Goal: Task Accomplishment & Management: Use online tool/utility

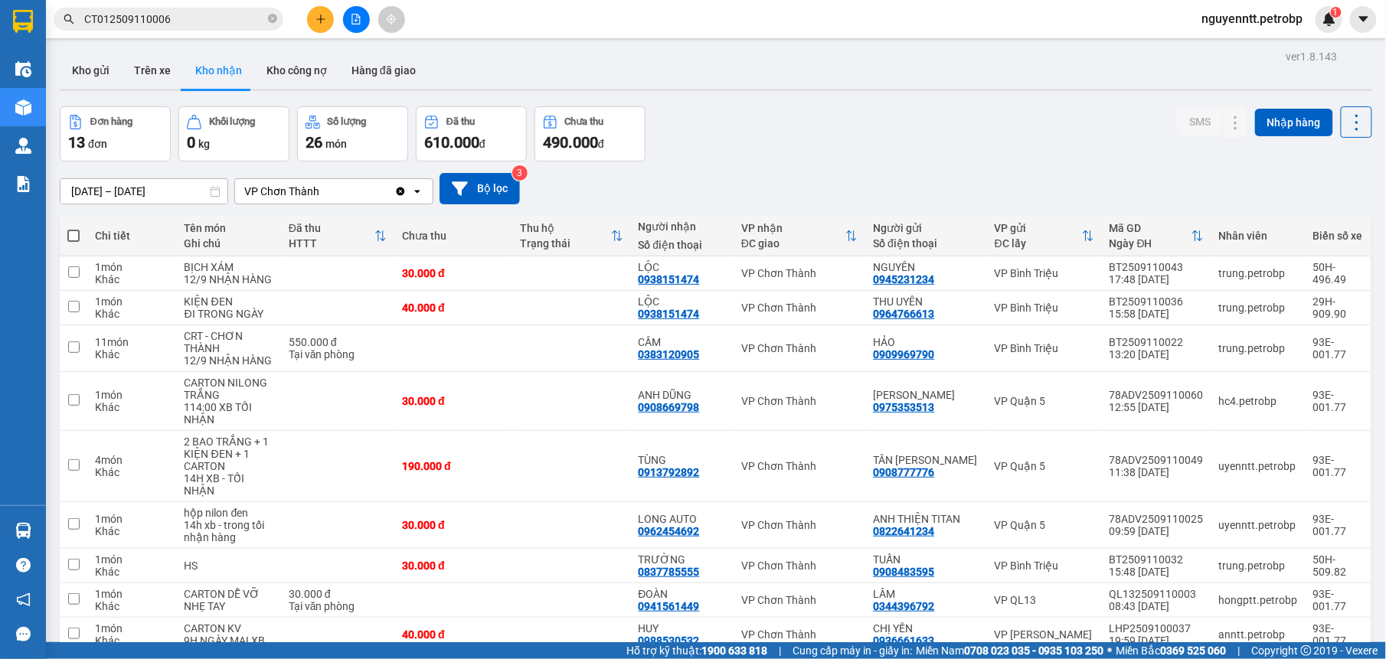
scroll to position [70, 0]
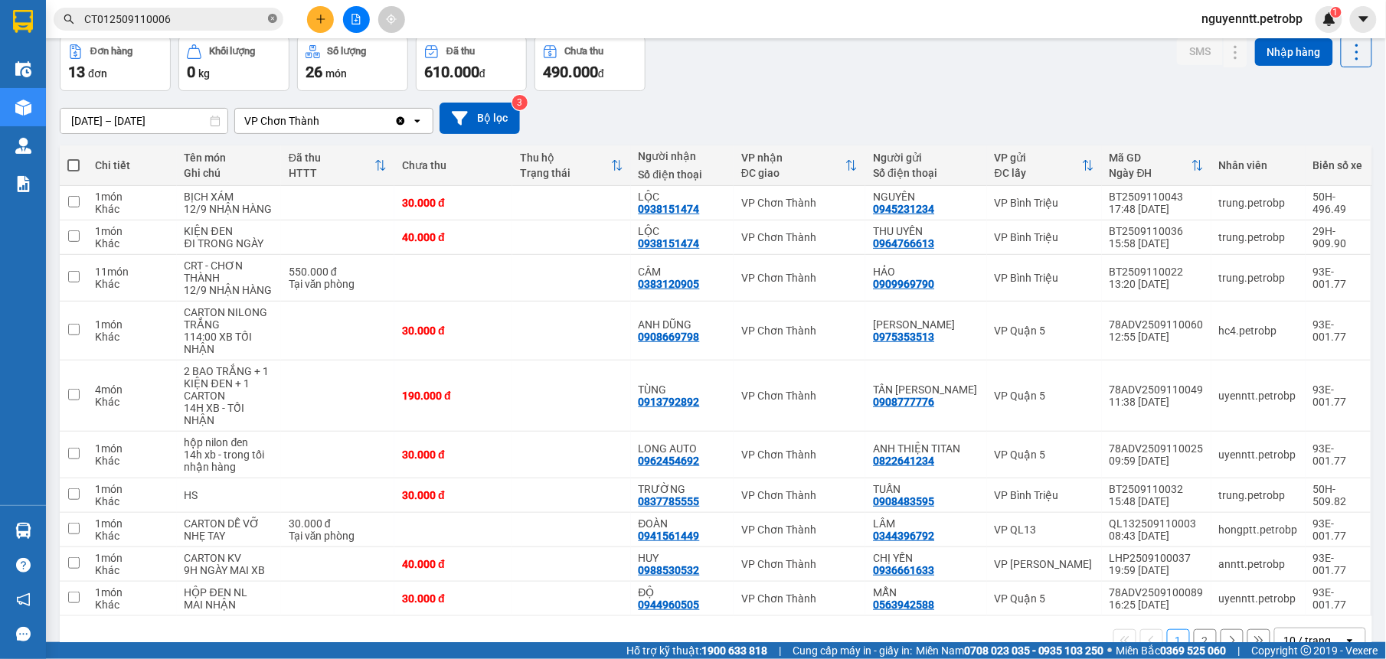
click at [273, 14] on icon "close-circle" at bounding box center [272, 18] width 9 height 9
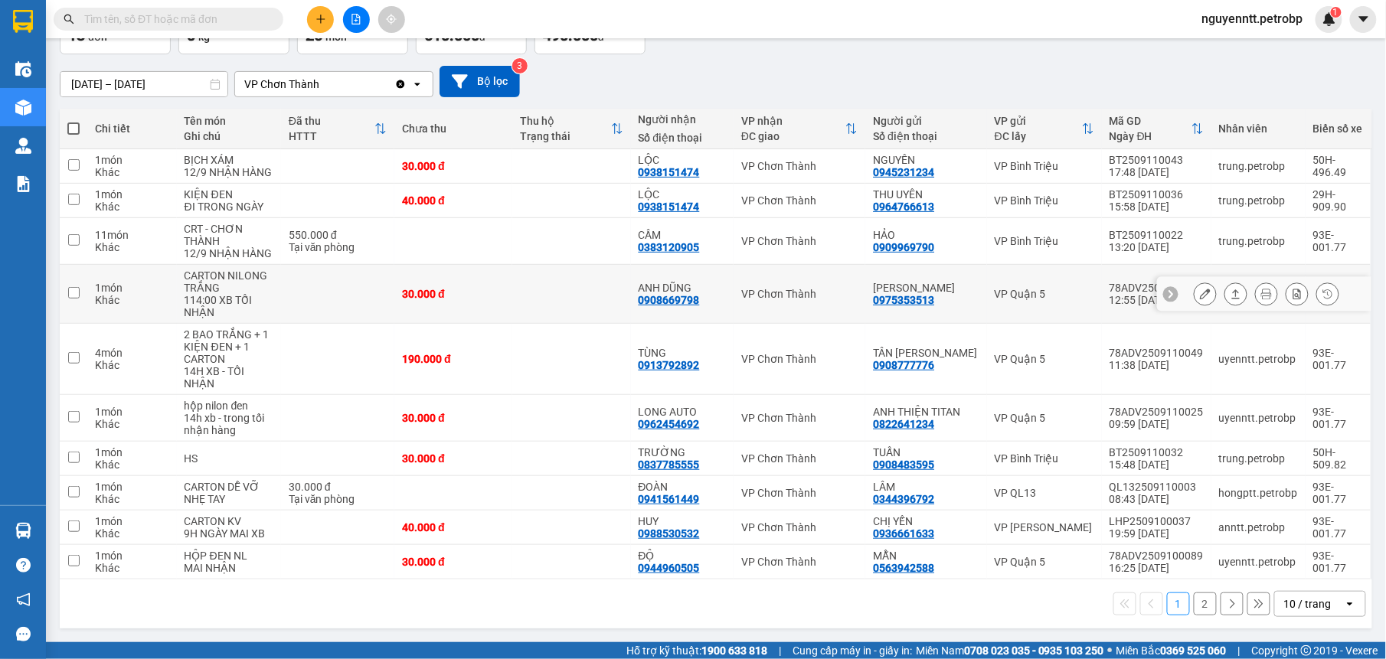
scroll to position [0, 0]
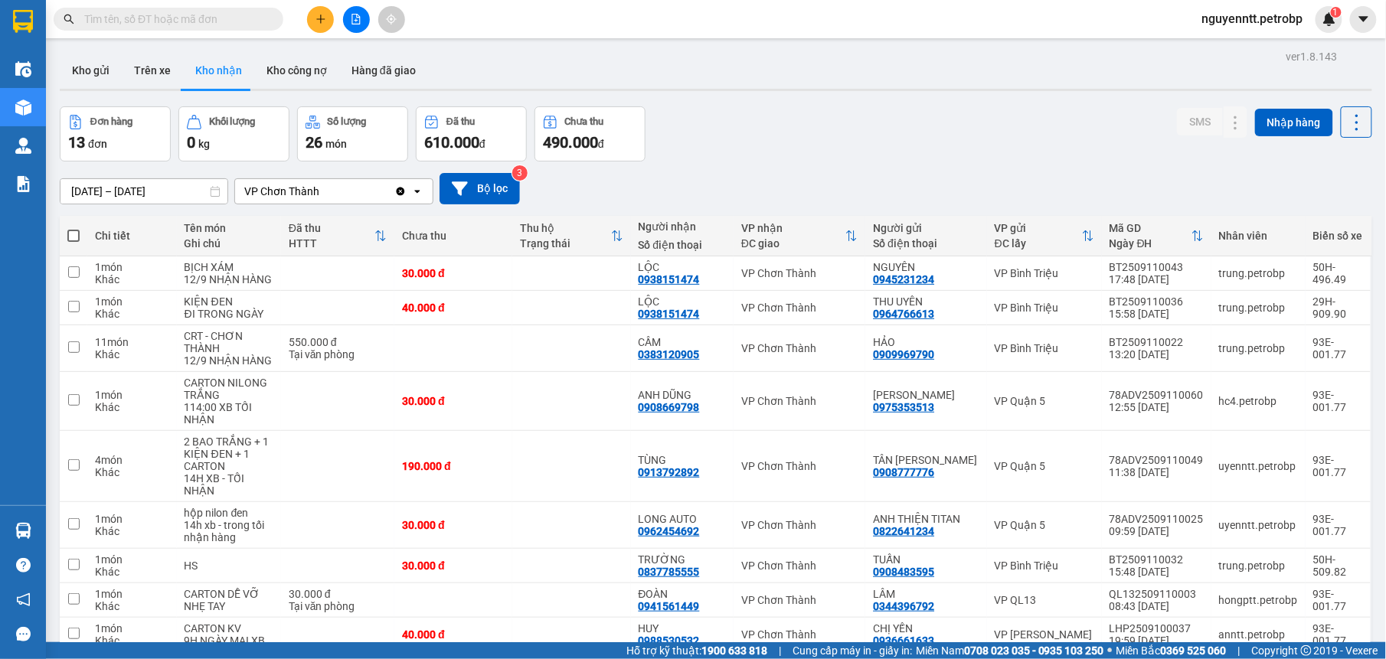
click at [109, 187] on input "[DATE] – [DATE]" at bounding box center [143, 191] width 167 height 25
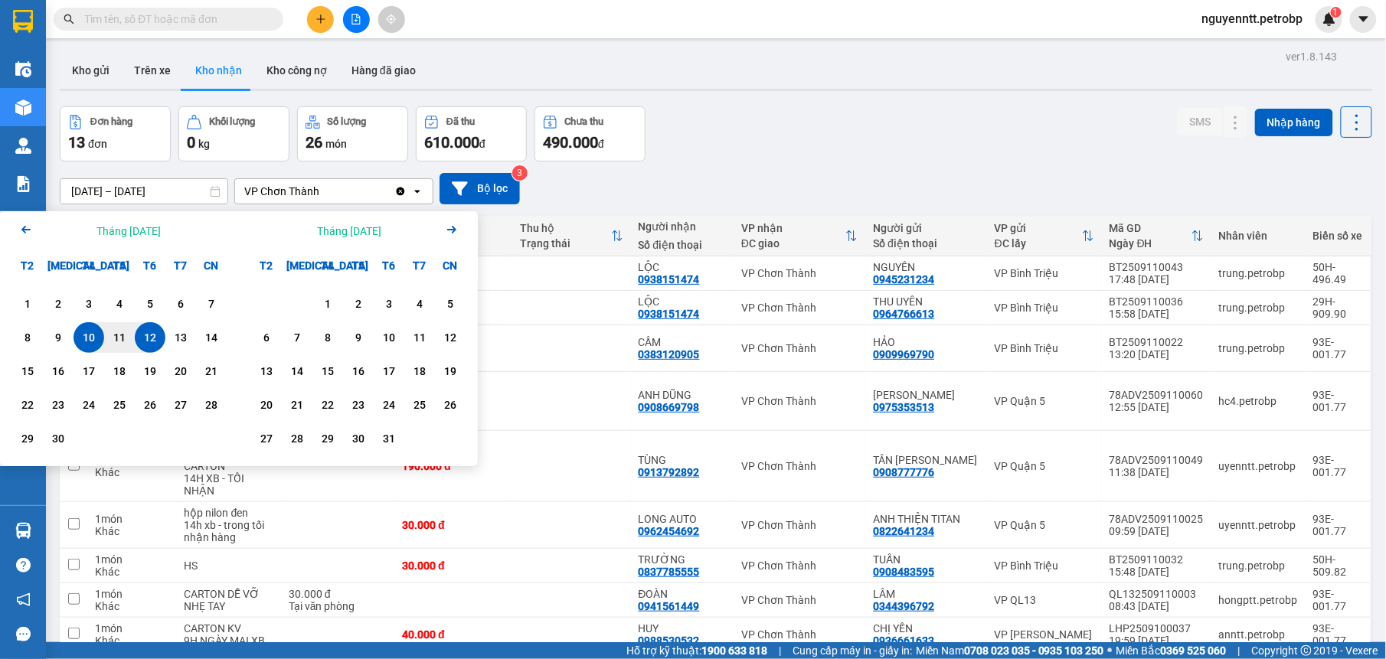
click at [23, 230] on icon "Previous month." at bounding box center [25, 230] width 9 height 8
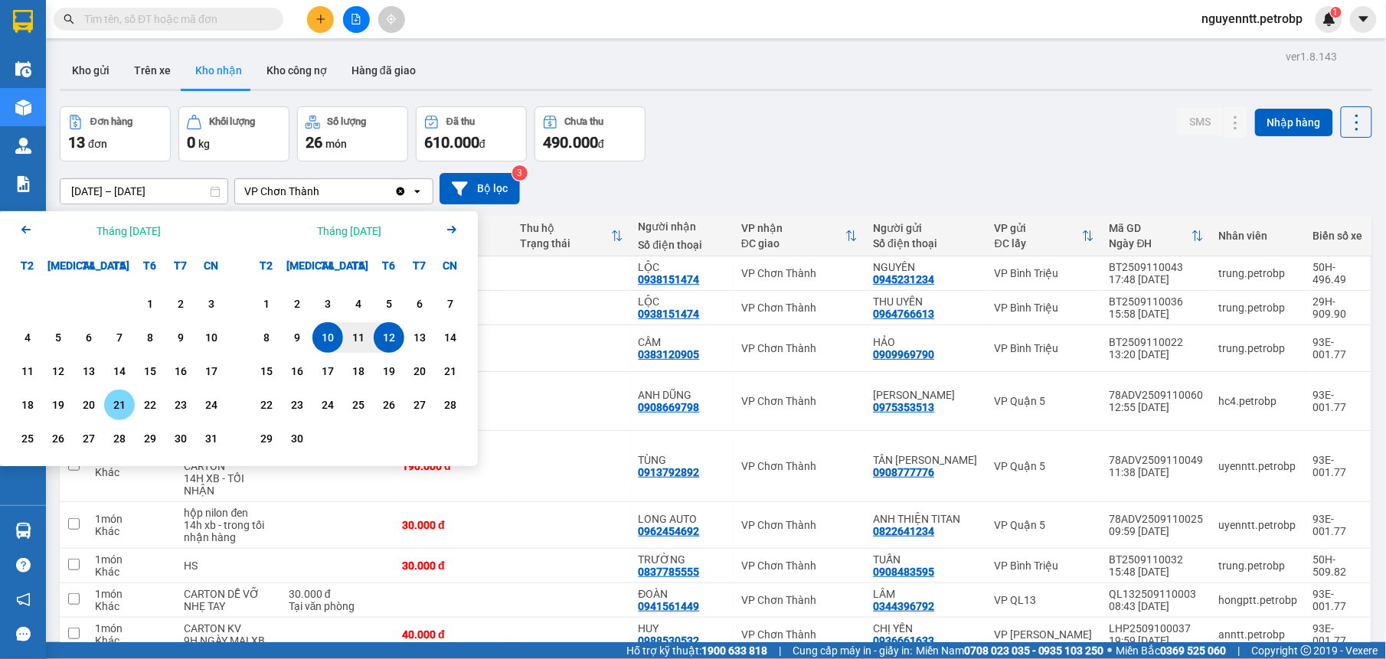
drag, startPoint x: 124, startPoint y: 402, endPoint x: 158, endPoint y: 383, distance: 38.8
click at [126, 402] on div "21" at bounding box center [119, 405] width 21 height 18
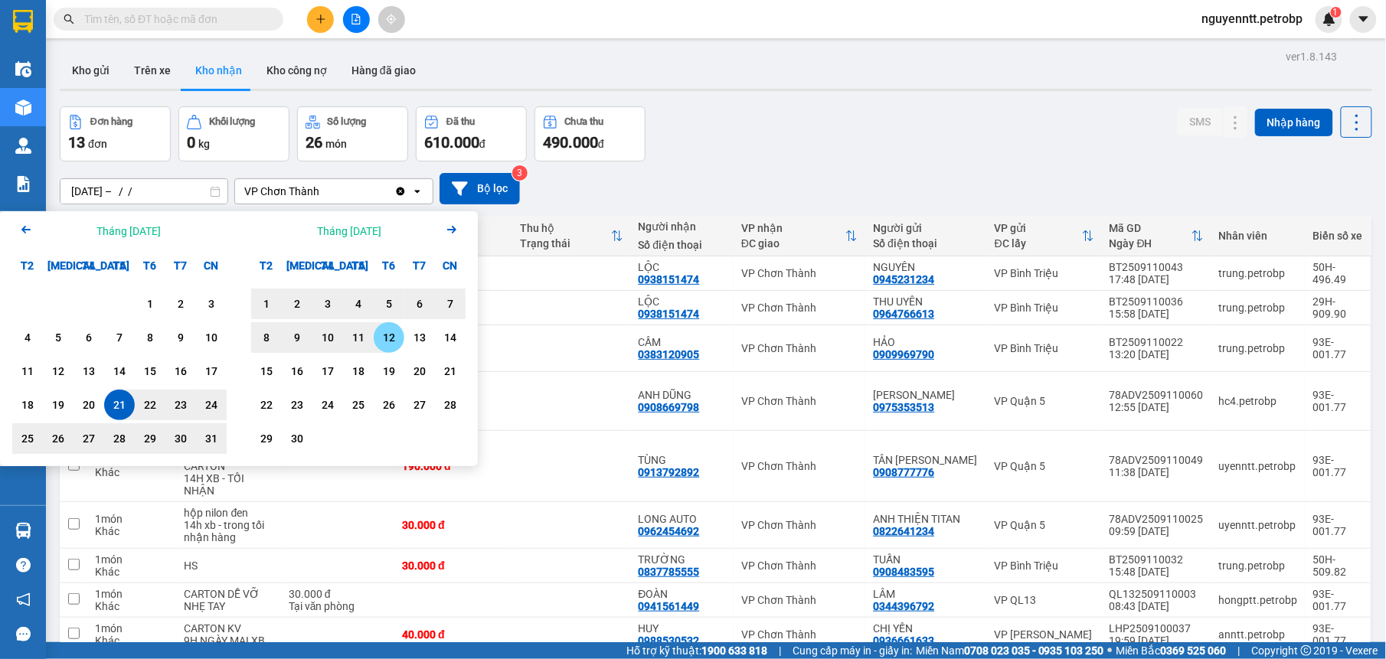
click at [386, 350] on div "12" at bounding box center [389, 337] width 31 height 31
type input "[DATE] – [DATE]"
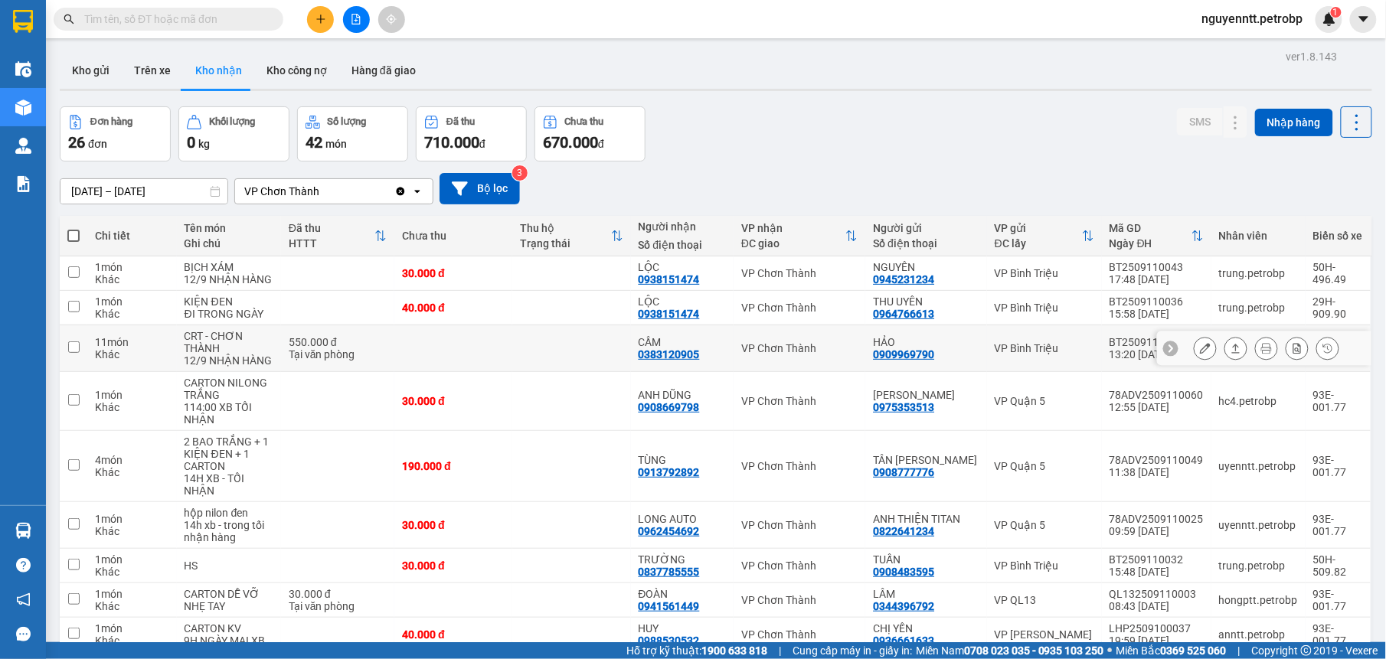
scroll to position [111, 0]
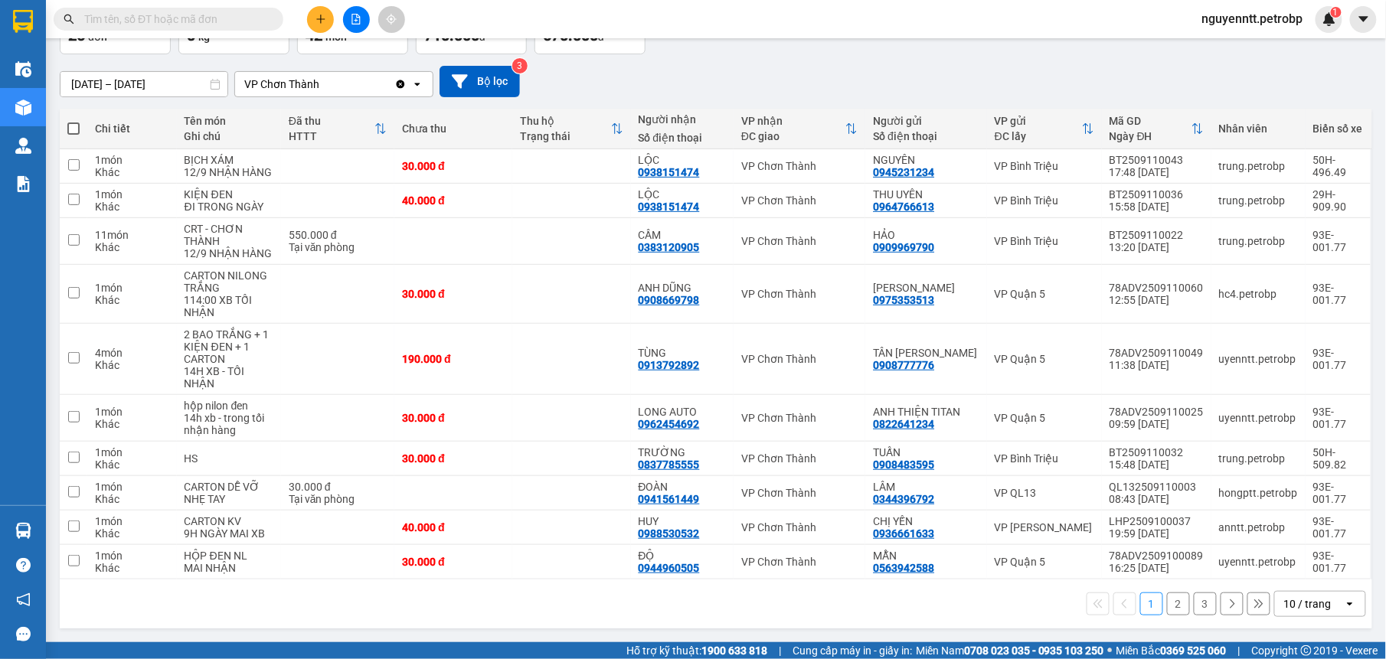
click at [1194, 604] on button "3" at bounding box center [1205, 604] width 23 height 23
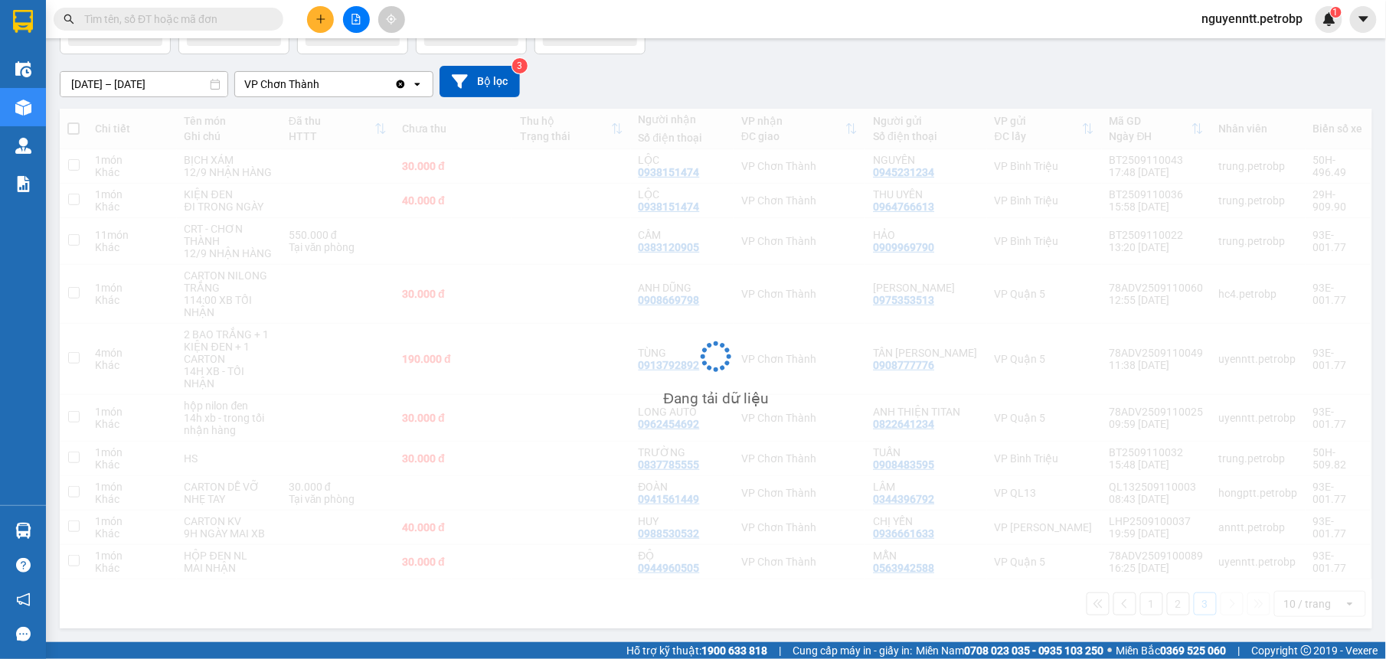
scroll to position [70, 0]
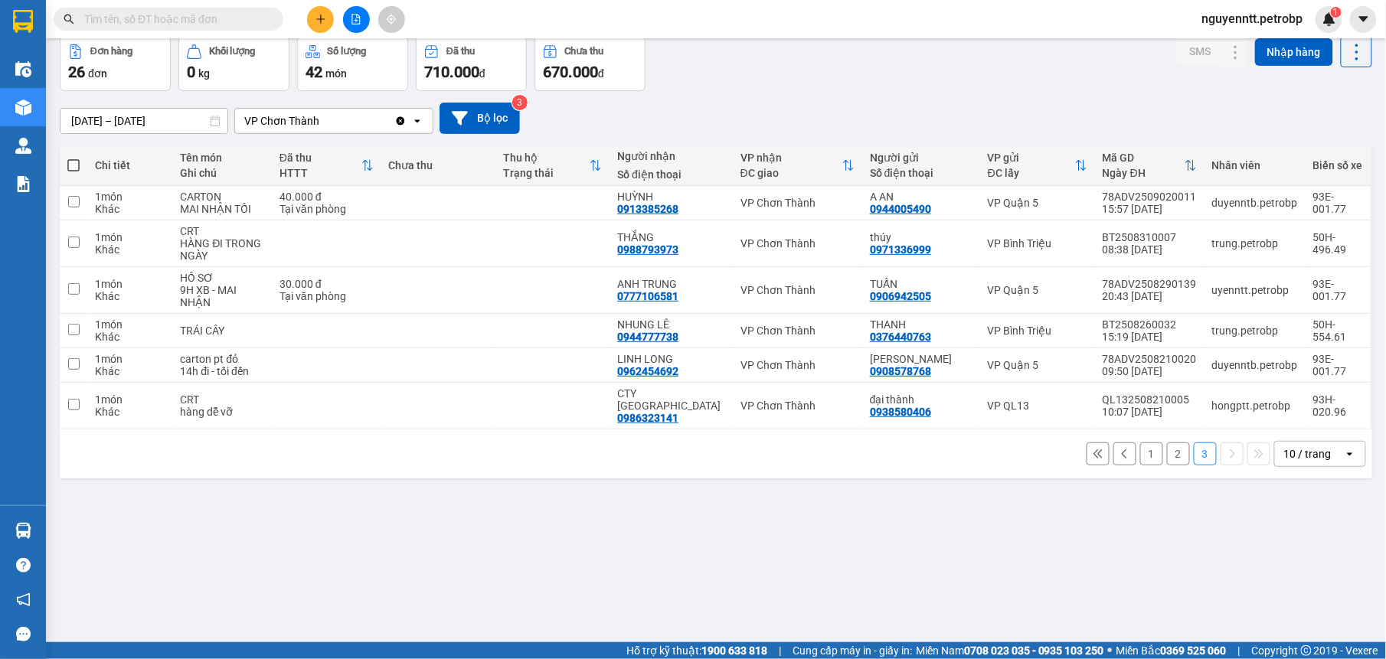
click at [1167, 444] on button "2" at bounding box center [1178, 454] width 23 height 23
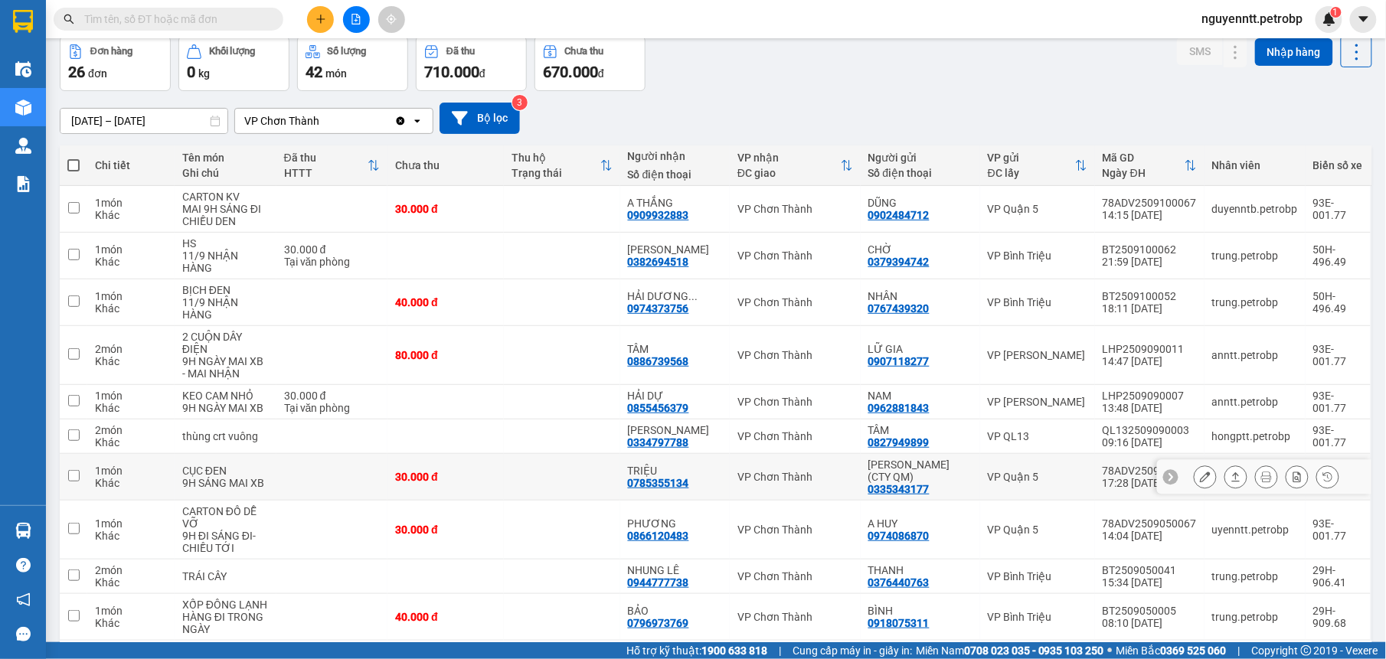
scroll to position [123, 0]
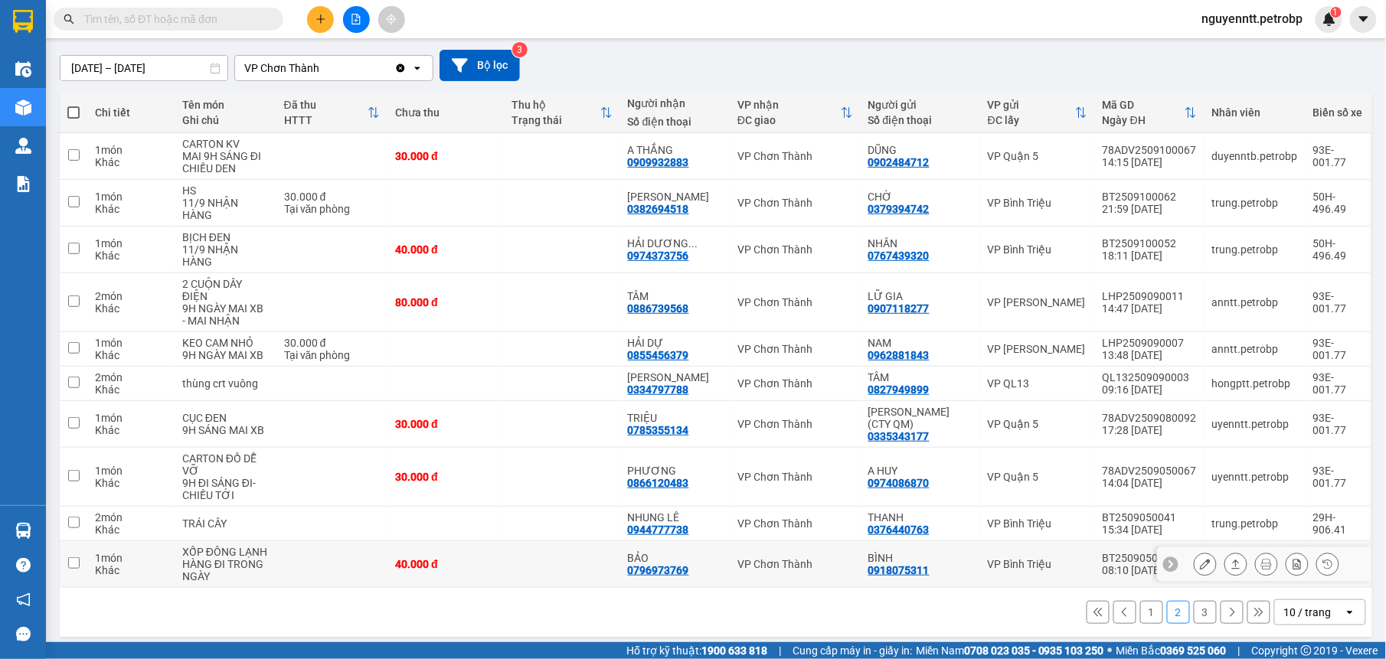
click at [737, 558] on div "VP Chơn Thành" at bounding box center [795, 564] width 116 height 12
checkbox input "true"
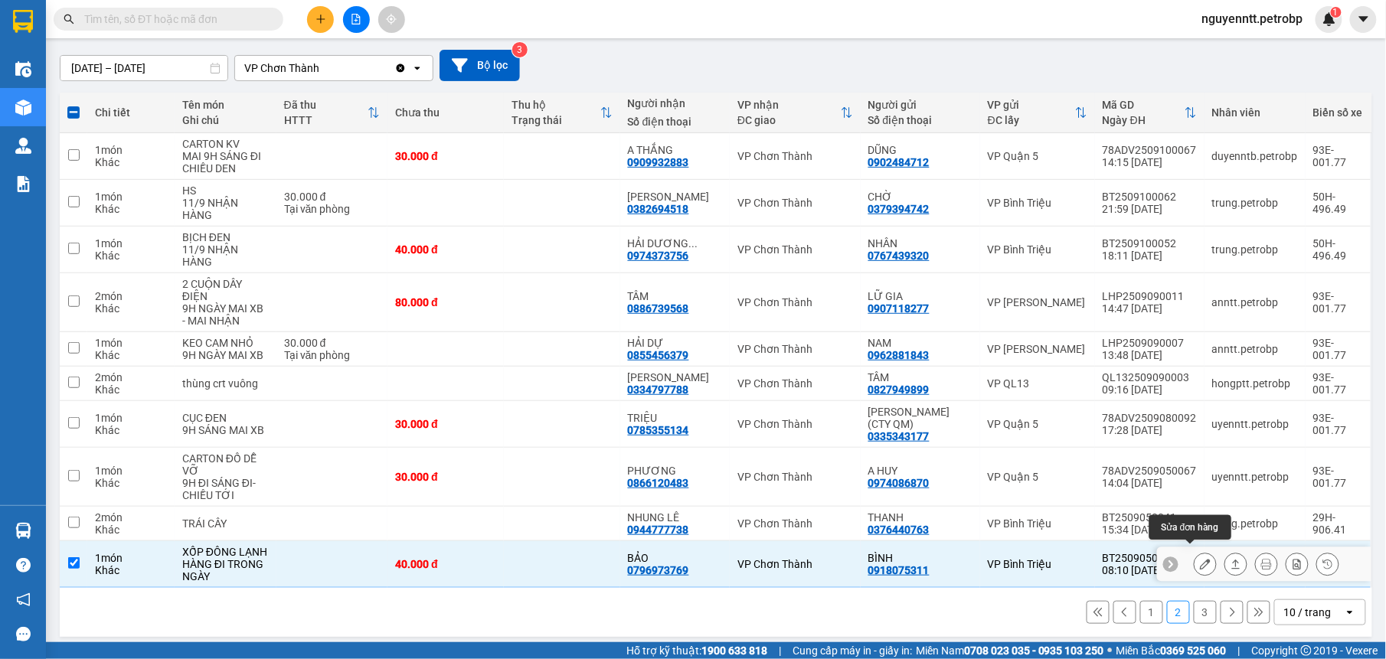
click at [1200, 559] on icon at bounding box center [1205, 564] width 11 height 11
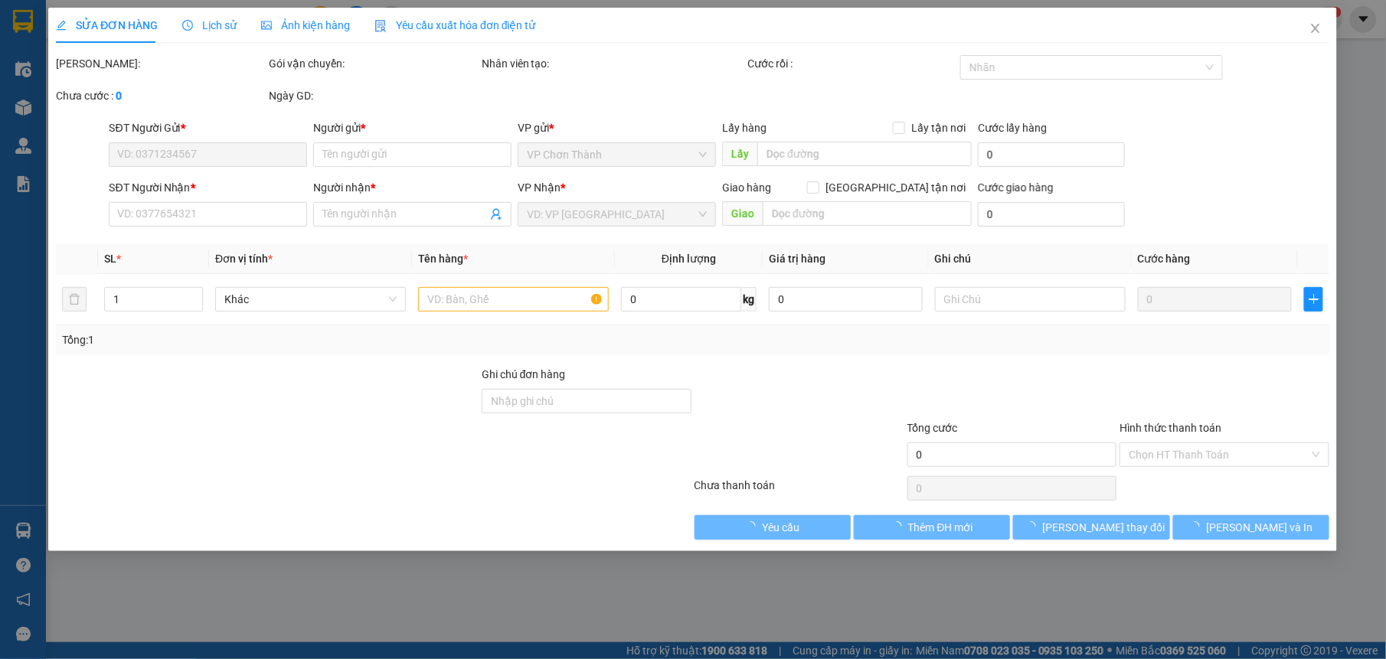
type input "0918075311"
type input "BÌNH"
type input "0796973769"
type input "BẢO"
type input "40.000"
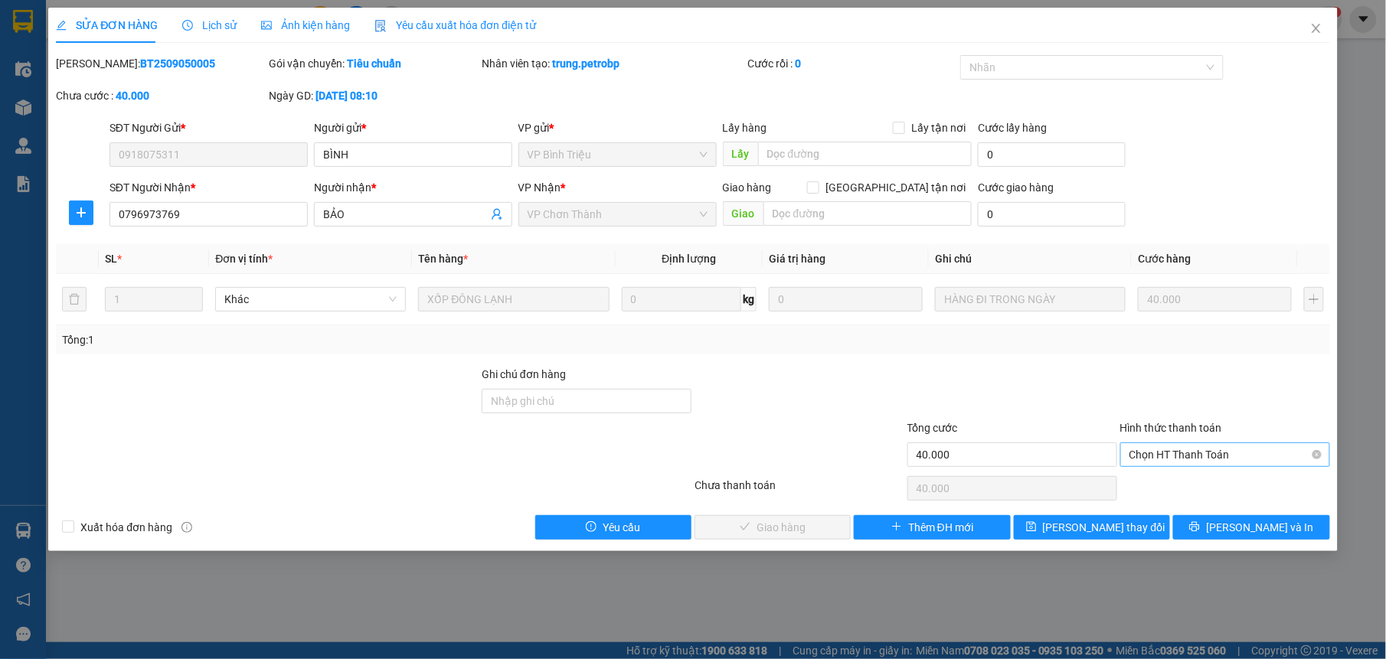
click at [1201, 448] on span "Chọn HT Thanh Toán" at bounding box center [1224, 454] width 191 height 23
click at [1201, 485] on div "Tại văn phòng" at bounding box center [1224, 487] width 191 height 17
type input "0"
click at [767, 528] on span "[PERSON_NAME] và Giao hàng" at bounding box center [797, 527] width 147 height 17
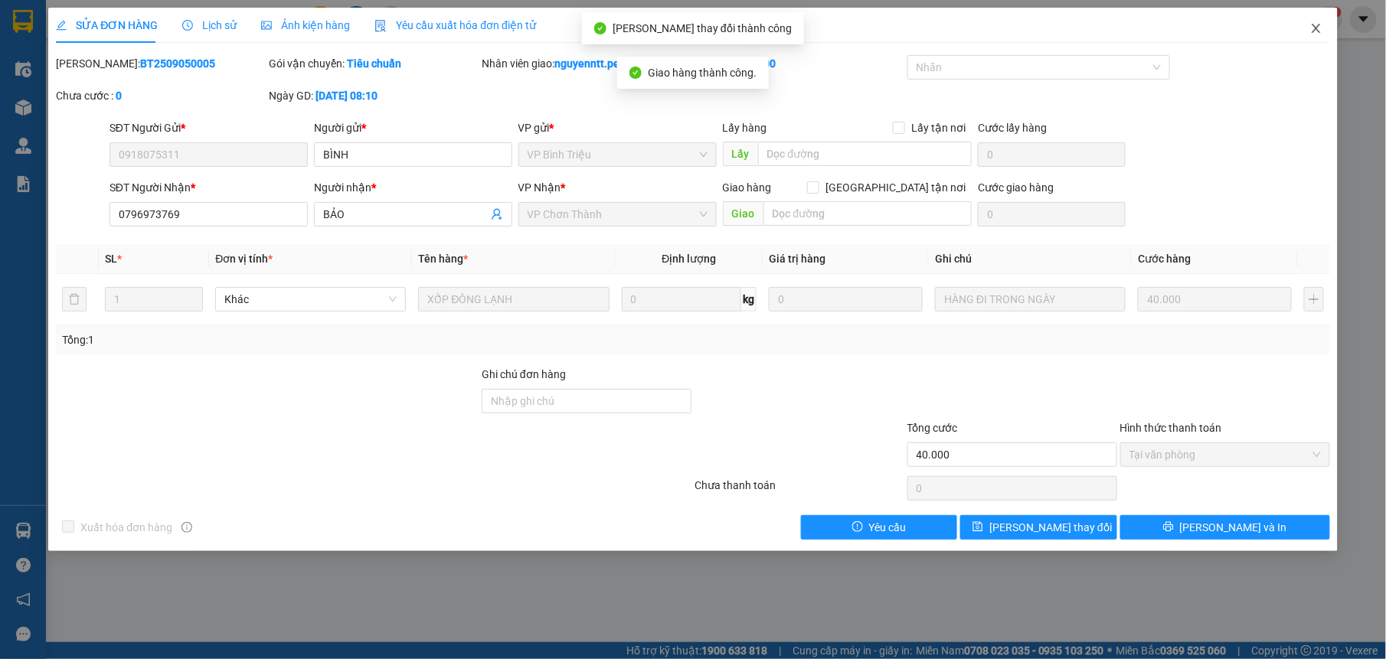
click at [1324, 18] on span "Close" at bounding box center [1316, 29] width 43 height 43
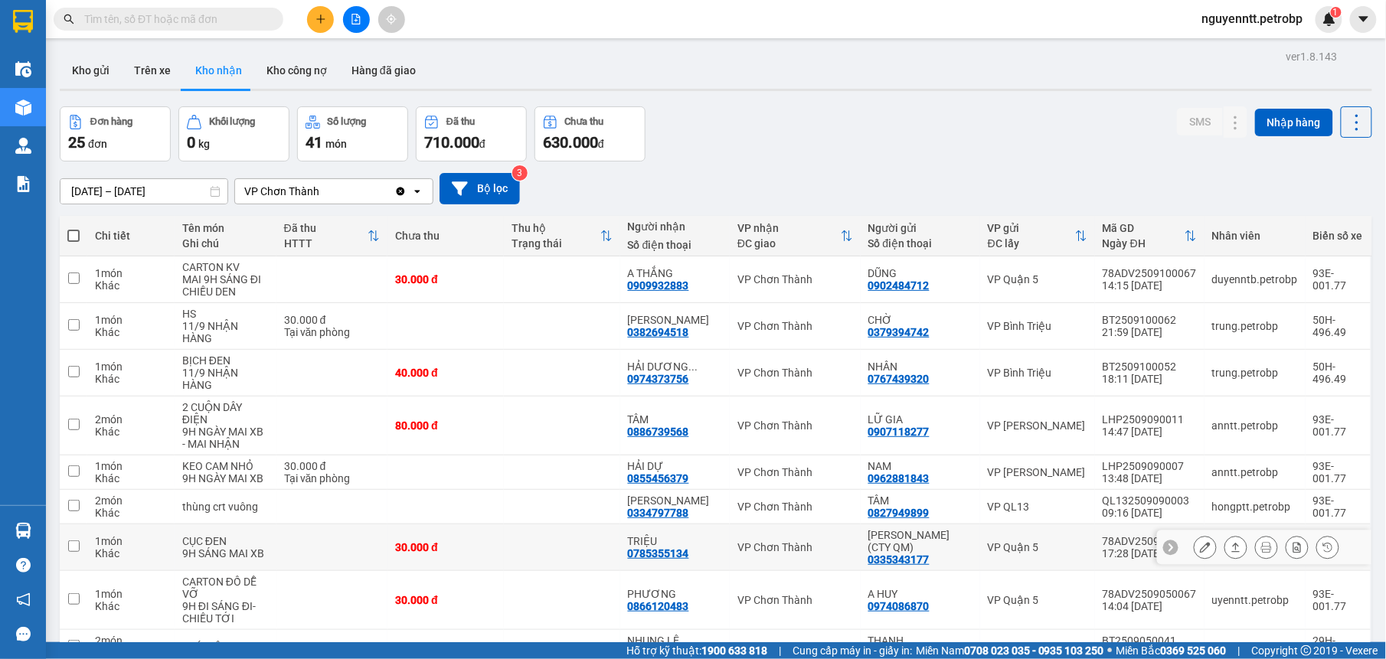
scroll to position [111, 0]
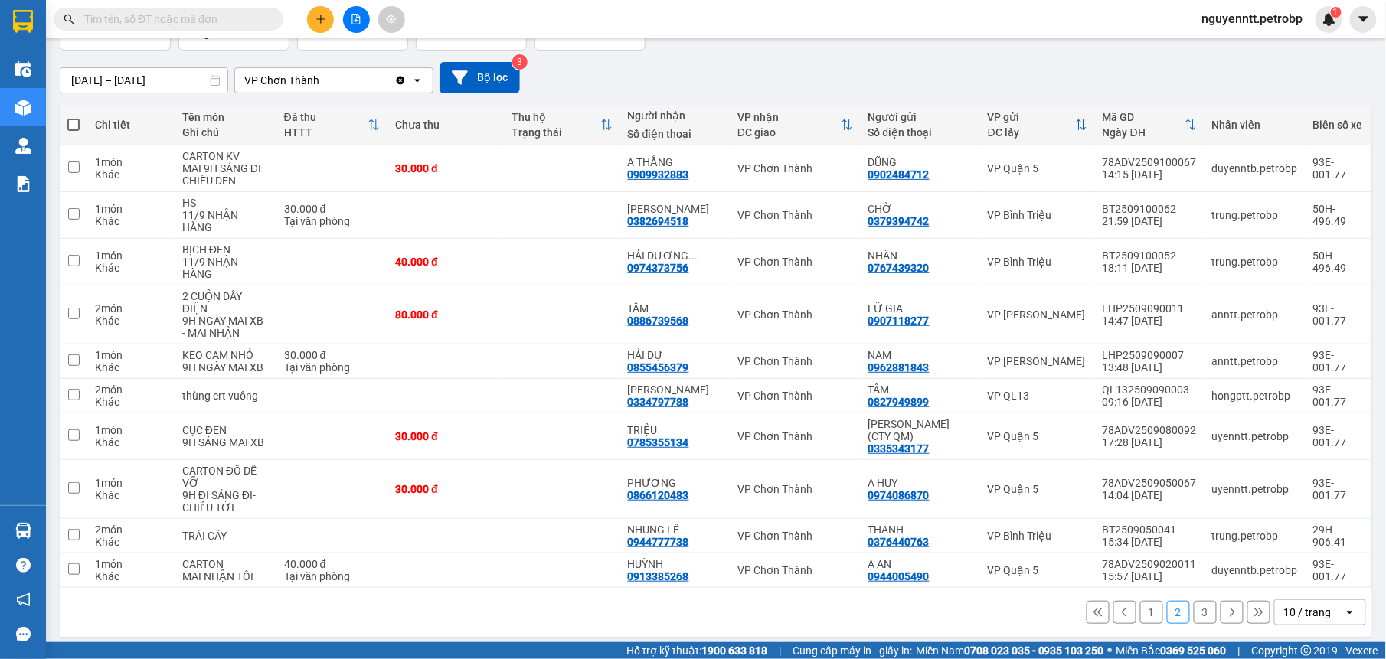
click at [1141, 607] on button "1" at bounding box center [1151, 612] width 23 height 23
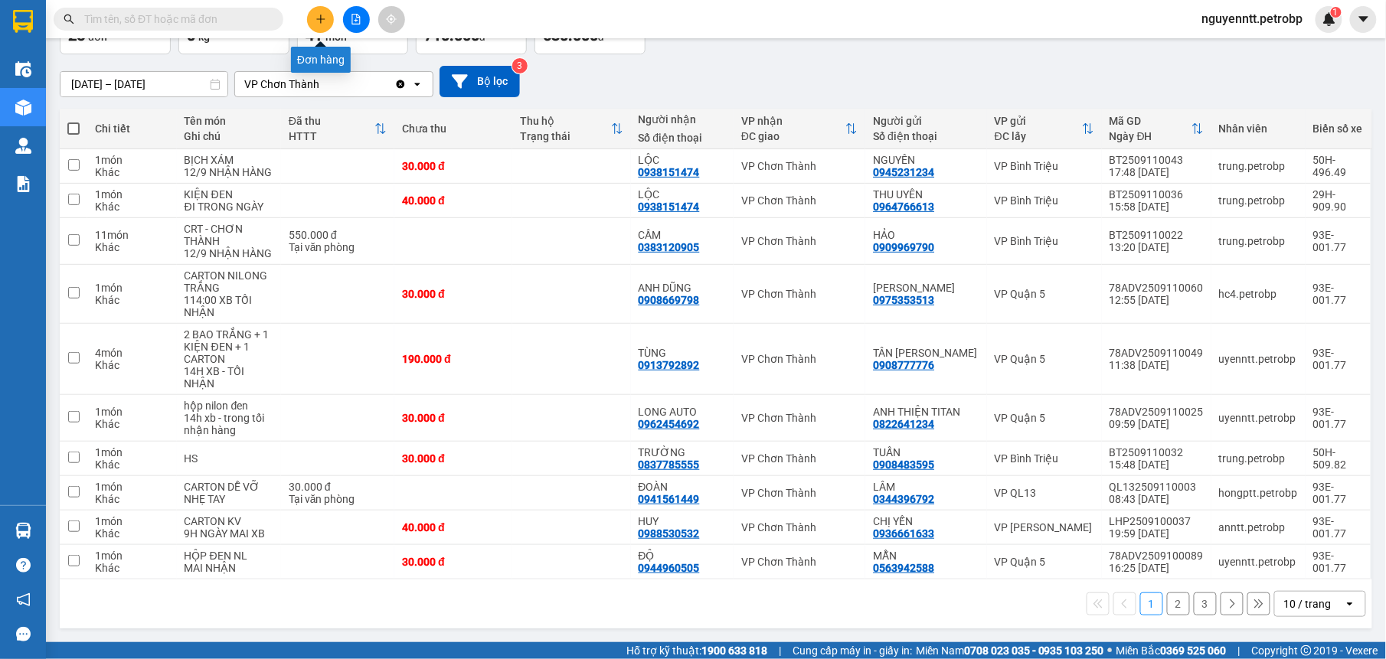
click at [322, 17] on icon "plus" at bounding box center [320, 19] width 11 height 11
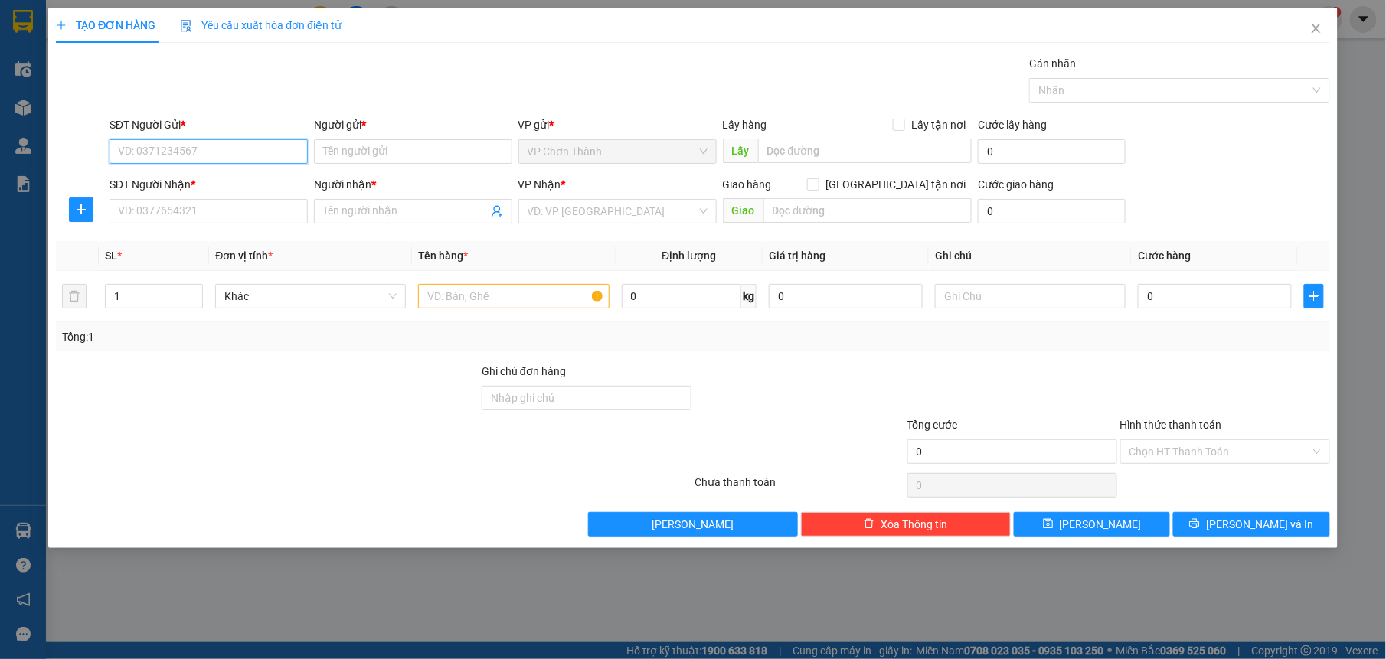
click at [266, 154] on input "SĐT Người Gửi *" at bounding box center [208, 151] width 198 height 25
click at [221, 184] on div "0976979448 - NHA KHOA SG LUXURY" at bounding box center [209, 183] width 181 height 17
type input "0976979448"
type input "NHA KHOA SG LUXURY"
type input "0332057565"
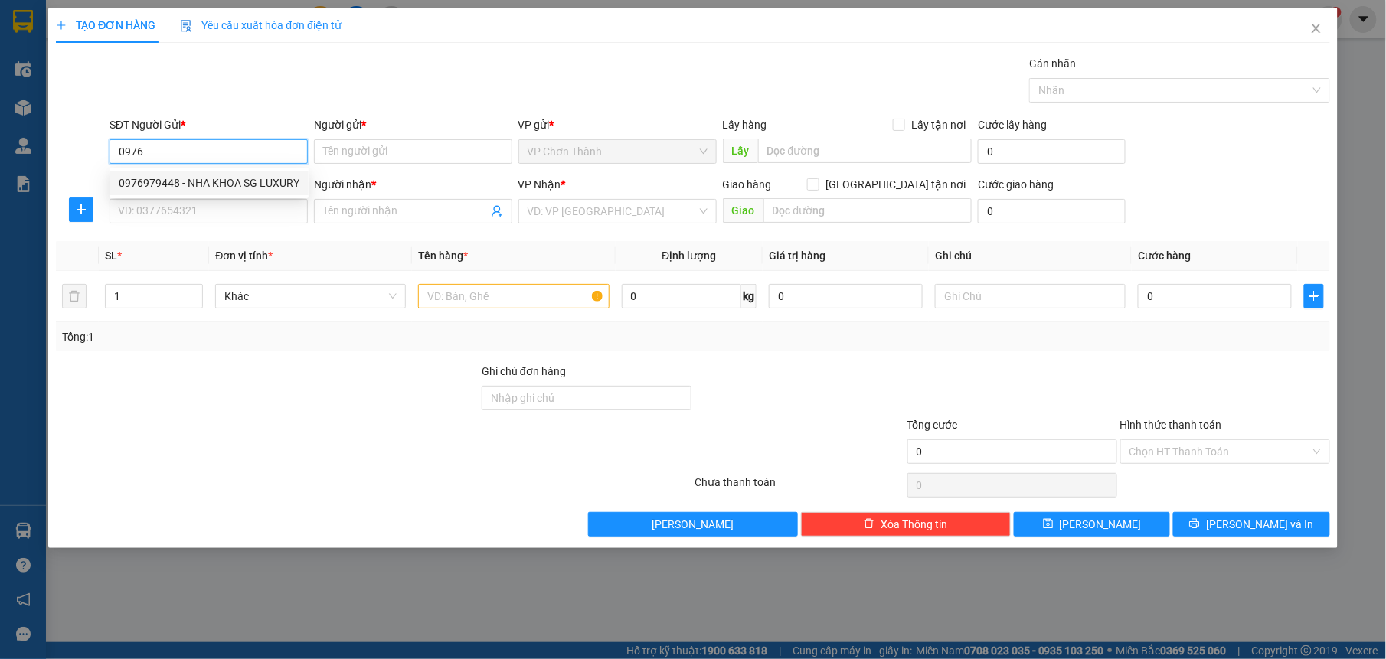
type input "LABO AN NHIÊN"
type input "30.000"
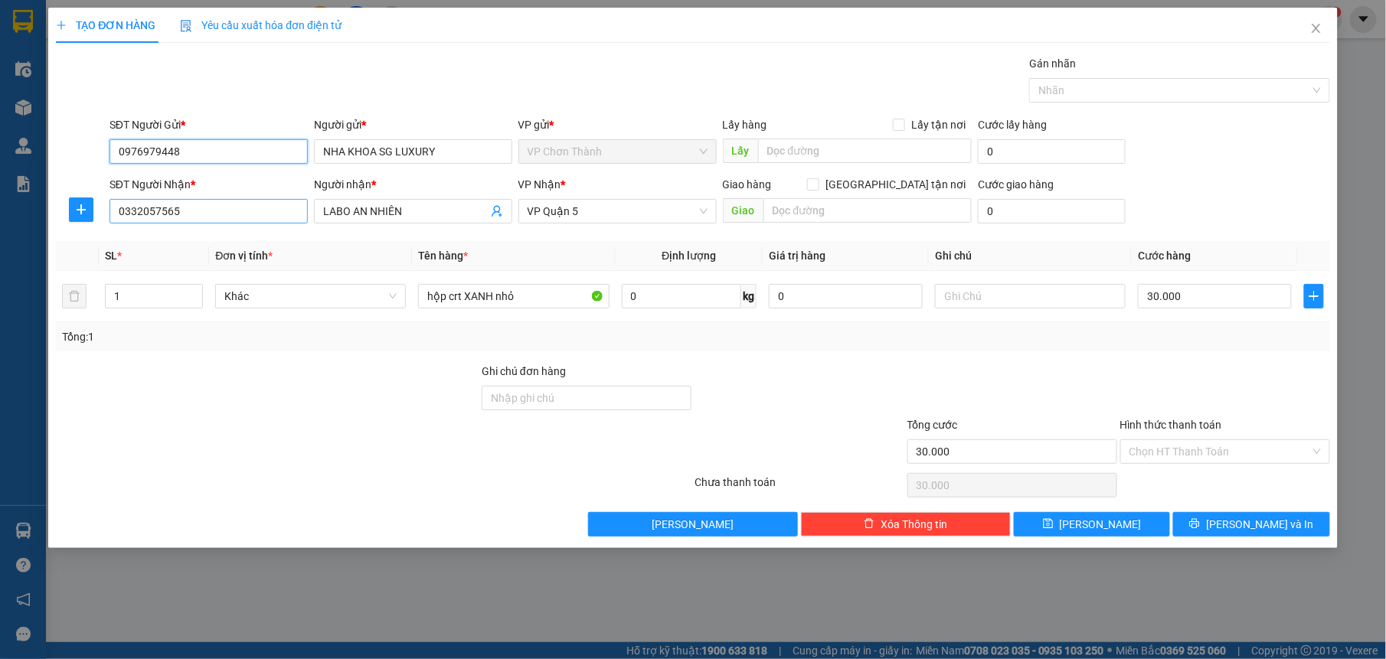
type input "0976979448"
click at [250, 216] on input "0332057565" at bounding box center [208, 211] width 198 height 25
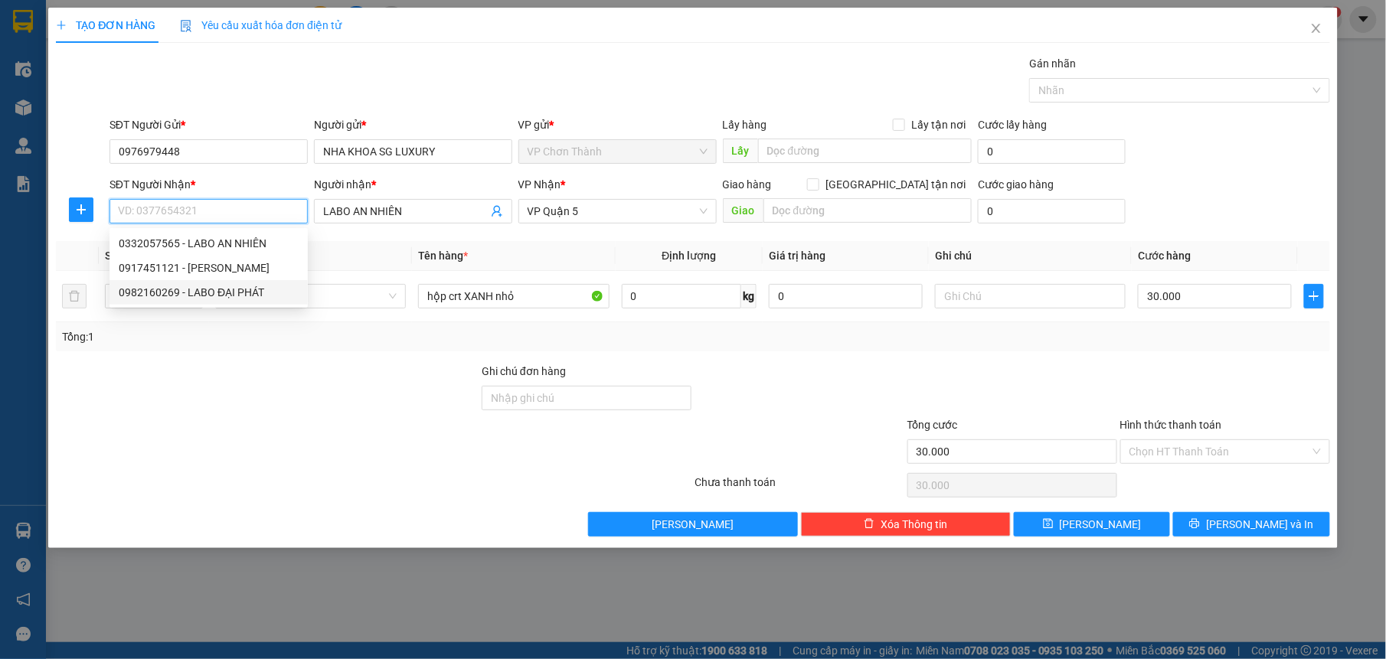
click at [260, 286] on div "0982160269 - LABO ĐẠI PHÁT" at bounding box center [209, 292] width 180 height 17
type input "0982160269"
type input "LABO ĐẠI PHÁT"
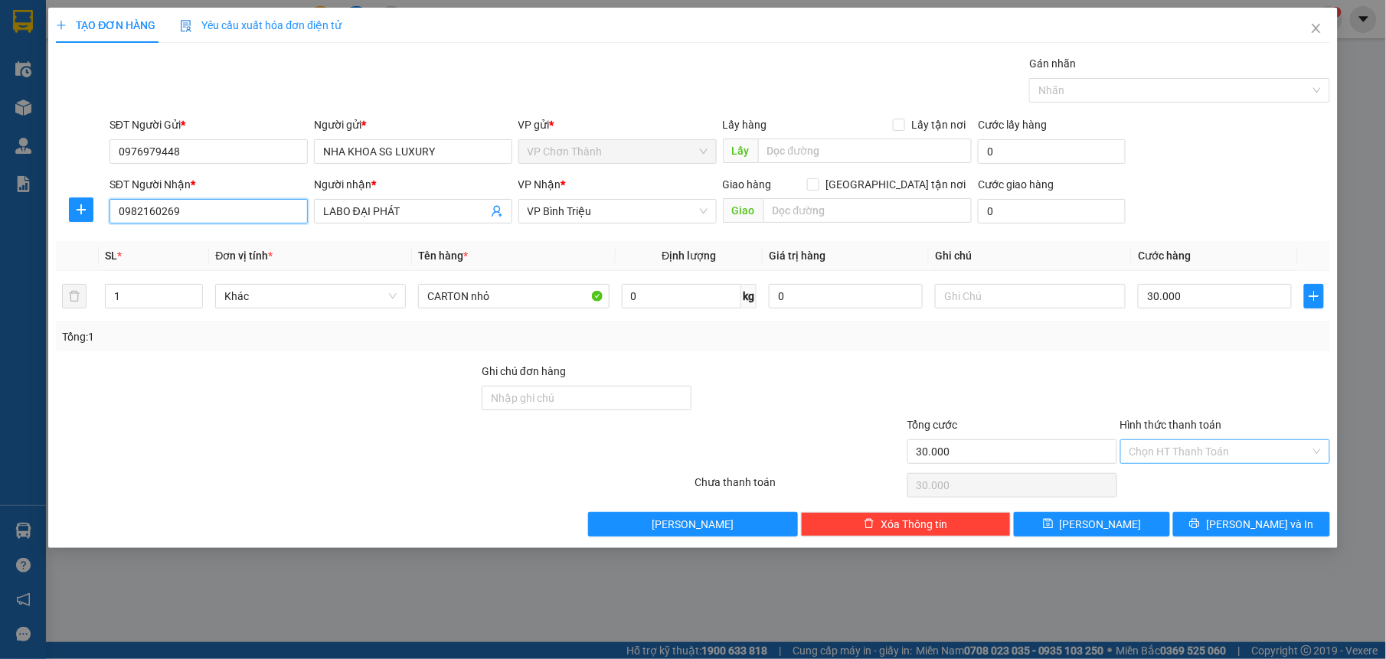
type input "0982160269"
click at [1180, 454] on input "Hình thức thanh toán" at bounding box center [1219, 451] width 181 height 23
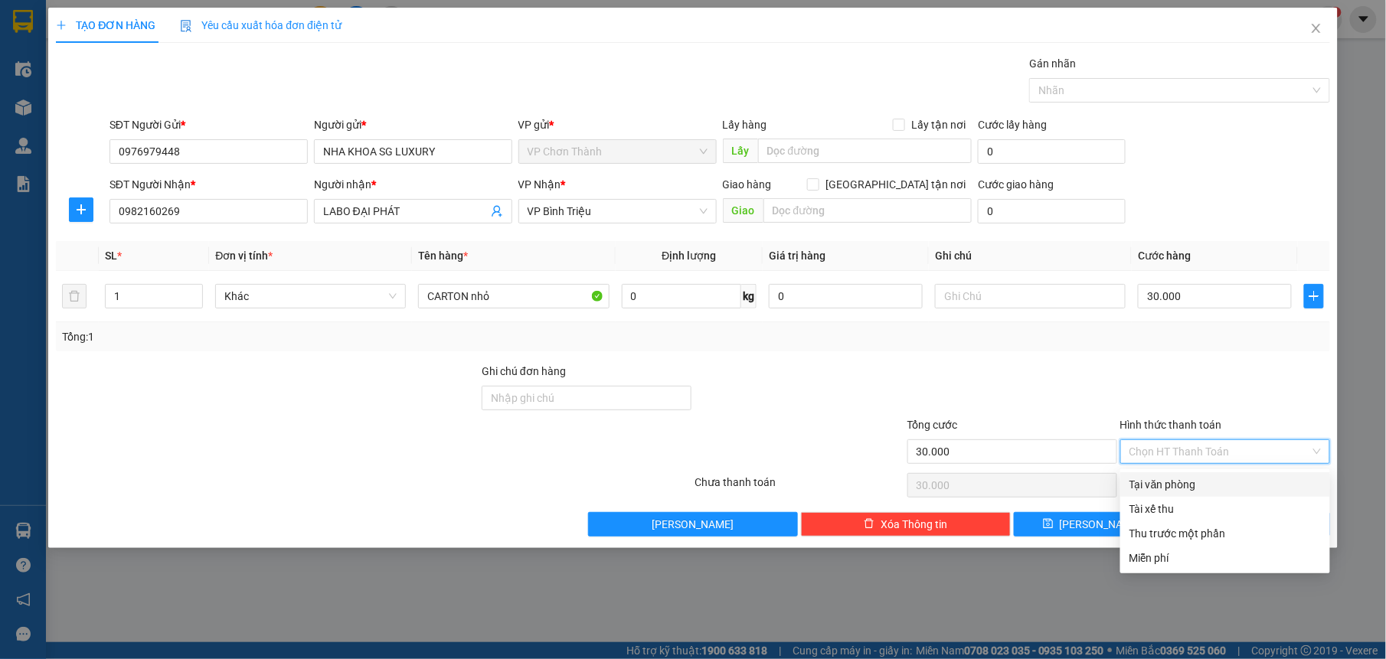
click at [1171, 487] on div "Tại văn phòng" at bounding box center [1224, 484] width 191 height 17
type input "0"
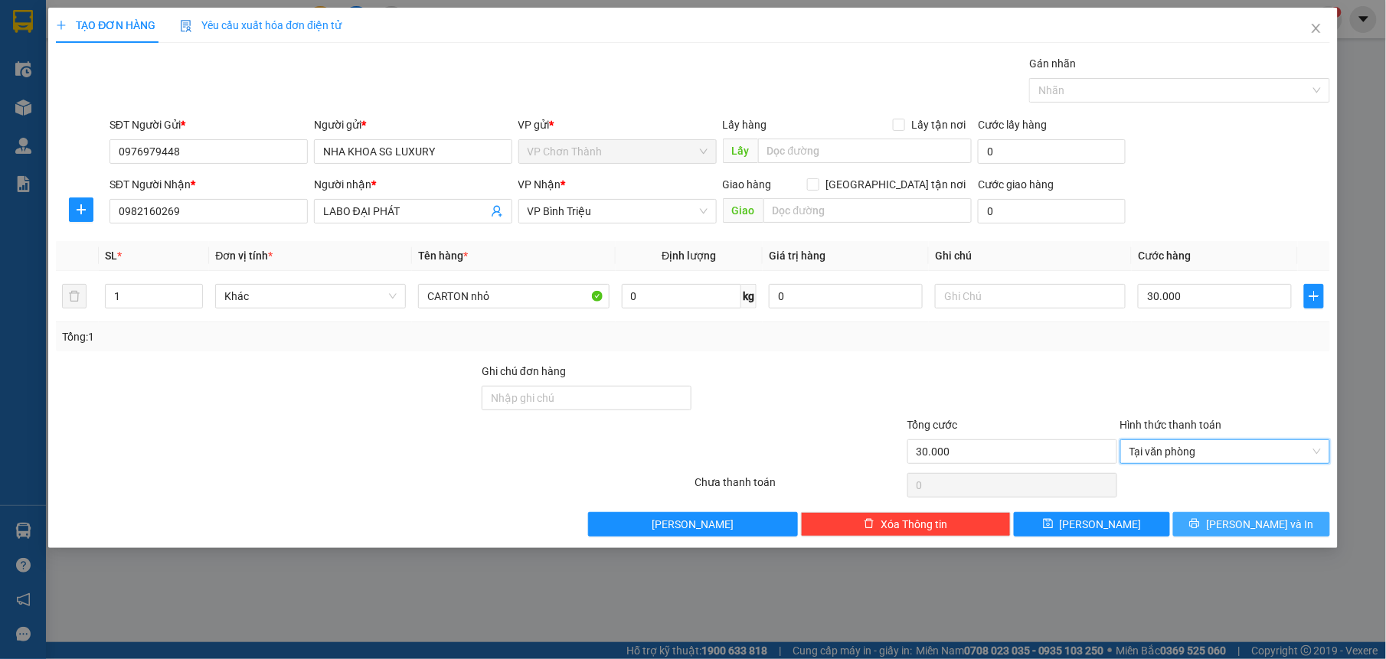
click at [1277, 530] on span "[PERSON_NAME] và In" at bounding box center [1259, 524] width 107 height 17
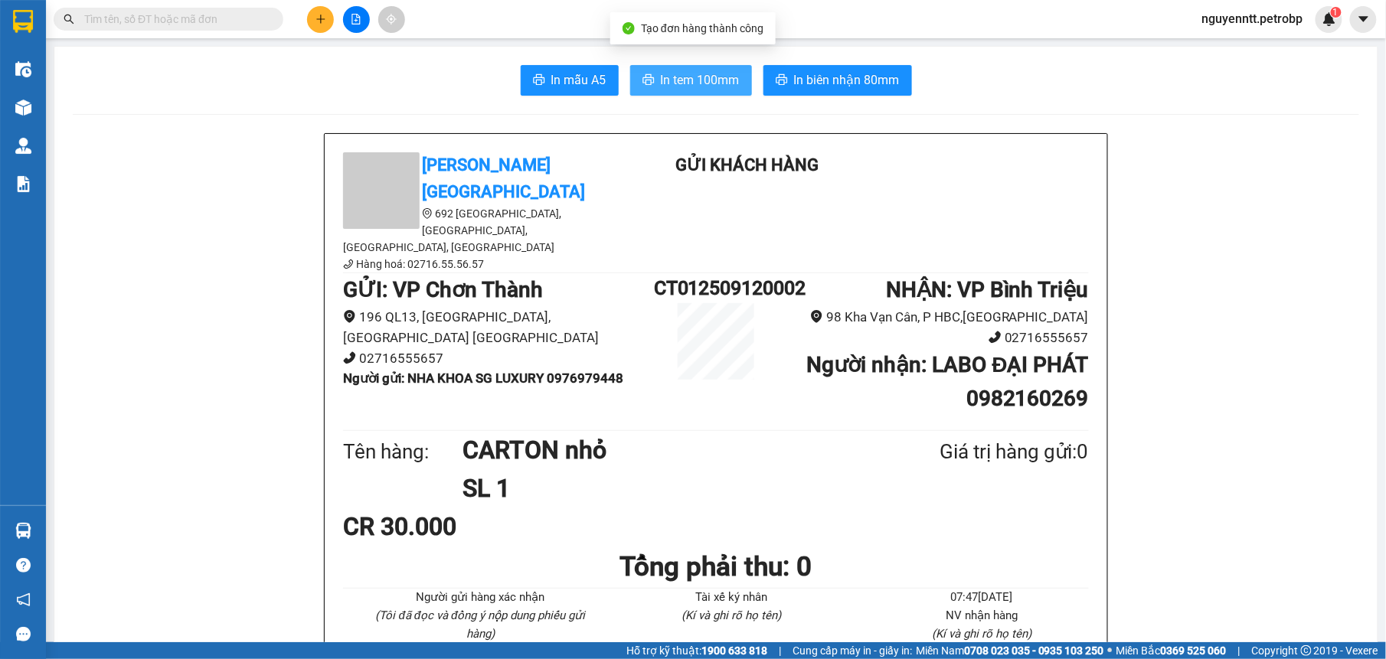
click at [690, 75] on span "In tem 100mm" at bounding box center [700, 79] width 79 height 19
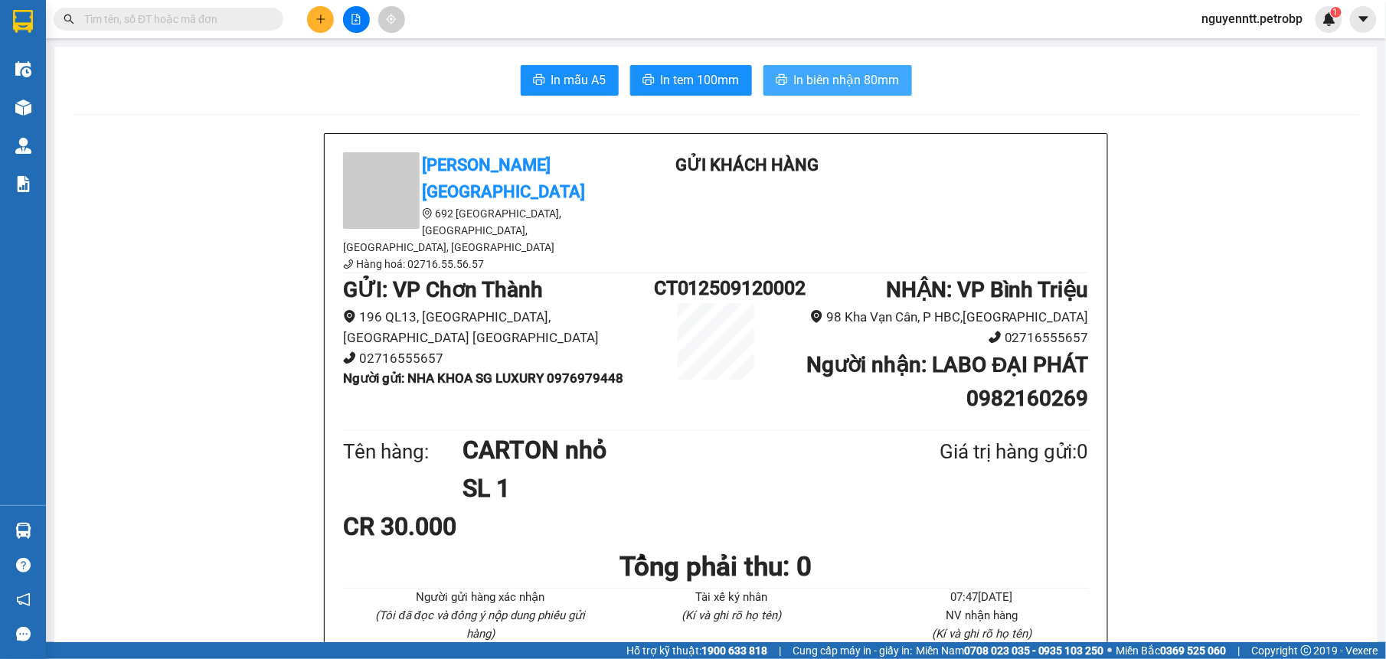
click at [831, 89] on span "In biên nhận 80mm" at bounding box center [847, 79] width 106 height 19
click at [877, 78] on span "In biên nhận 80mm" at bounding box center [847, 79] width 106 height 19
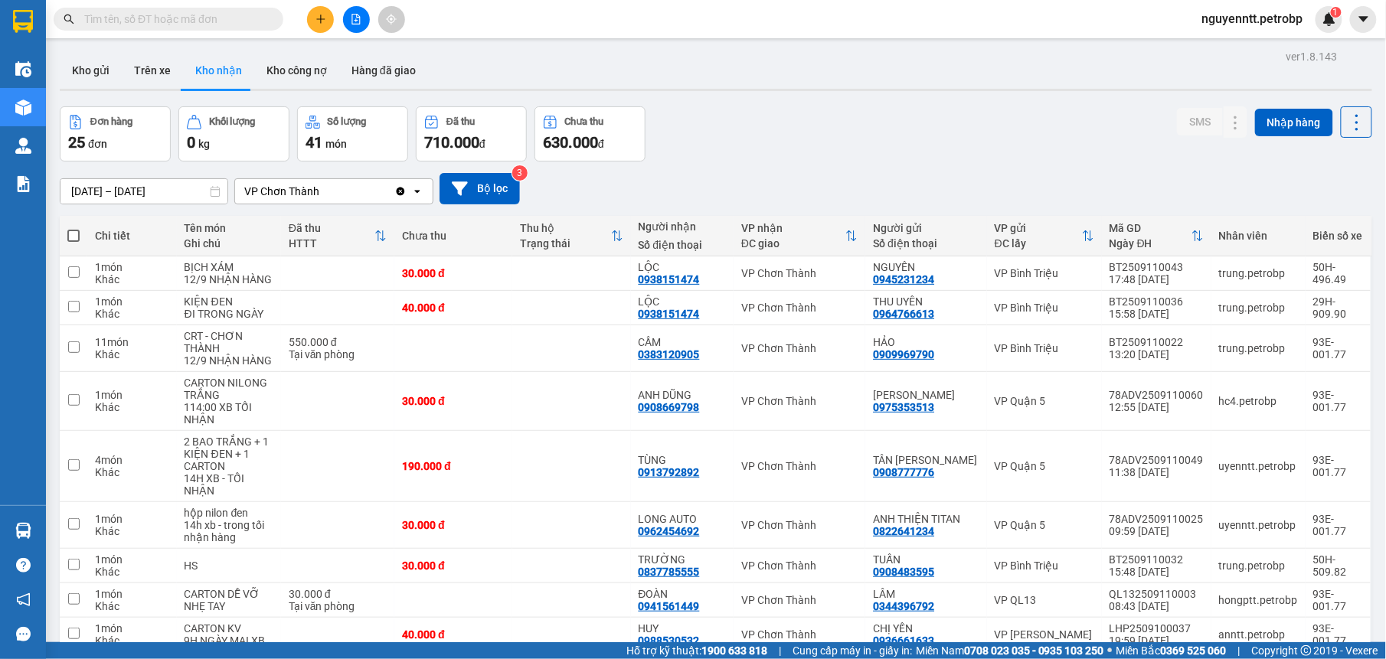
click at [1284, 16] on span "nguyenntt.petrobp" at bounding box center [1253, 18] width 126 height 19
click at [1234, 40] on span "Đăng xuất" at bounding box center [1259, 47] width 96 height 17
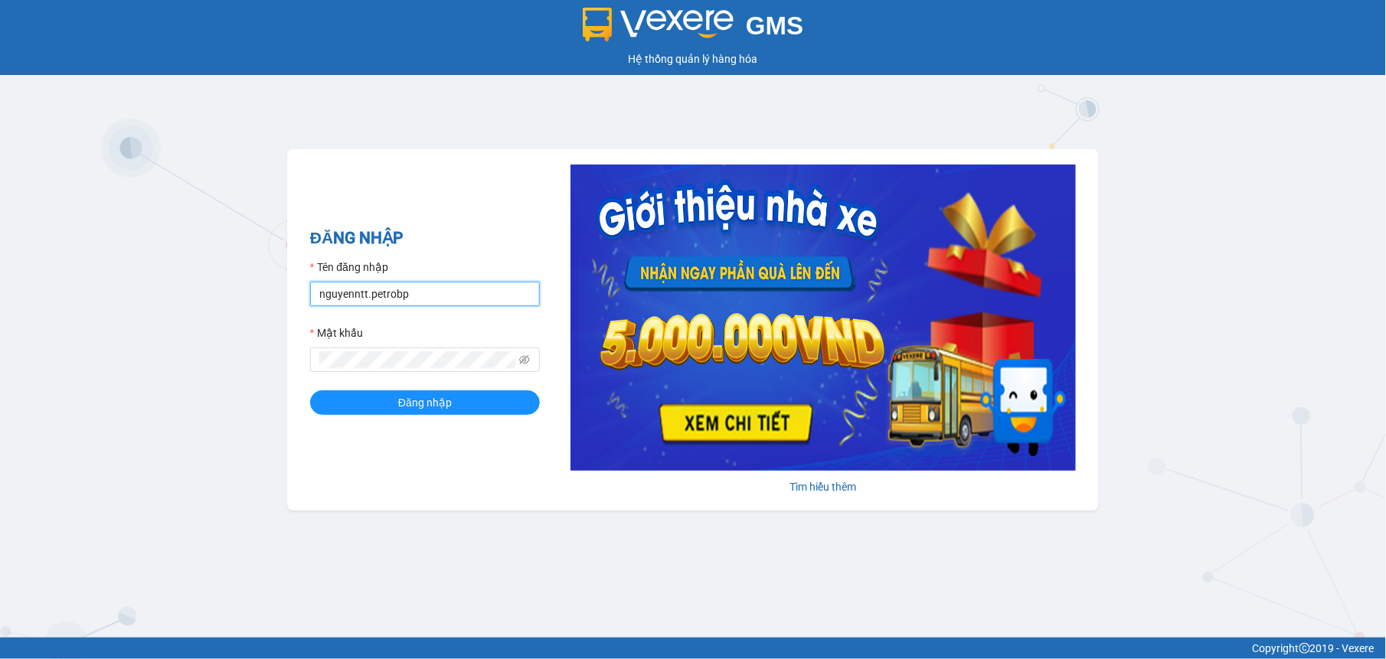
drag, startPoint x: 503, startPoint y: 289, endPoint x: 497, endPoint y: 298, distance: 11.0
click at [503, 289] on input "nguyenntt.petrobp" at bounding box center [425, 294] width 230 height 25
type input "tuyenttt.petrobp"
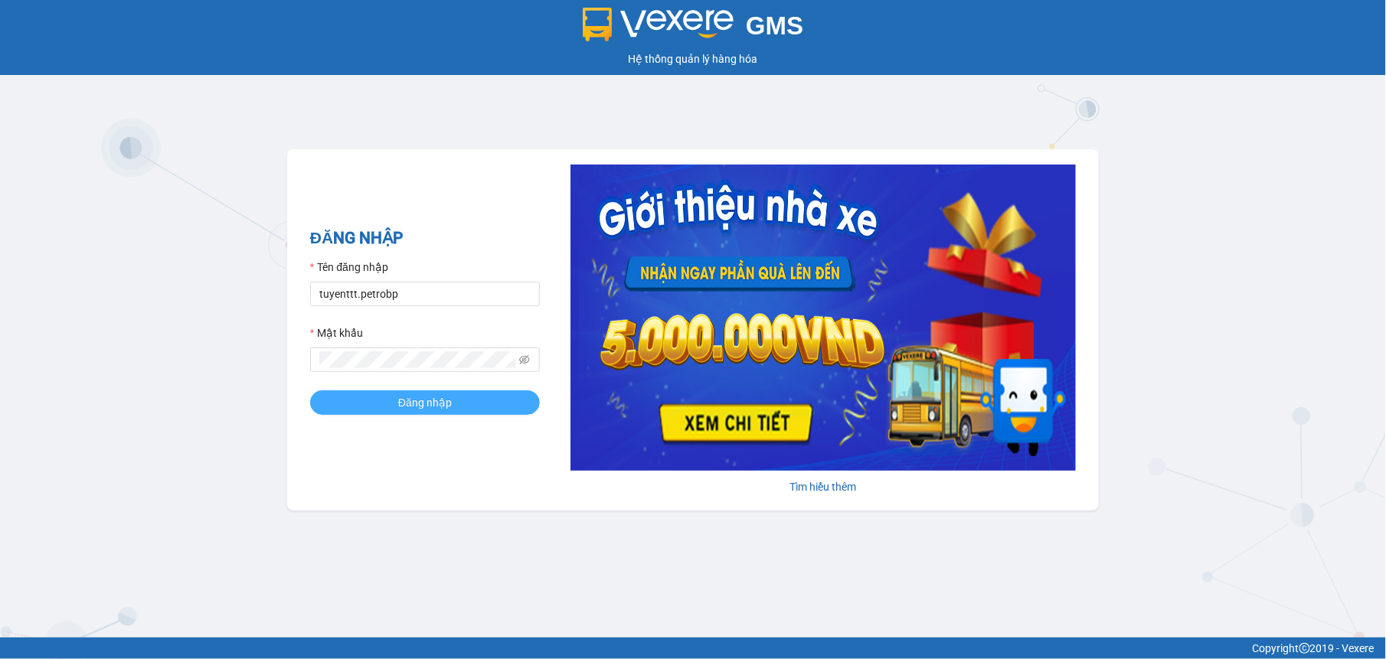
click at [446, 395] on span "Đăng nhập" at bounding box center [425, 402] width 54 height 17
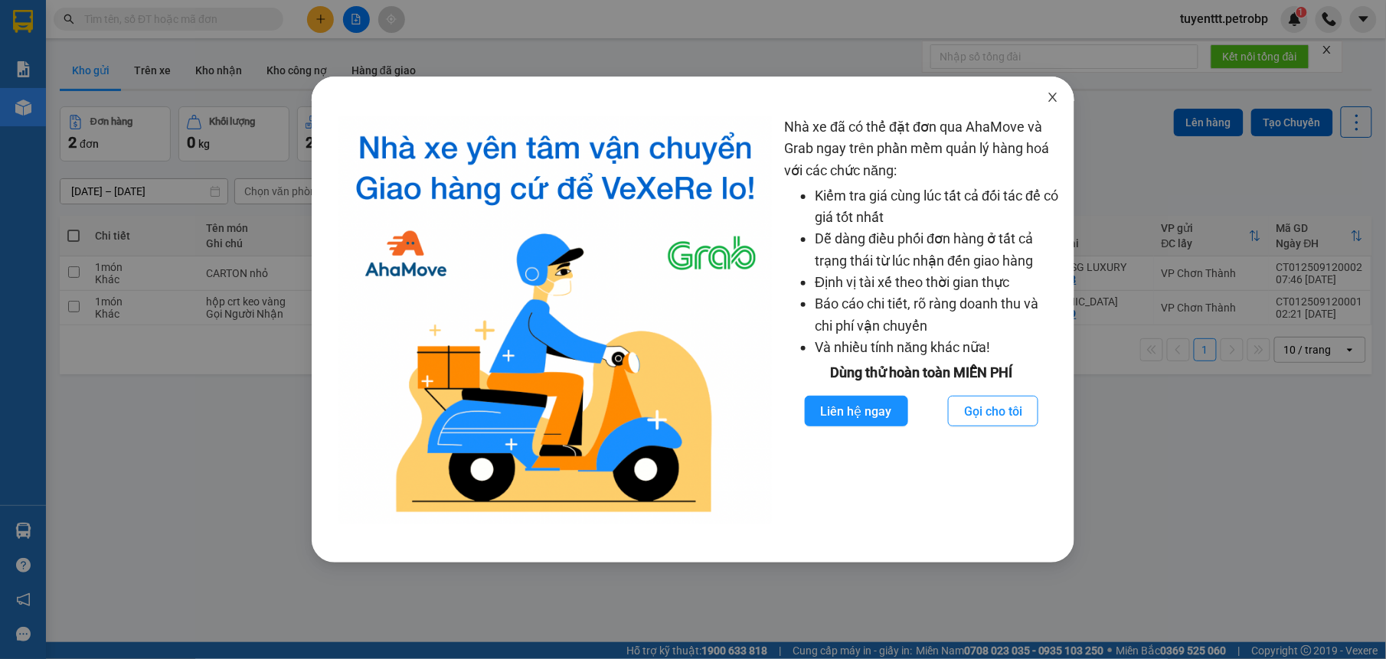
click at [1052, 103] on icon "close" at bounding box center [1053, 97] width 12 height 12
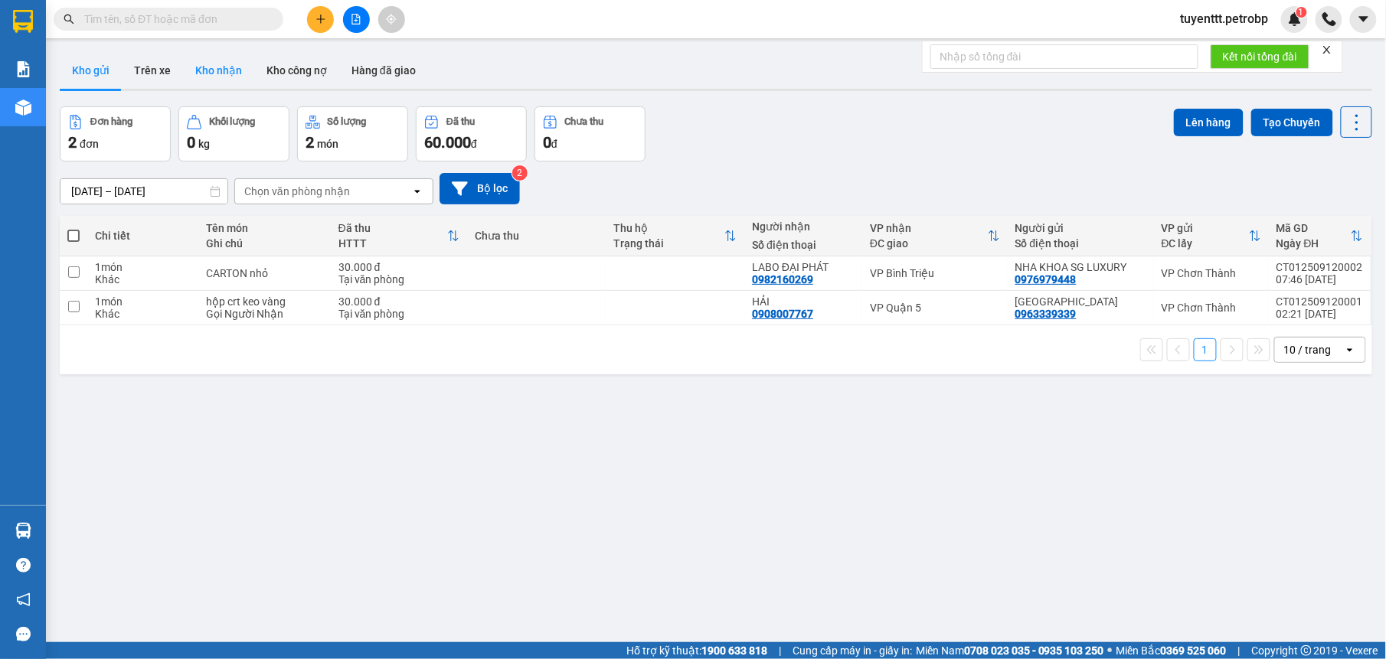
click at [201, 67] on button "Kho nhận" at bounding box center [218, 70] width 71 height 37
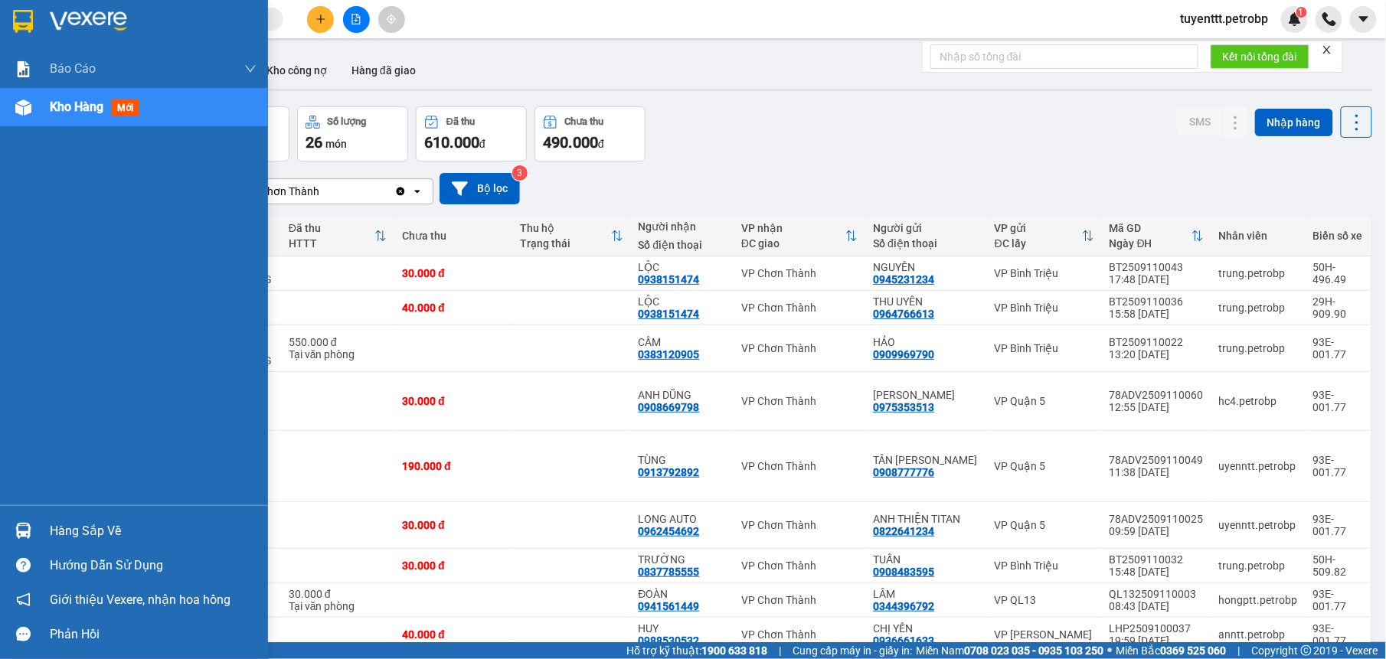
click at [28, 534] on img at bounding box center [23, 531] width 16 height 16
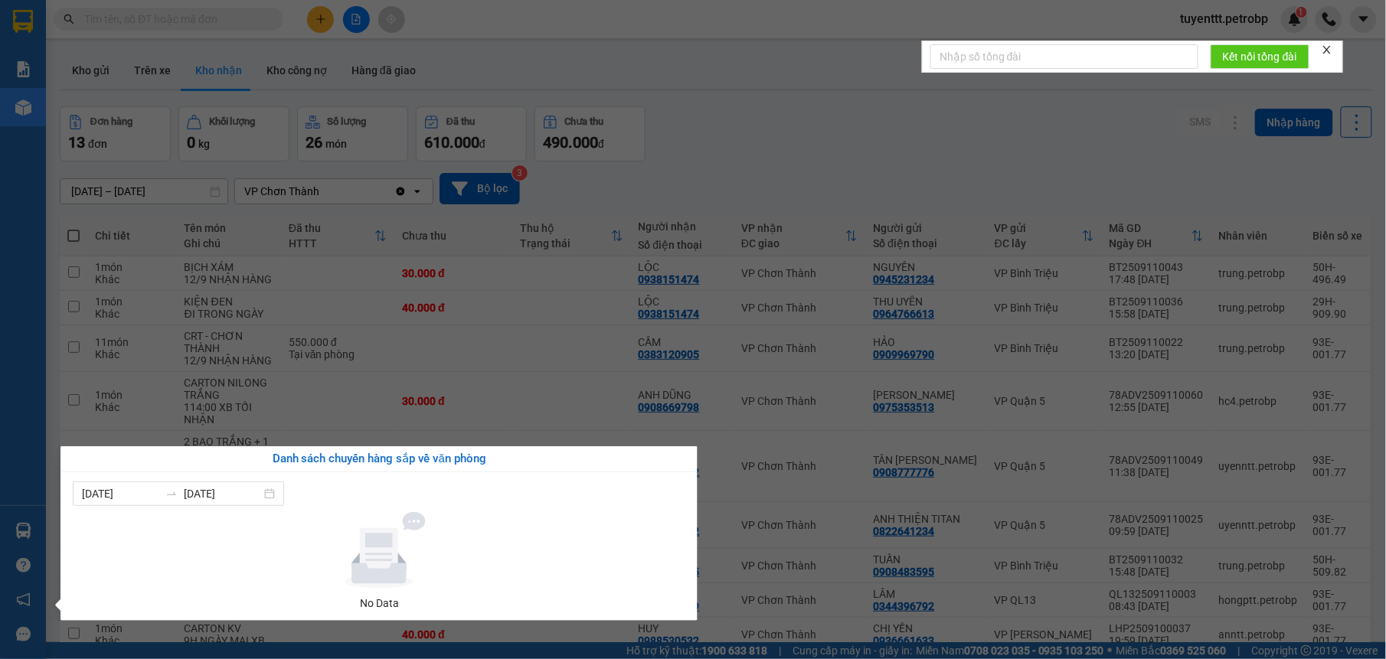
click at [864, 132] on section "Kết quả tìm kiếm ( 0 ) Bộ lọc No Data tuyenttt.petrobp 1 Báo cáo BC tiền tận nơ…" at bounding box center [693, 329] width 1386 height 659
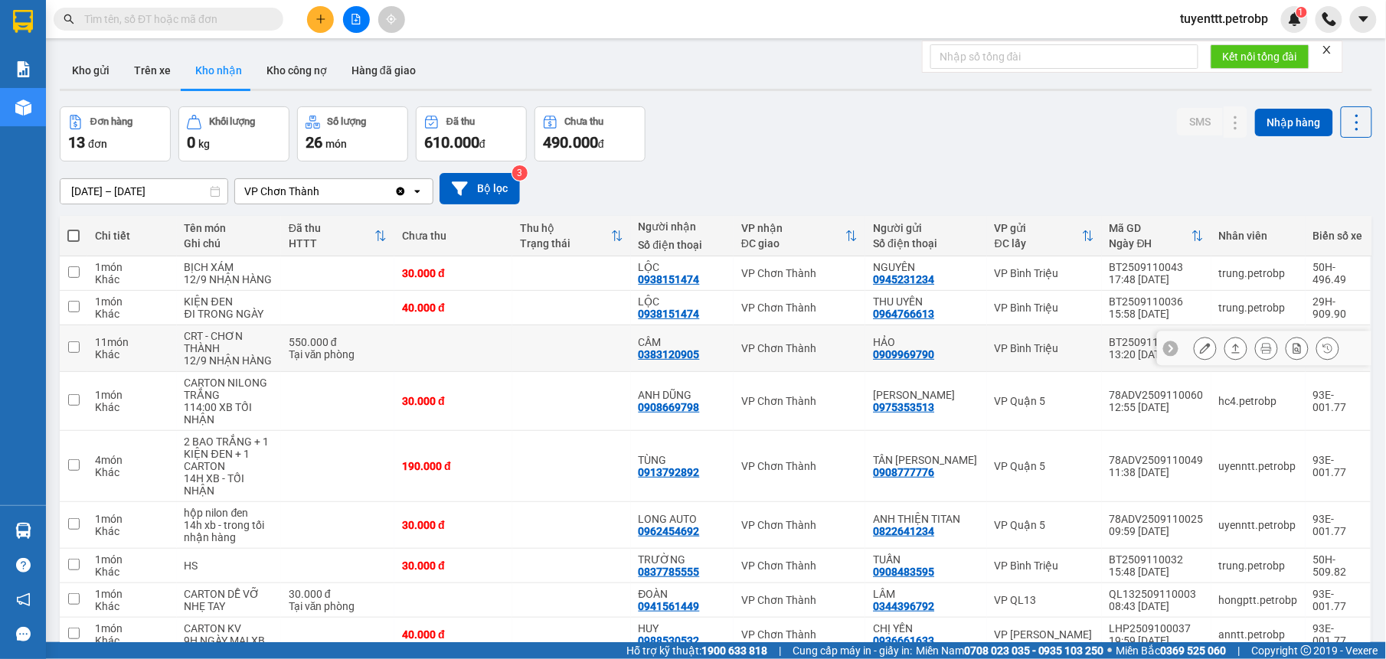
click at [737, 344] on td "VP Chơn Thành" at bounding box center [800, 348] width 132 height 47
checkbox input "true"
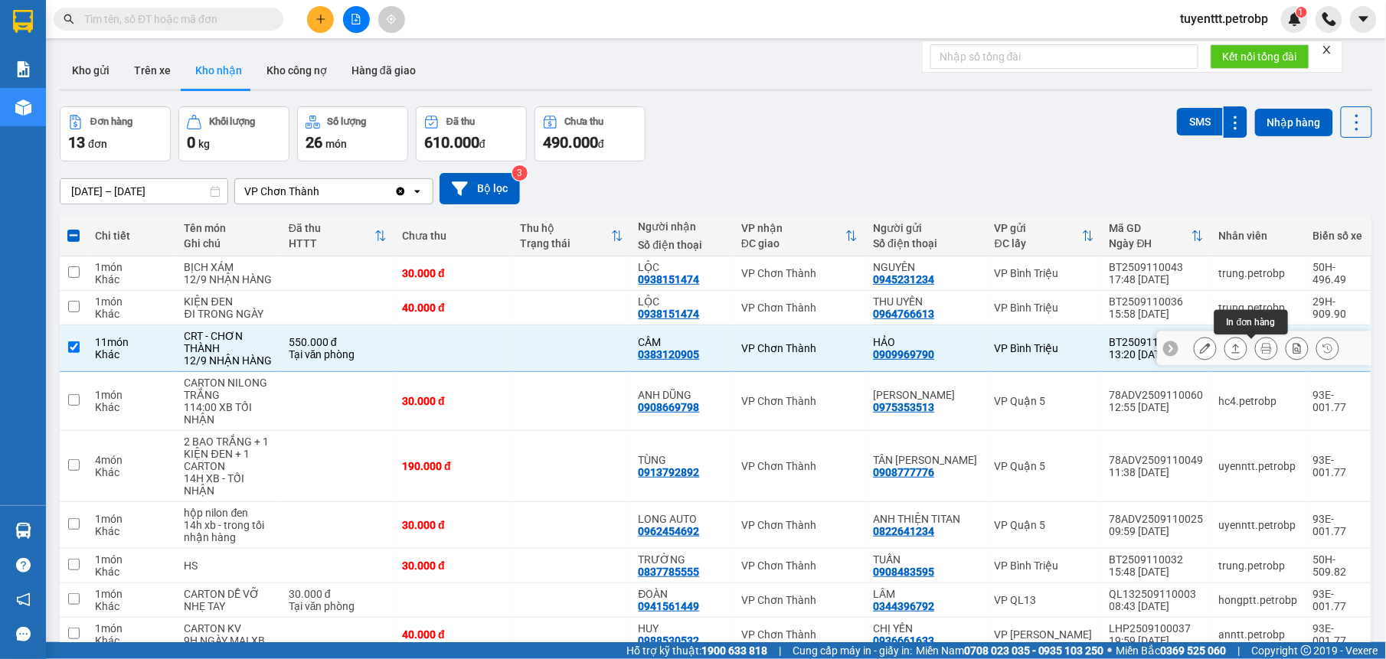
click at [1261, 350] on icon at bounding box center [1266, 348] width 11 height 11
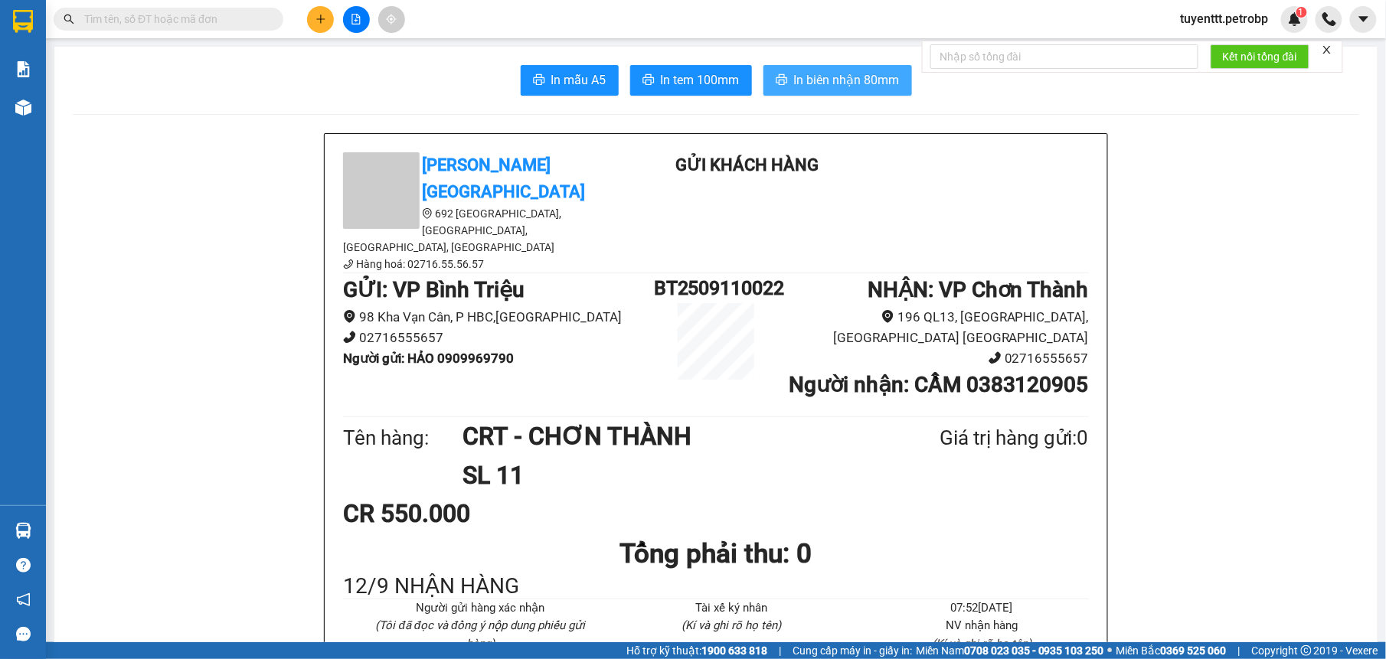
click at [825, 78] on span "In biên nhận 80mm" at bounding box center [847, 79] width 106 height 19
click at [314, 25] on button at bounding box center [320, 19] width 27 height 27
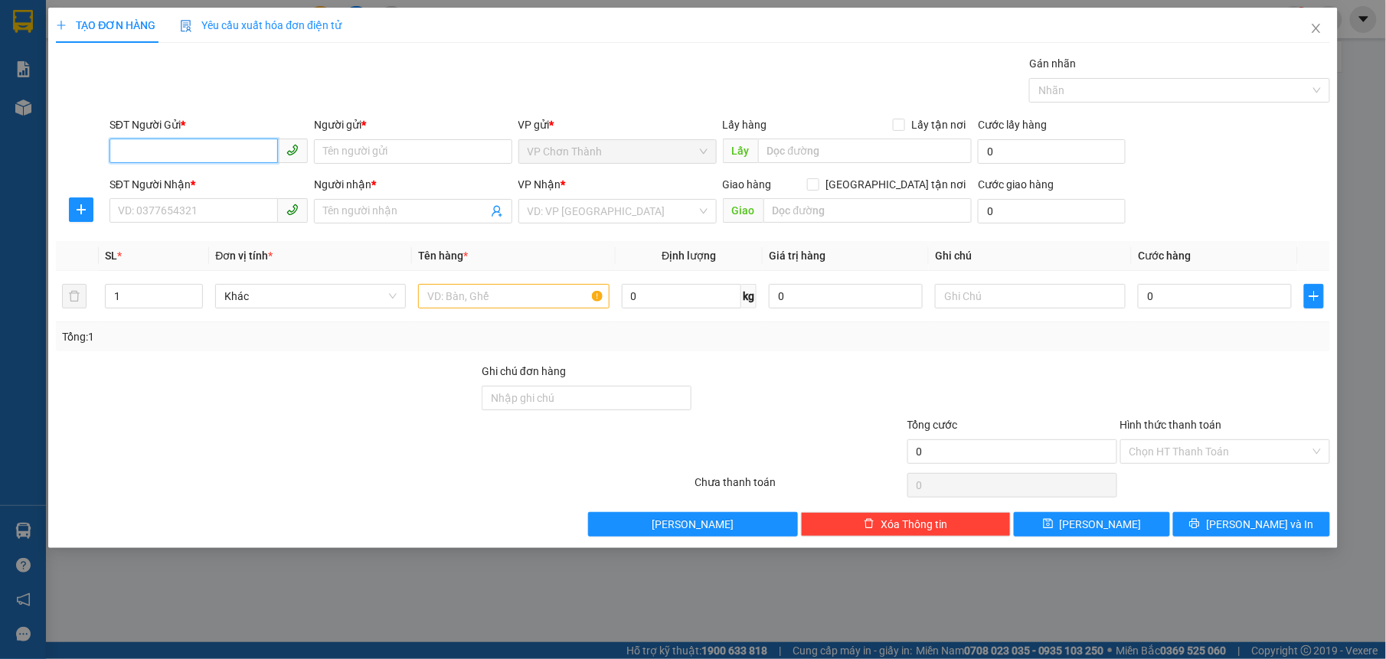
click at [215, 153] on input "SĐT Người Gửi *" at bounding box center [193, 151] width 168 height 25
click at [245, 141] on input "SĐT Người Gửi *" at bounding box center [193, 151] width 168 height 25
type input "0937015676"
click at [391, 149] on input "Người gửi *" at bounding box center [413, 151] width 198 height 25
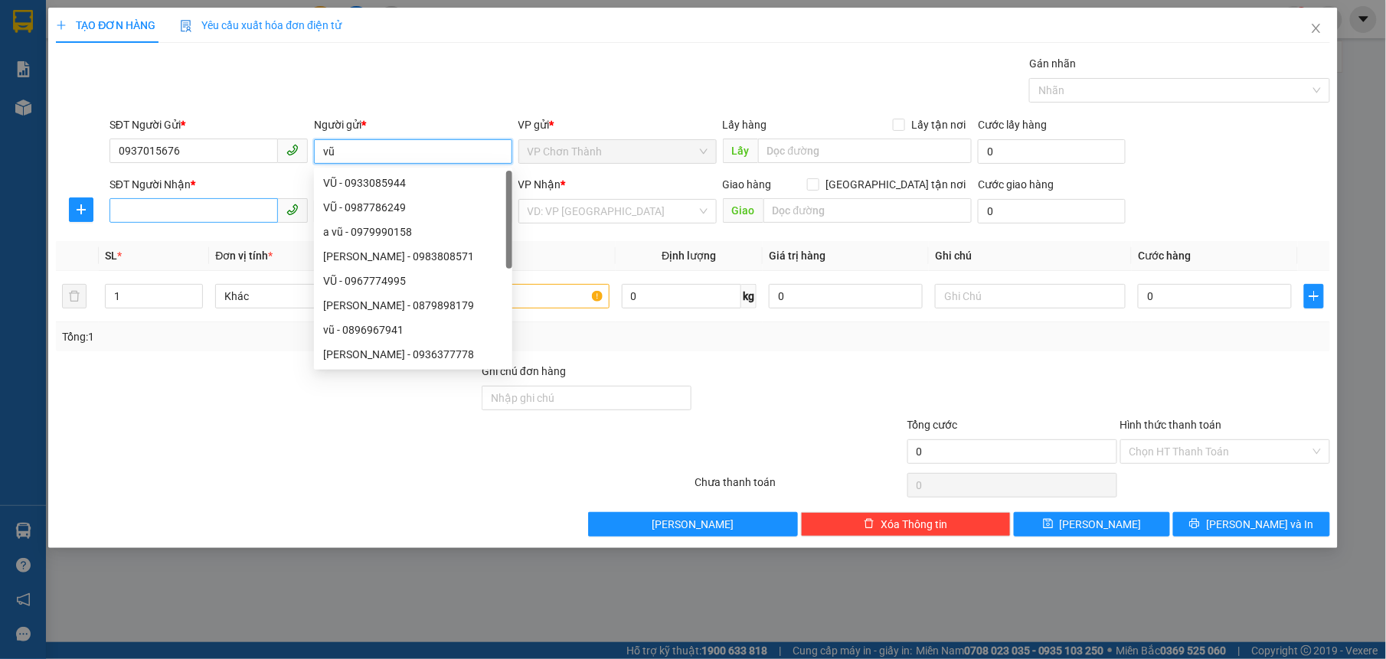
type input "vũ"
click at [248, 204] on input "SĐT Người Nhận *" at bounding box center [193, 210] width 168 height 25
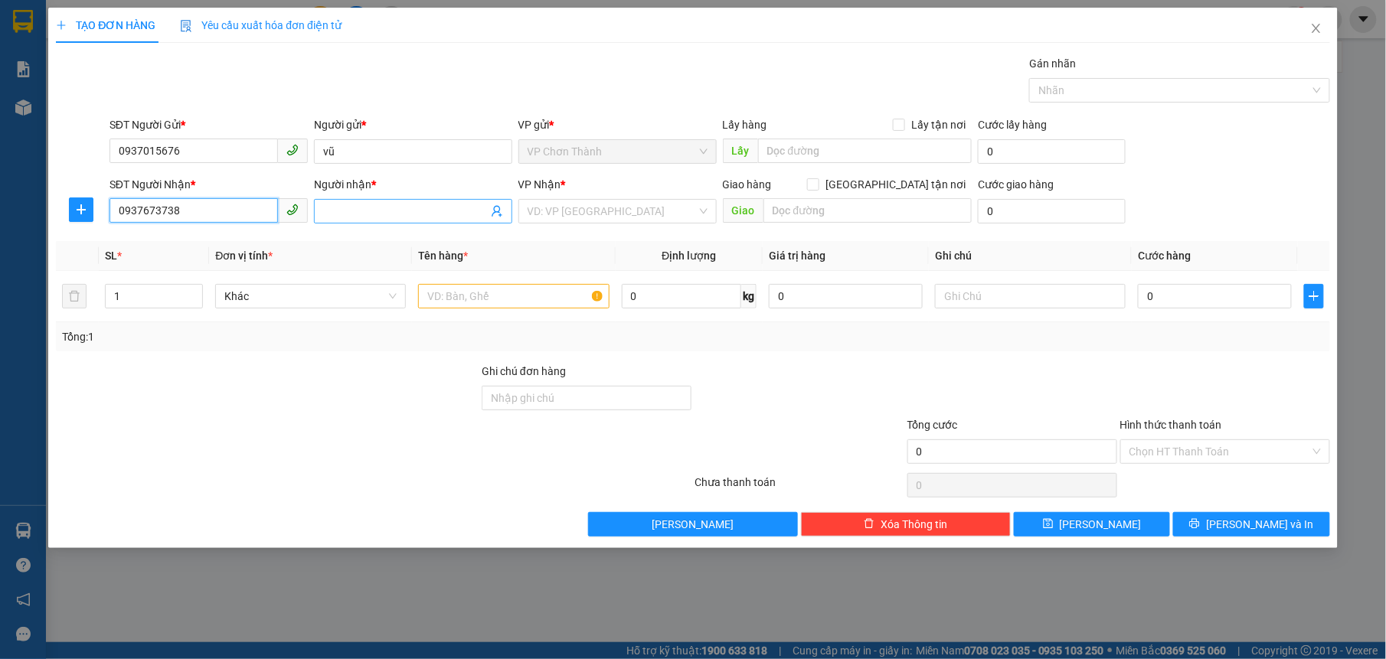
type input "0937673738"
click at [420, 214] on input "Người nhận *" at bounding box center [405, 211] width 165 height 17
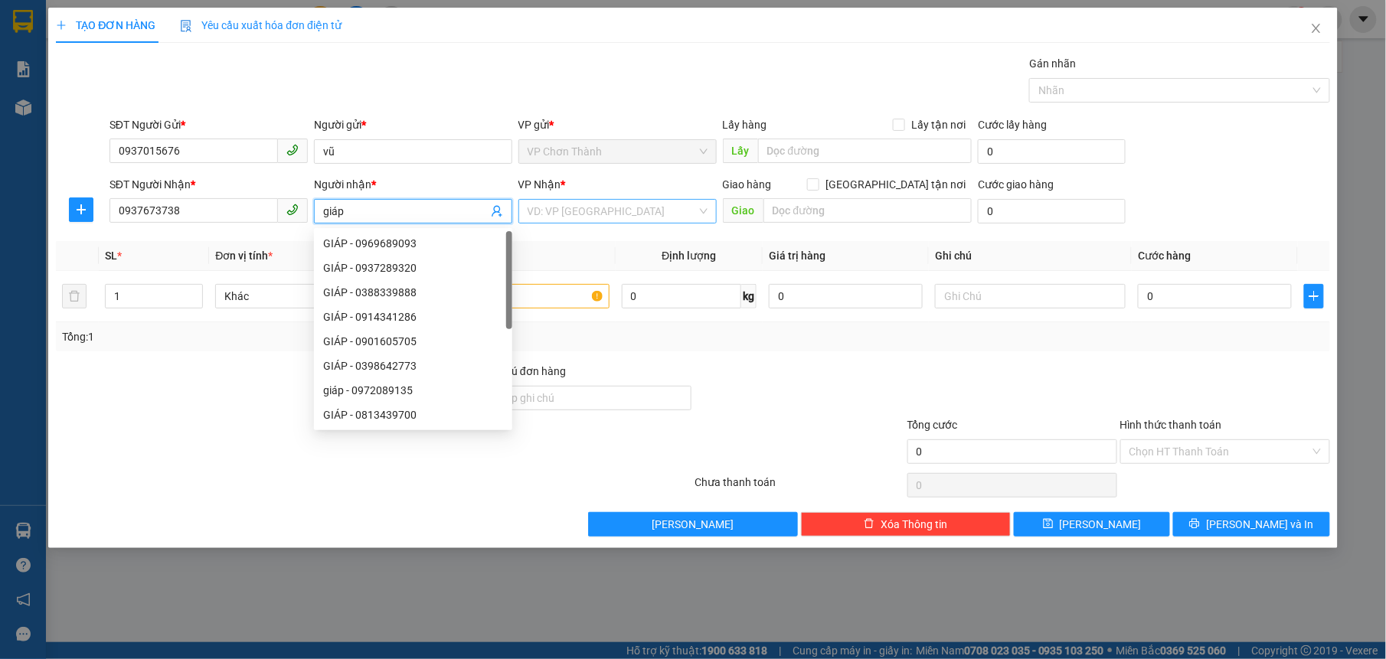
type input "giáp"
click at [561, 213] on input "search" at bounding box center [612, 211] width 169 height 23
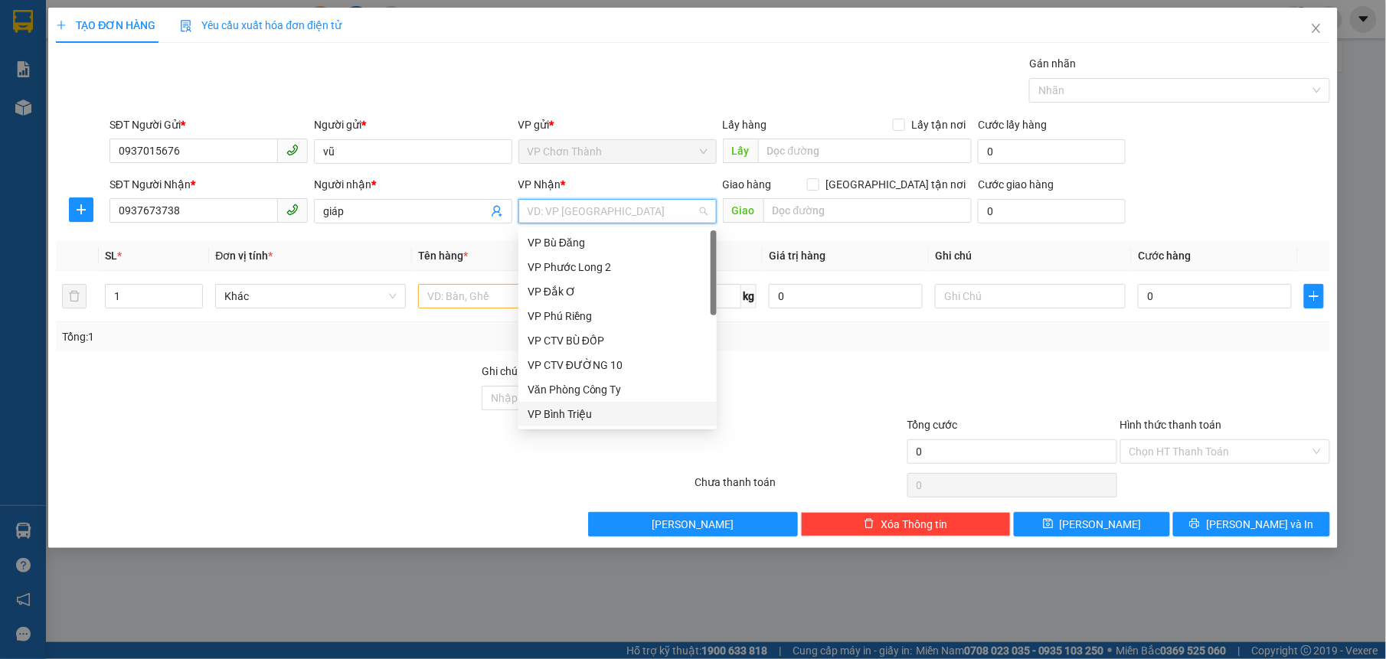
click at [598, 414] on div "VP Bình Triệu" at bounding box center [618, 414] width 180 height 17
click at [433, 298] on input "text" at bounding box center [513, 296] width 191 height 25
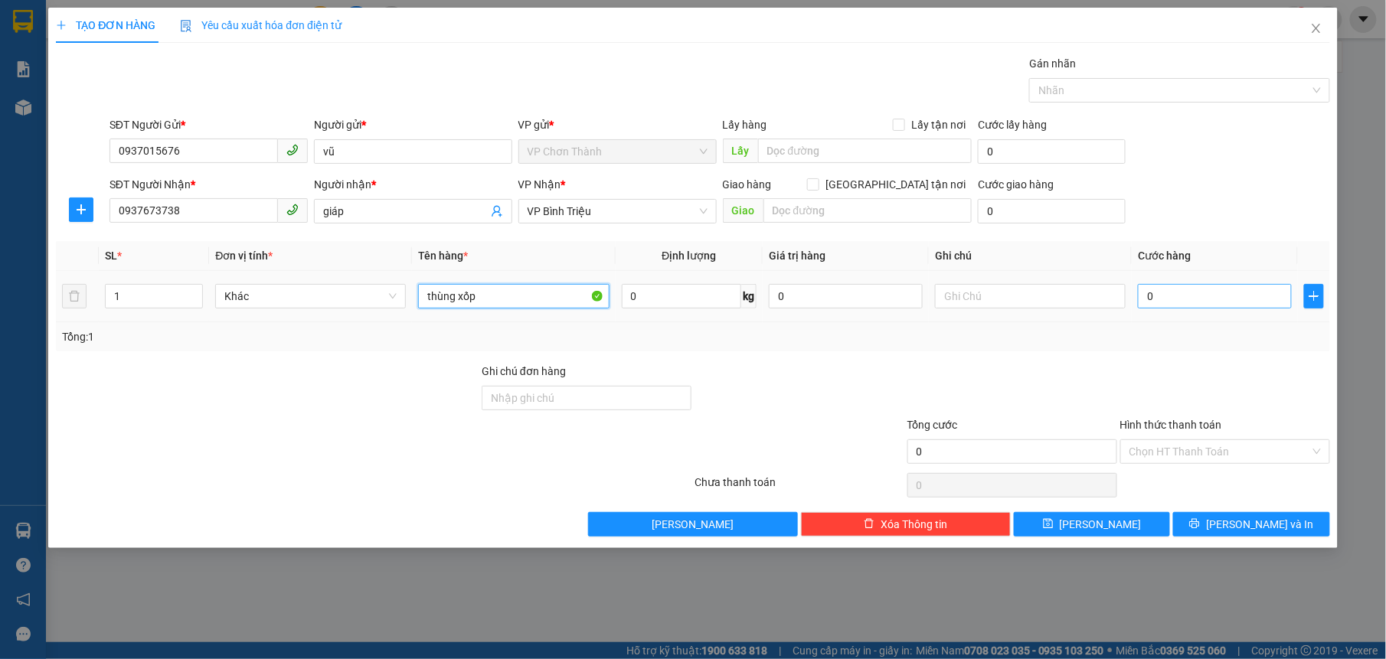
type input "thùng xốp"
click at [1217, 300] on input "0" at bounding box center [1215, 296] width 154 height 25
type input "6"
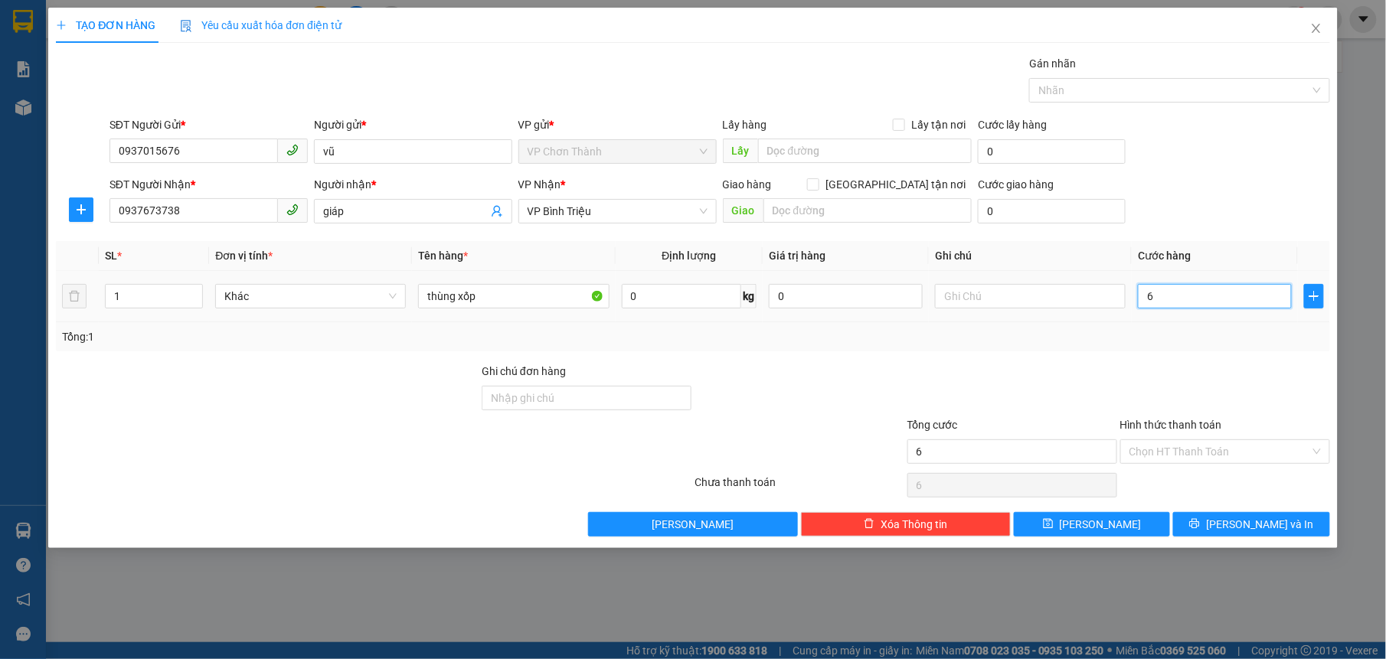
type input "60"
type input "600"
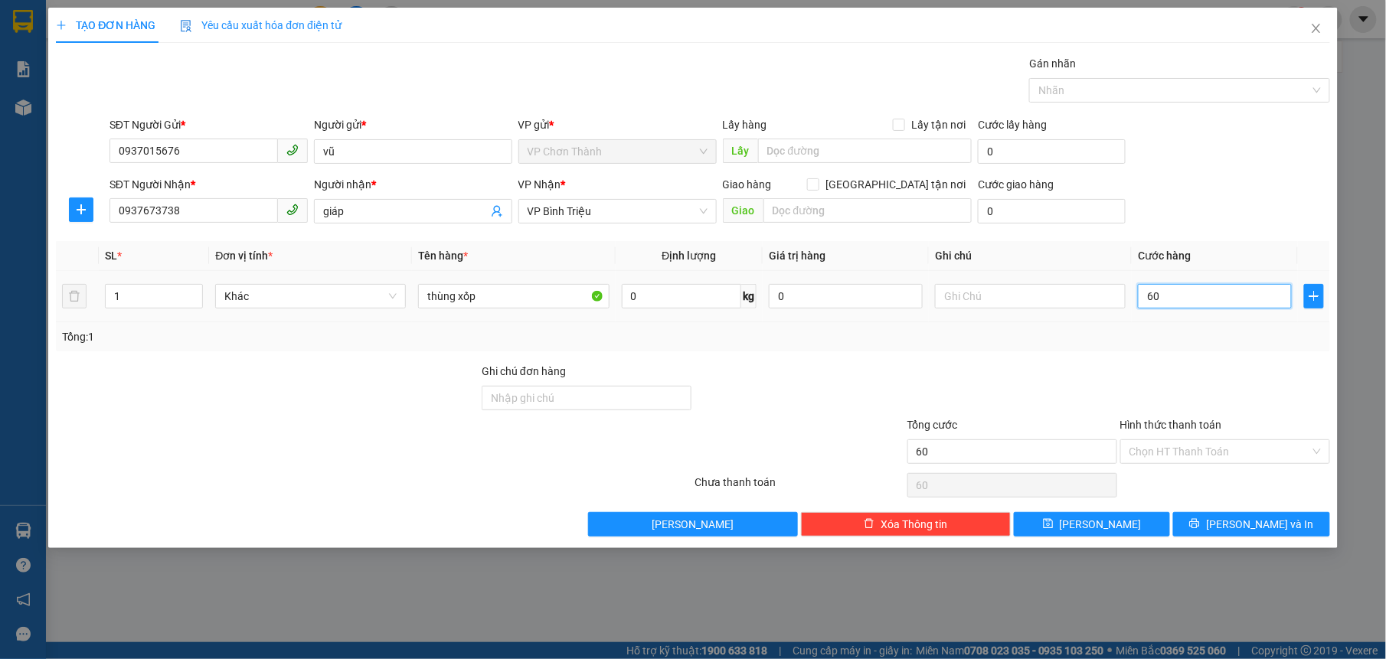
type input "600"
type input "6.000"
type input "60.000"
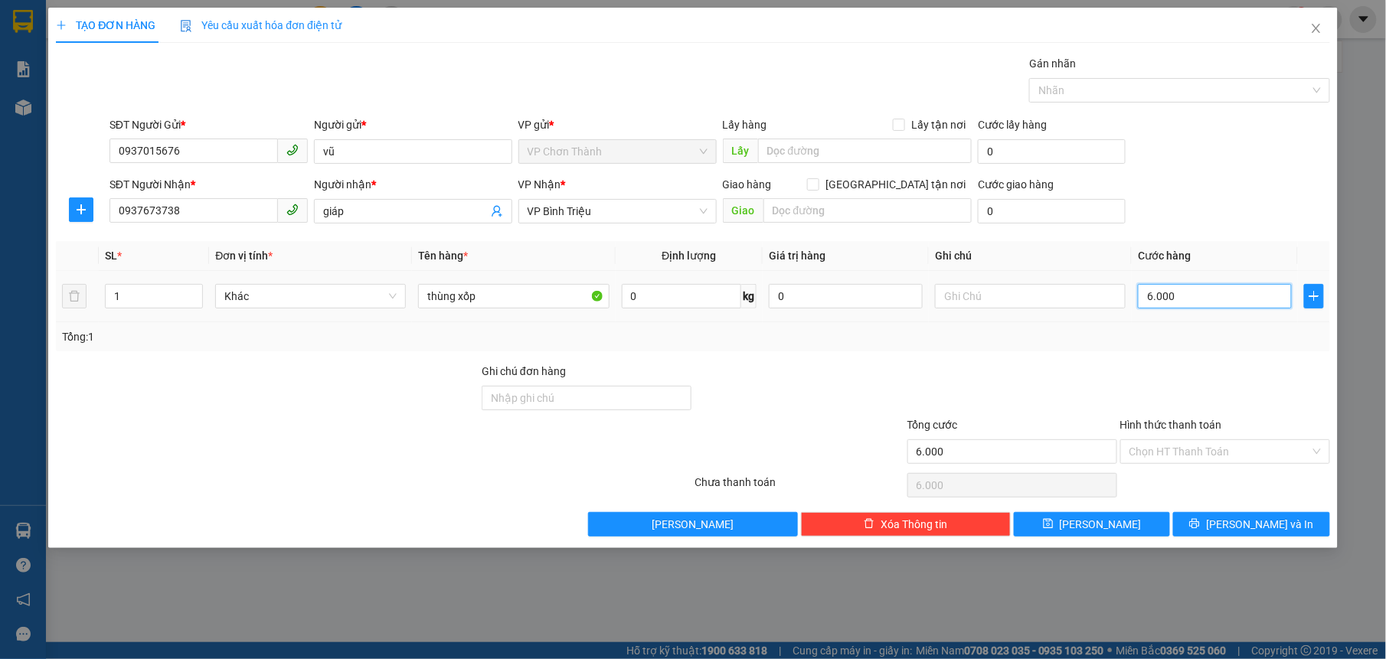
type input "60.000"
click at [1191, 448] on input "Hình thức thanh toán" at bounding box center [1219, 451] width 181 height 23
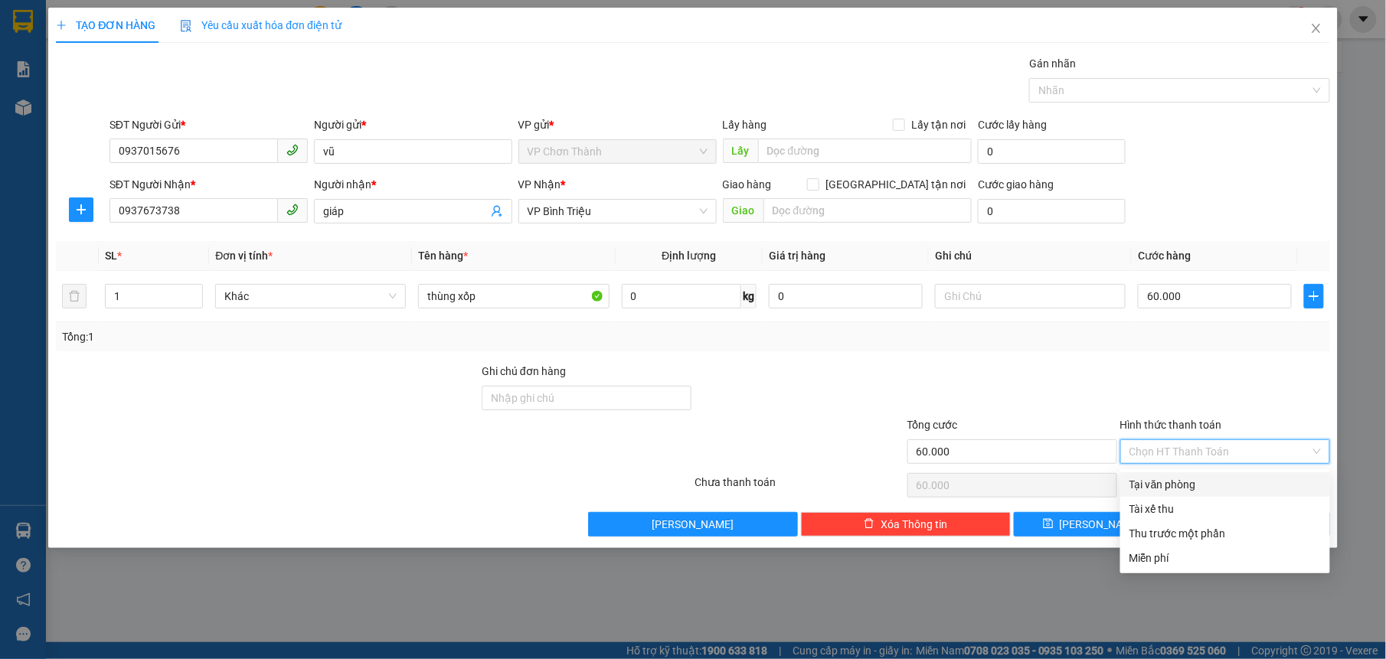
click at [1211, 490] on div "Tại văn phòng" at bounding box center [1224, 484] width 191 height 17
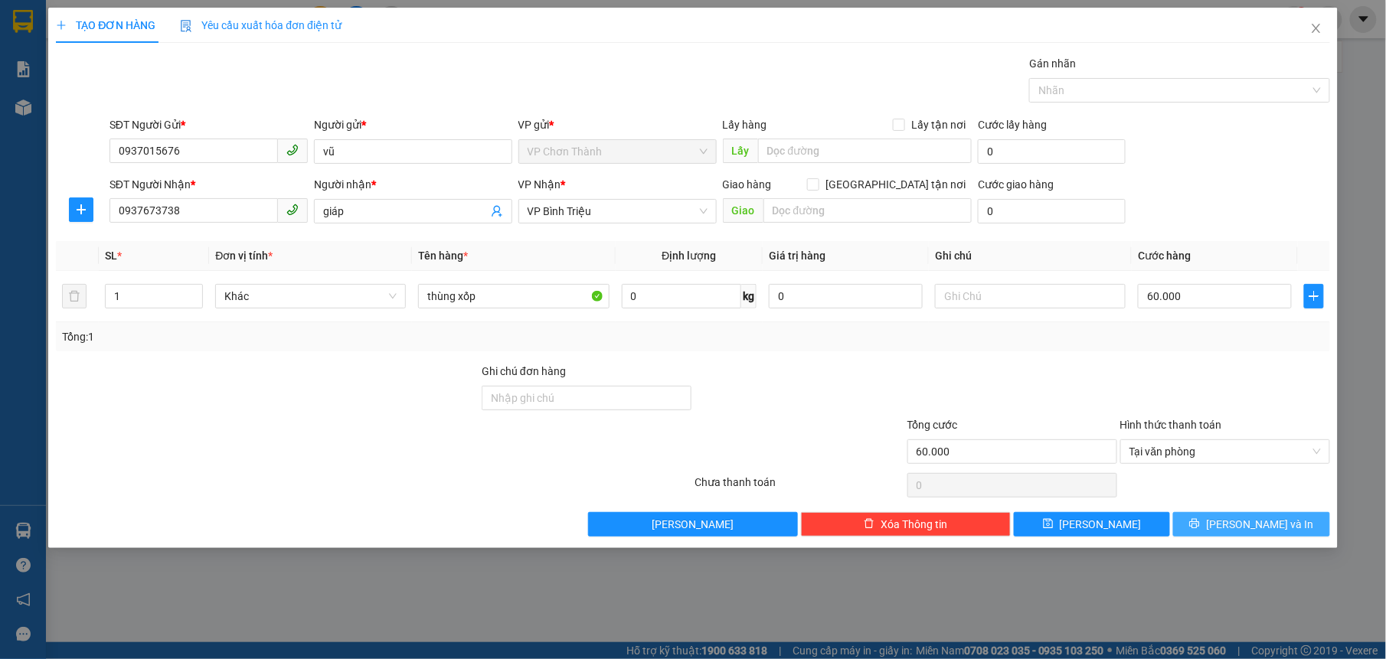
click at [1242, 528] on span "[PERSON_NAME] và In" at bounding box center [1259, 524] width 107 height 17
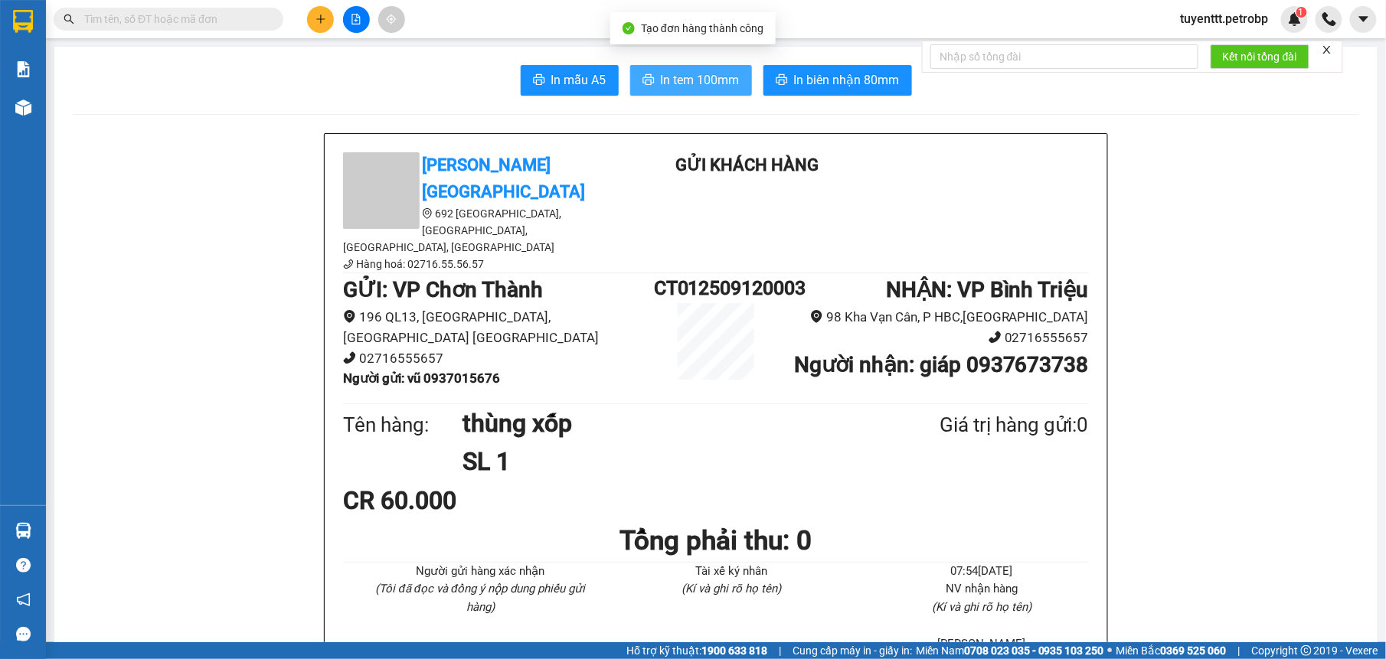
click at [672, 77] on span "In tem 100mm" at bounding box center [700, 79] width 79 height 19
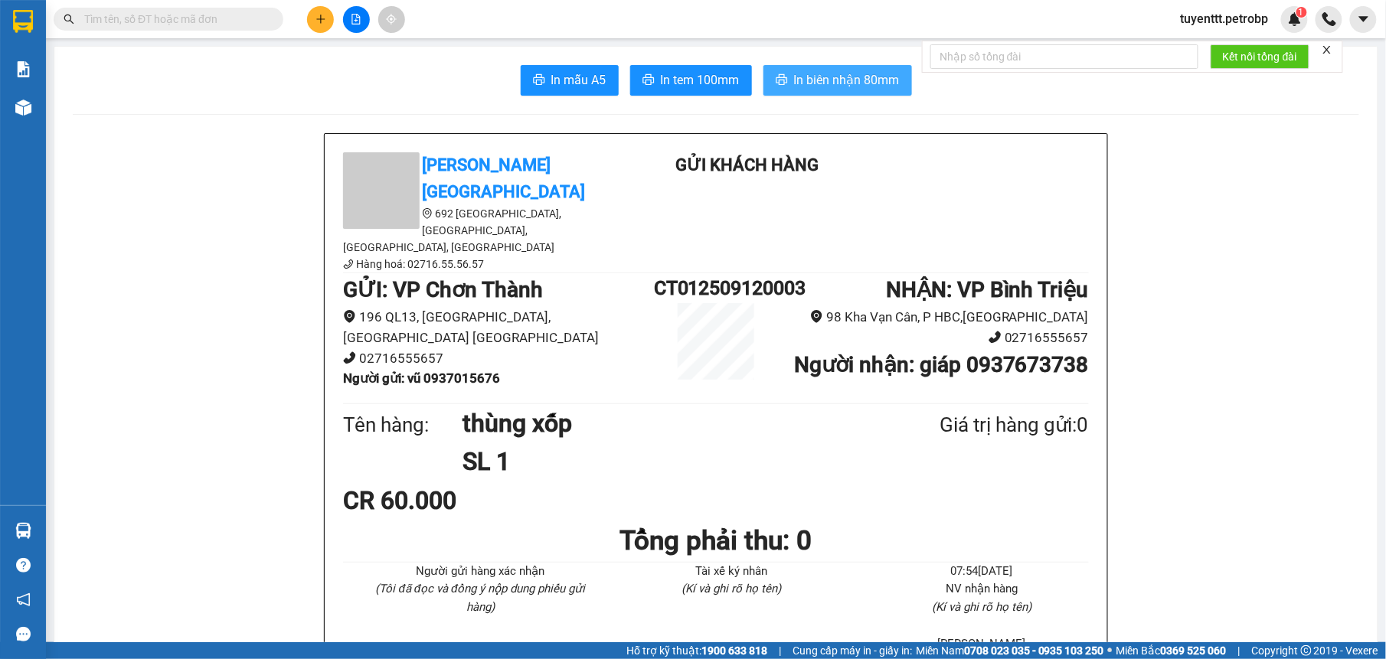
click at [815, 68] on button "In biên nhận 80mm" at bounding box center [837, 80] width 149 height 31
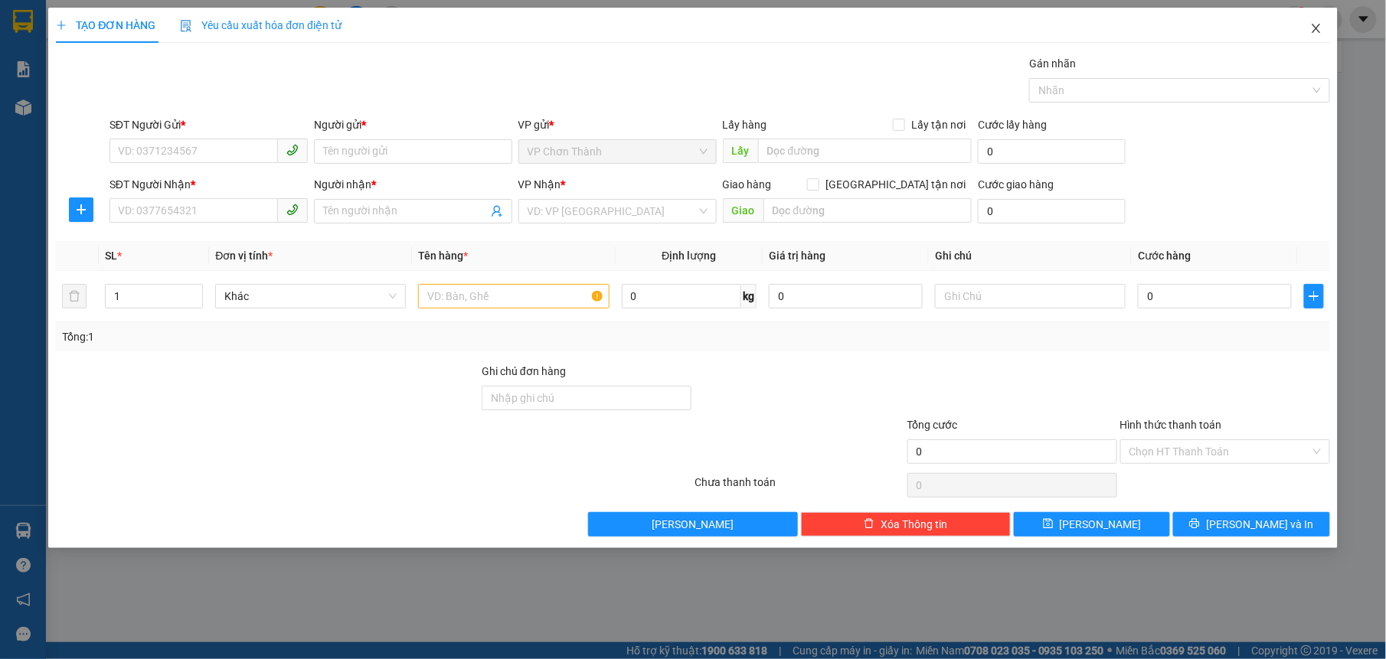
click at [1319, 32] on icon "close" at bounding box center [1316, 28] width 8 height 9
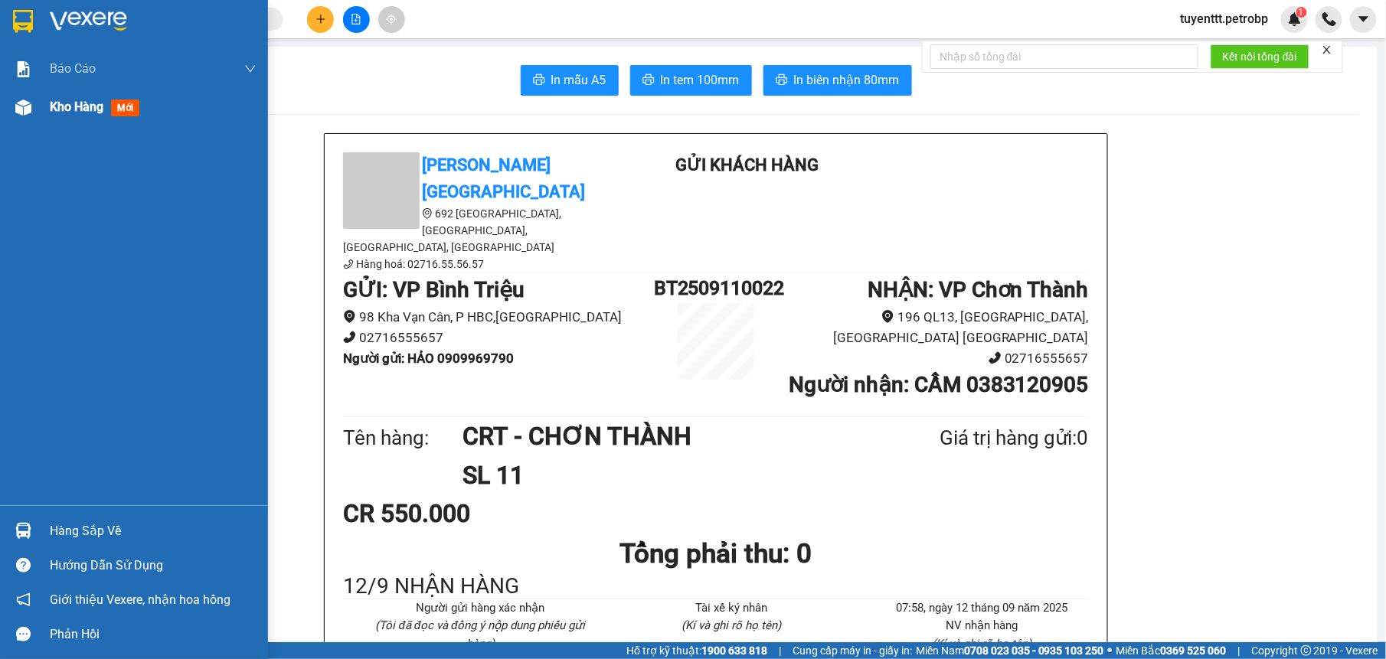
click at [44, 100] on div "Kho hàng mới" at bounding box center [134, 107] width 268 height 38
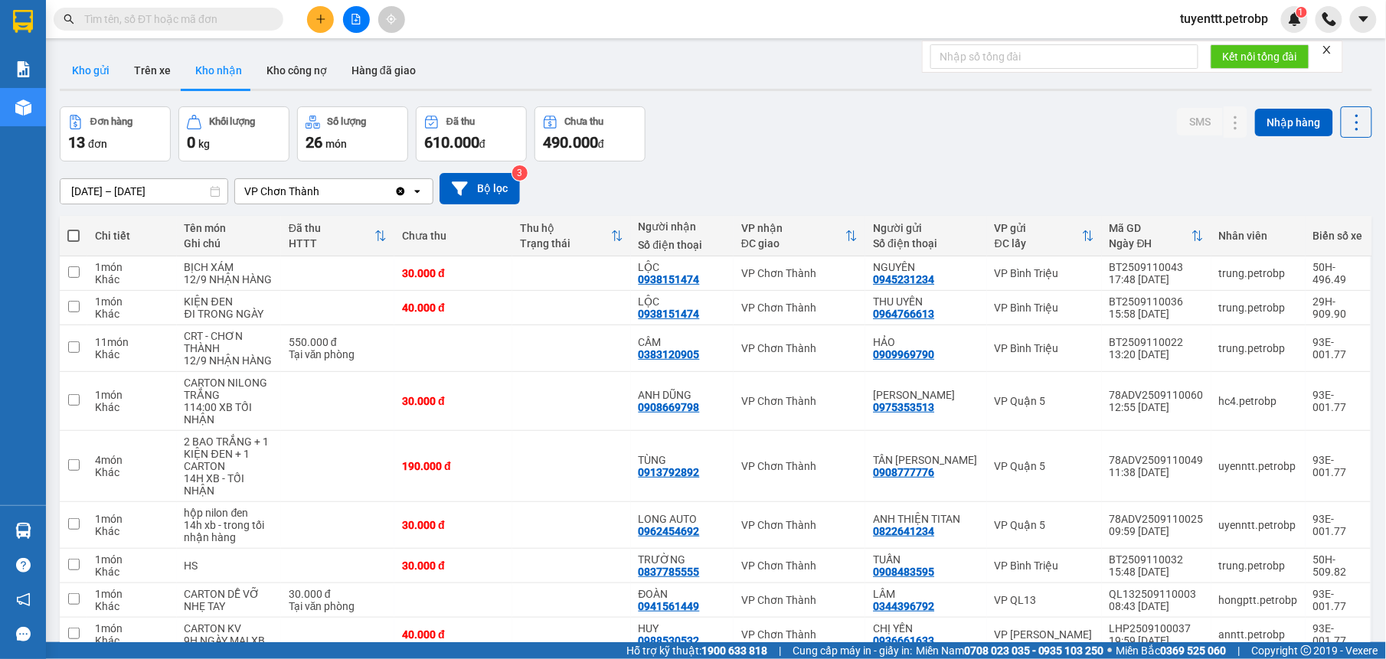
click at [99, 70] on button "Kho gửi" at bounding box center [91, 70] width 62 height 37
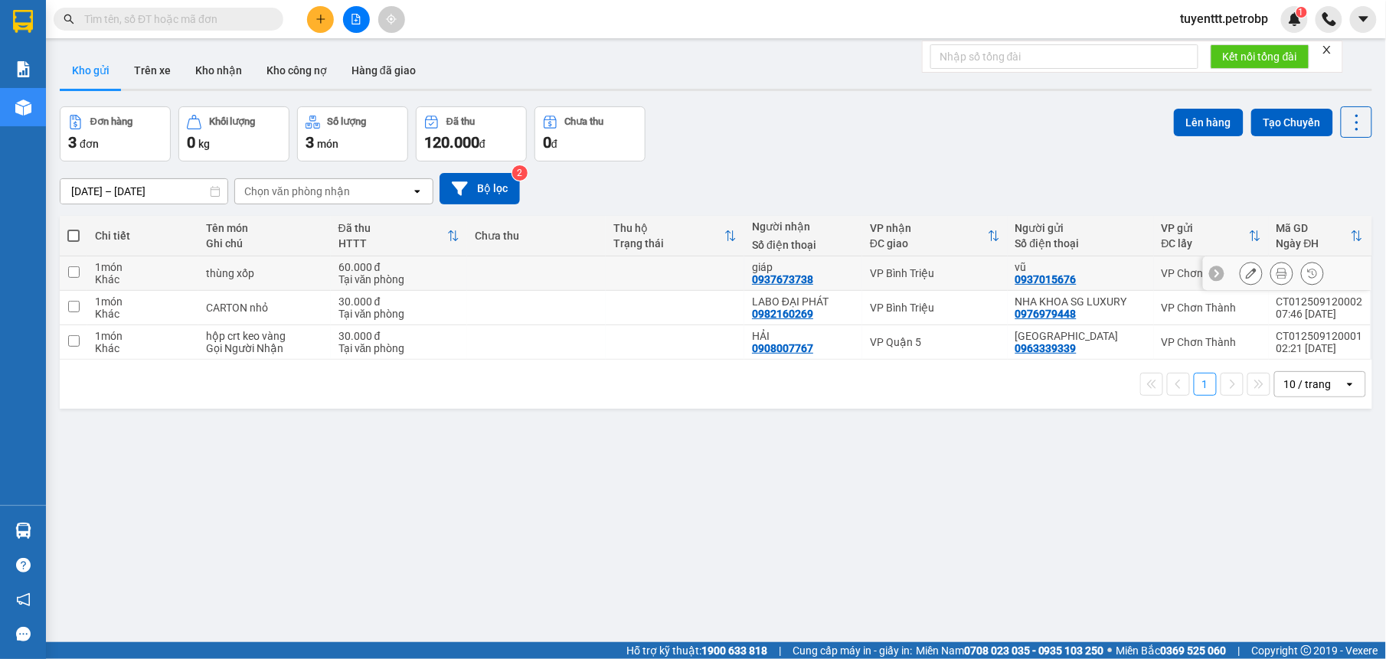
click at [740, 271] on td at bounding box center [675, 274] width 139 height 34
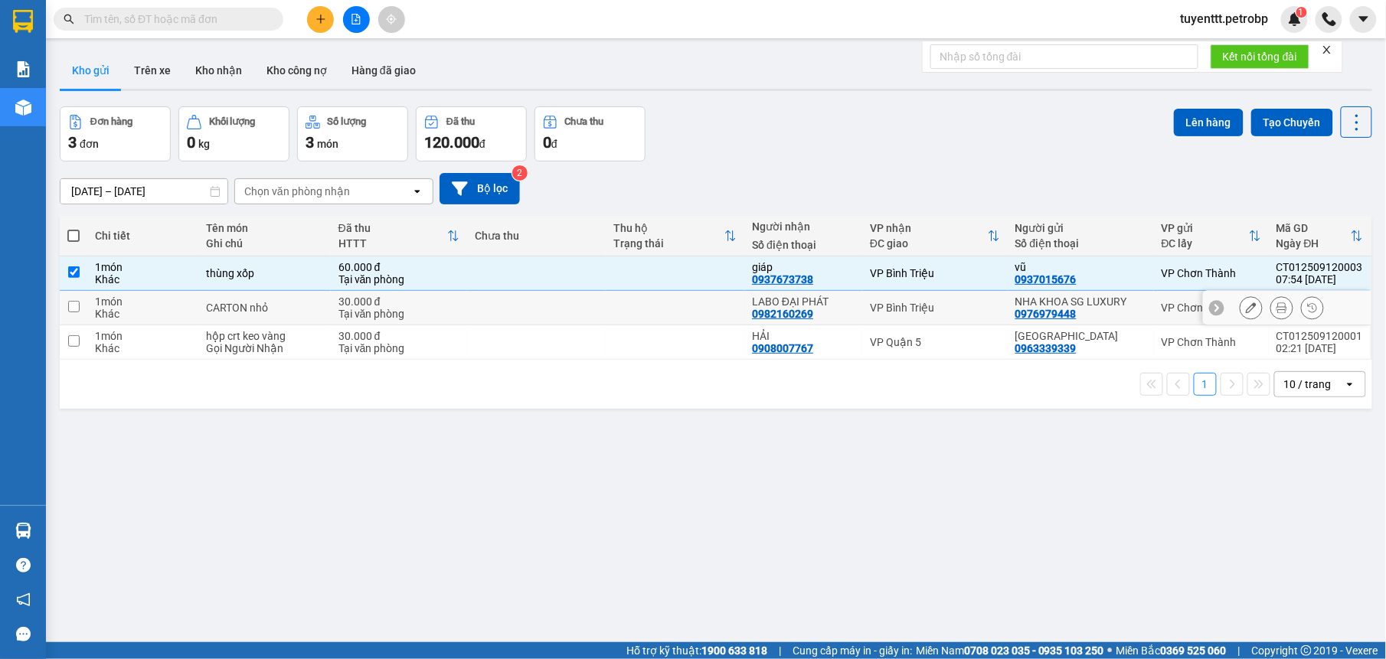
click at [733, 299] on td at bounding box center [675, 308] width 139 height 34
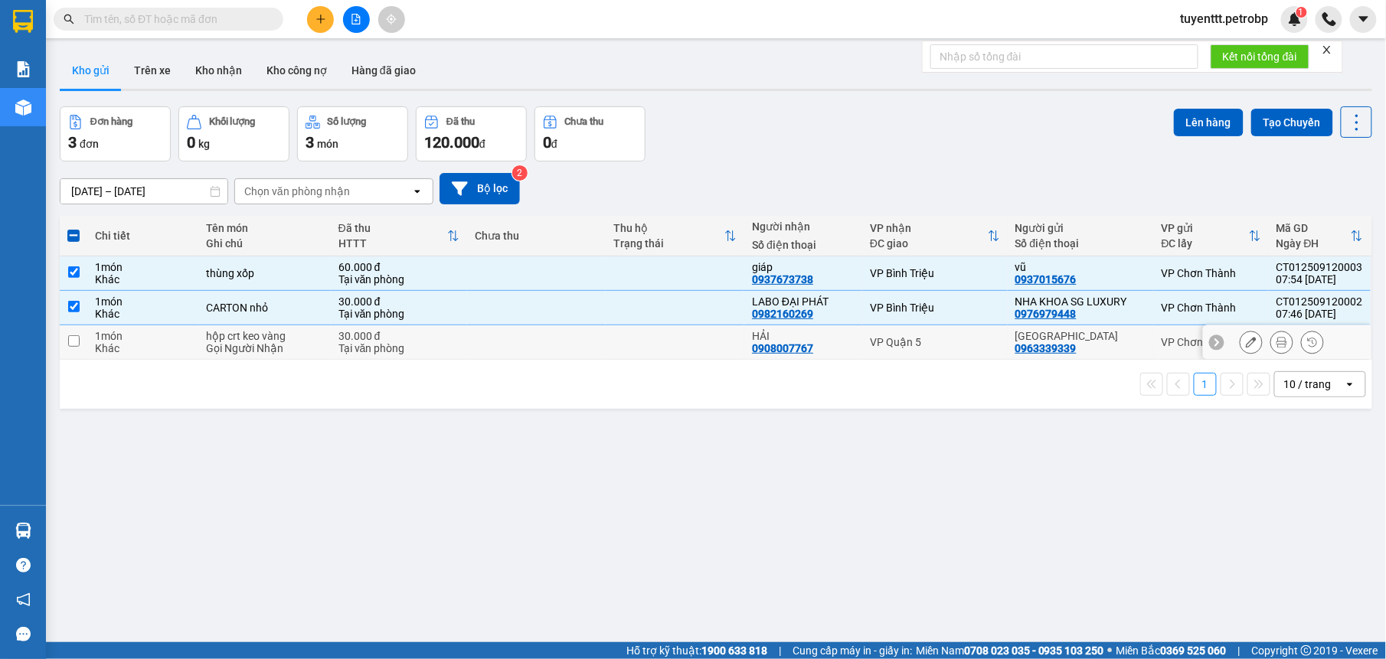
click at [727, 335] on td at bounding box center [675, 342] width 139 height 34
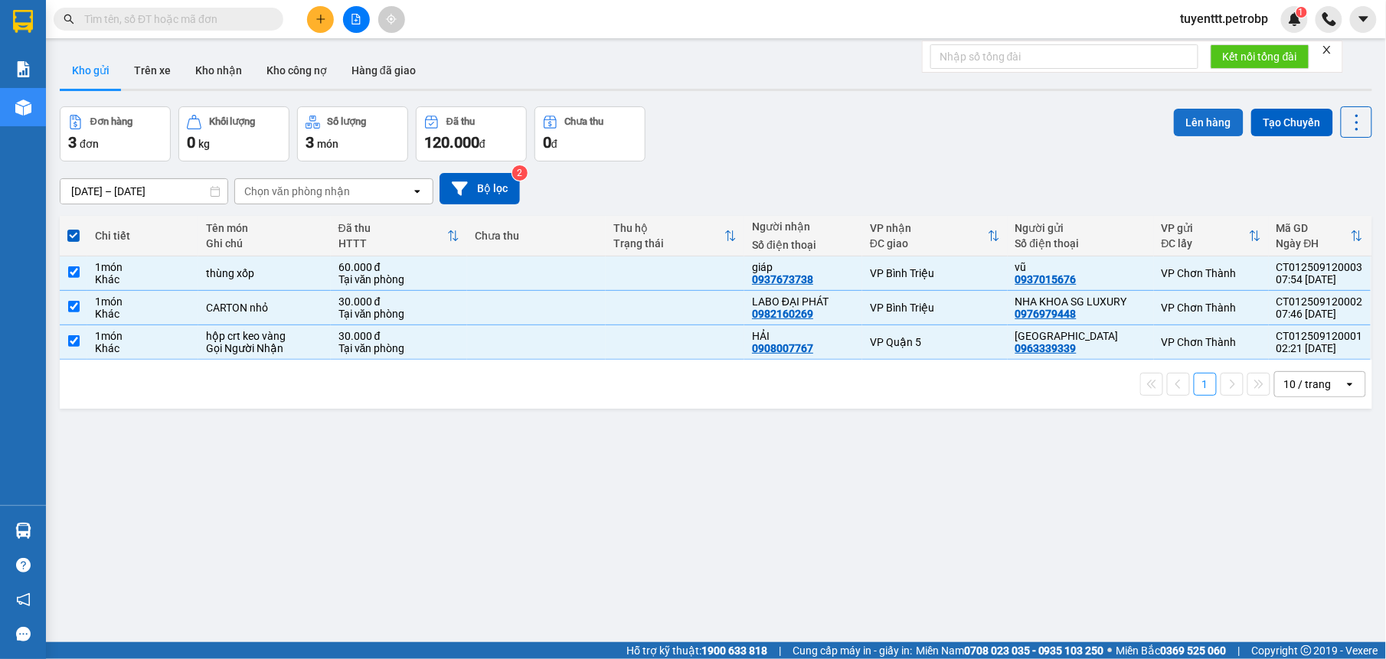
click at [1205, 126] on button "Lên hàng" at bounding box center [1209, 123] width 70 height 28
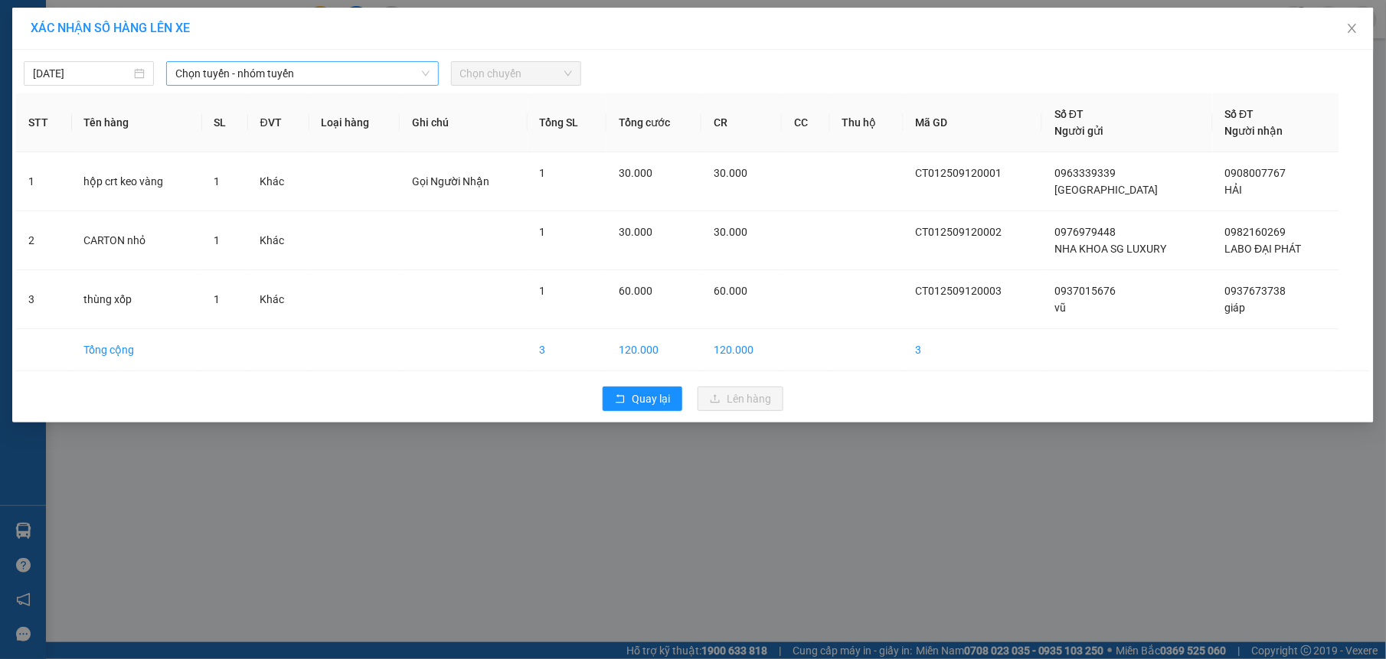
click at [338, 69] on span "Chọn tuyến - nhóm tuyến" at bounding box center [302, 73] width 254 height 23
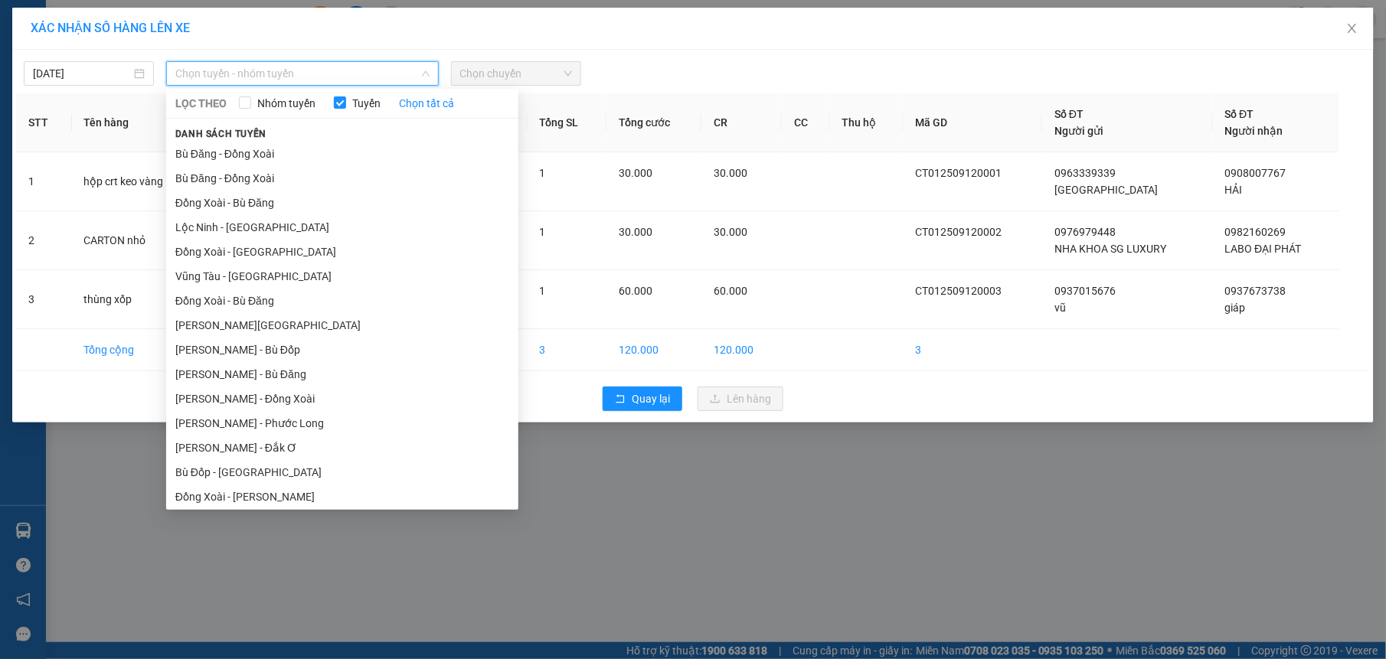
click at [273, 583] on li "Lộc Ninh - Hồ Chí Minh" at bounding box center [342, 595] width 352 height 25
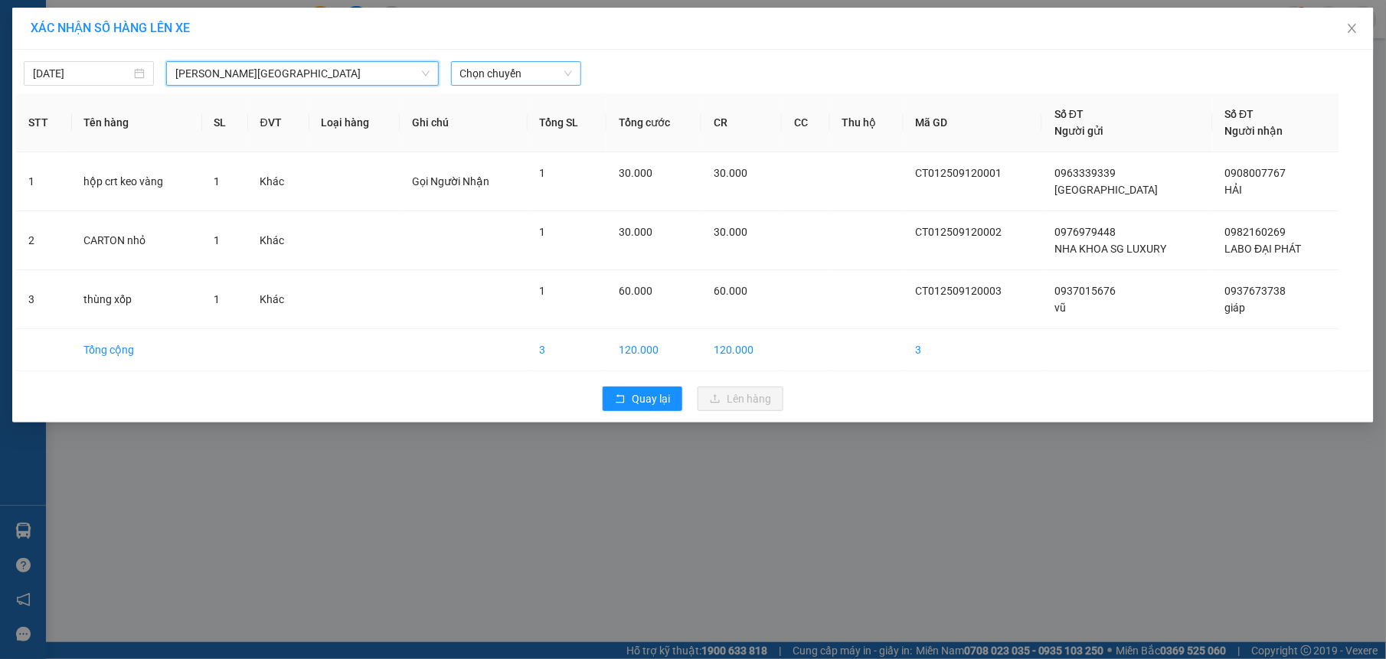
drag, startPoint x: 524, startPoint y: 71, endPoint x: 512, endPoint y: 69, distance: 11.7
click at [524, 71] on span "Chọn chuyến" at bounding box center [516, 73] width 112 height 23
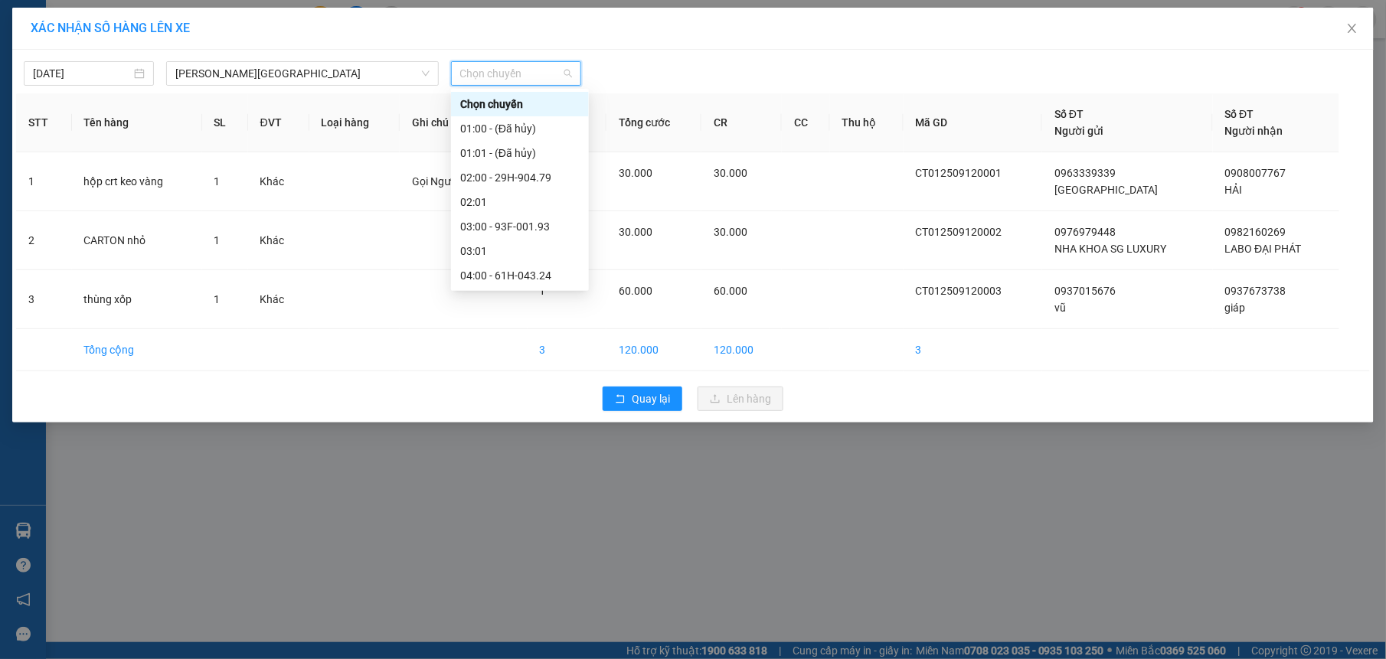
click at [515, 414] on div "07:00 - 50H-507.40" at bounding box center [519, 422] width 119 height 17
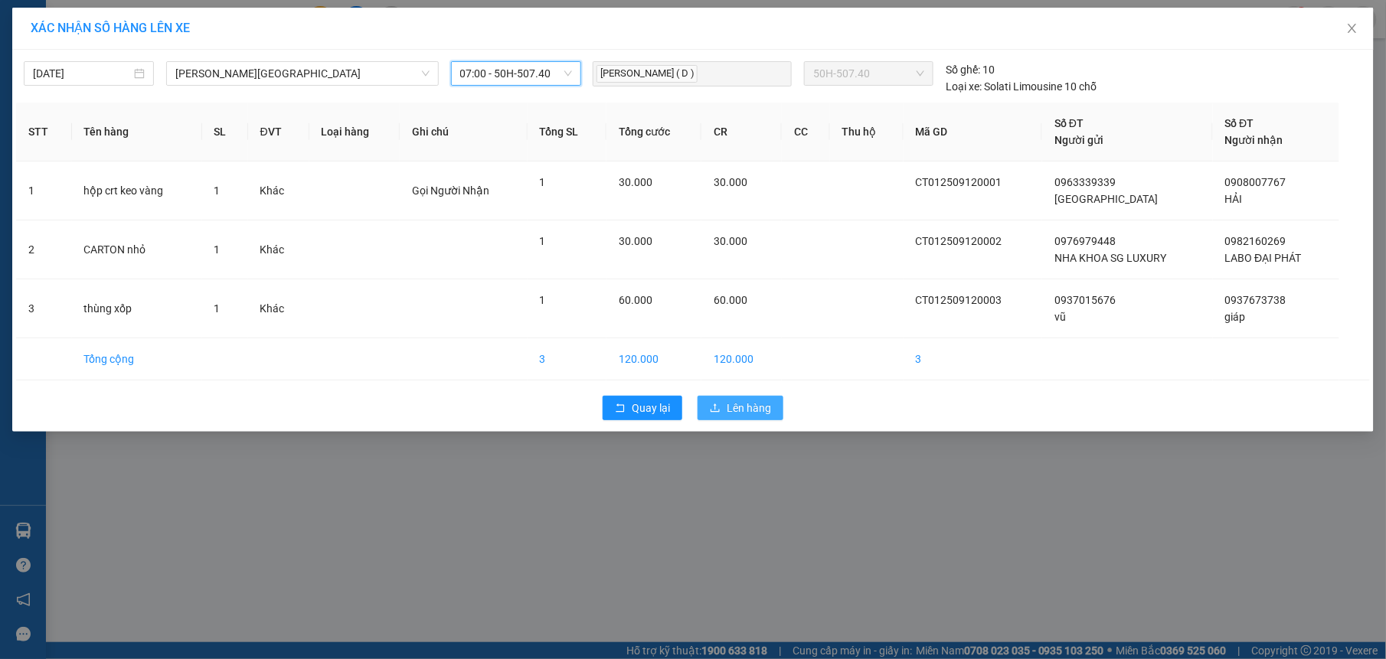
click at [760, 411] on span "Lên hàng" at bounding box center [749, 408] width 44 height 17
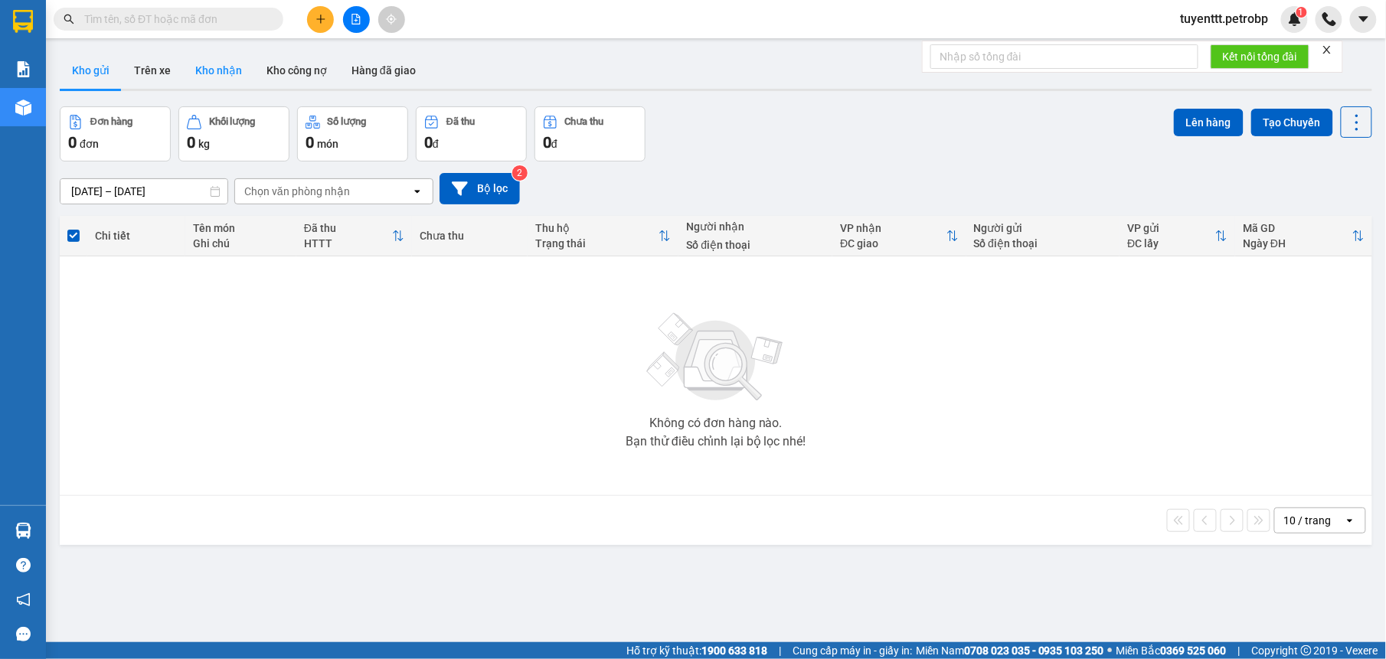
click at [218, 74] on button "Kho nhận" at bounding box center [218, 70] width 71 height 37
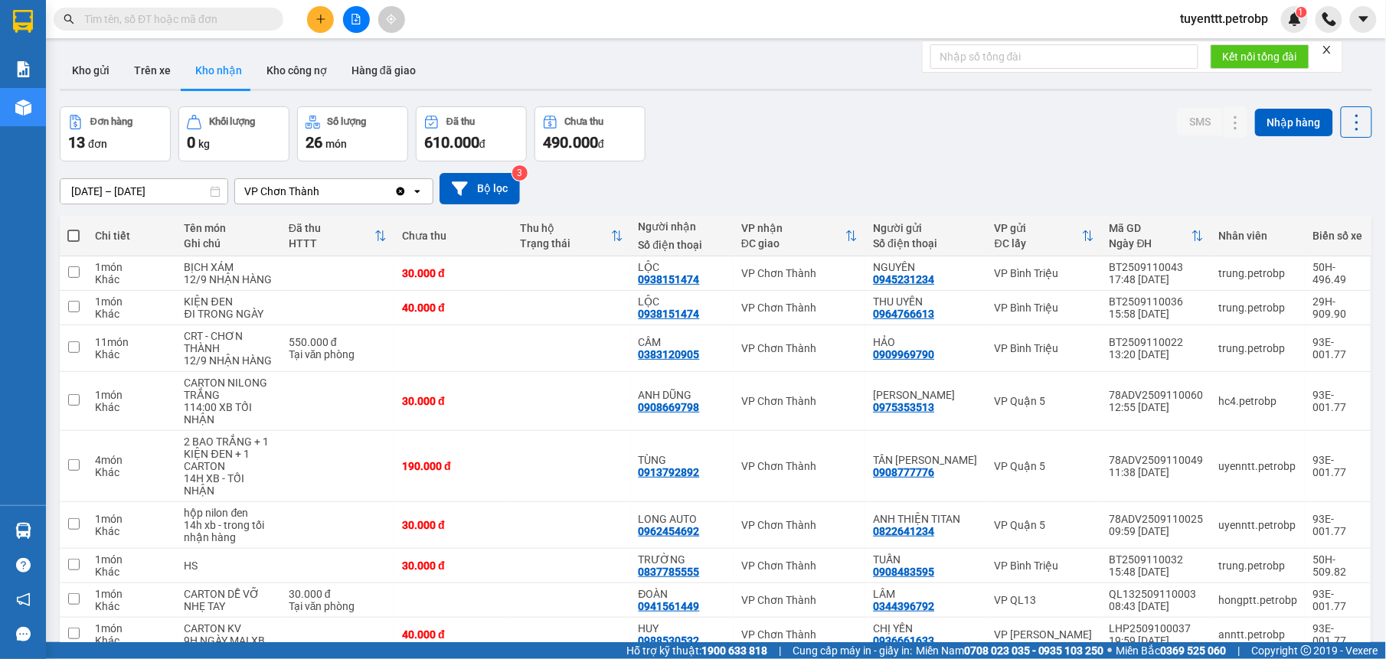
click at [201, 19] on input "text" at bounding box center [174, 19] width 181 height 17
click at [524, 561] on td at bounding box center [571, 566] width 118 height 34
checkbox input "true"
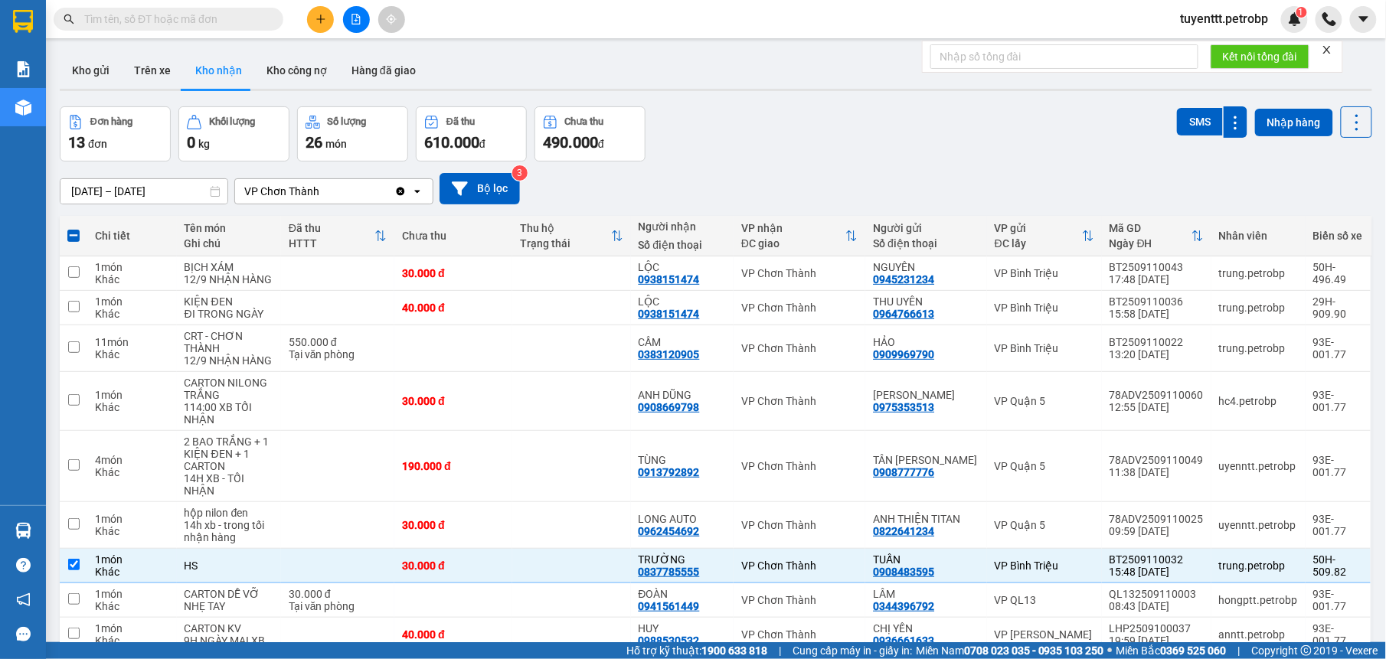
click at [208, 22] on input "text" at bounding box center [174, 19] width 181 height 17
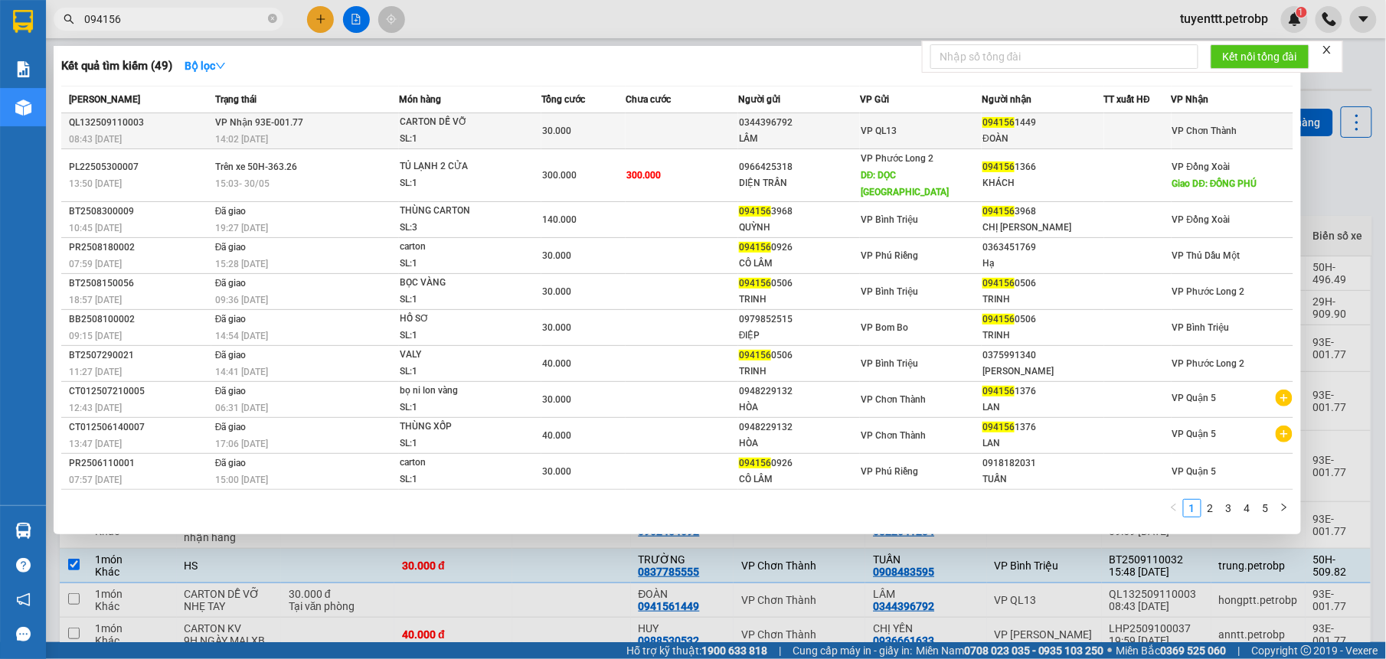
type input "094156"
click at [871, 133] on span "VP QL13" at bounding box center [879, 131] width 36 height 11
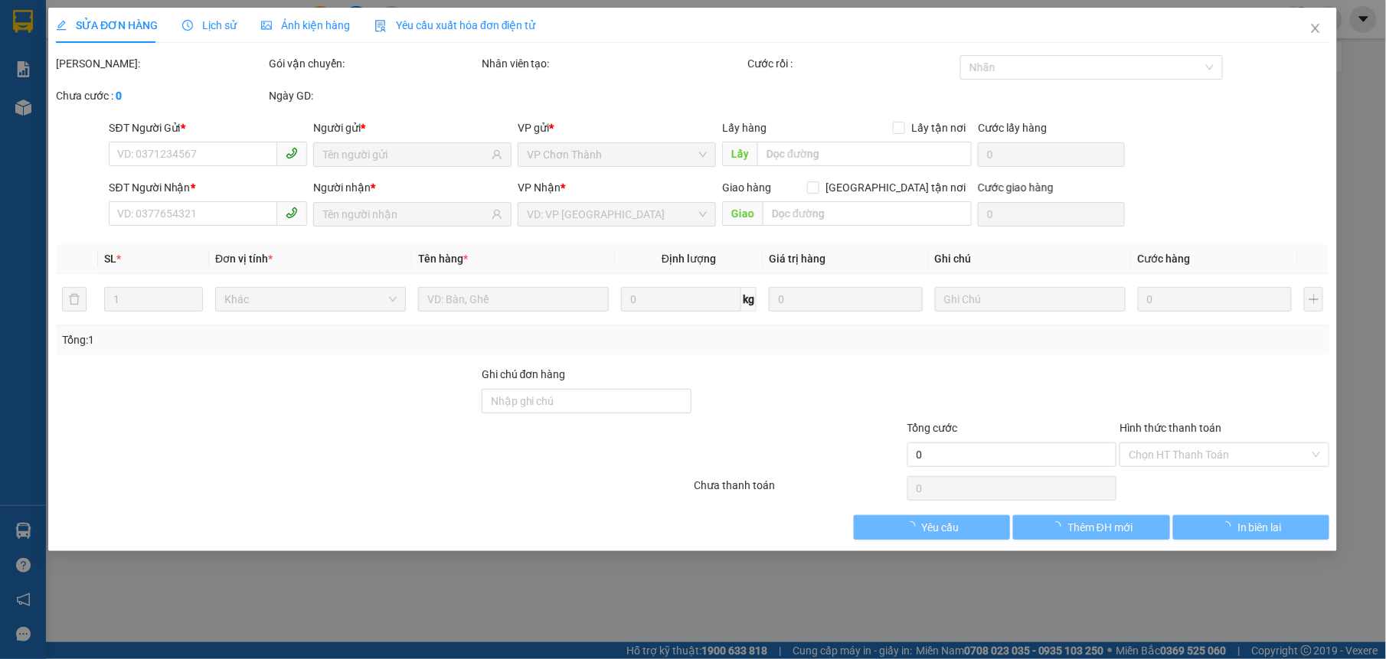
type input "0344396792"
type input "LÂM"
type input "0941561449"
type input "ĐOÀN"
type input "30.000"
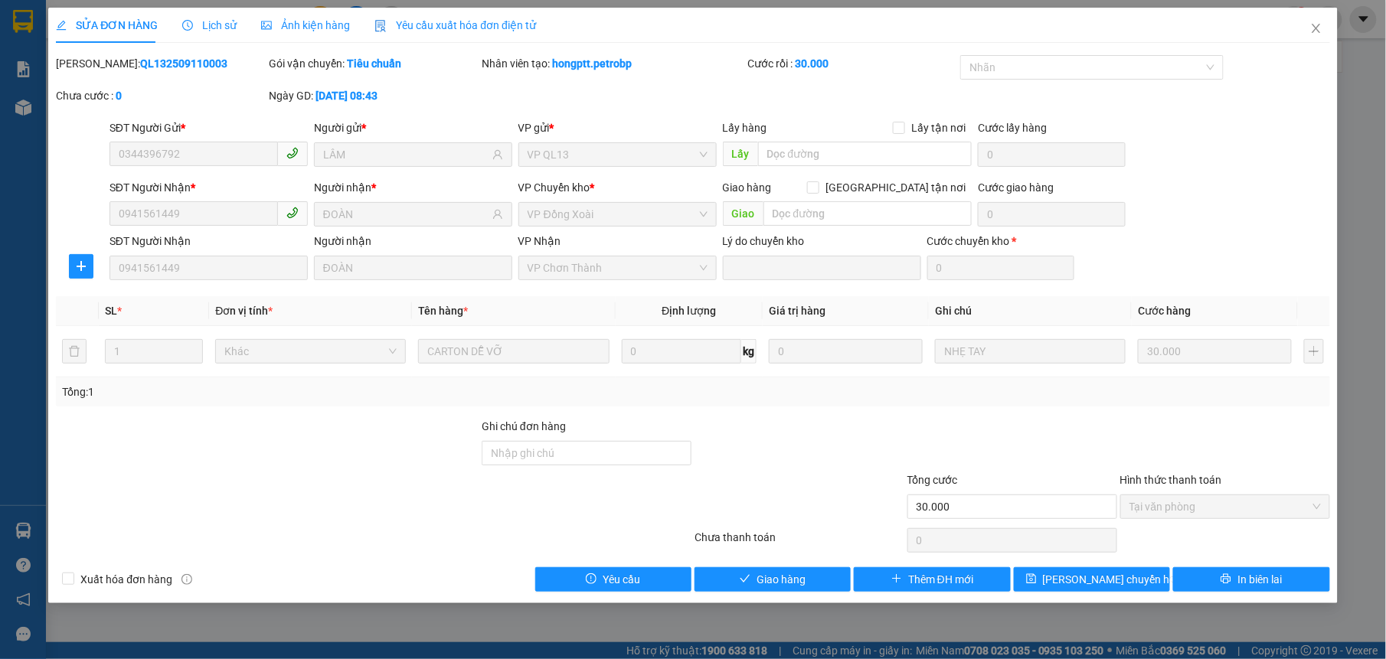
click at [1208, 457] on div at bounding box center [1225, 445] width 213 height 54
click at [807, 579] on button "Giao hàng" at bounding box center [773, 579] width 156 height 25
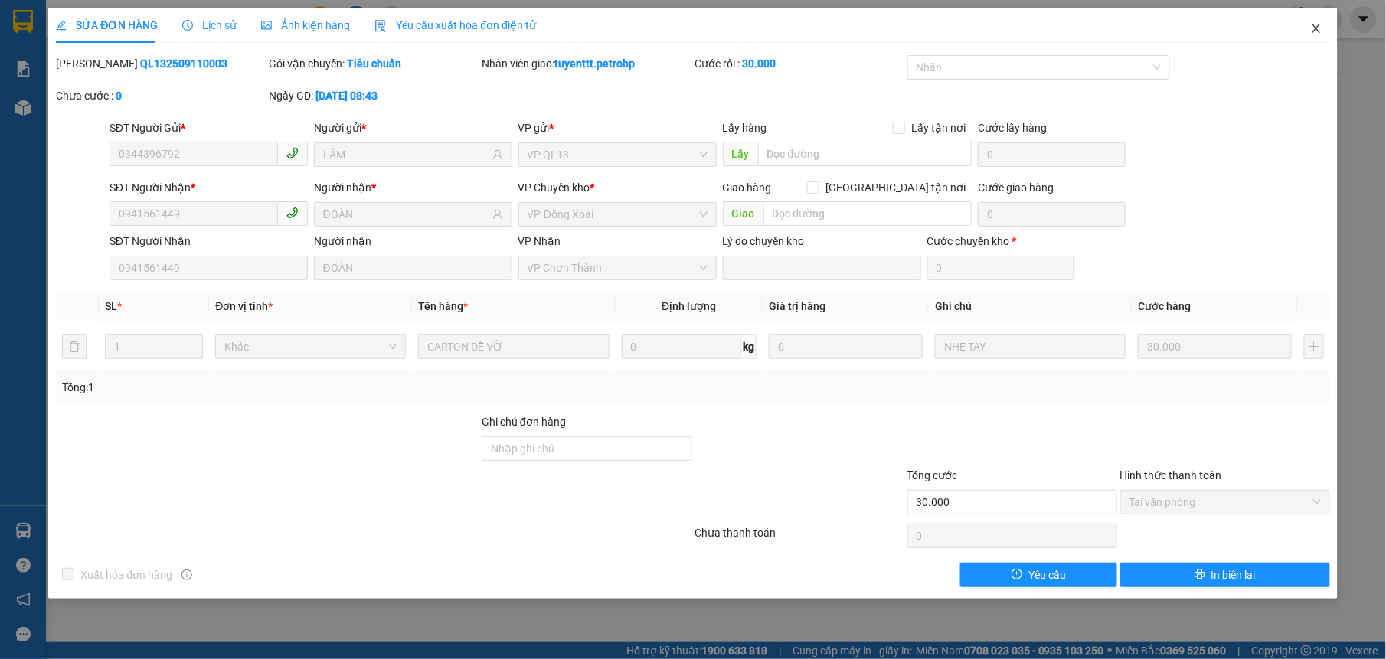
click at [1323, 31] on span "Close" at bounding box center [1316, 29] width 43 height 43
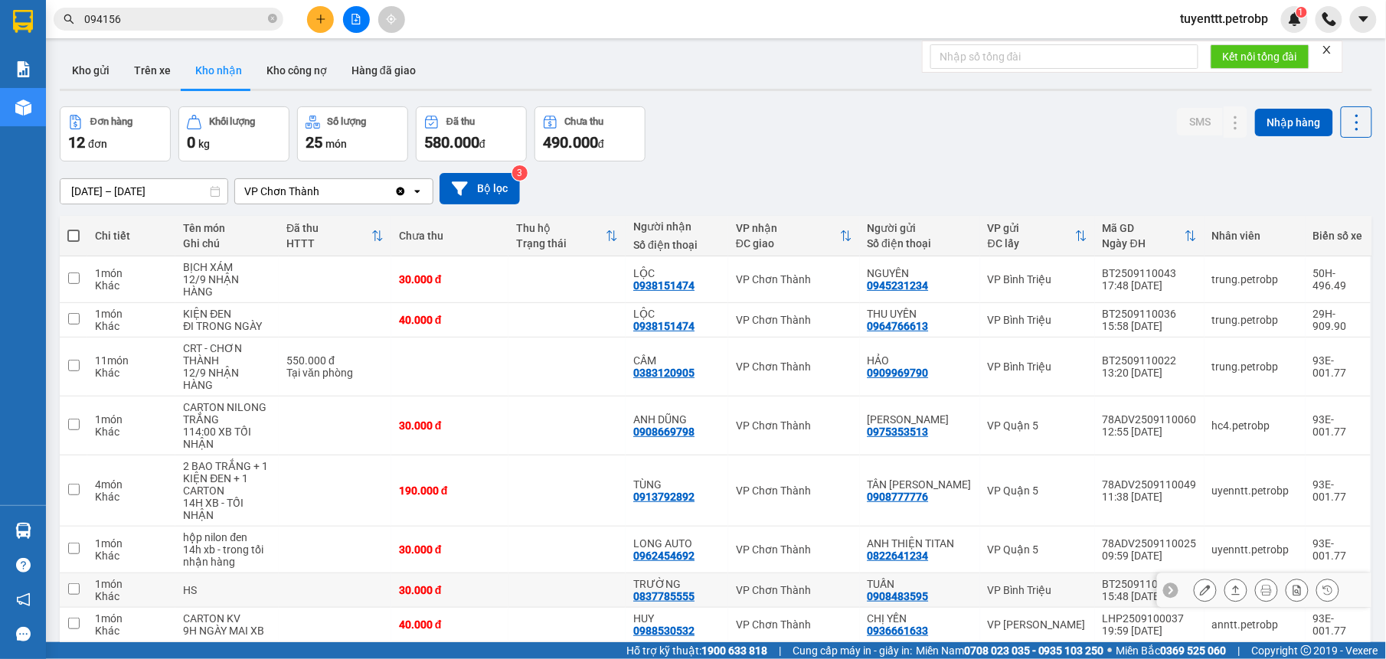
click at [712, 578] on div "TRƯỜNG" at bounding box center [676, 584] width 87 height 12
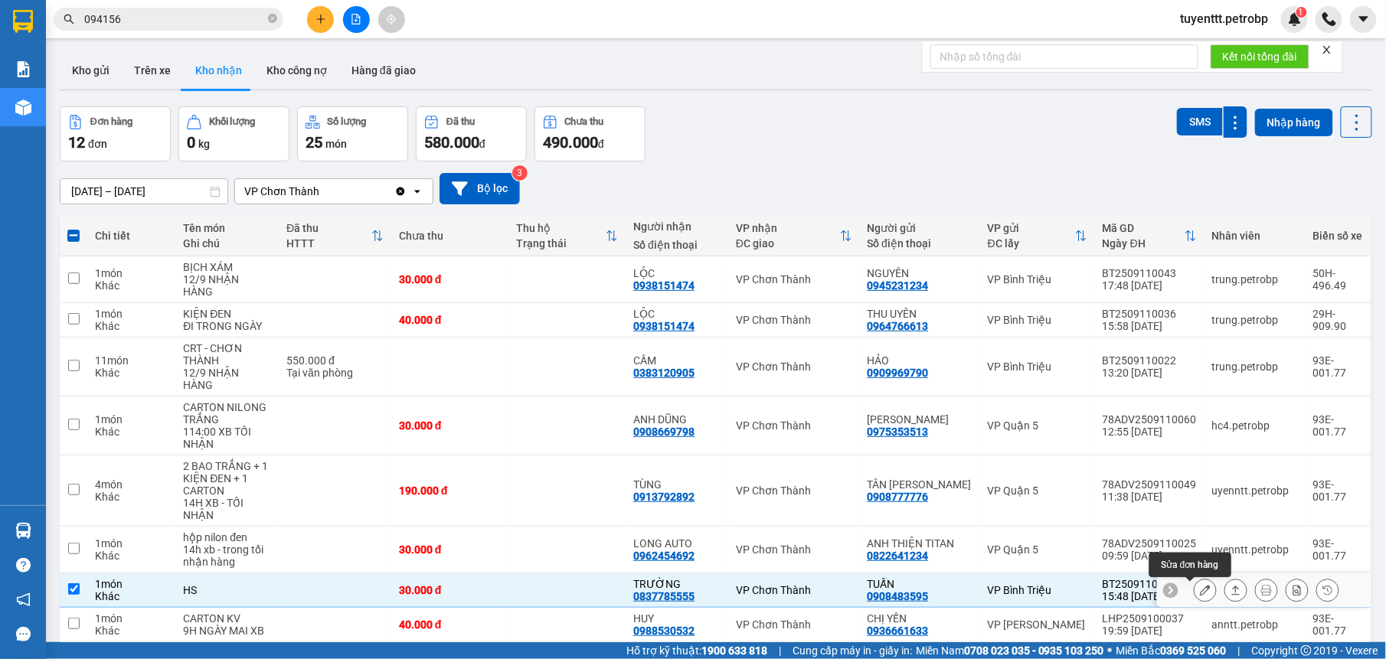
click at [1200, 585] on icon at bounding box center [1205, 590] width 11 height 11
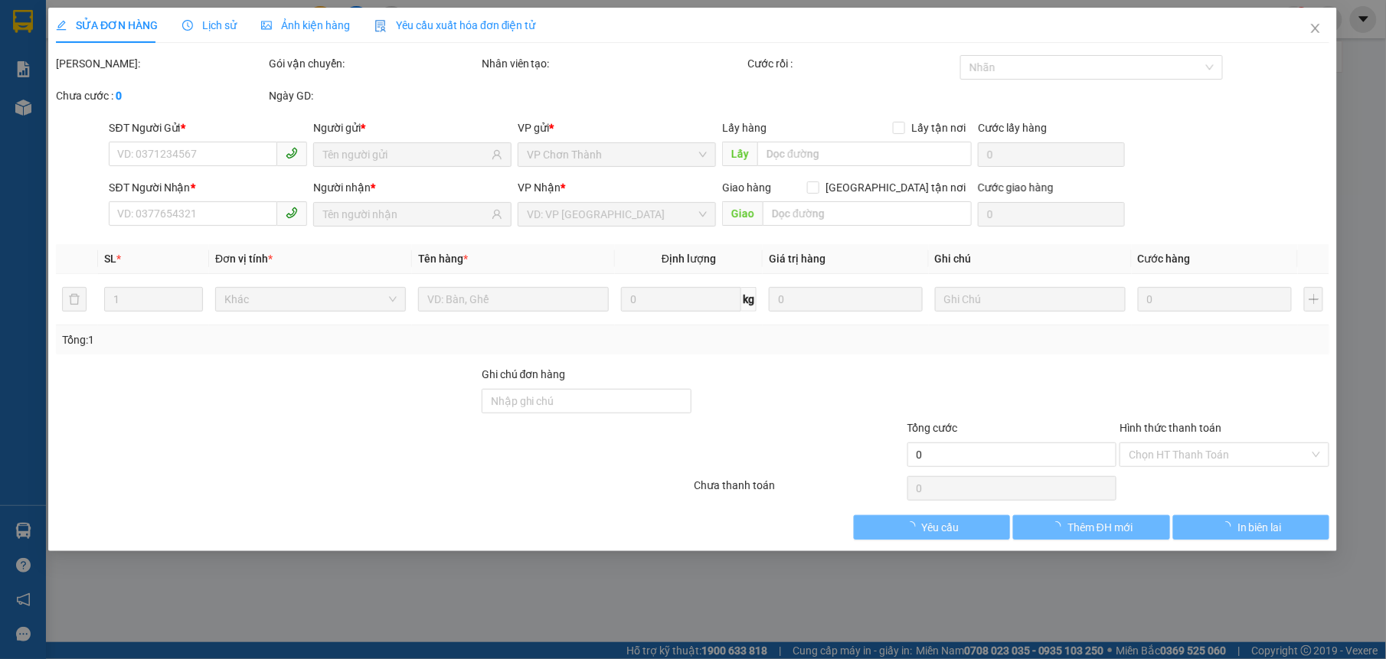
type input "0908483595"
type input "TUẤN"
type input "0837785555"
type input "TRƯỜNG"
type input "30.000"
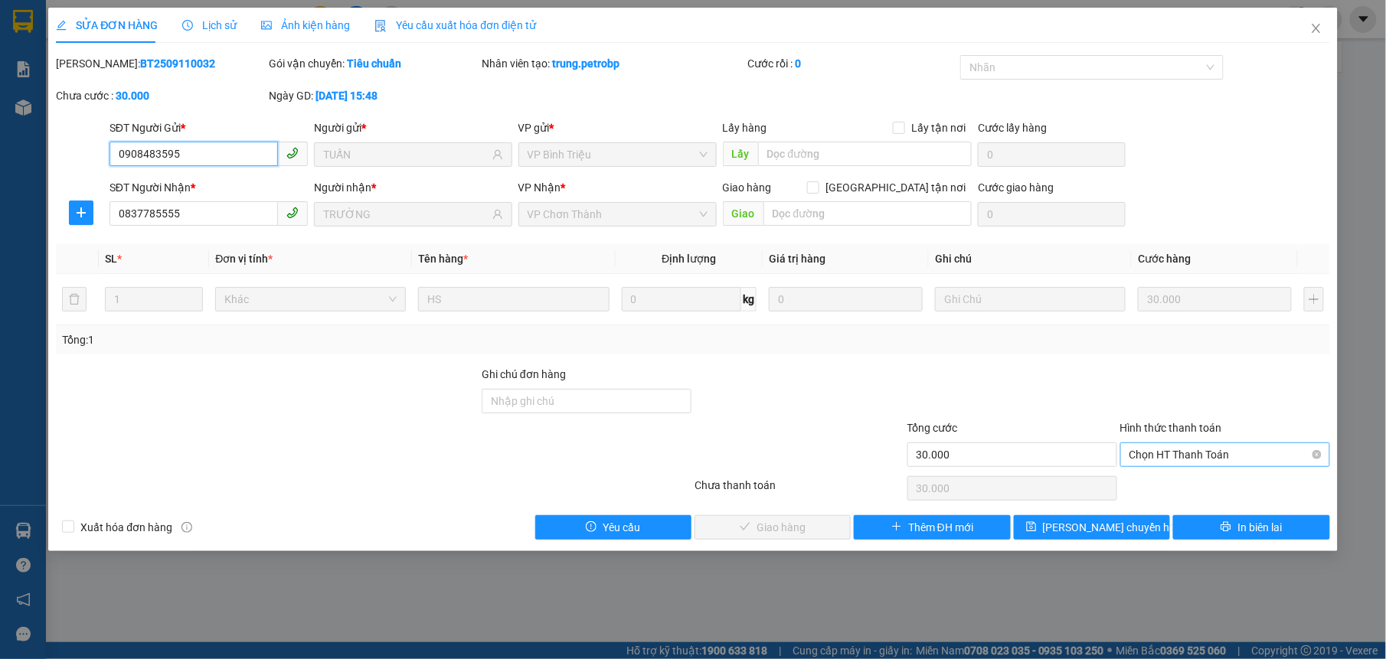
click at [1177, 452] on span "Chọn HT Thanh Toán" at bounding box center [1224, 454] width 191 height 23
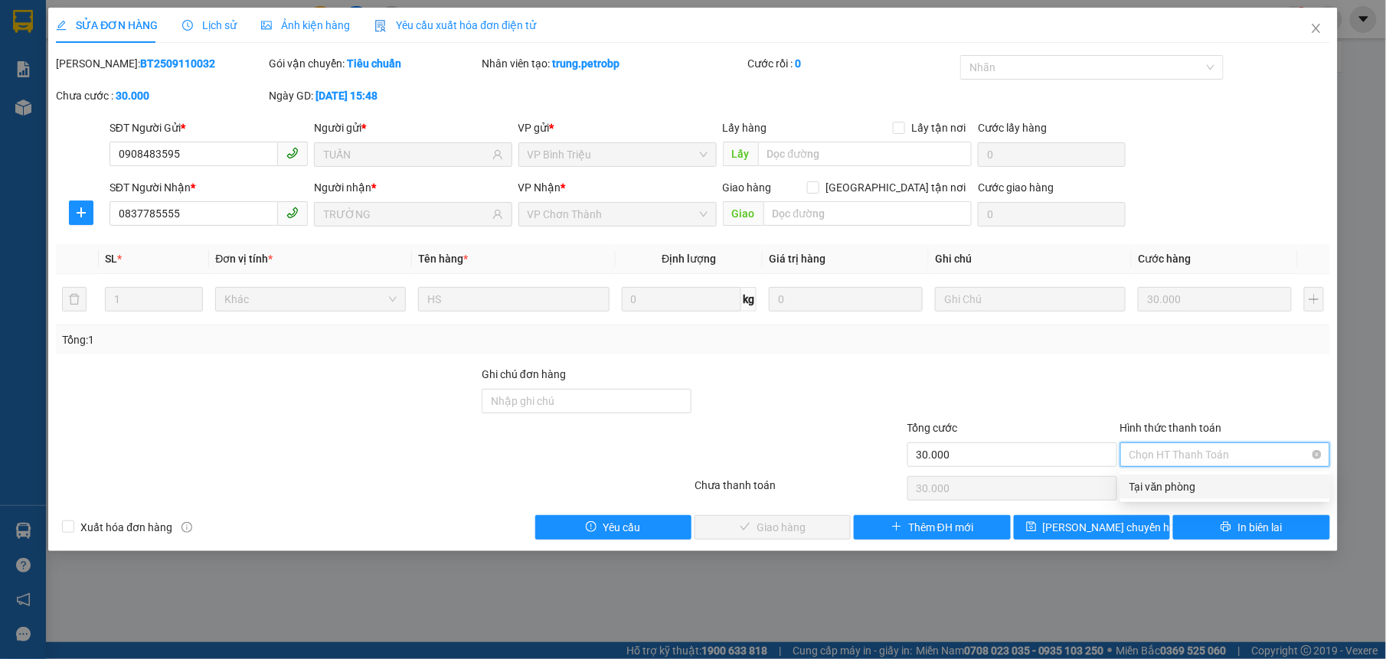
click at [1165, 490] on div "Tại văn phòng" at bounding box center [1224, 487] width 191 height 17
type input "0"
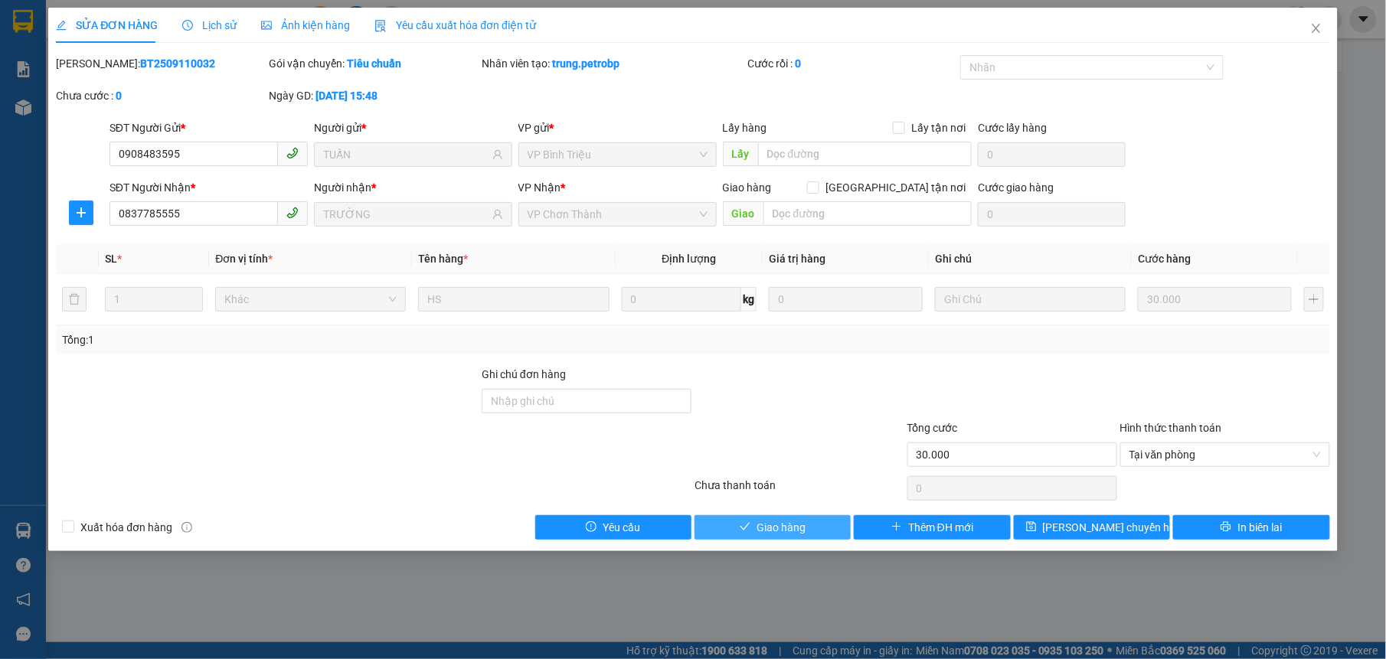
click at [757, 528] on button "Giao hàng" at bounding box center [773, 527] width 156 height 25
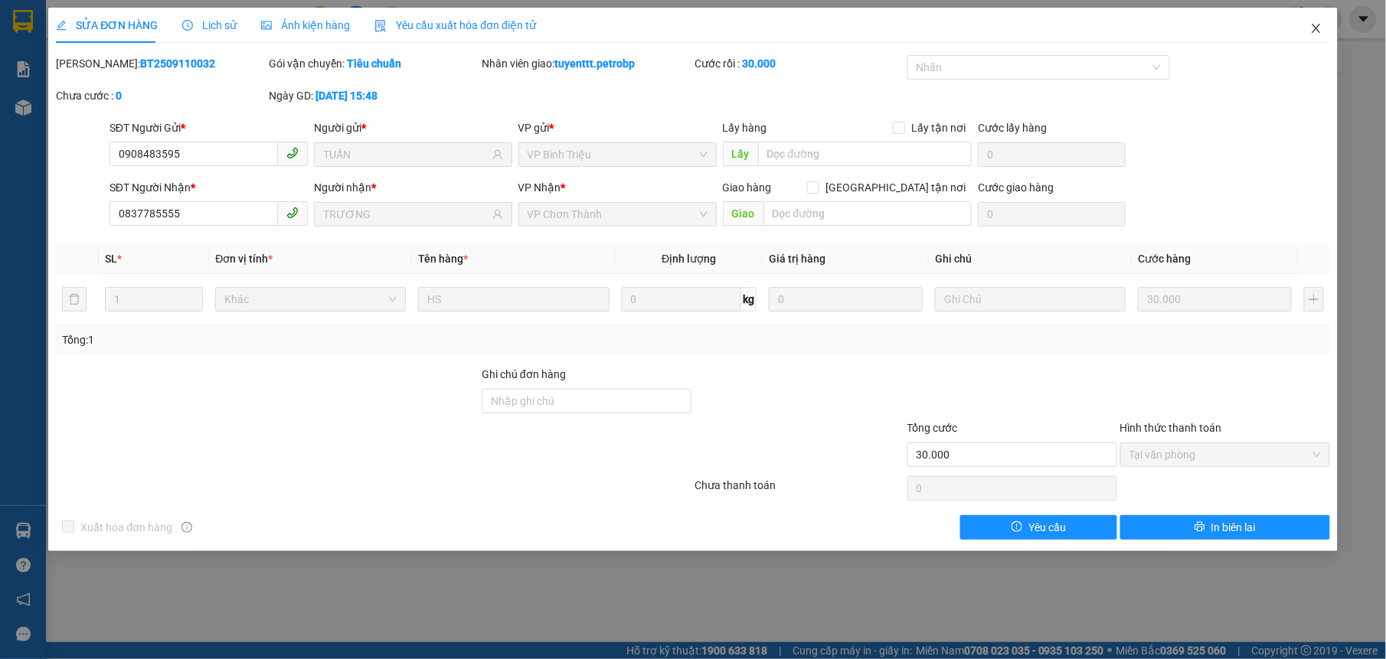
click at [1317, 31] on icon "close" at bounding box center [1316, 28] width 8 height 9
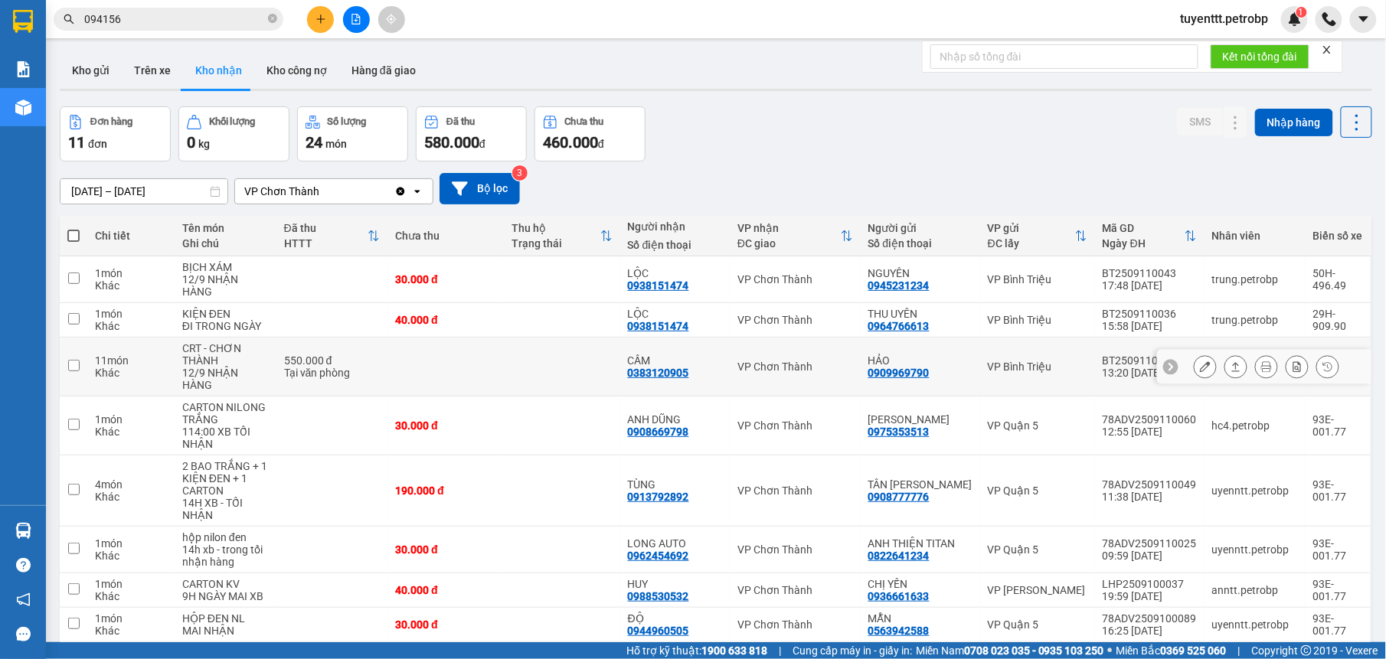
click at [730, 338] on td "VP Chơn Thành" at bounding box center [795, 367] width 131 height 59
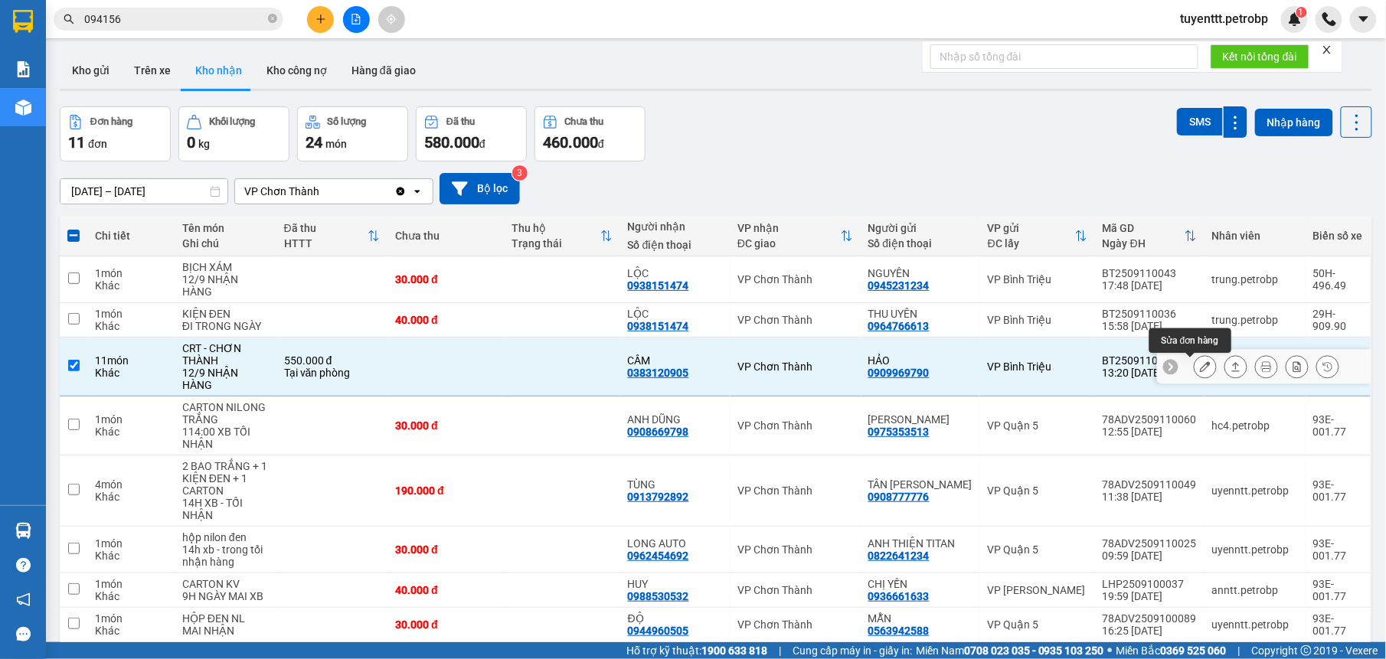
click at [1194, 355] on div at bounding box center [1205, 366] width 23 height 23
click at [1200, 361] on icon at bounding box center [1205, 366] width 11 height 11
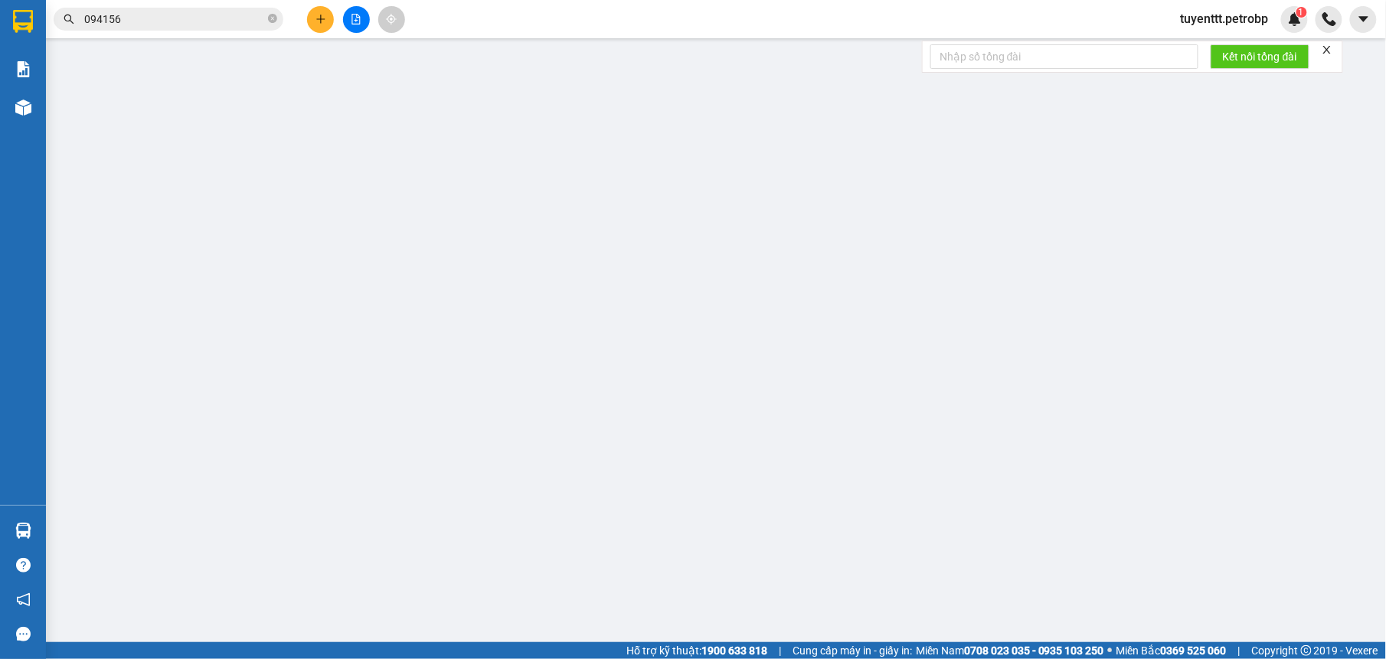
type input "0909969790"
type input "HẢO"
type input "0383120905"
type input "CẦM"
type input "550.000"
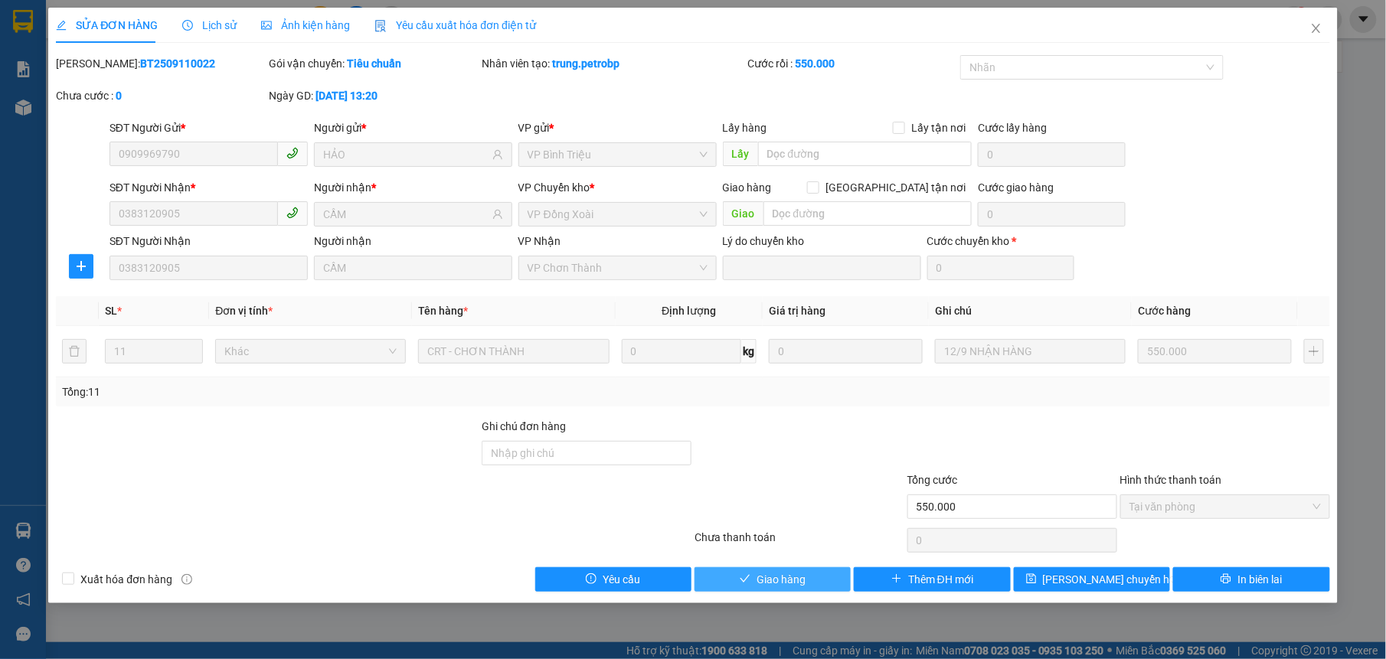
click at [822, 583] on button "Giao hàng" at bounding box center [773, 579] width 156 height 25
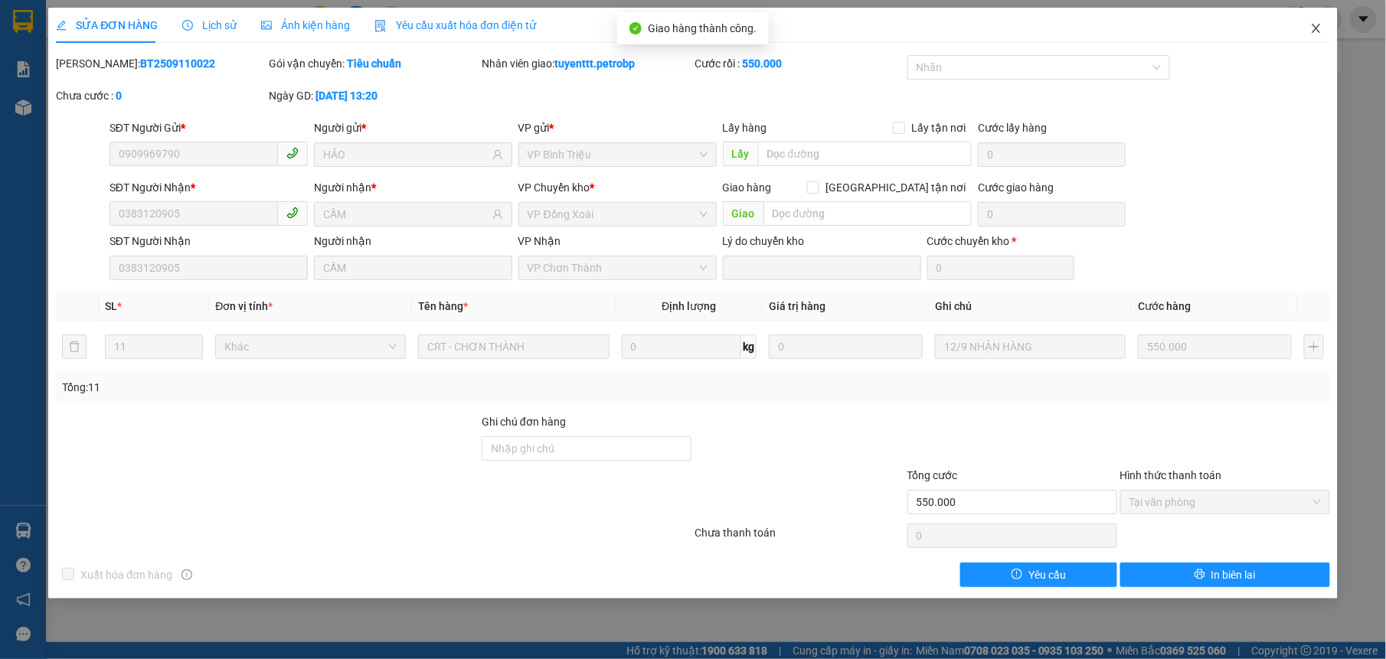
click at [1315, 31] on icon "close" at bounding box center [1316, 28] width 8 height 9
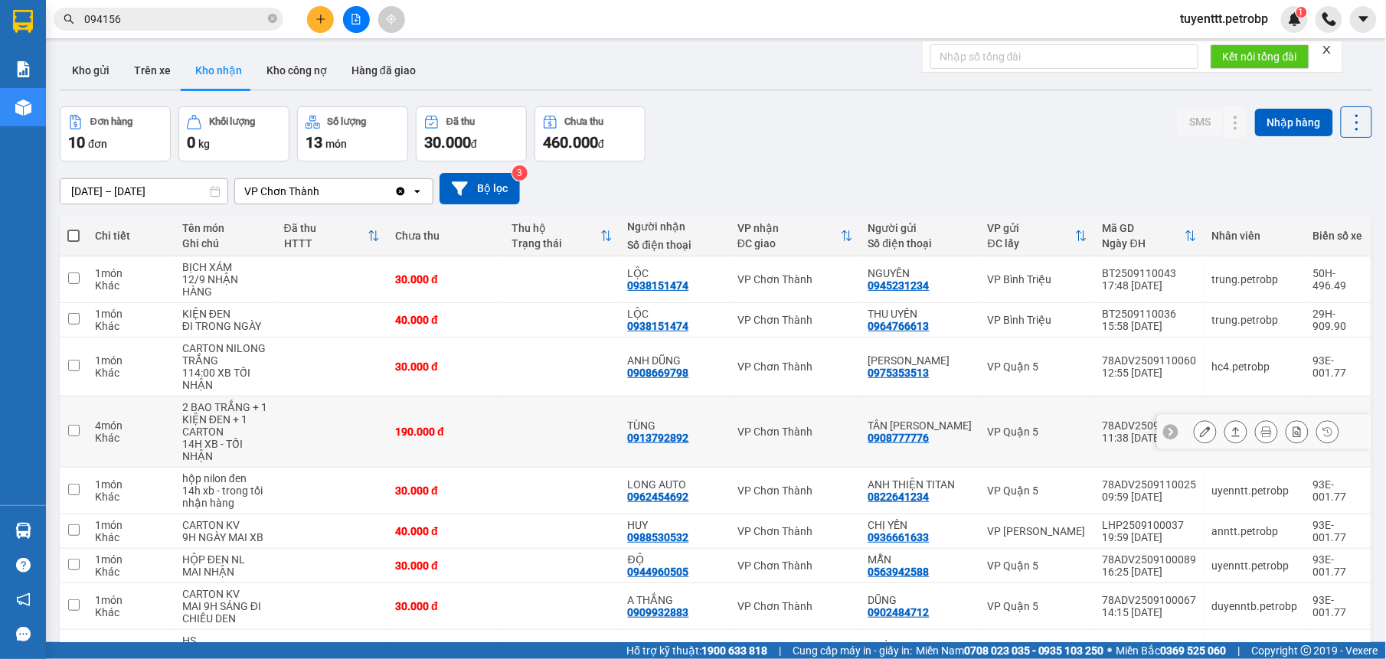
click at [671, 438] on div "0913792892" at bounding box center [658, 438] width 61 height 12
click at [1200, 427] on icon at bounding box center [1205, 432] width 11 height 11
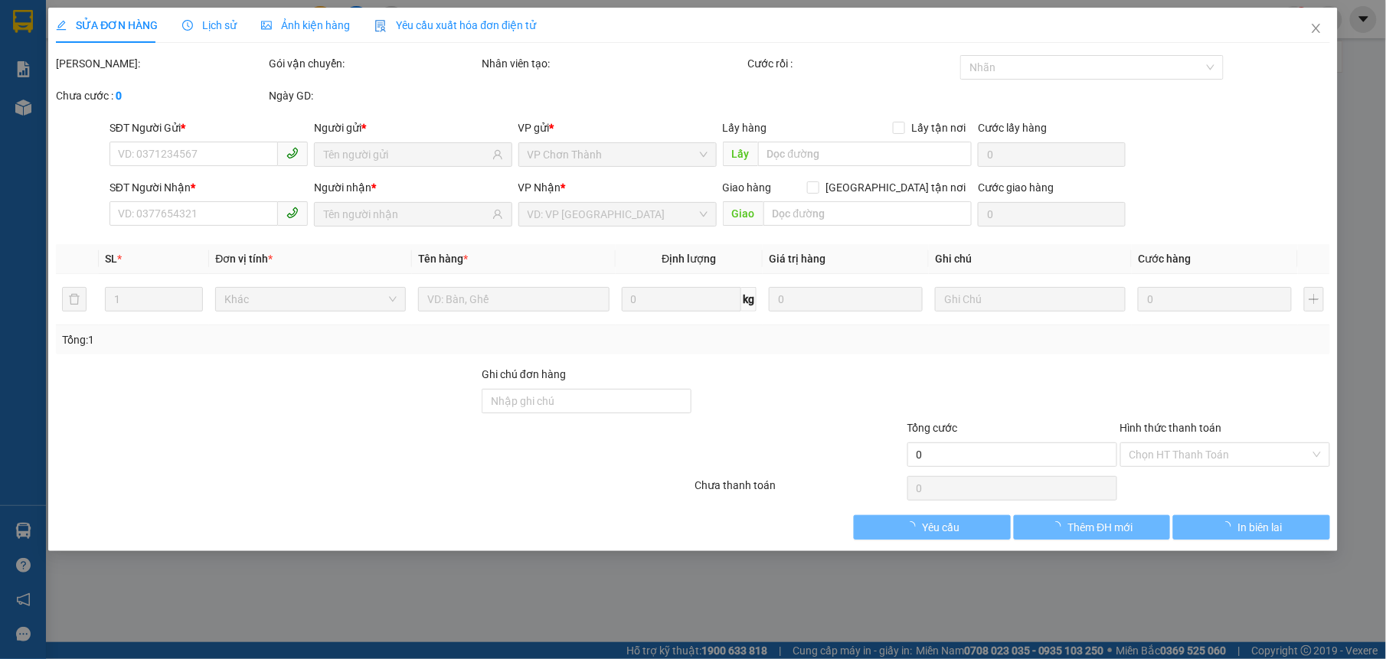
type input "0908777776"
type input "TÂN [PERSON_NAME]"
type input "0913792892"
type input "TÙNG"
type input "190.000"
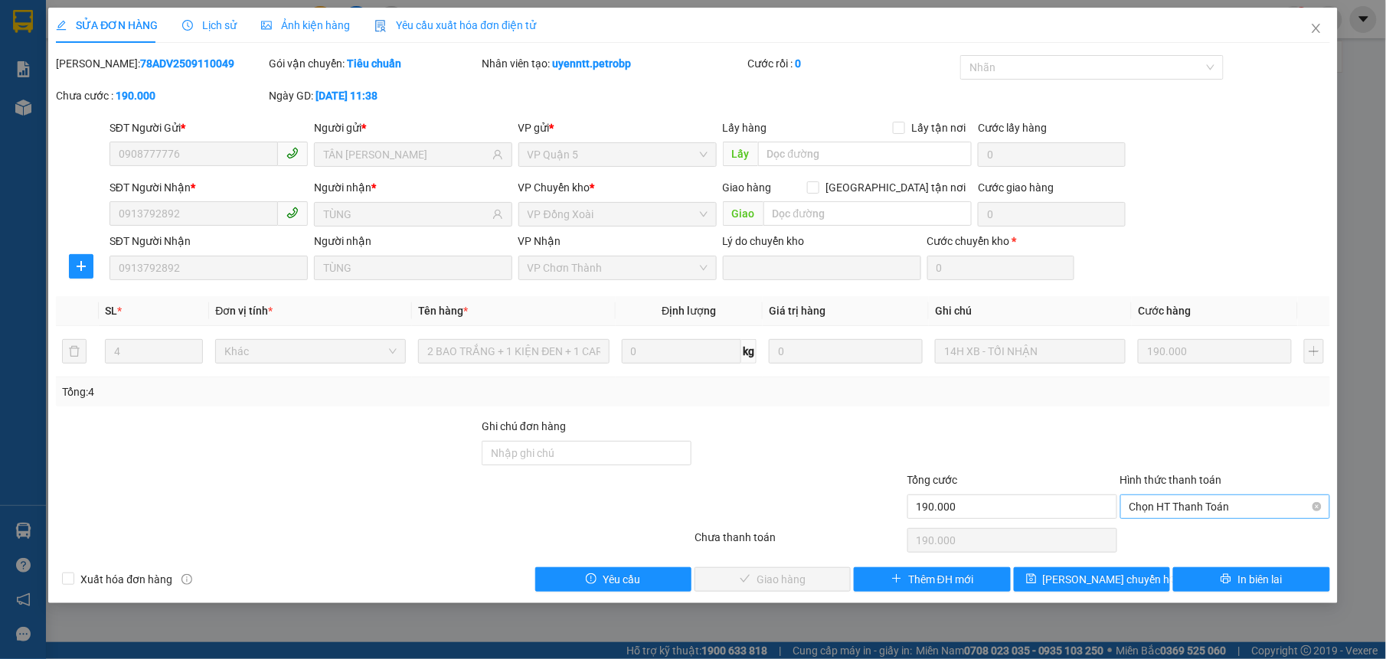
click at [1185, 507] on span "Chọn HT Thanh Toán" at bounding box center [1224, 506] width 191 height 23
click at [1184, 537] on div "Tại văn phòng" at bounding box center [1224, 539] width 191 height 17
type input "0"
click at [751, 580] on button "Giao hàng" at bounding box center [773, 579] width 156 height 25
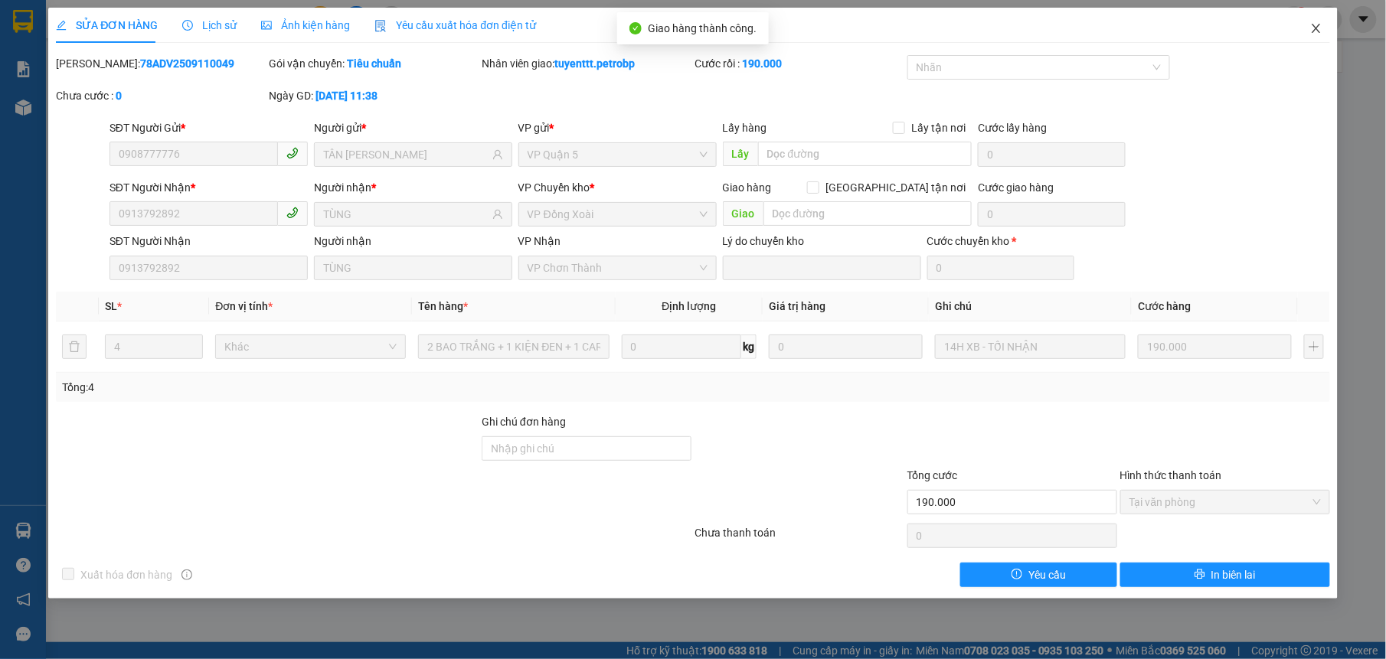
click at [1317, 19] on span "Close" at bounding box center [1316, 29] width 43 height 43
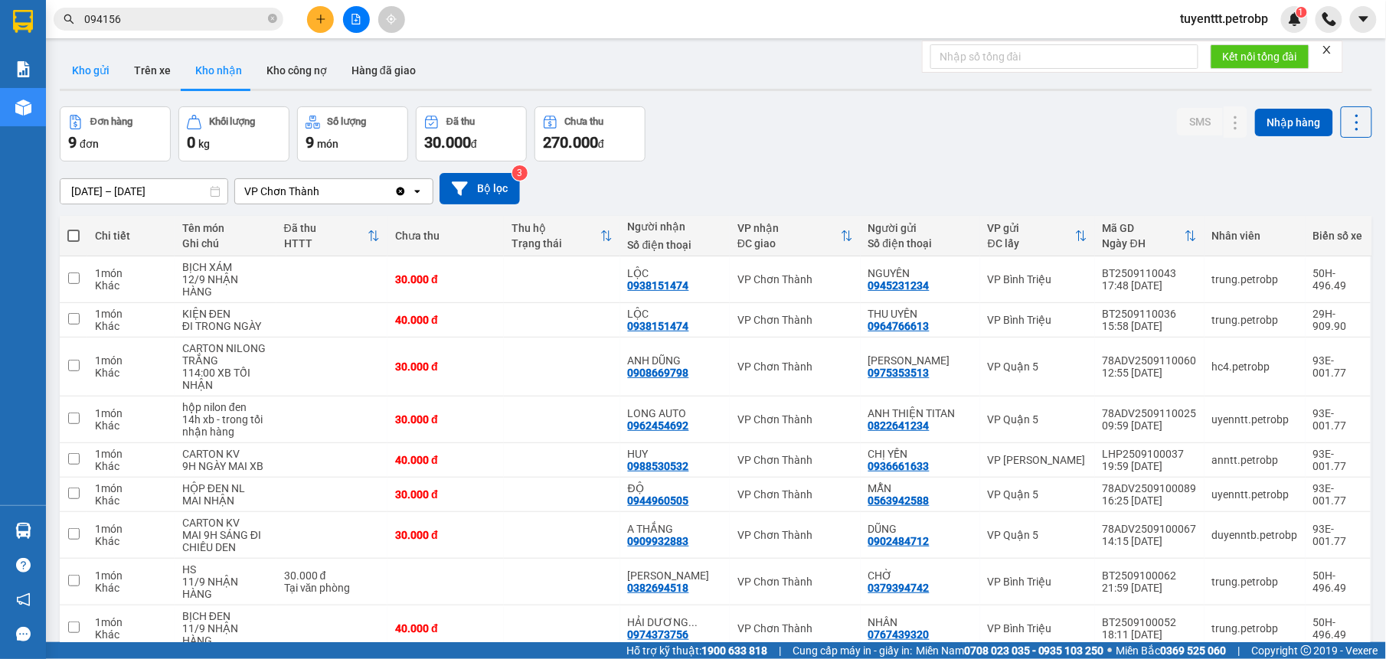
click at [80, 59] on button "Kho gửi" at bounding box center [91, 70] width 62 height 37
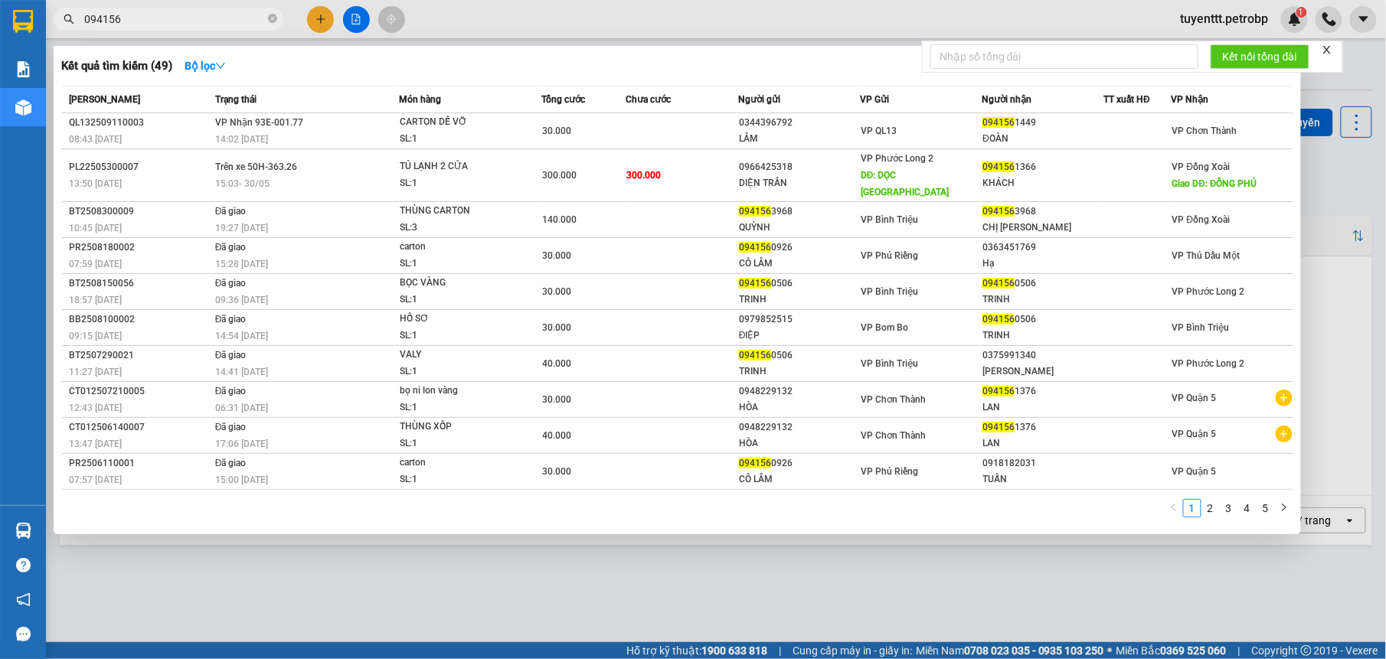
click at [188, 14] on input "094156" at bounding box center [174, 19] width 181 height 17
paste input "384 58 82 83"
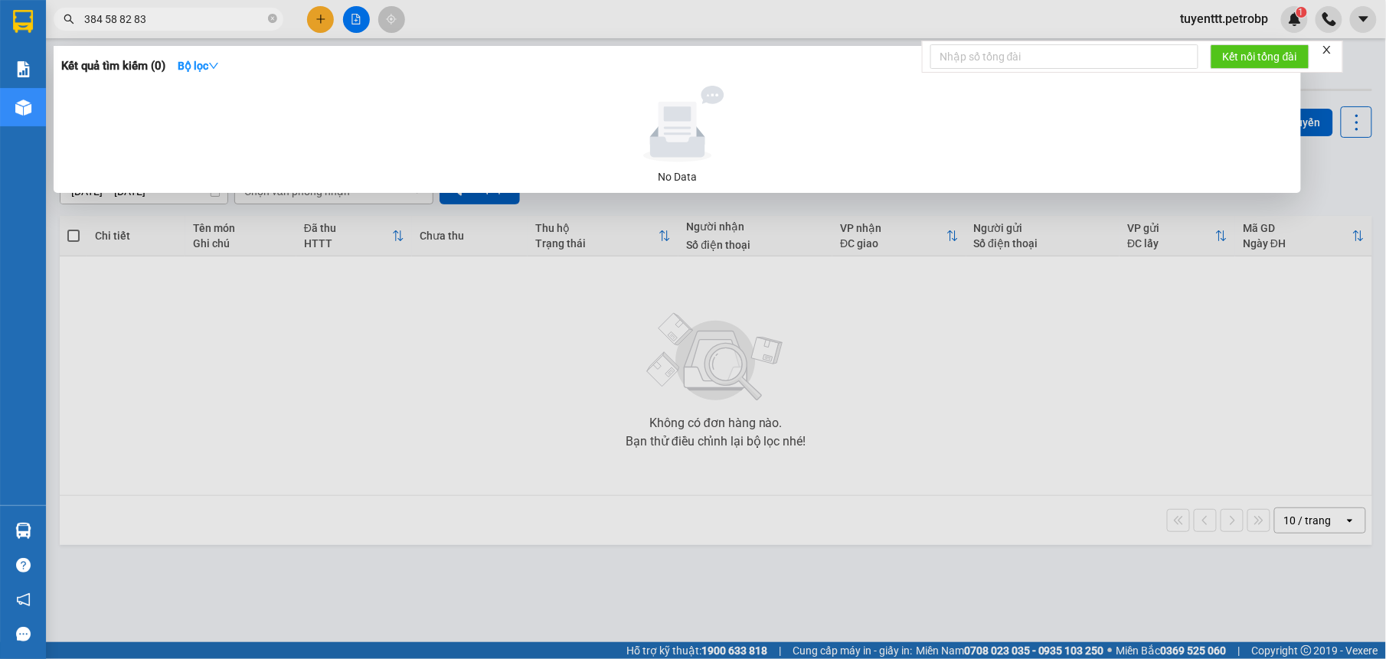
click at [84, 15] on input "384 58 82 83" at bounding box center [174, 19] width 181 height 17
click at [123, 19] on input "0384 58 82 83" at bounding box center [174, 19] width 181 height 17
click at [109, 21] on input "0384 5882 83" at bounding box center [174, 19] width 181 height 17
click at [133, 22] on input "03845882 83" at bounding box center [174, 19] width 181 height 17
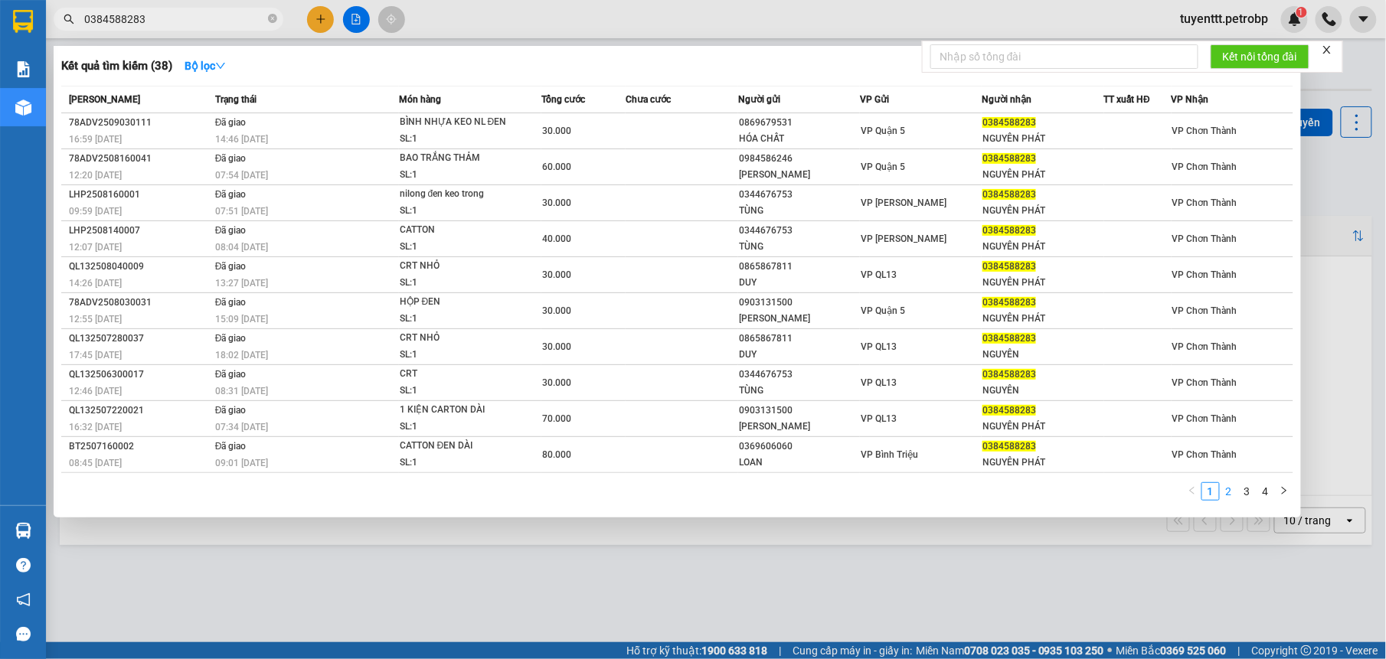
click at [1226, 490] on link "2" at bounding box center [1229, 491] width 17 height 17
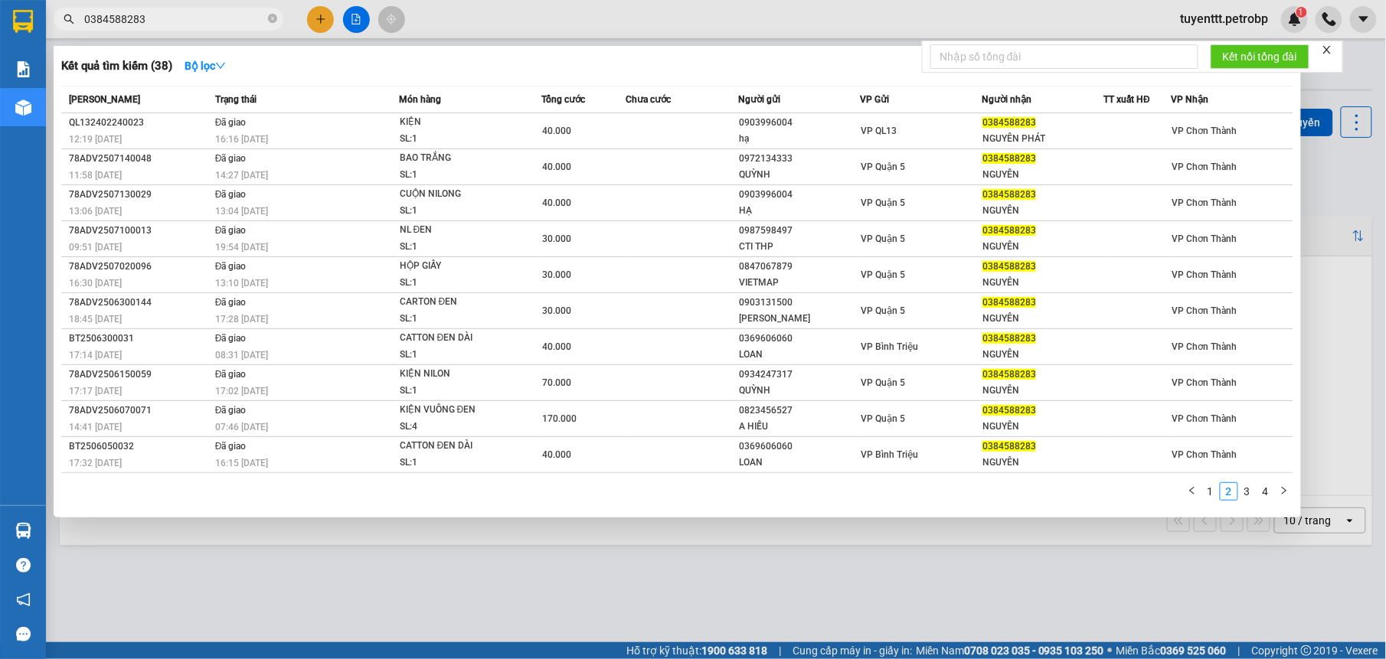
click at [178, 14] on input "0384588283" at bounding box center [174, 19] width 181 height 17
paste input "923 51 6368"
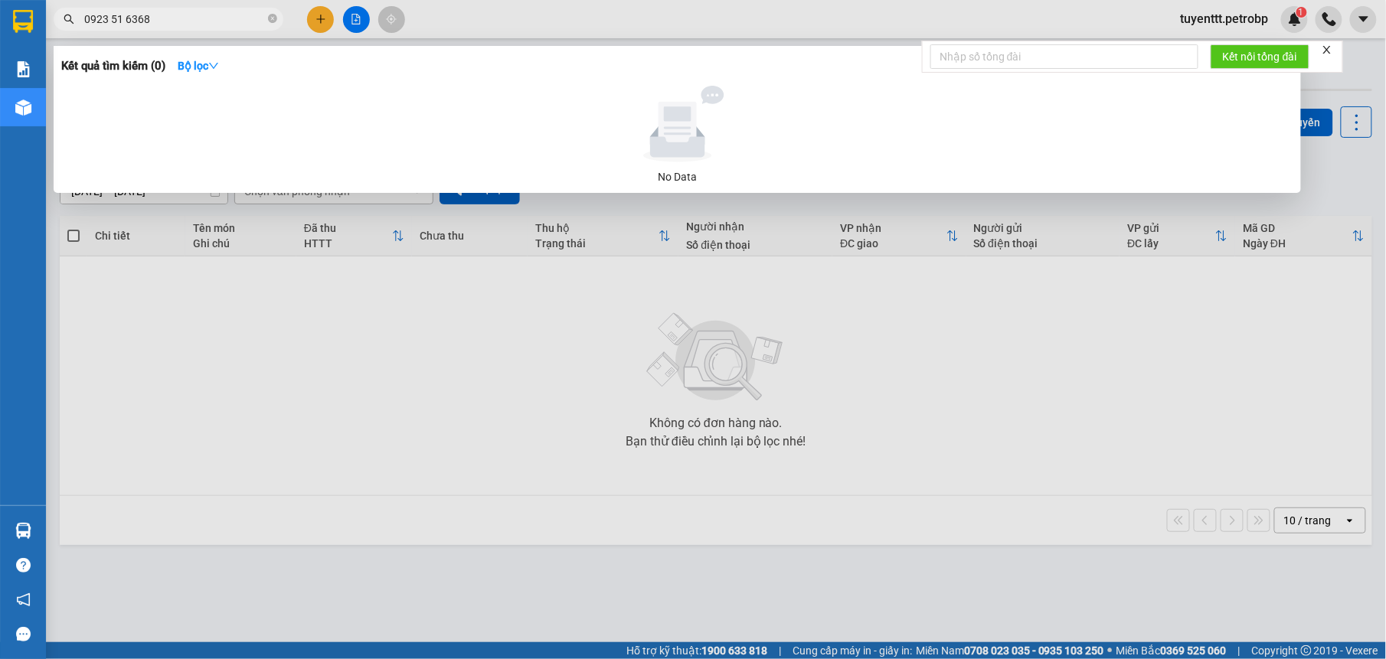
click at [124, 20] on input "0923 51 6368" at bounding box center [174, 19] width 181 height 17
click at [109, 18] on input "0923 516368" at bounding box center [174, 19] width 181 height 17
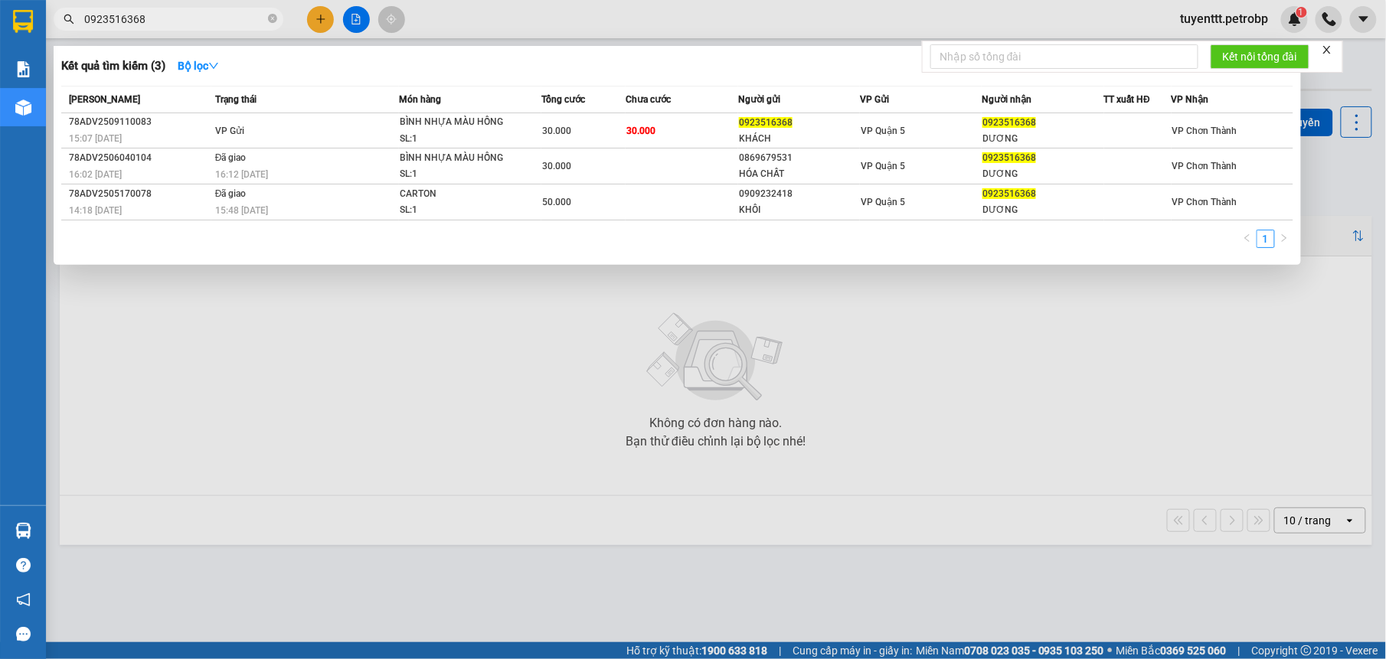
type input "0923516368"
click at [466, 411] on div at bounding box center [693, 329] width 1386 height 659
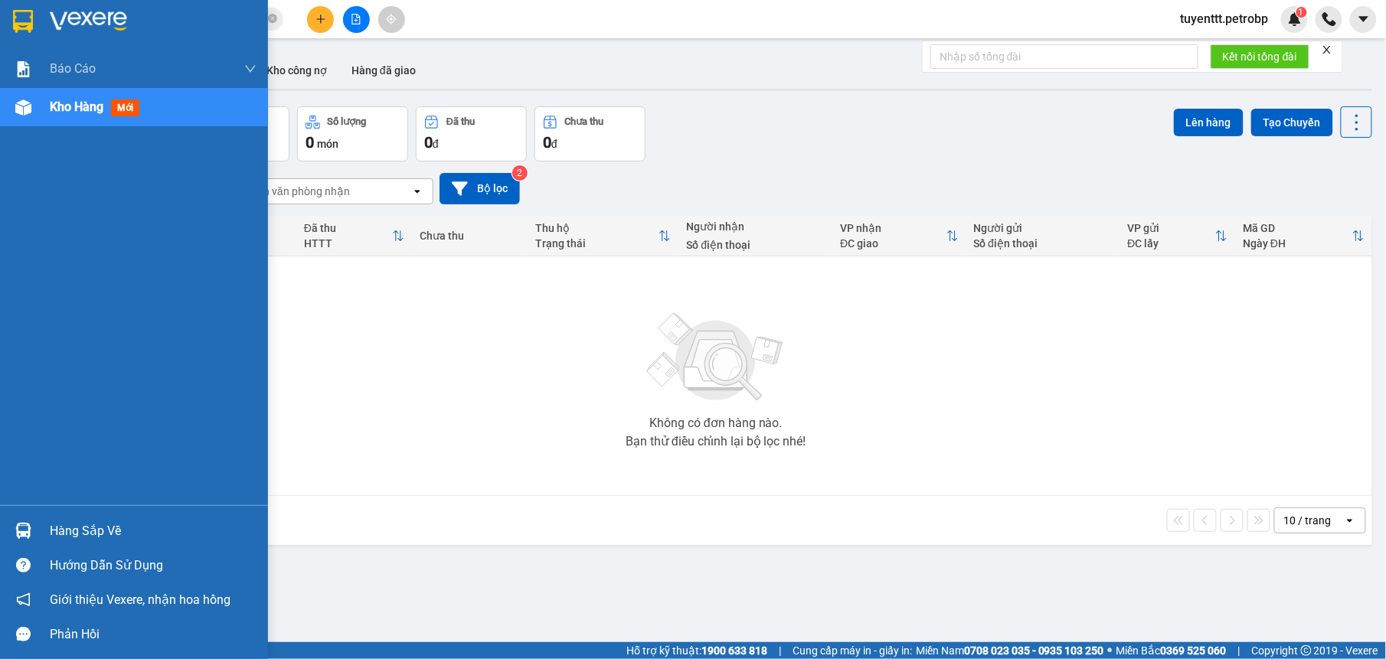
click at [53, 531] on div "Hàng sắp về" at bounding box center [153, 531] width 207 height 23
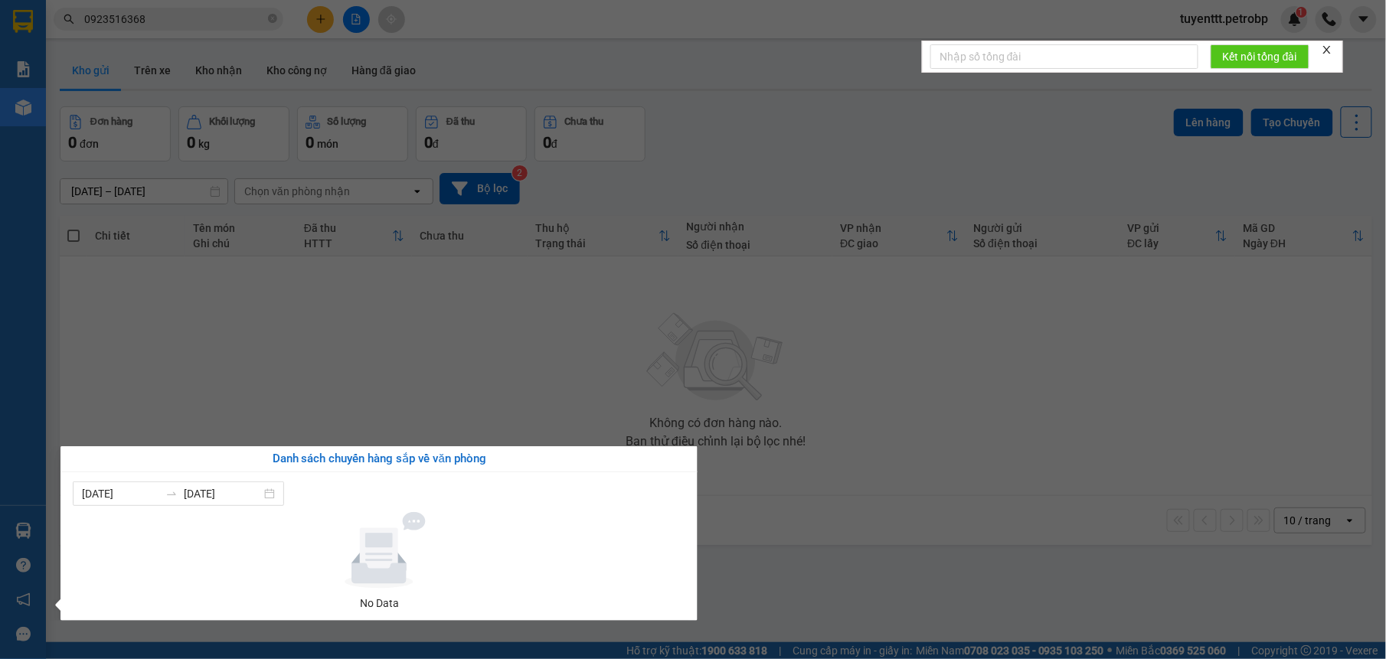
click at [745, 359] on section "Kết quả tìm kiếm ( 3 ) Bộ lọc Mã ĐH Trạng thái Món hàng Tổng cước Chưa cước Ngư…" at bounding box center [693, 329] width 1386 height 659
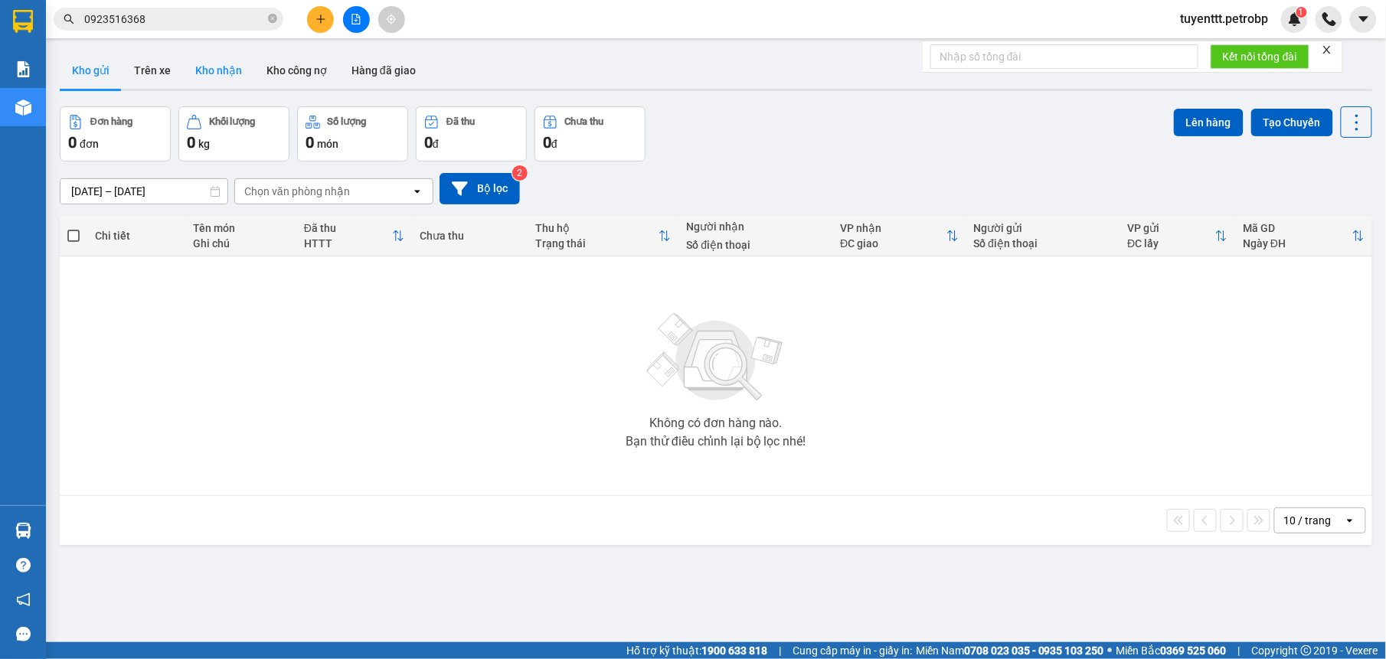
click at [233, 60] on button "Kho nhận" at bounding box center [218, 70] width 71 height 37
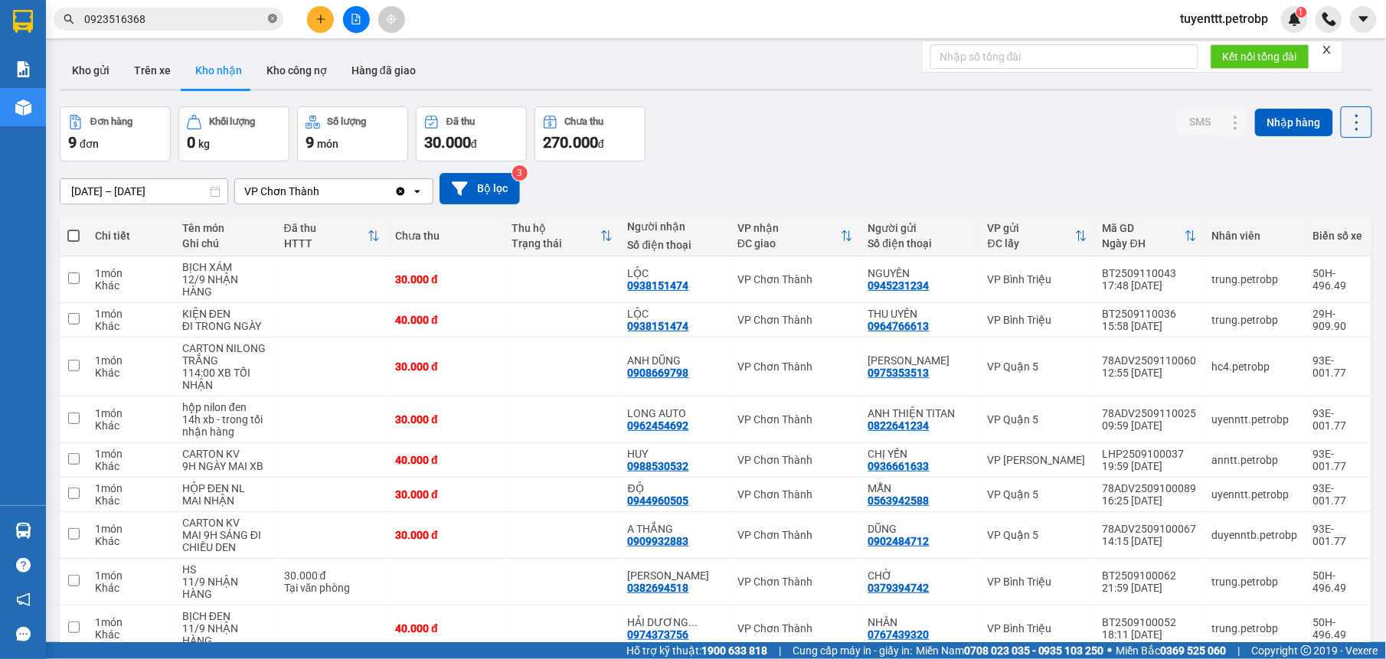
click at [271, 18] on icon "close-circle" at bounding box center [272, 18] width 9 height 9
click at [1200, 623] on icon at bounding box center [1205, 628] width 11 height 11
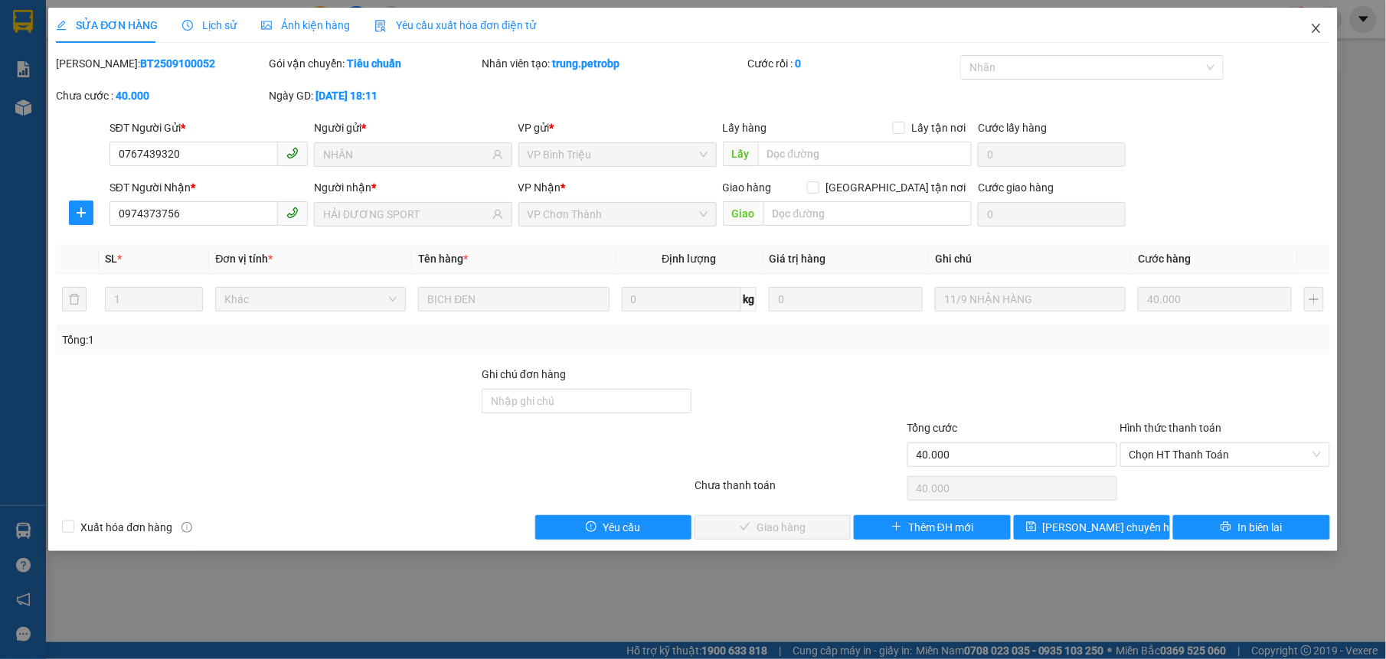
click at [1317, 25] on icon "close" at bounding box center [1316, 28] width 12 height 12
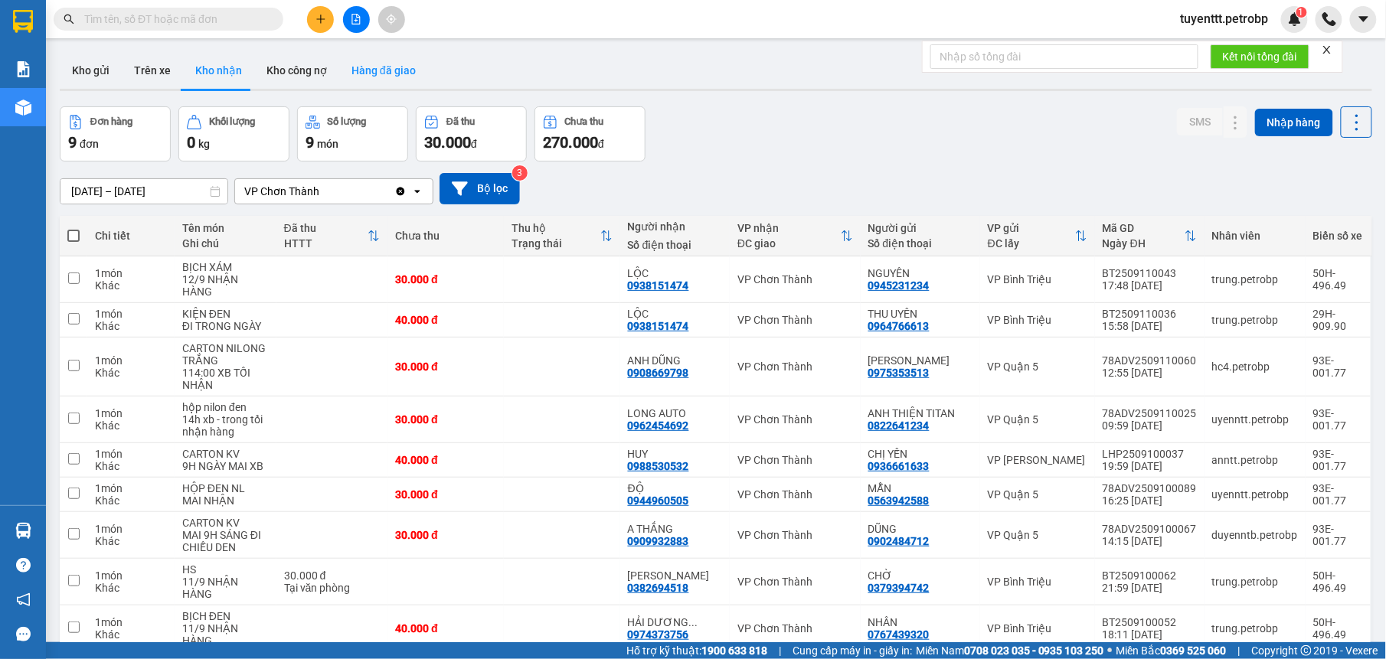
click at [366, 67] on button "Hàng đã giao" at bounding box center [383, 70] width 89 height 37
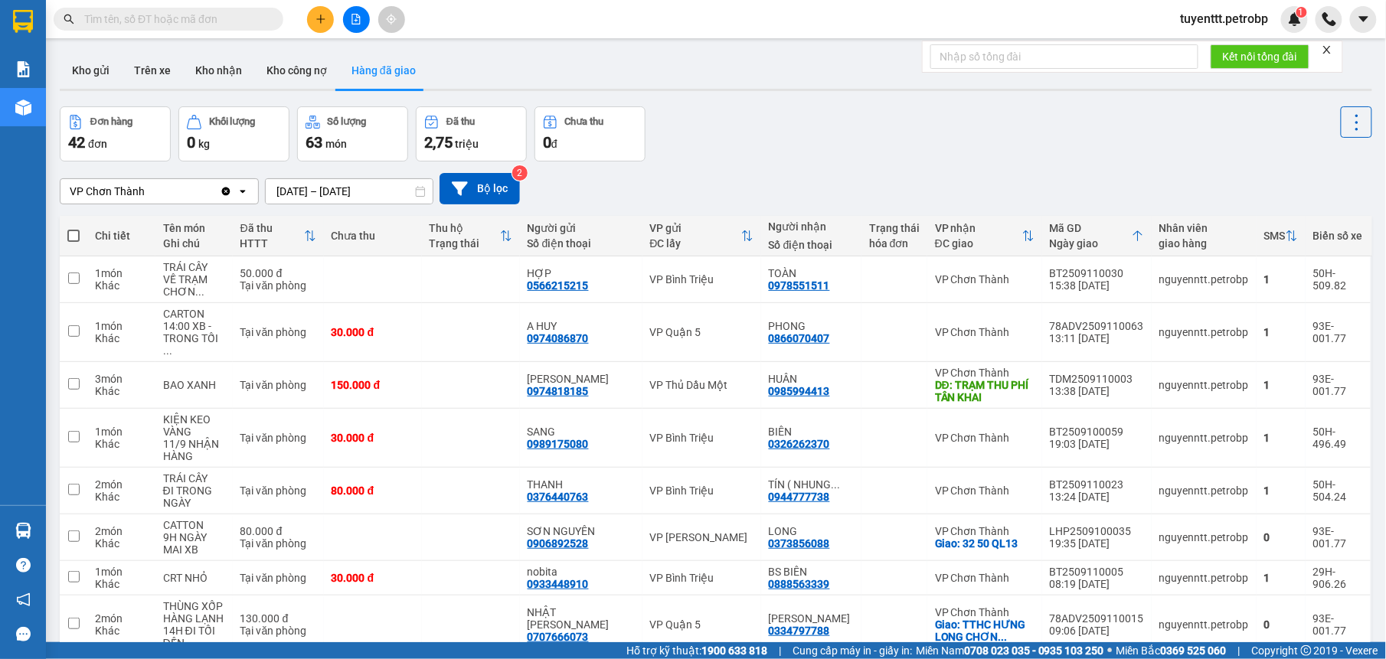
drag, startPoint x: 1084, startPoint y: 602, endPoint x: 1021, endPoint y: 519, distance: 103.8
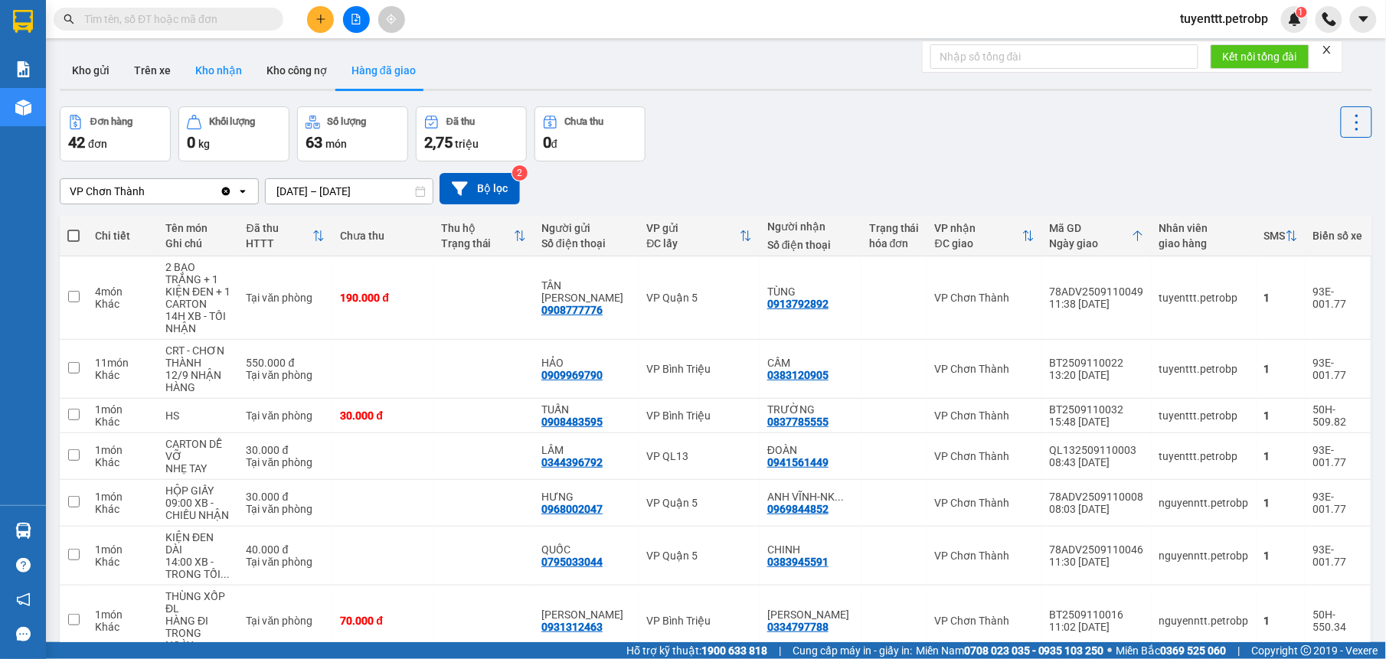
click at [224, 68] on button "Kho nhận" at bounding box center [218, 70] width 71 height 37
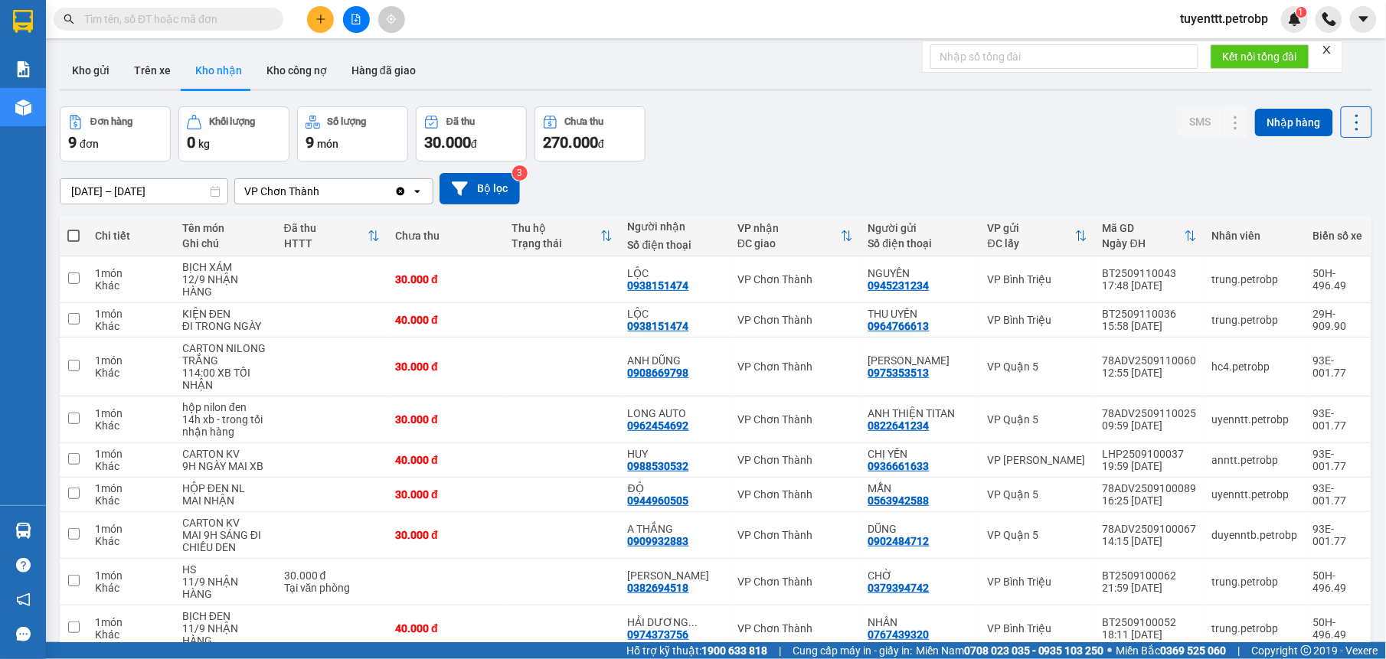
click at [163, 191] on input "[DATE] – [DATE]" at bounding box center [143, 191] width 167 height 25
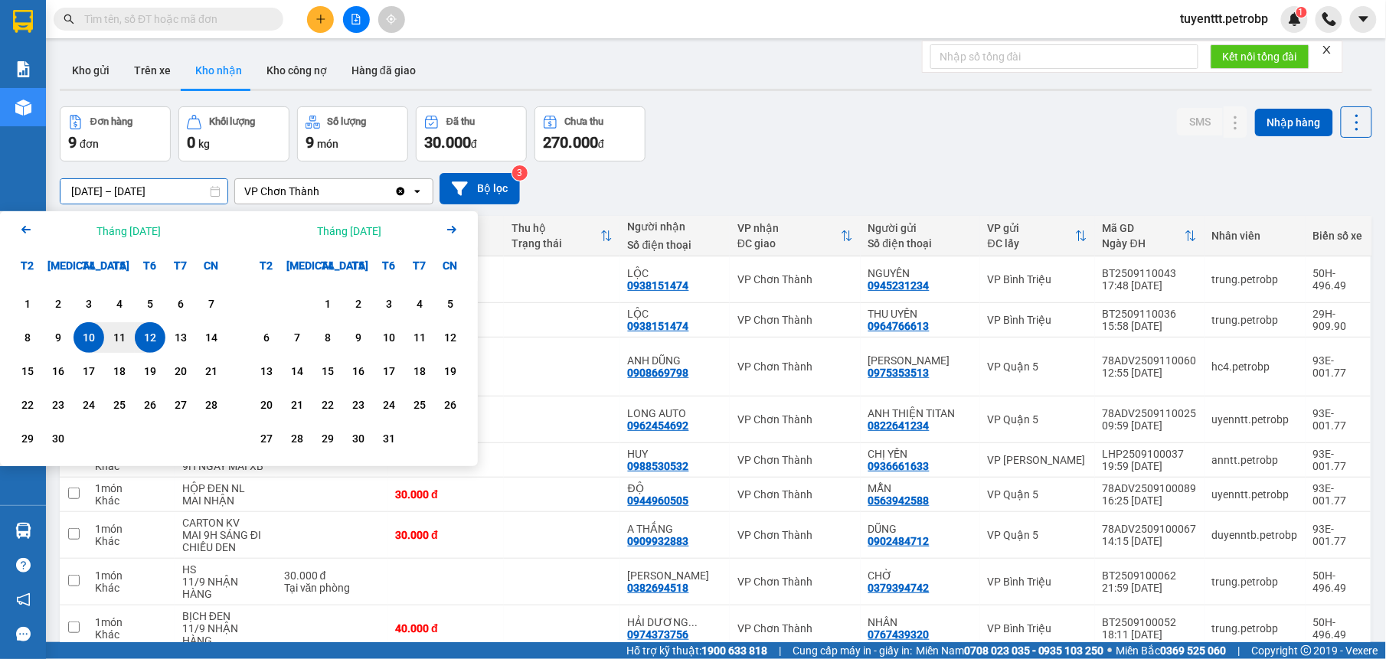
click at [23, 231] on icon "Previous month." at bounding box center [25, 230] width 9 height 8
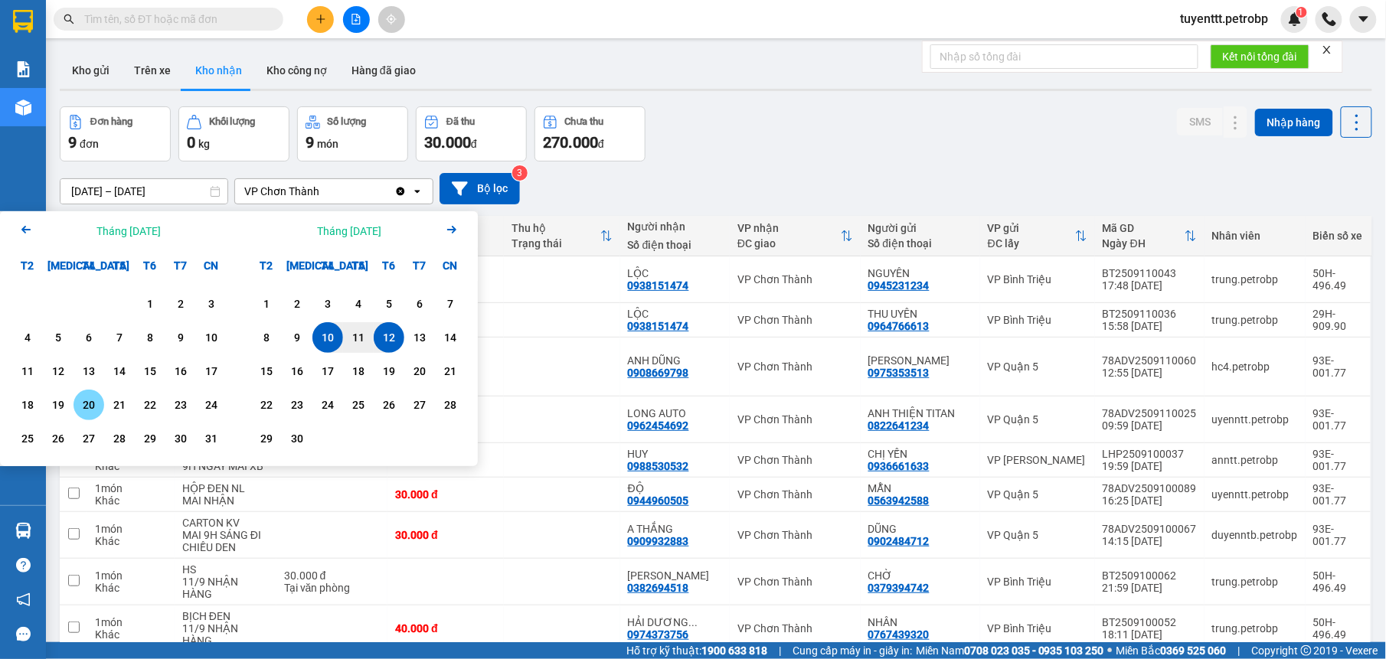
click at [92, 392] on div "20" at bounding box center [89, 405] width 31 height 31
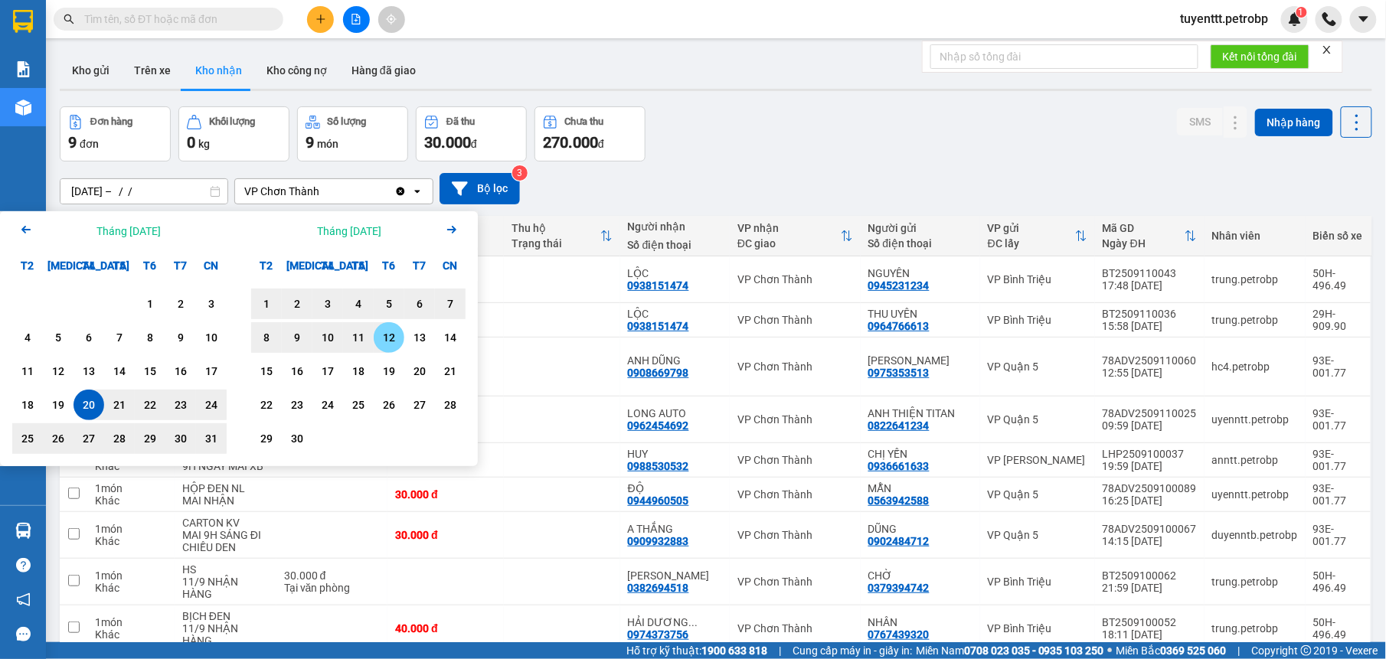
click at [381, 332] on div "12" at bounding box center [388, 337] width 21 height 18
type input "20/08/2025 – 12/09/2025"
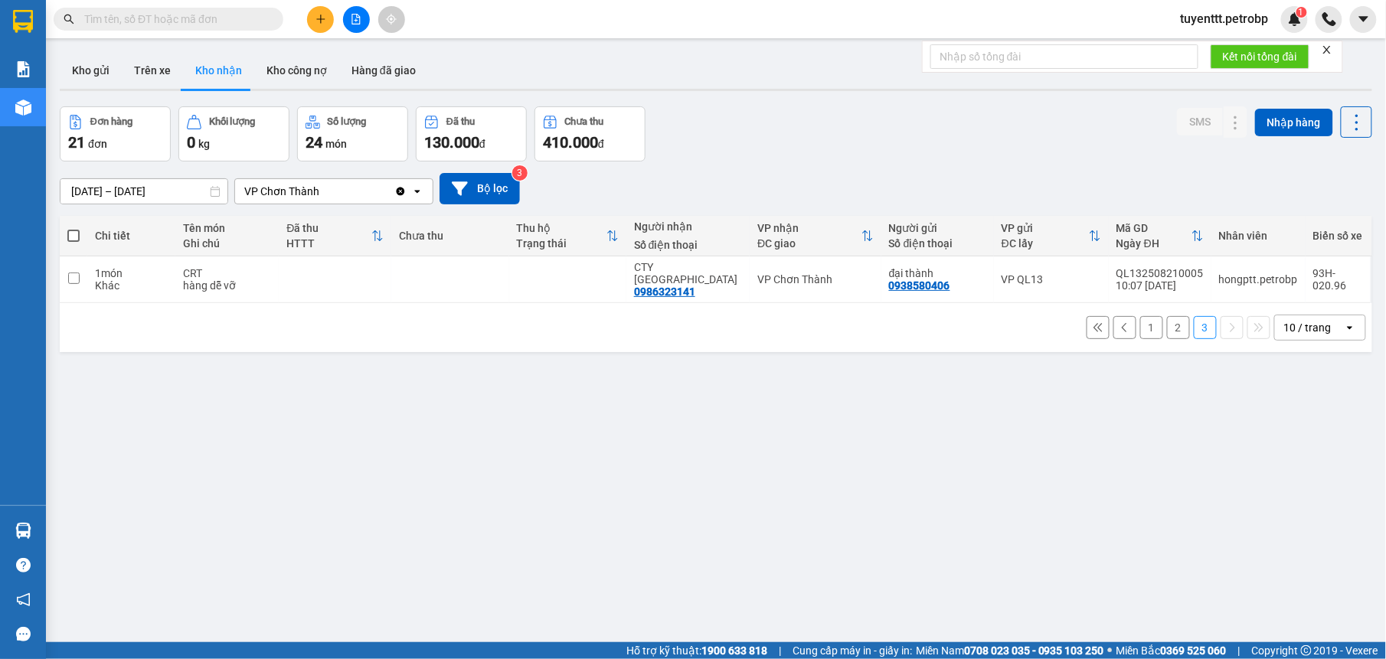
click at [1167, 316] on button "2" at bounding box center [1178, 327] width 23 height 23
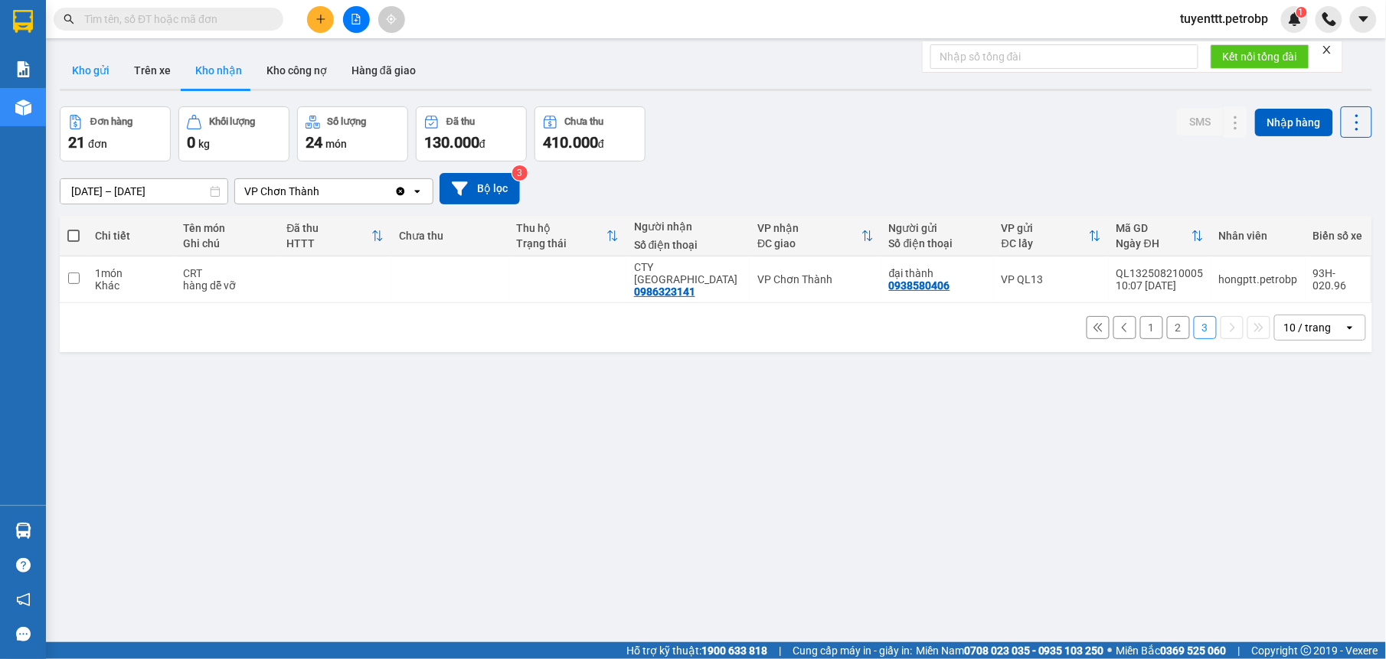
click at [93, 72] on button "Kho gửi" at bounding box center [91, 70] width 62 height 37
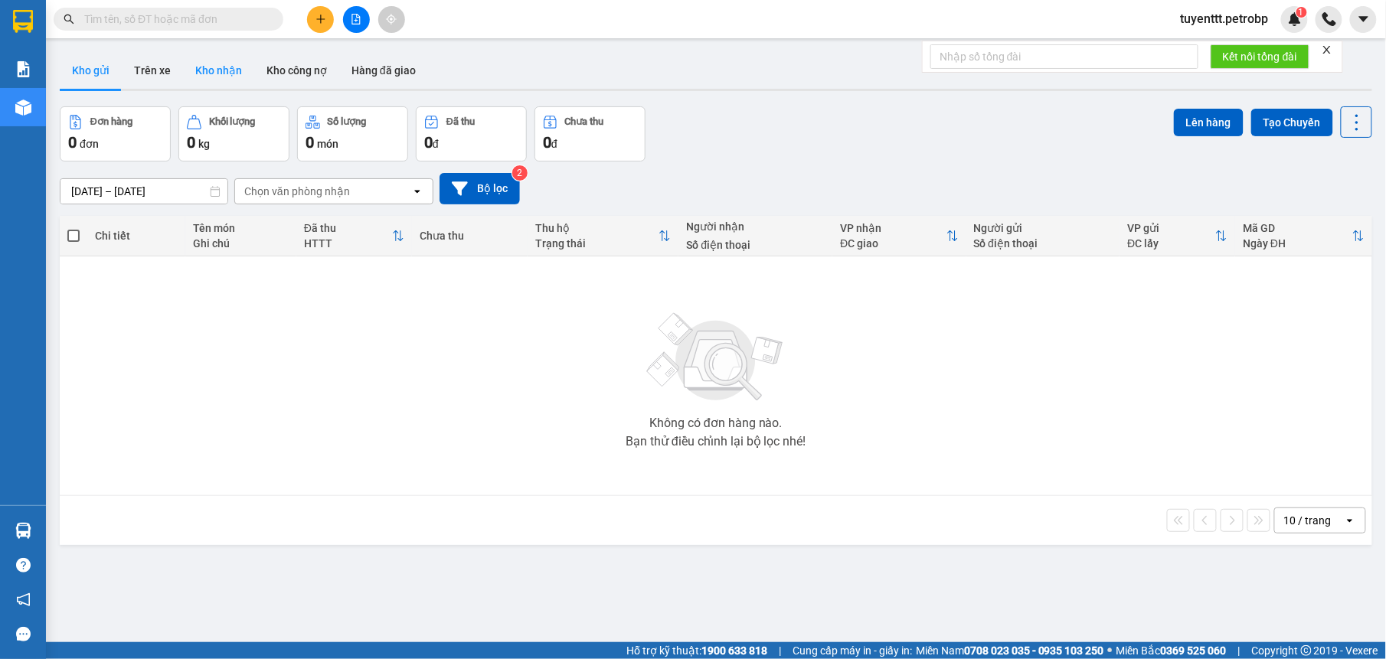
click at [208, 75] on button "Kho nhận" at bounding box center [218, 70] width 71 height 37
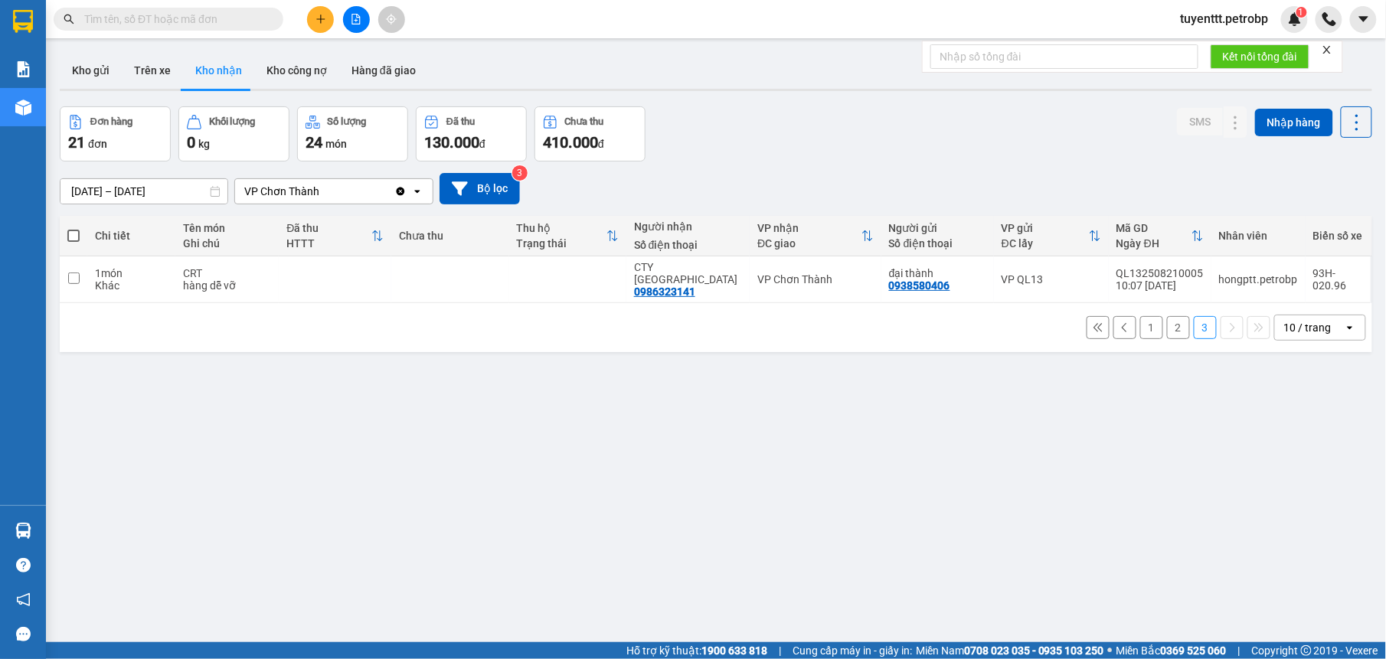
click at [1167, 316] on button "2" at bounding box center [1178, 327] width 23 height 23
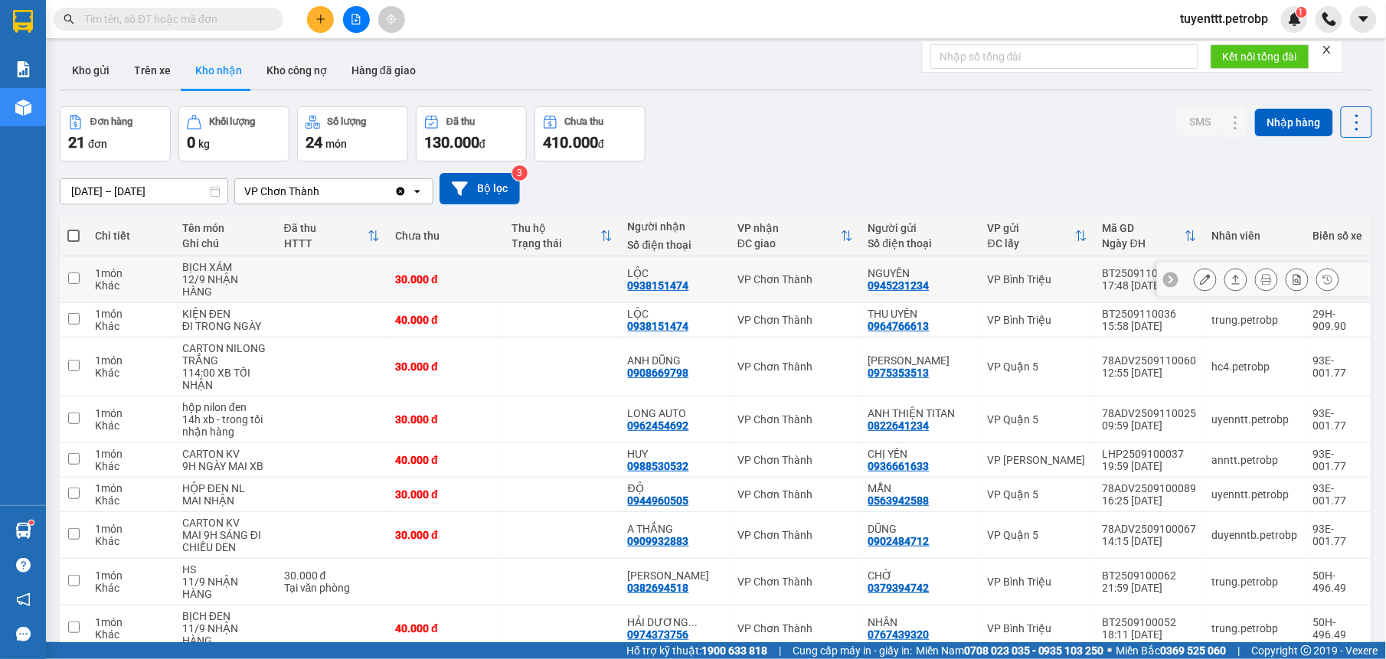
click at [717, 273] on div "LỘC" at bounding box center [675, 273] width 94 height 12
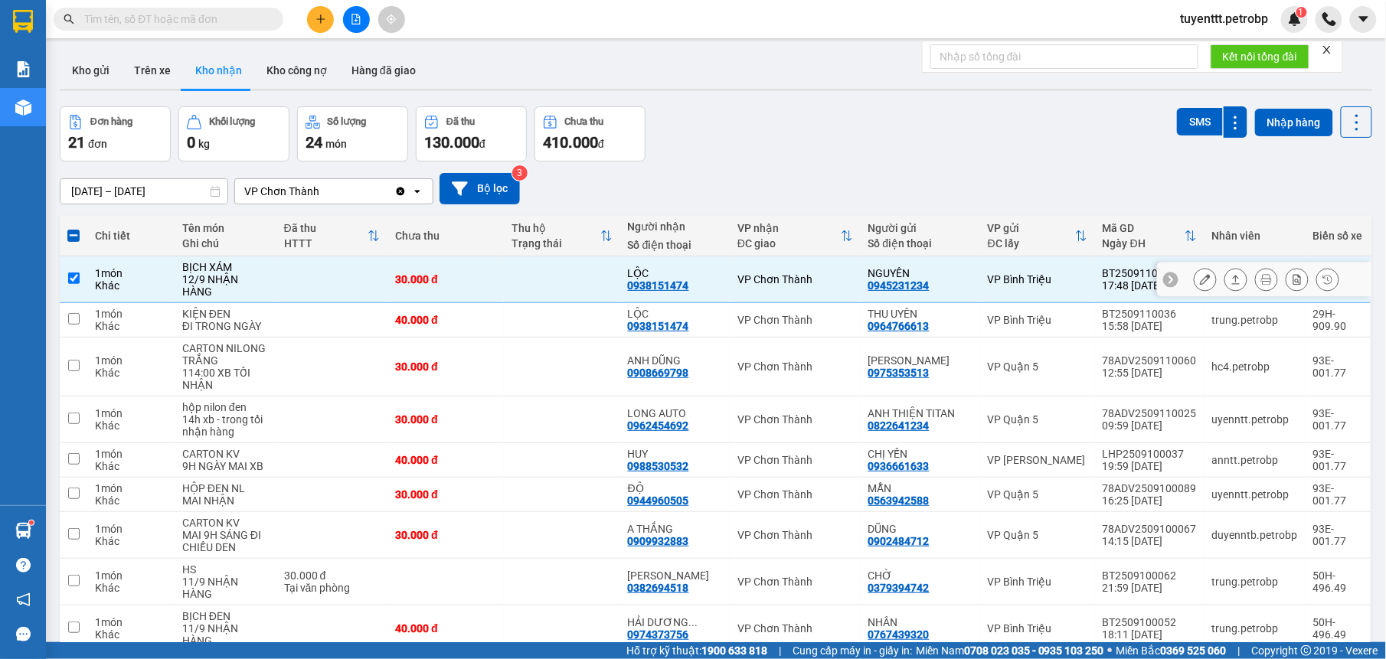
click at [1195, 274] on button at bounding box center [1205, 279] width 21 height 27
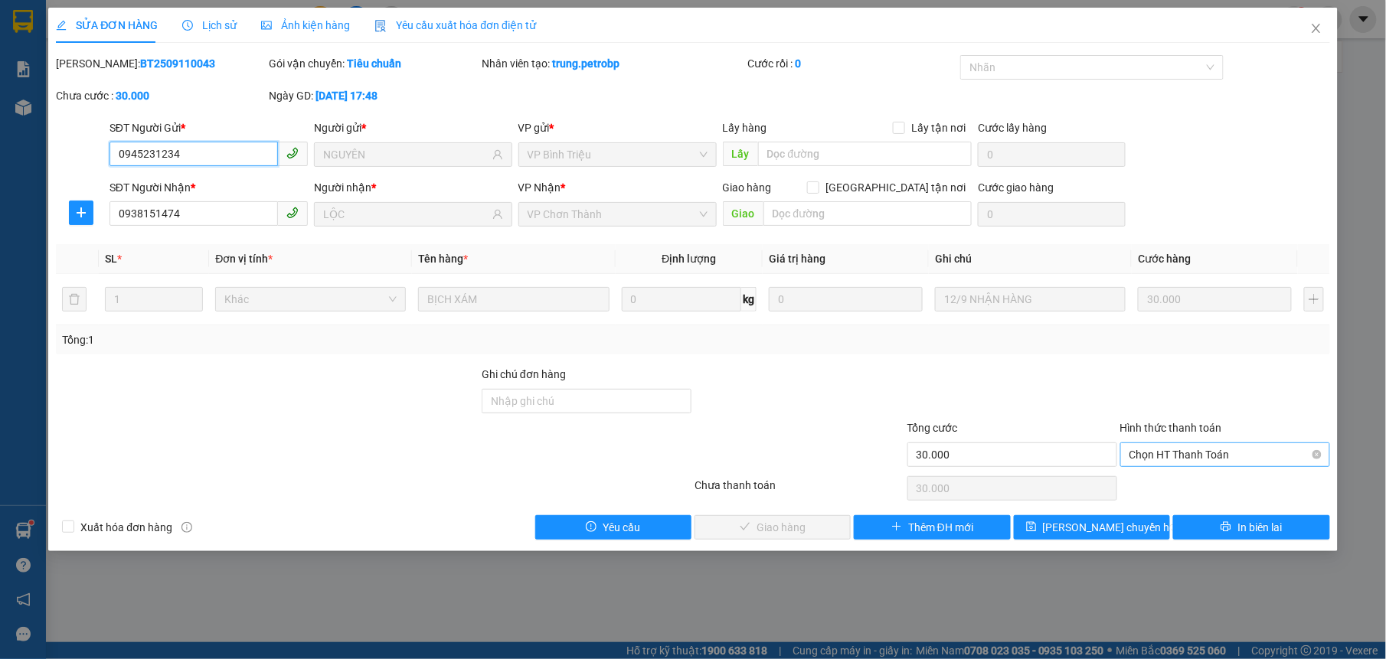
click at [1176, 457] on span "Chọn HT Thanh Toán" at bounding box center [1224, 454] width 191 height 23
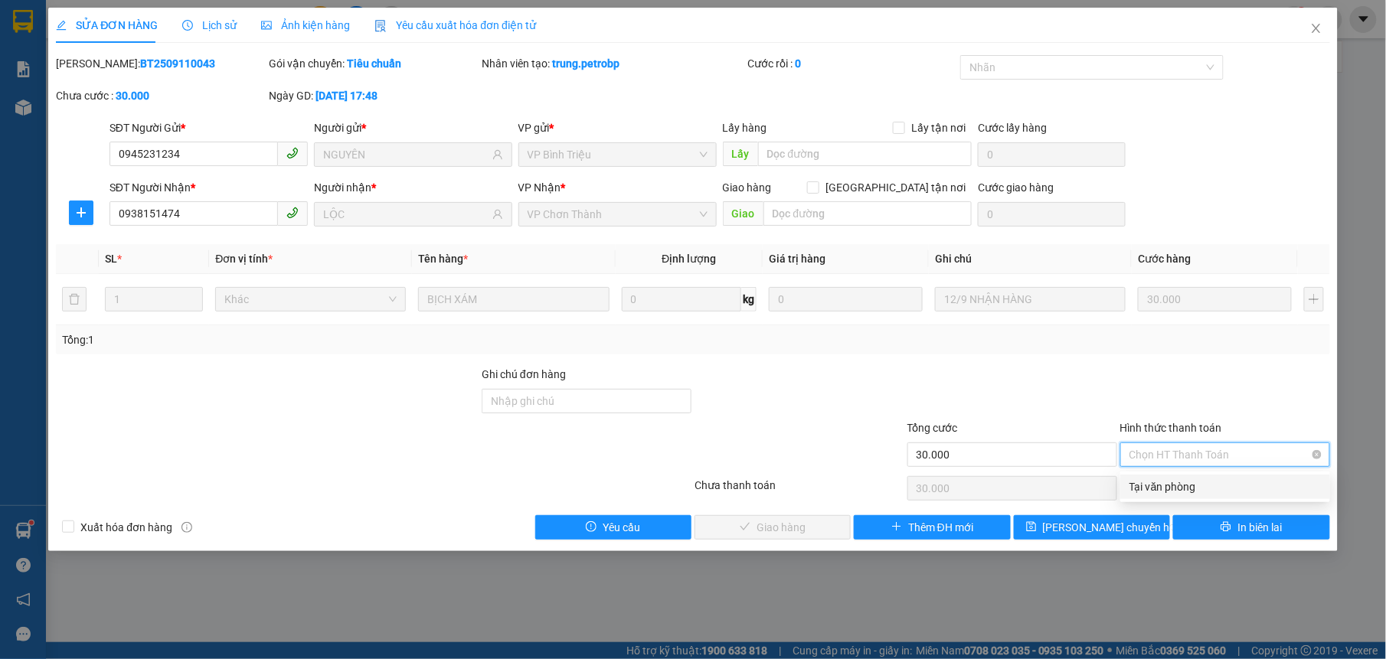
click at [1171, 476] on div "Tại văn phòng" at bounding box center [1225, 487] width 210 height 25
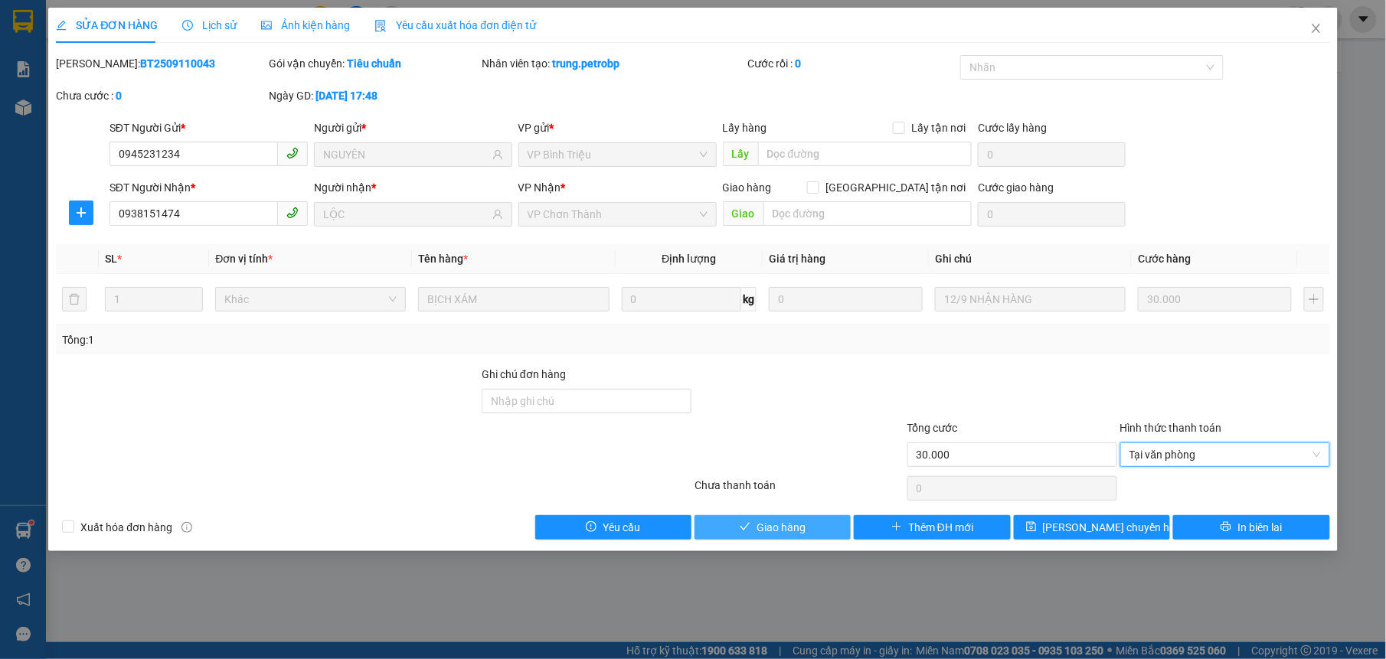
drag, startPoint x: 815, startPoint y: 531, endPoint x: 837, endPoint y: 505, distance: 33.7
click at [815, 531] on button "Giao hàng" at bounding box center [773, 527] width 156 height 25
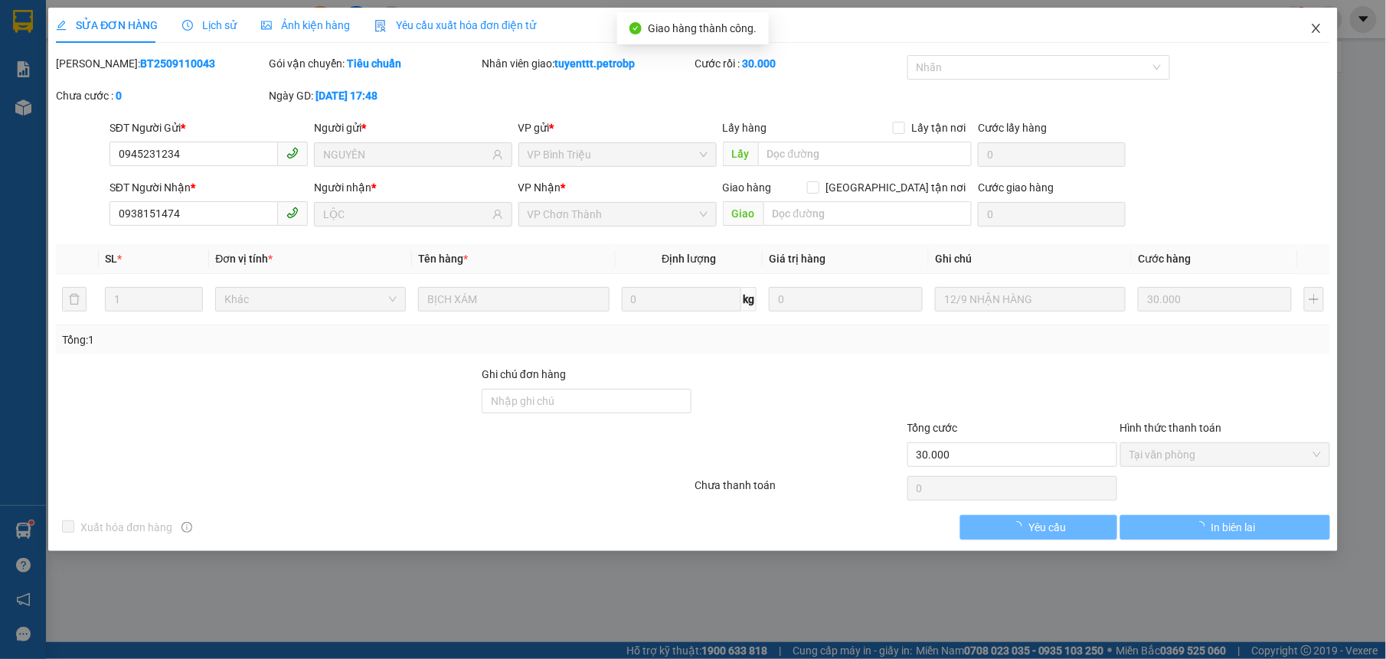
click at [1318, 31] on icon "close" at bounding box center [1316, 28] width 8 height 9
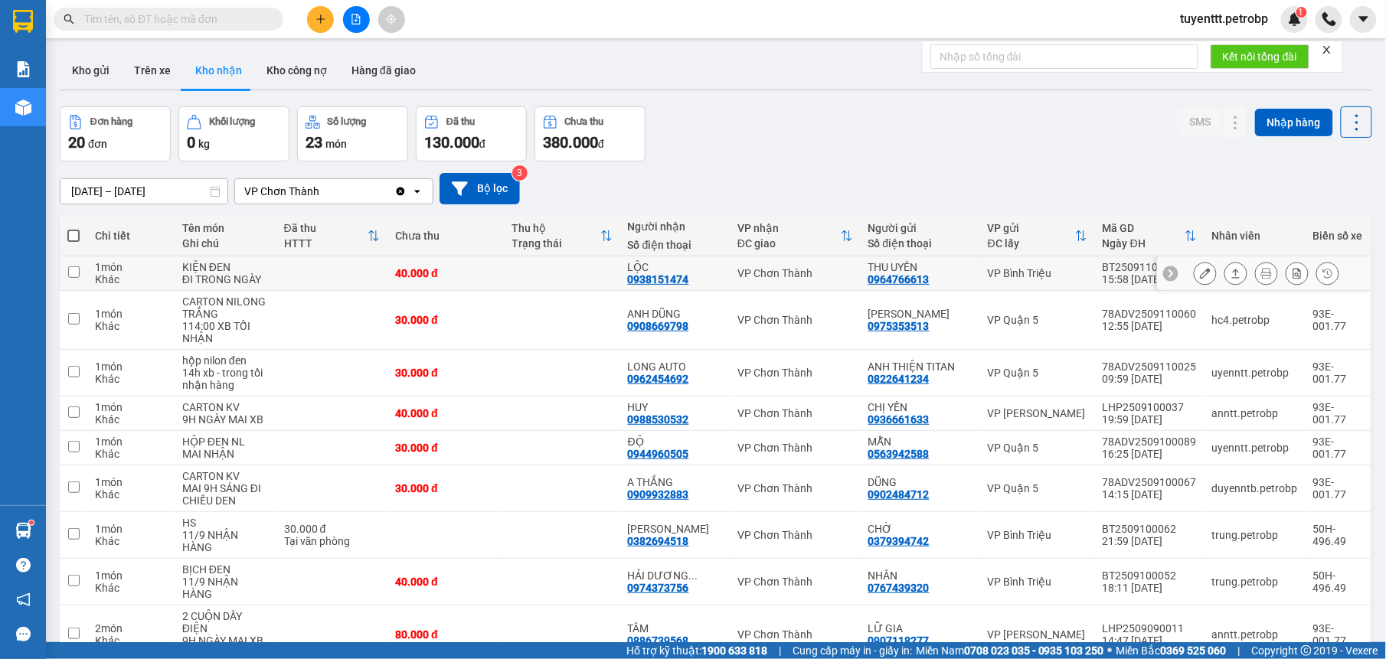
click at [724, 282] on td "LỘC 0938151474" at bounding box center [674, 274] width 109 height 34
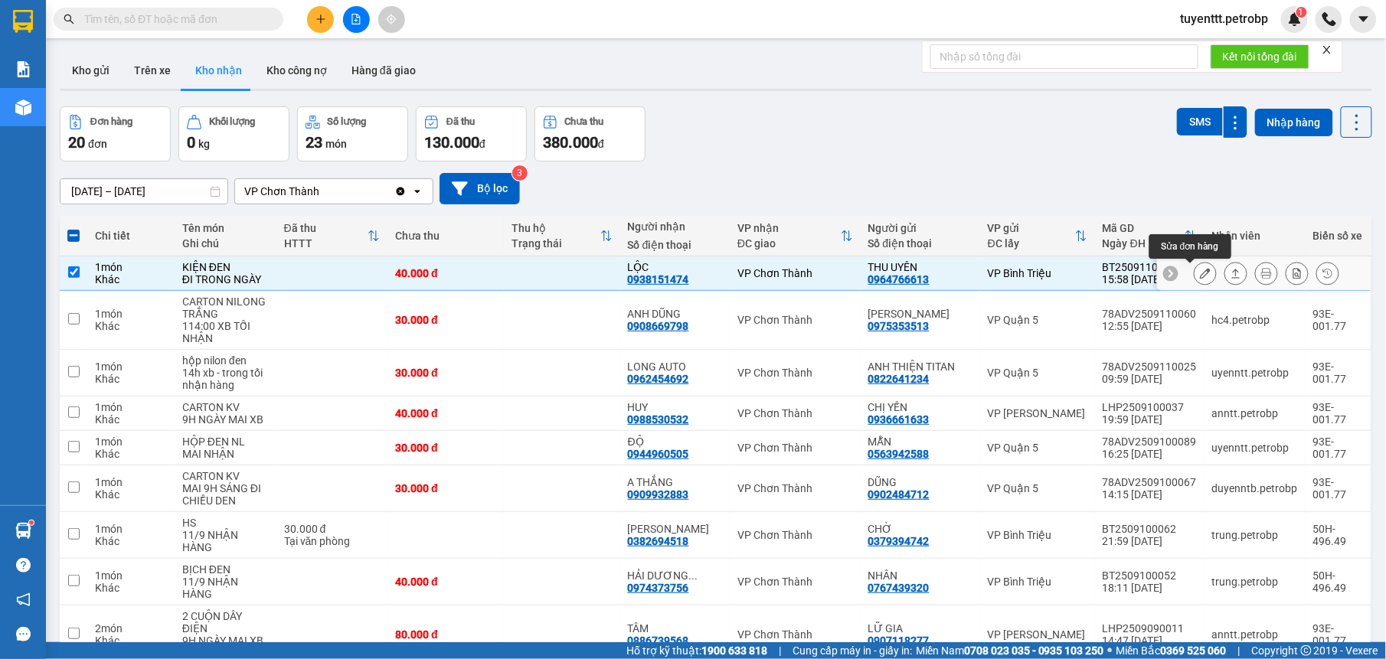
click at [1200, 277] on icon at bounding box center [1205, 273] width 11 height 11
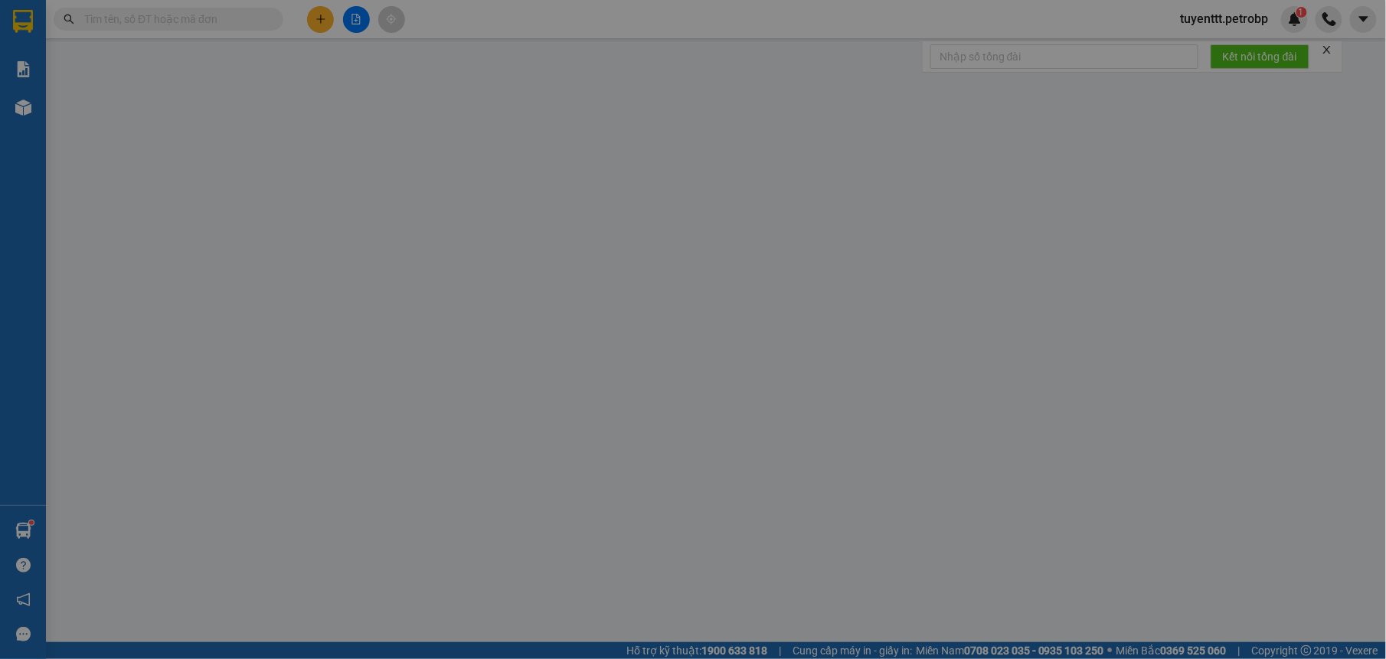
type input "0964766613"
type input "THU UYÊN"
type input "0938151474"
type input "LỘC"
type input "40.000"
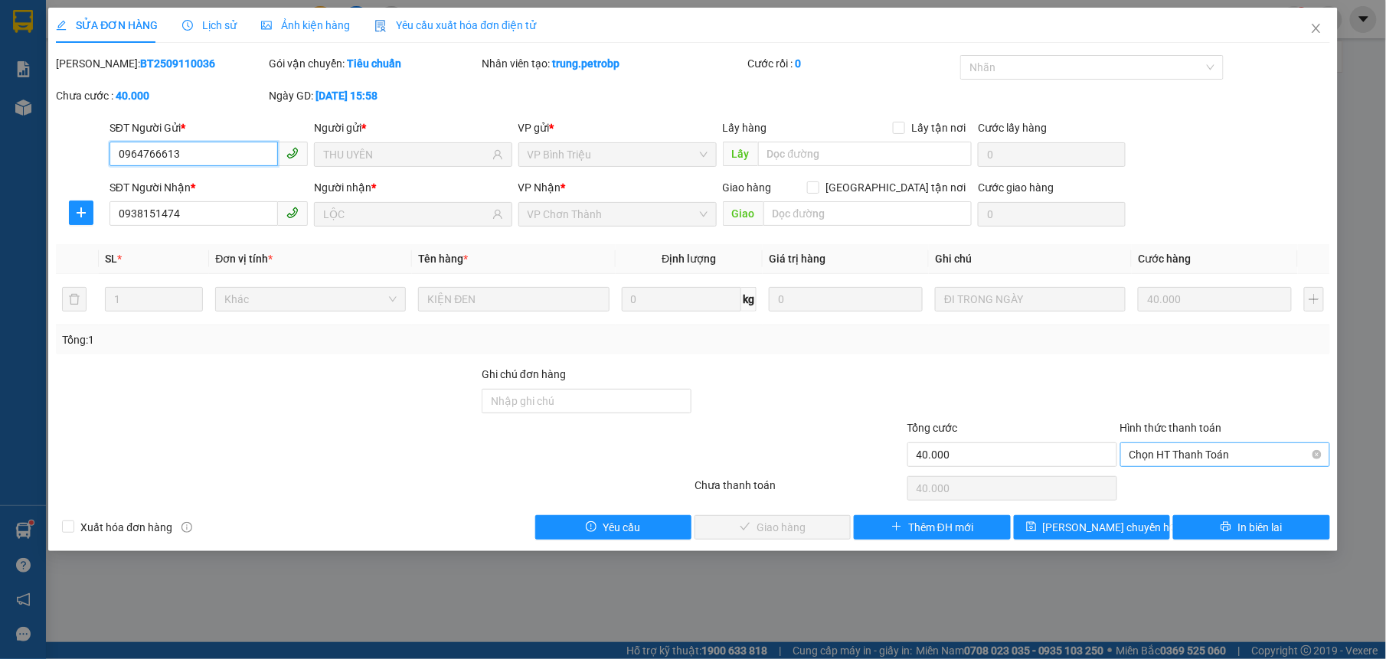
click at [1191, 453] on span "Chọn HT Thanh Toán" at bounding box center [1224, 454] width 191 height 23
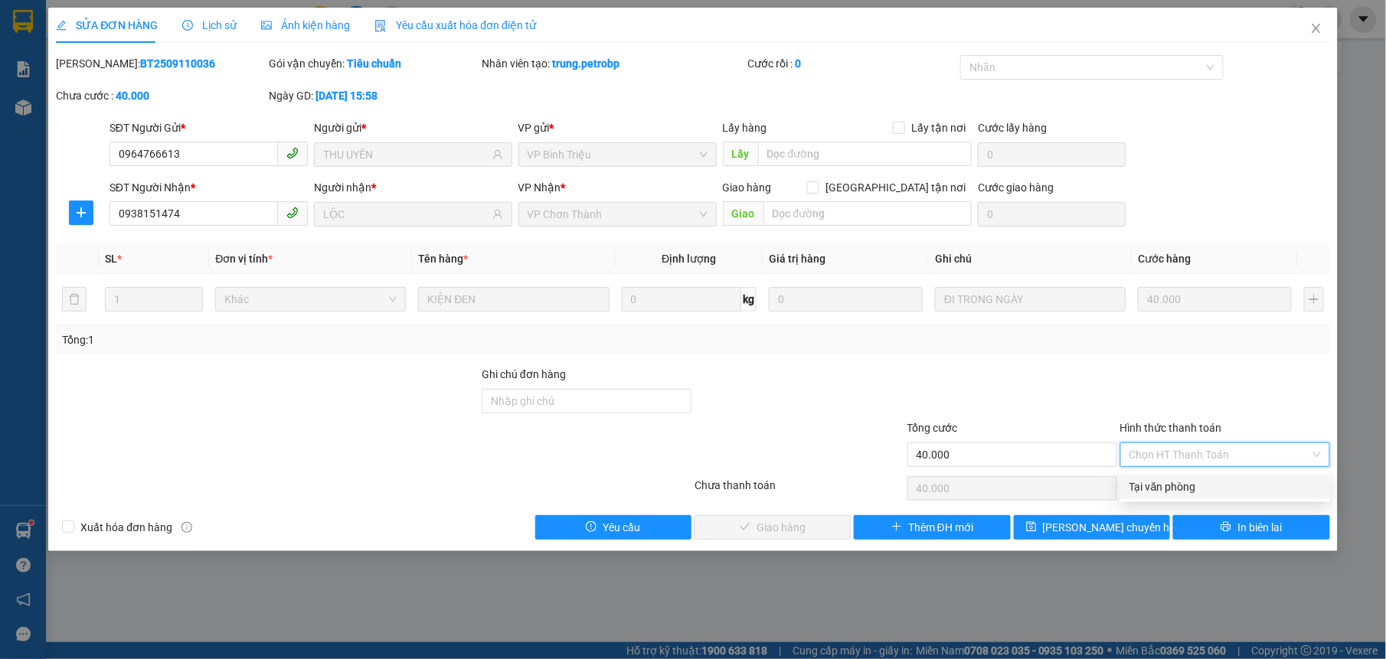
click at [1187, 489] on div "Tại văn phòng" at bounding box center [1224, 487] width 191 height 17
type input "0"
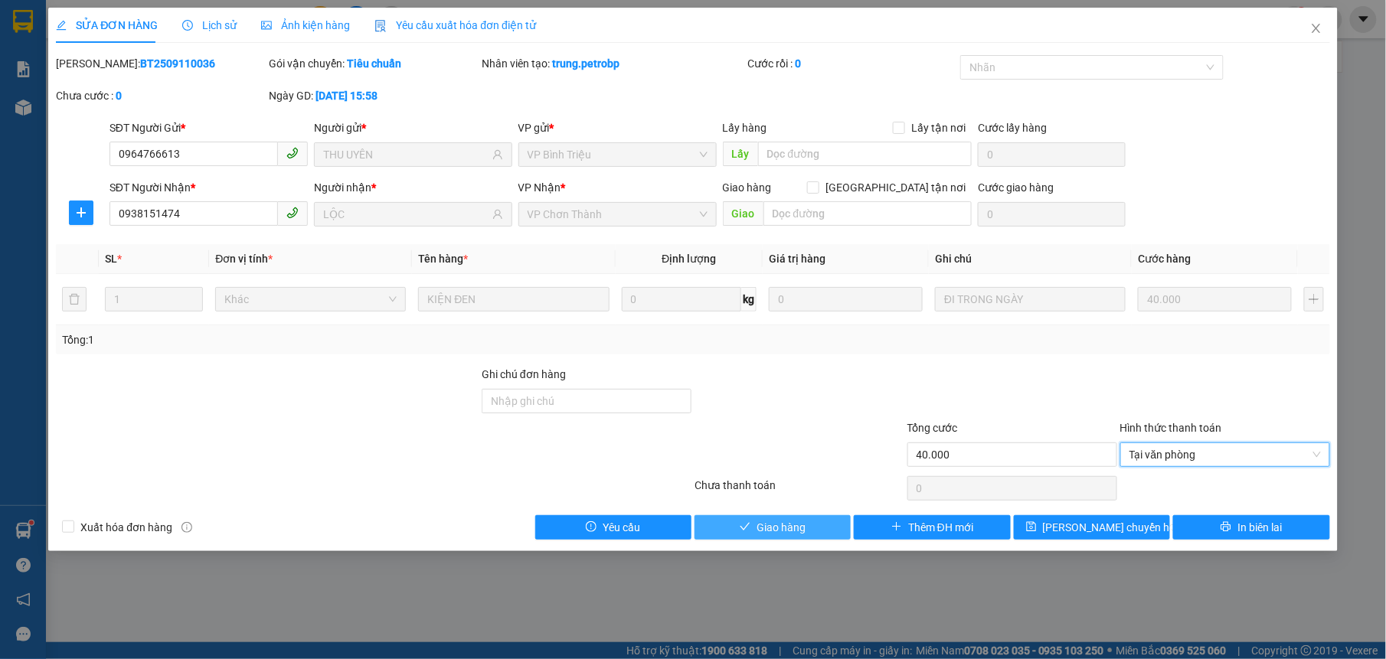
click at [785, 527] on span "Giao hàng" at bounding box center [781, 527] width 49 height 17
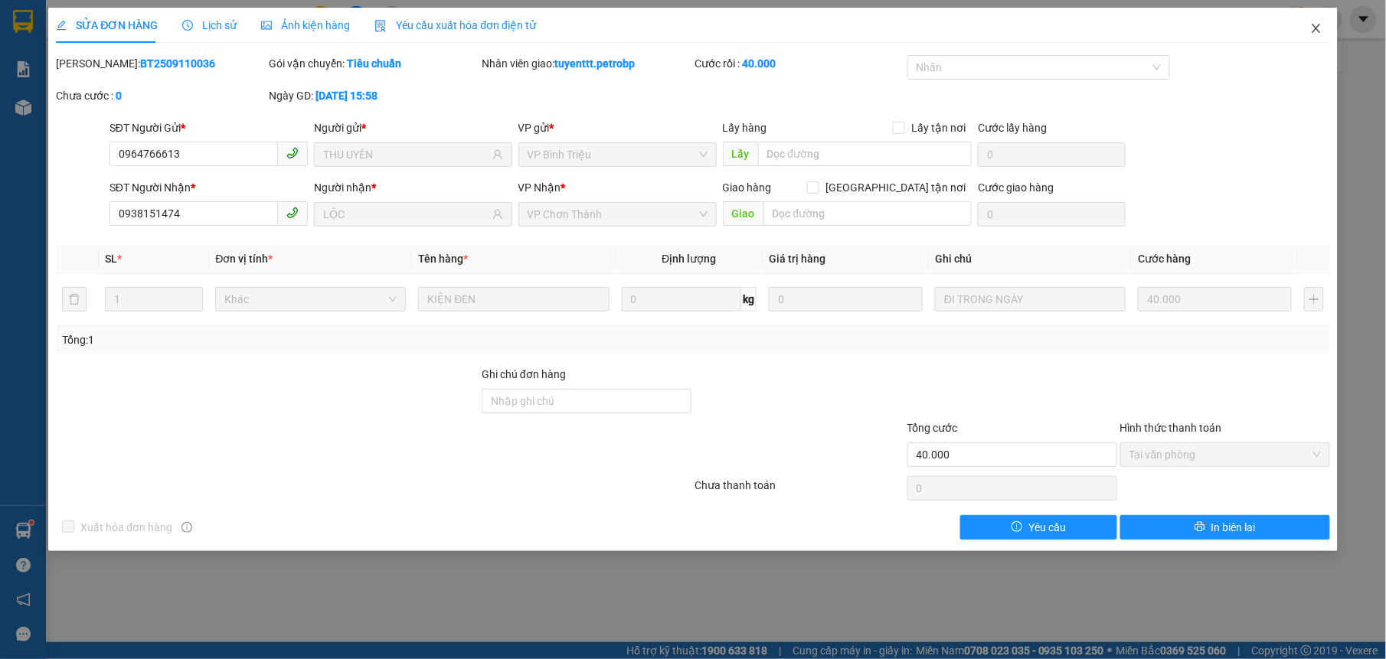
click at [1308, 26] on span "Close" at bounding box center [1316, 29] width 43 height 43
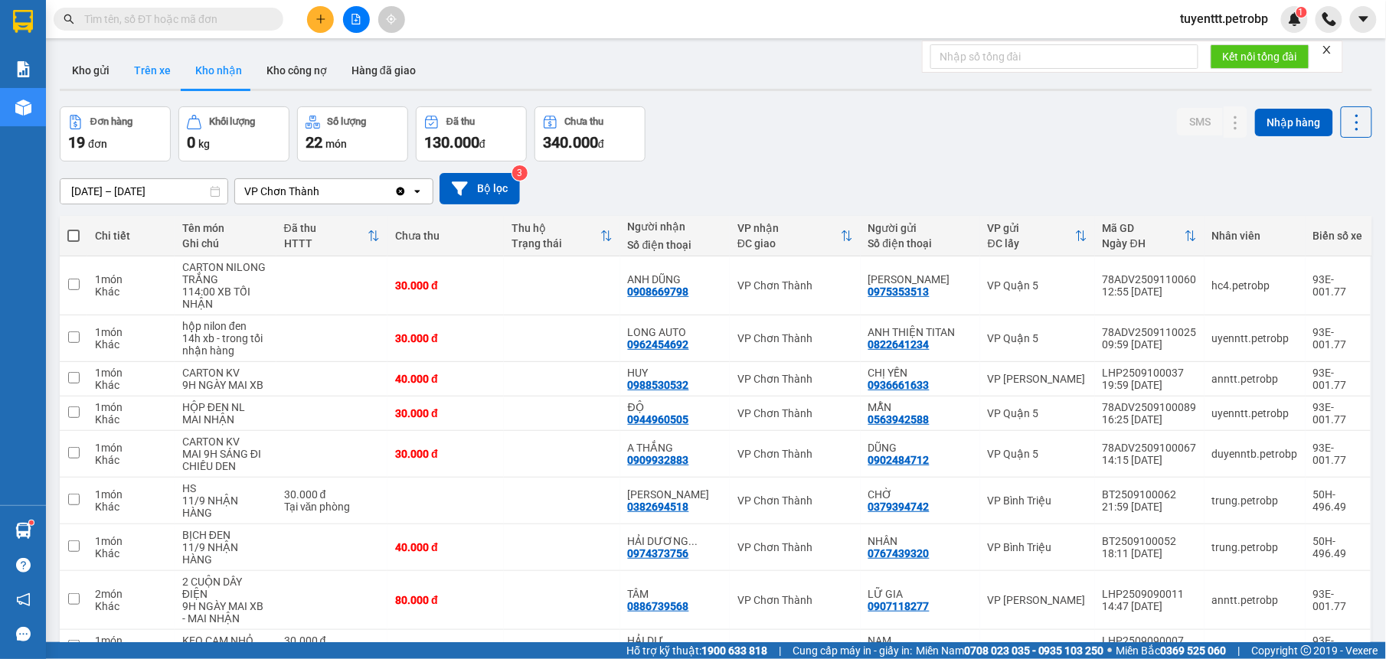
drag, startPoint x: 156, startPoint y: 70, endPoint x: 153, endPoint y: 87, distance: 17.1
click at [157, 69] on button "Trên xe" at bounding box center [152, 70] width 61 height 37
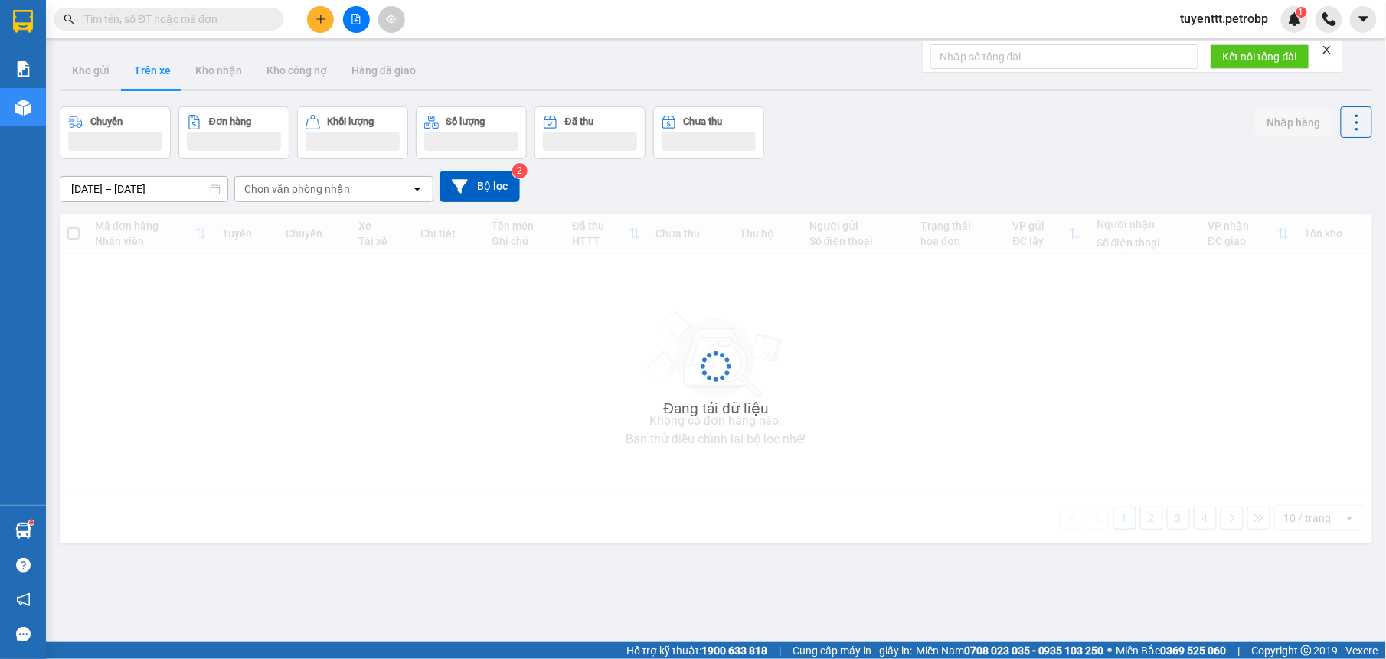
click at [152, 191] on input "12/09/2025 – 12/09/2025" at bounding box center [143, 189] width 167 height 25
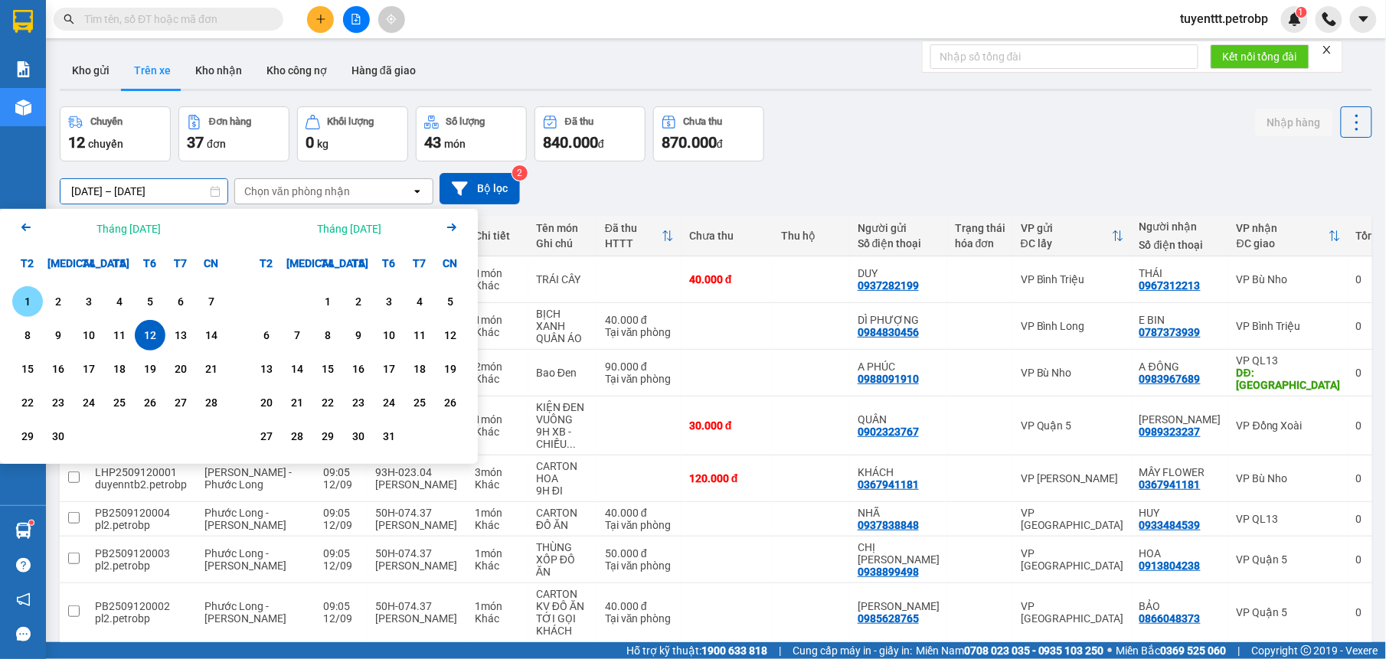
click at [26, 307] on div "1" at bounding box center [27, 302] width 21 height 18
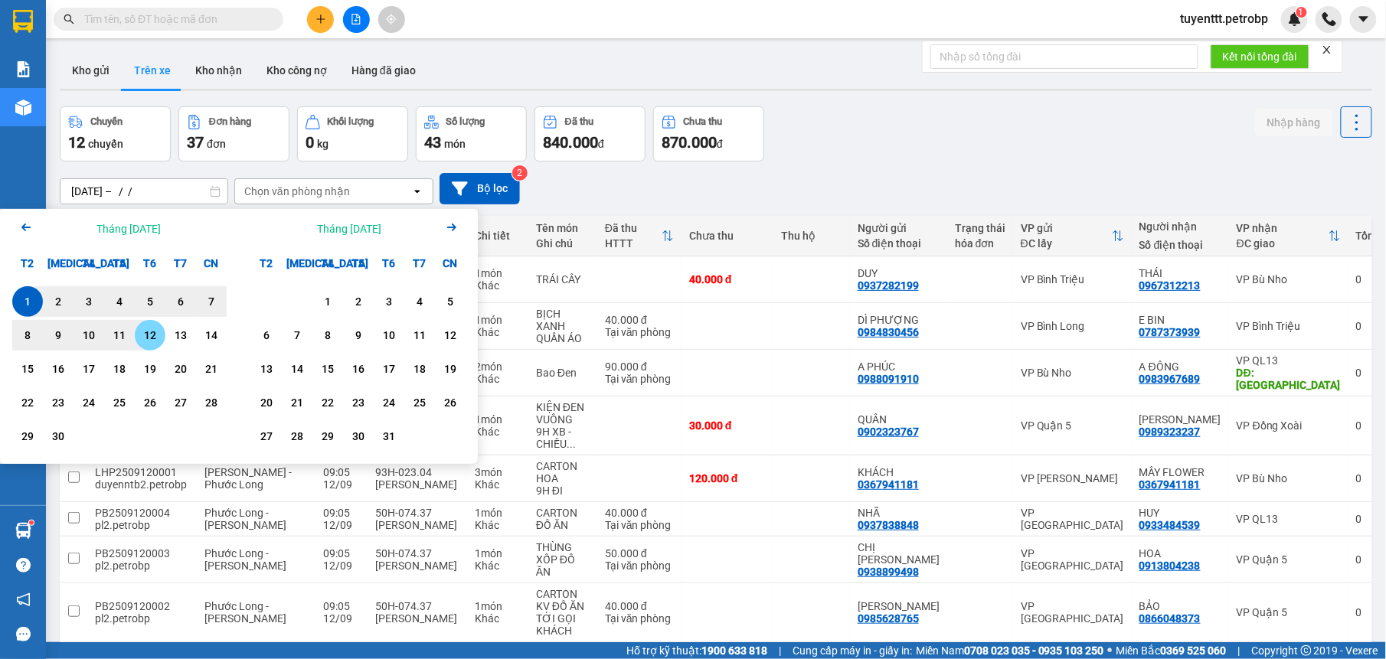
click at [150, 335] on div "12" at bounding box center [149, 335] width 21 height 18
type input "01/09/2025 – 12/09/2025"
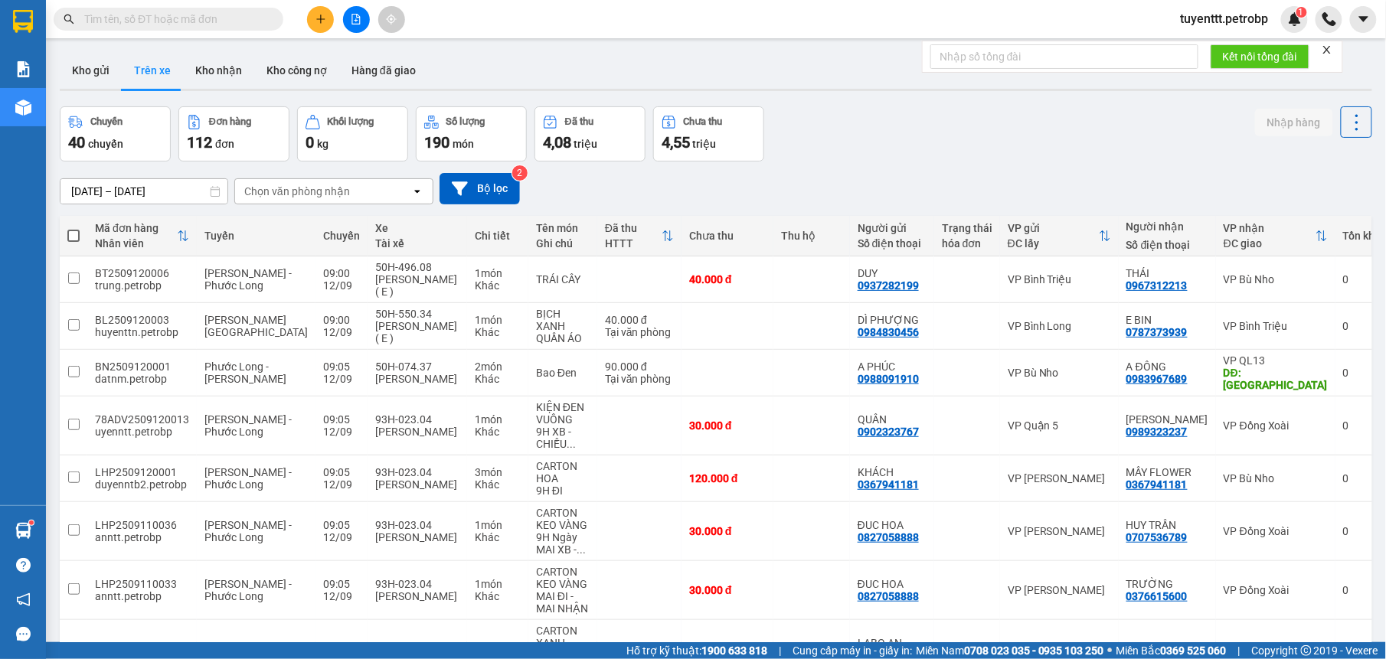
click at [355, 199] on div "Chọn văn phòng nhận" at bounding box center [323, 191] width 176 height 25
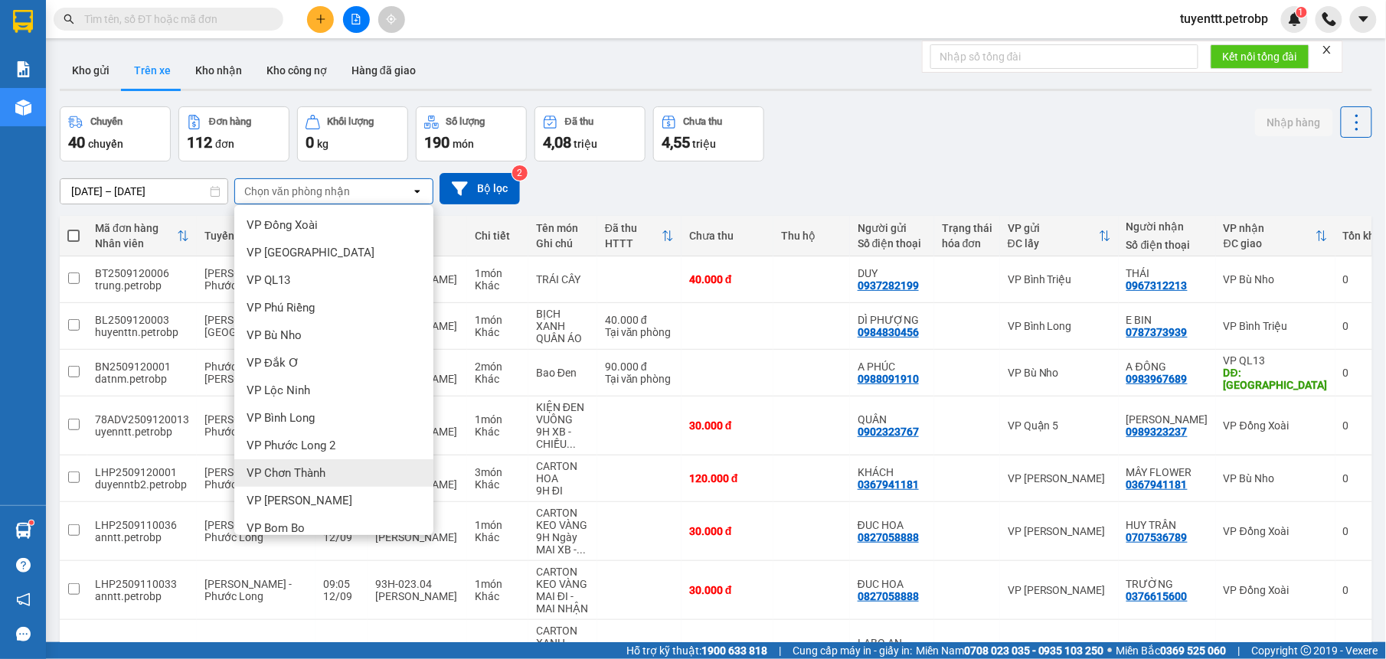
drag, startPoint x: 304, startPoint y: 479, endPoint x: 302, endPoint y: 469, distance: 9.5
click at [304, 478] on span "VP Chơn Thành" at bounding box center [286, 473] width 79 height 15
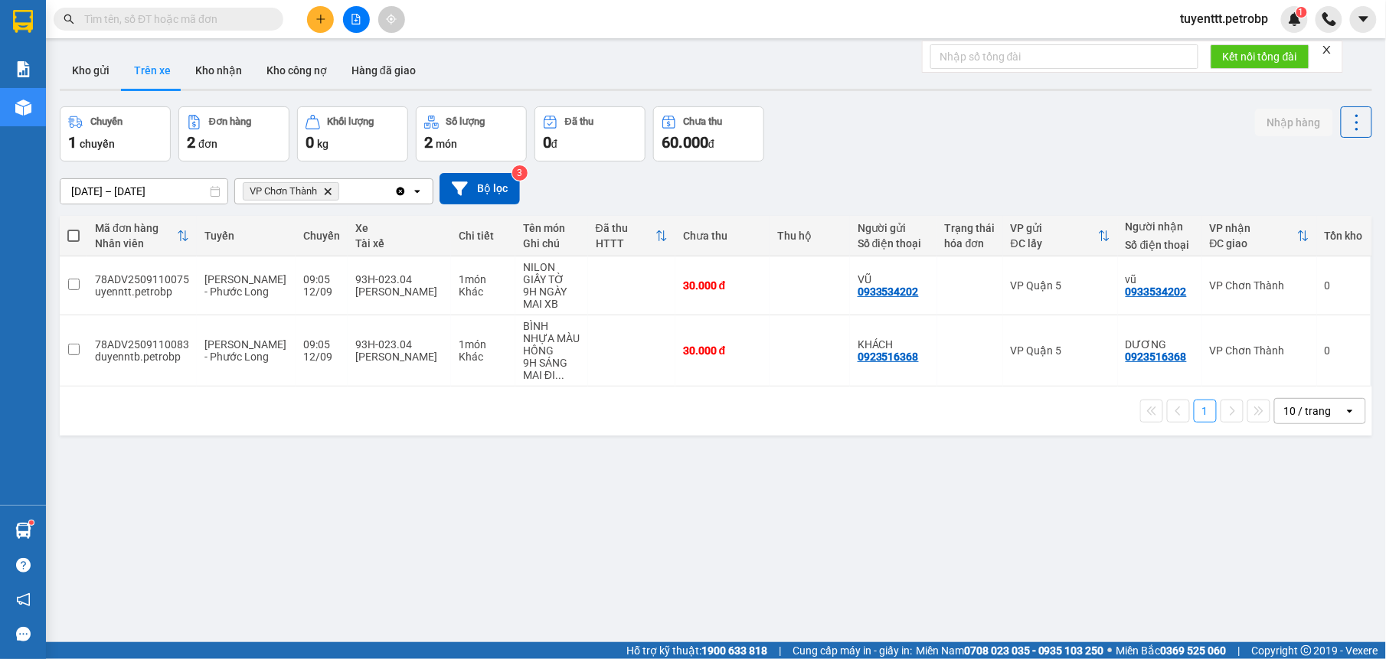
click at [168, 199] on div "ver 1.8.143 Kho gửi Trên xe Kho nhận Kho công nợ Hàng đã giao Chuyến 1 chuyến Đ…" at bounding box center [716, 375] width 1325 height 659
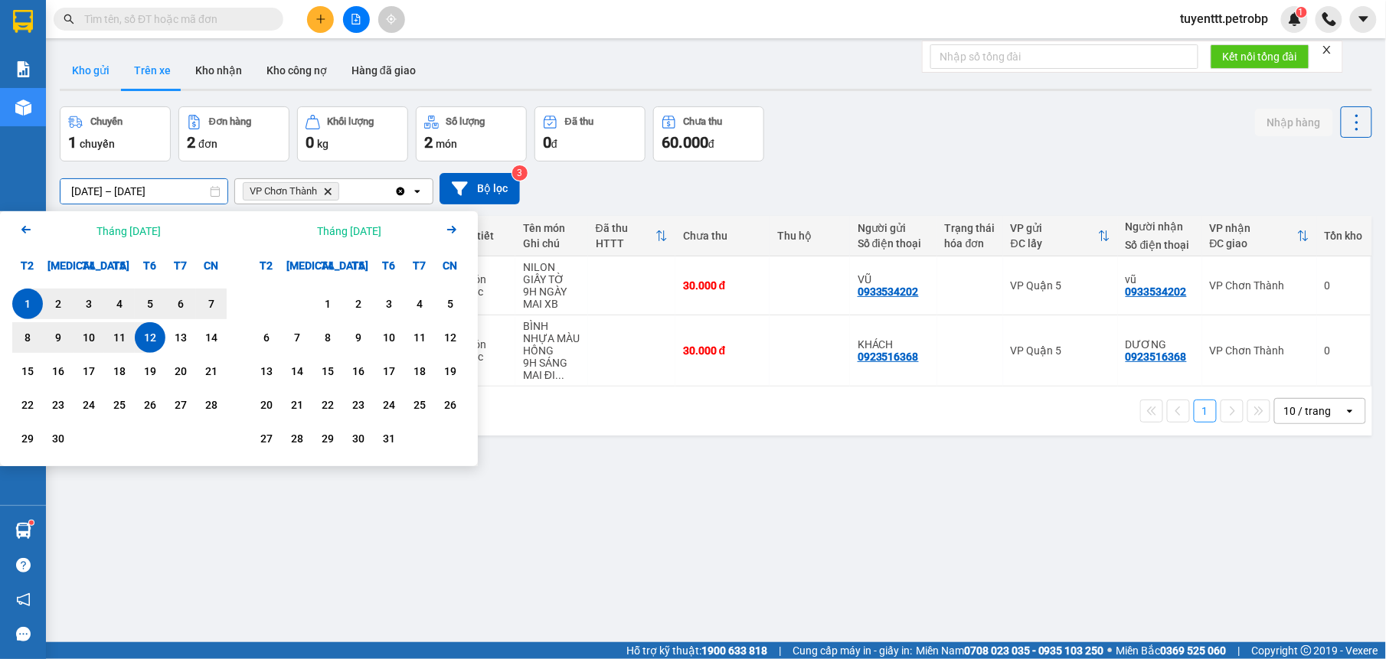
click at [87, 63] on button "Kho gửi" at bounding box center [91, 70] width 62 height 37
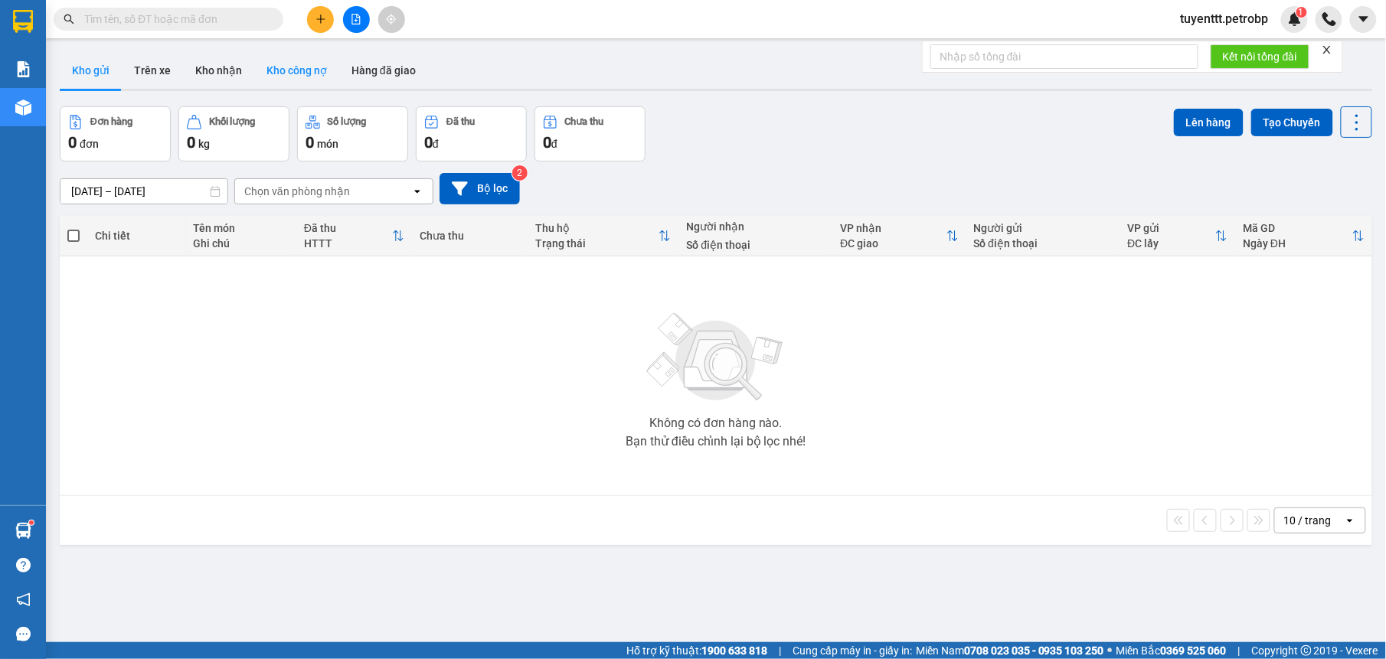
click at [289, 65] on button "Kho công nợ" at bounding box center [296, 70] width 85 height 37
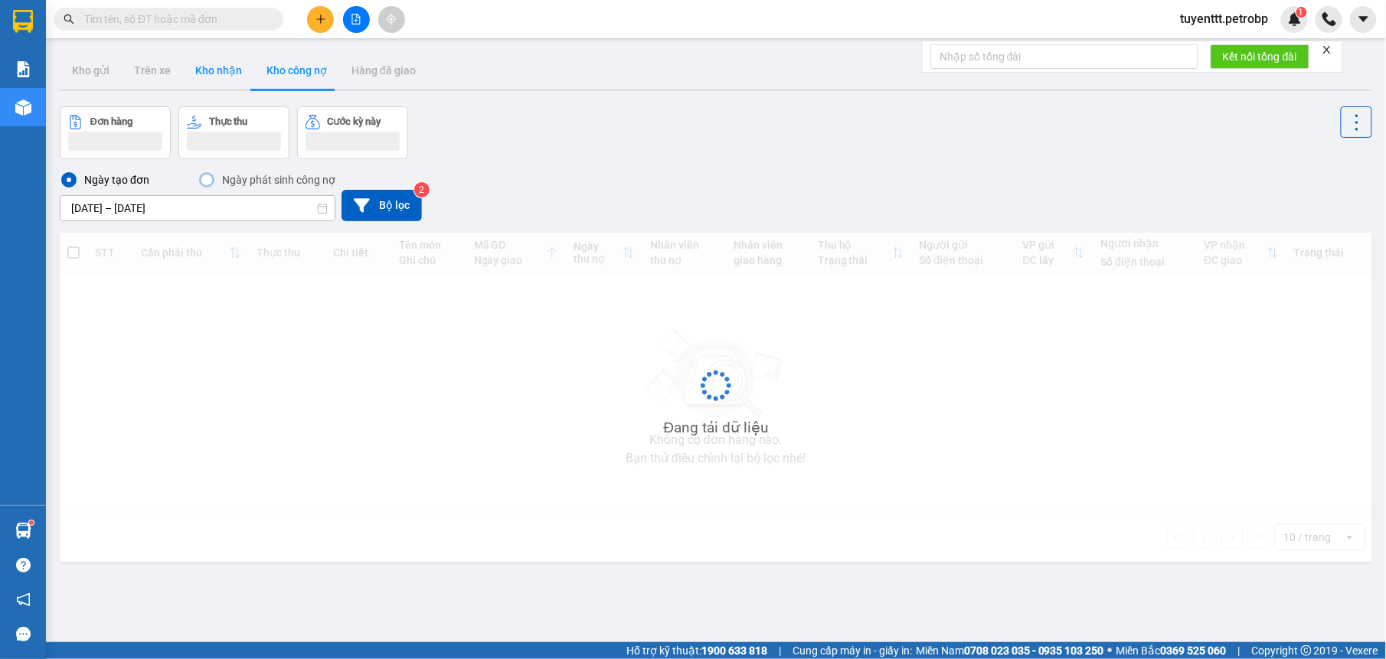
click at [211, 68] on button "Kho nhận" at bounding box center [218, 70] width 71 height 37
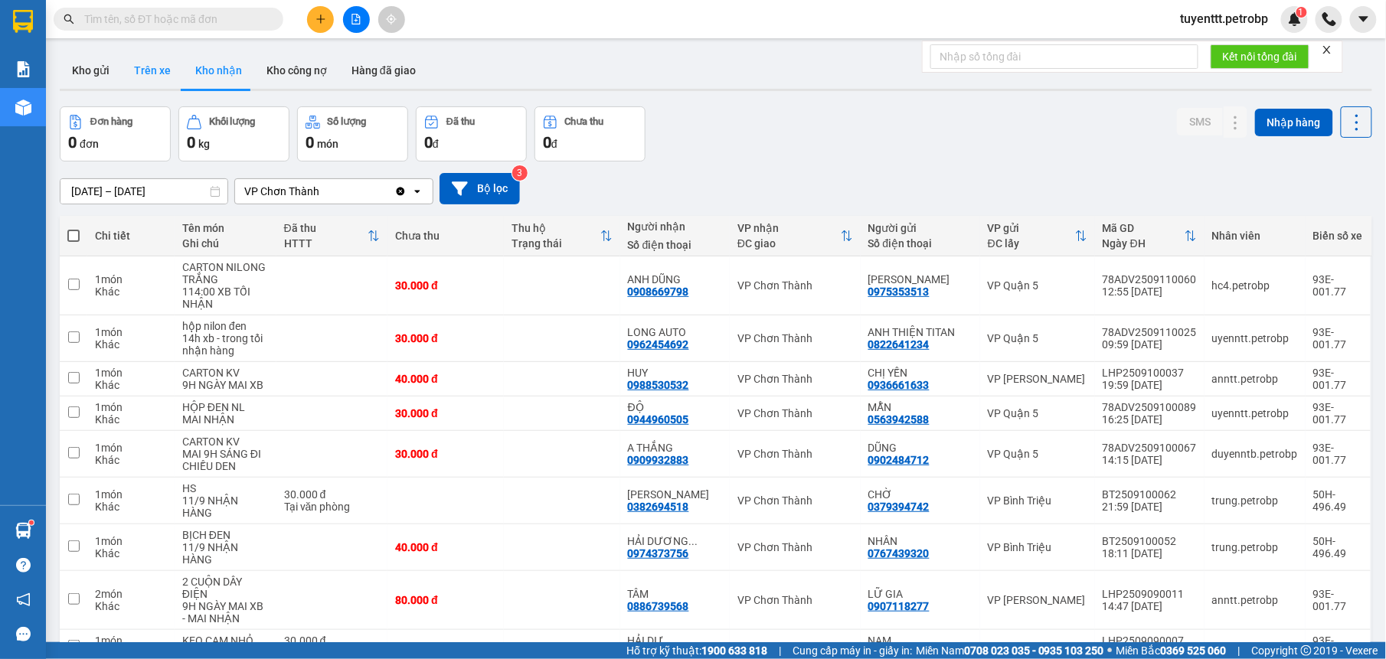
click at [145, 72] on button "Trên xe" at bounding box center [152, 70] width 61 height 37
type input "01/09/2025 – 12/09/2025"
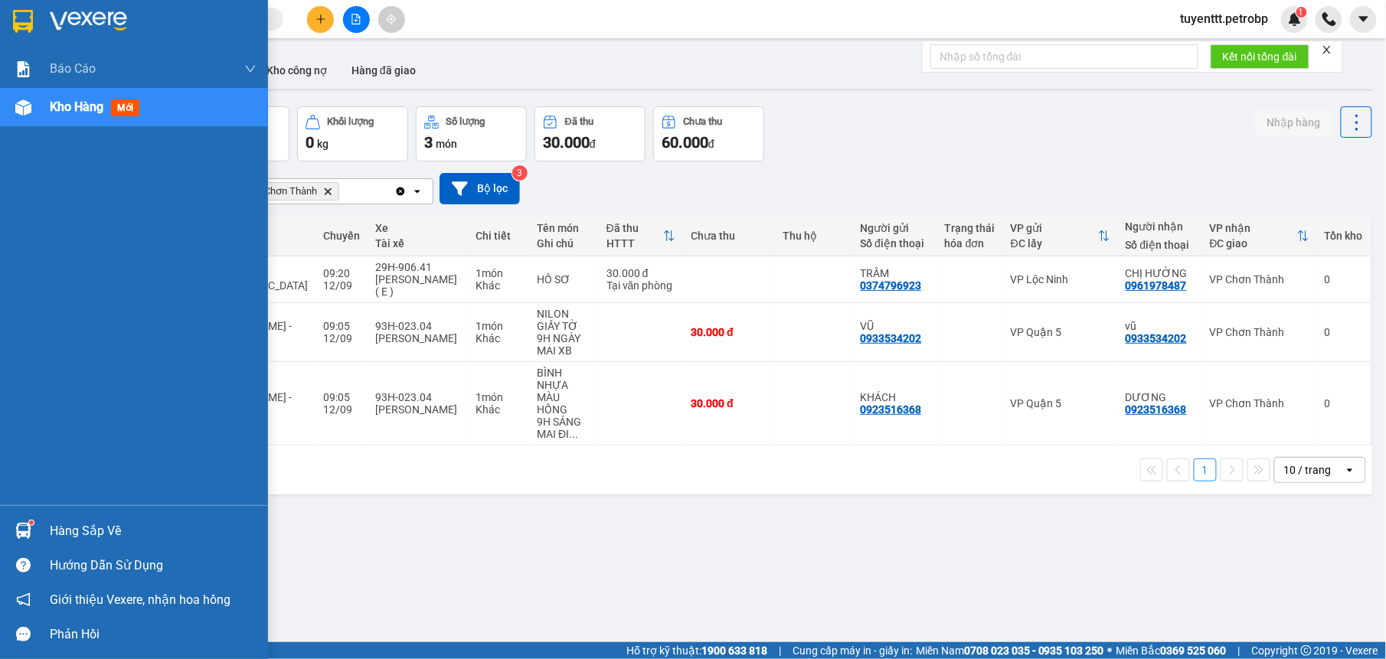
click at [50, 528] on div "Hàng sắp về" at bounding box center [153, 531] width 207 height 23
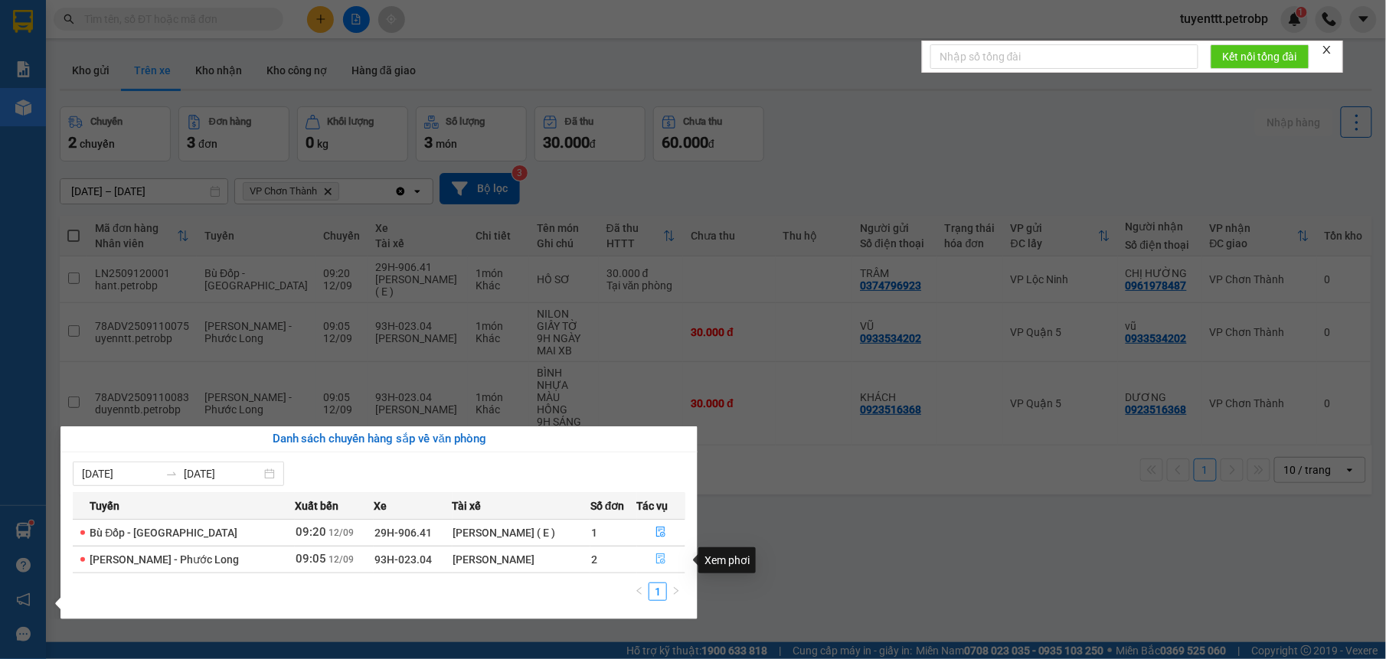
click at [656, 557] on icon "file-done" at bounding box center [660, 559] width 11 height 11
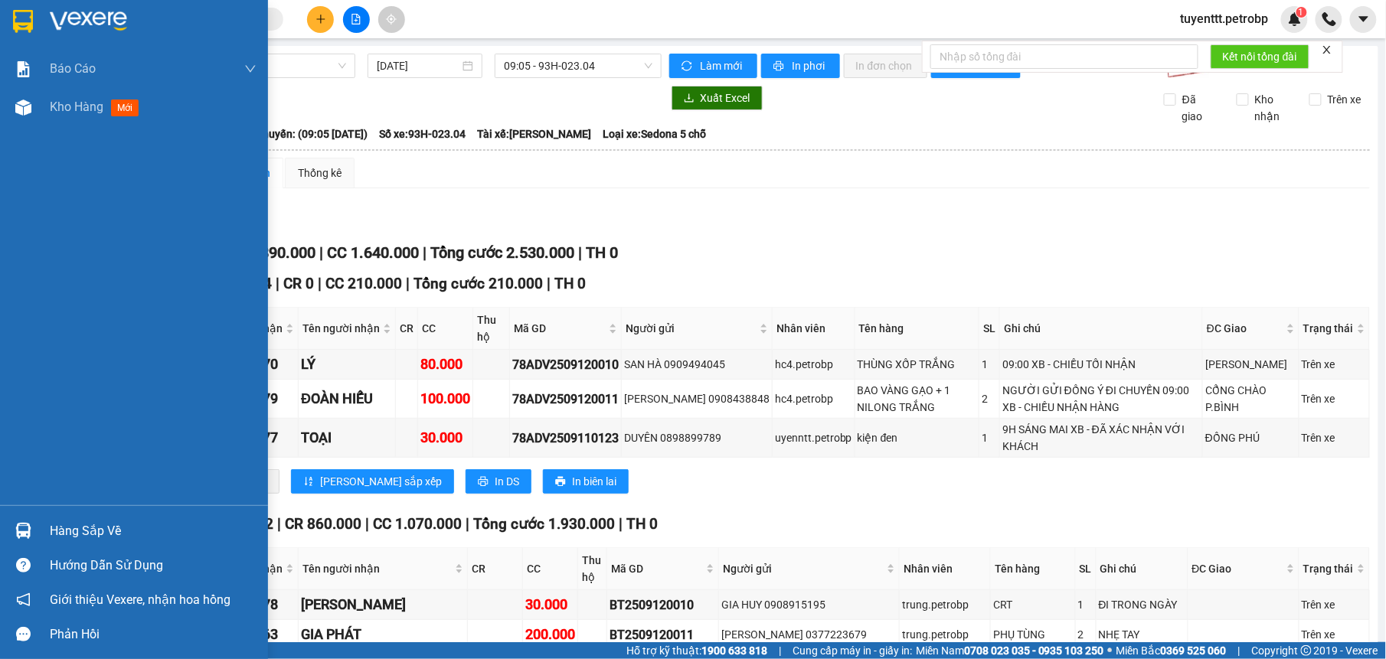
click at [43, 525] on div "Hàng sắp về" at bounding box center [134, 531] width 268 height 34
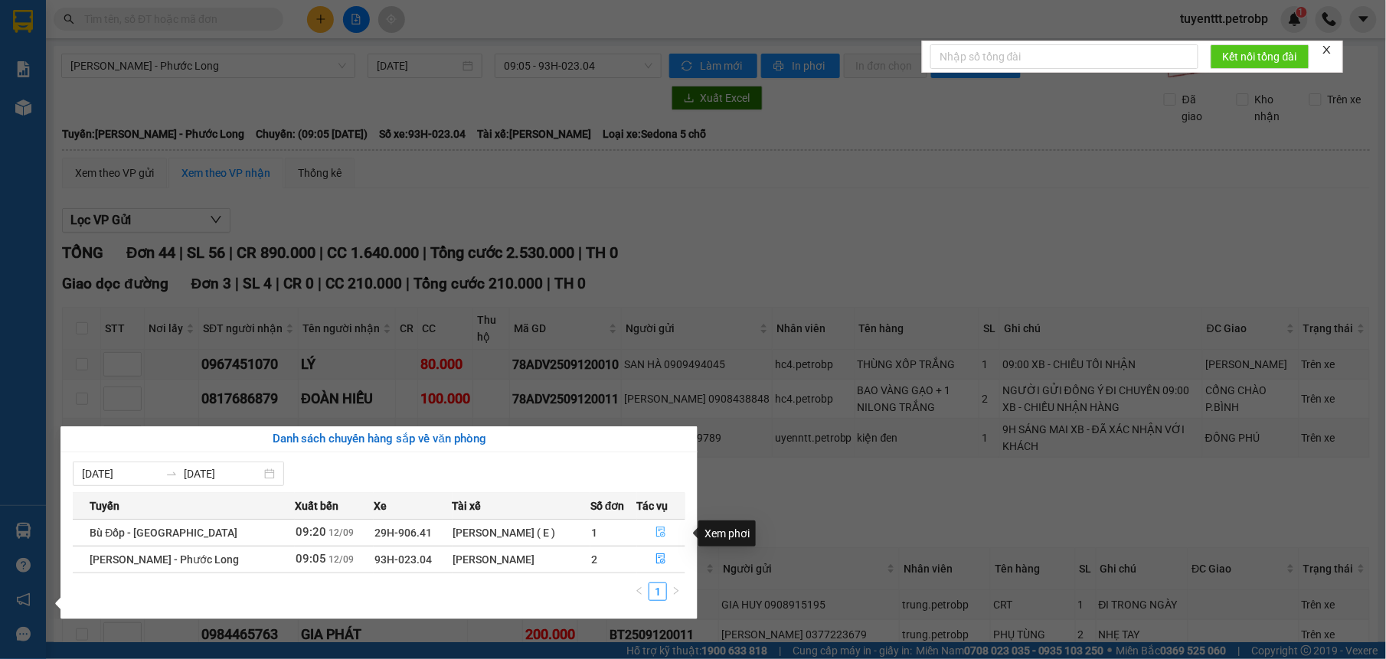
click at [655, 530] on icon "file-done" at bounding box center [660, 532] width 11 height 11
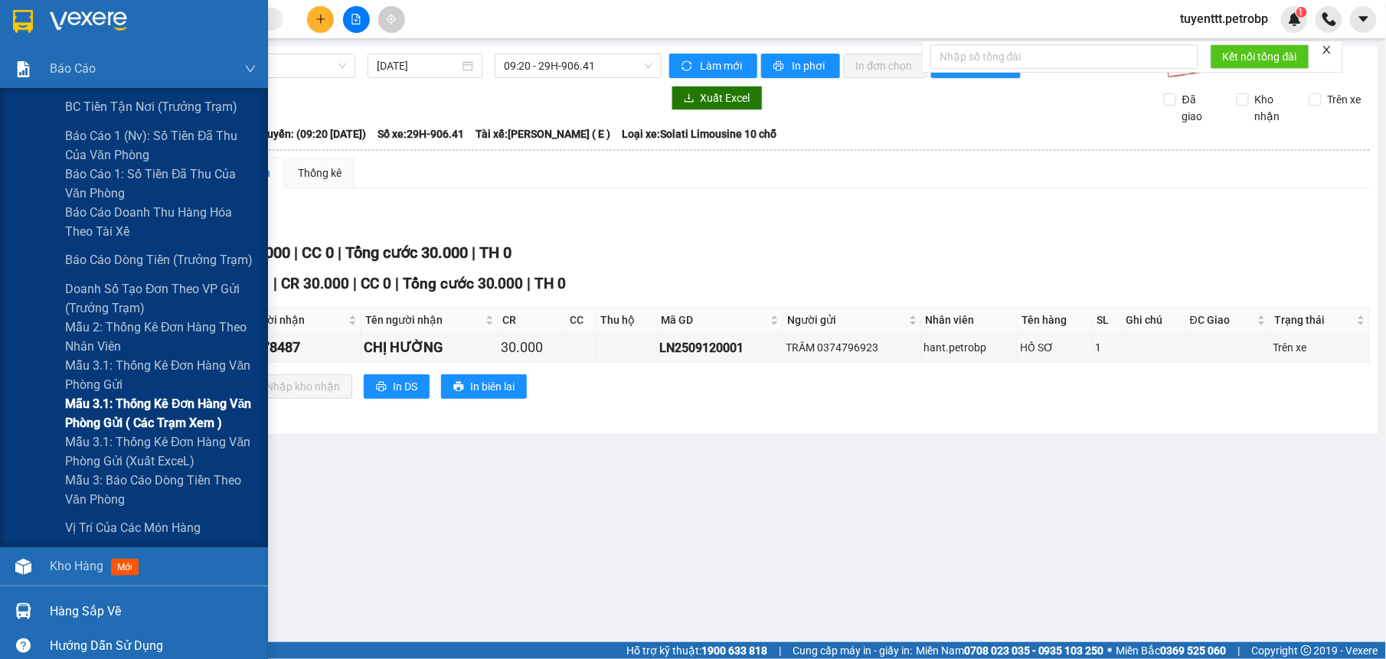
click at [159, 417] on span "Mẫu 3.1: Thống kê đơn hàng văn phòng gửi ( các trạm xem )" at bounding box center [160, 413] width 191 height 38
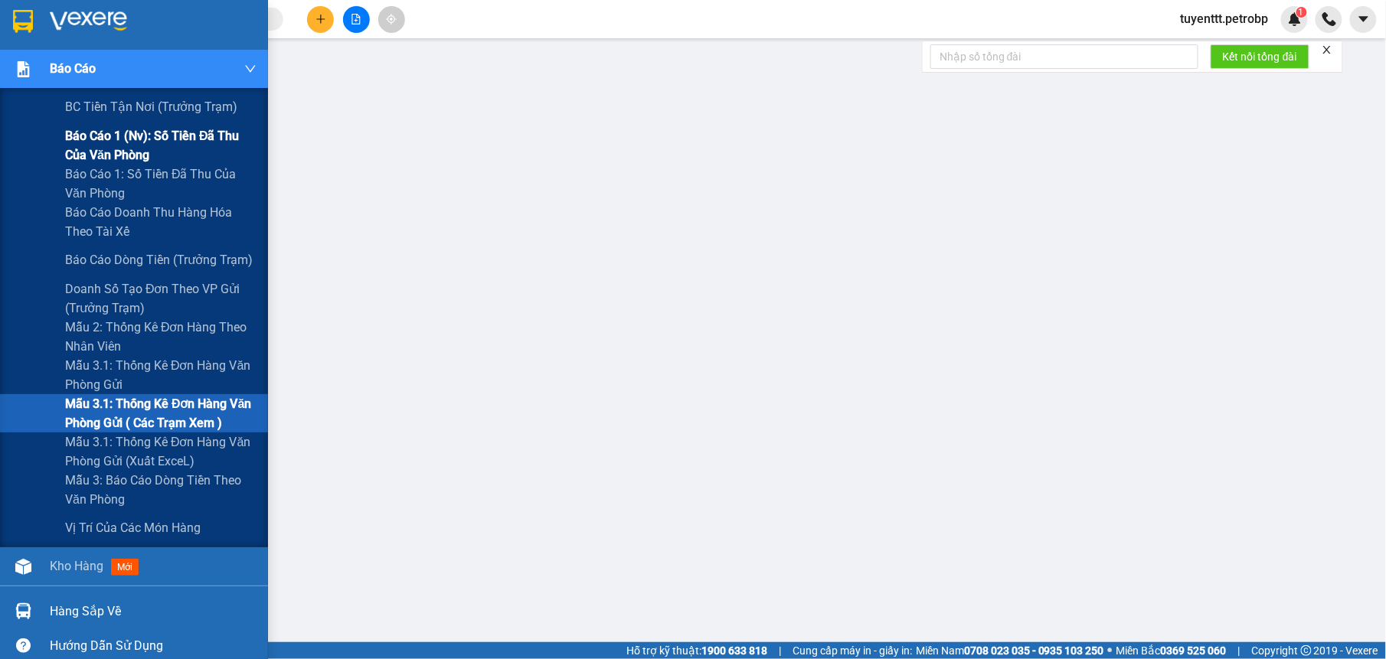
click at [96, 145] on span "Báo cáo 1 (nv): Số tiền đã thu của văn phòng" at bounding box center [160, 145] width 191 height 38
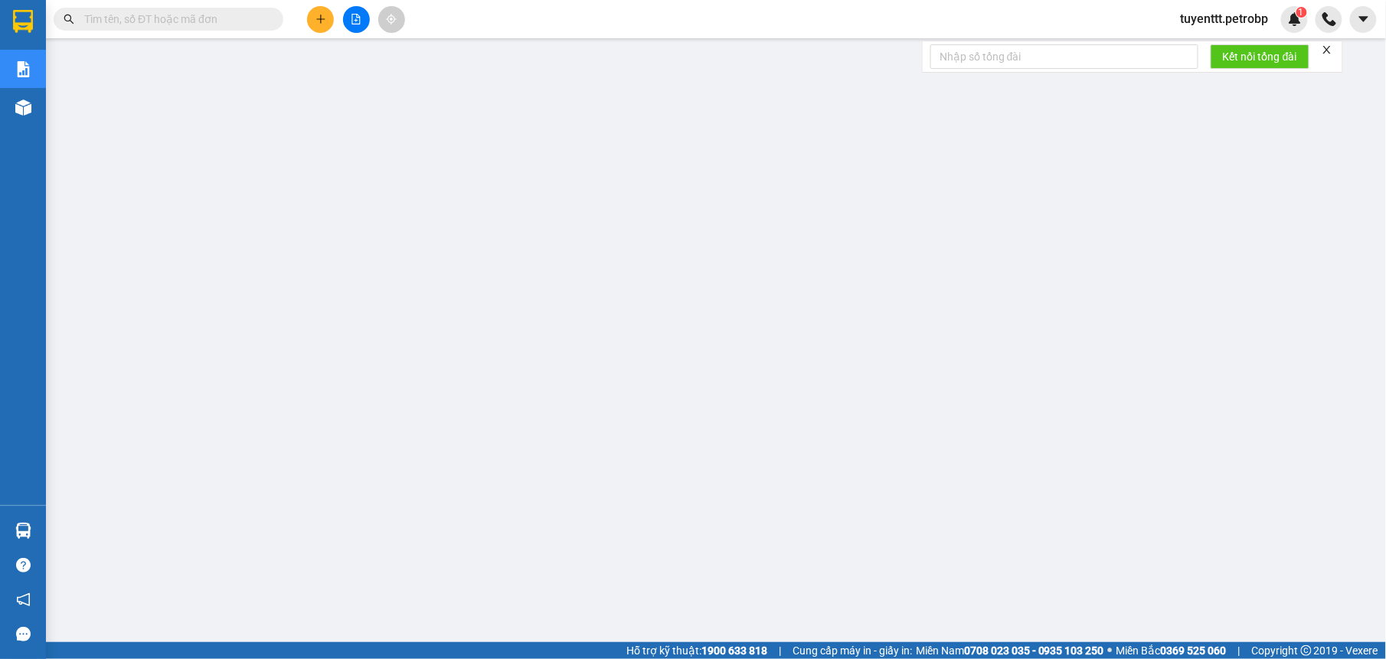
click at [197, 11] on input "text" at bounding box center [174, 19] width 181 height 17
drag, startPoint x: 196, startPoint y: 9, endPoint x: 160, endPoint y: 16, distance: 36.6
click at [160, 16] on input "text" at bounding box center [174, 19] width 181 height 17
paste input "BT2509110011"
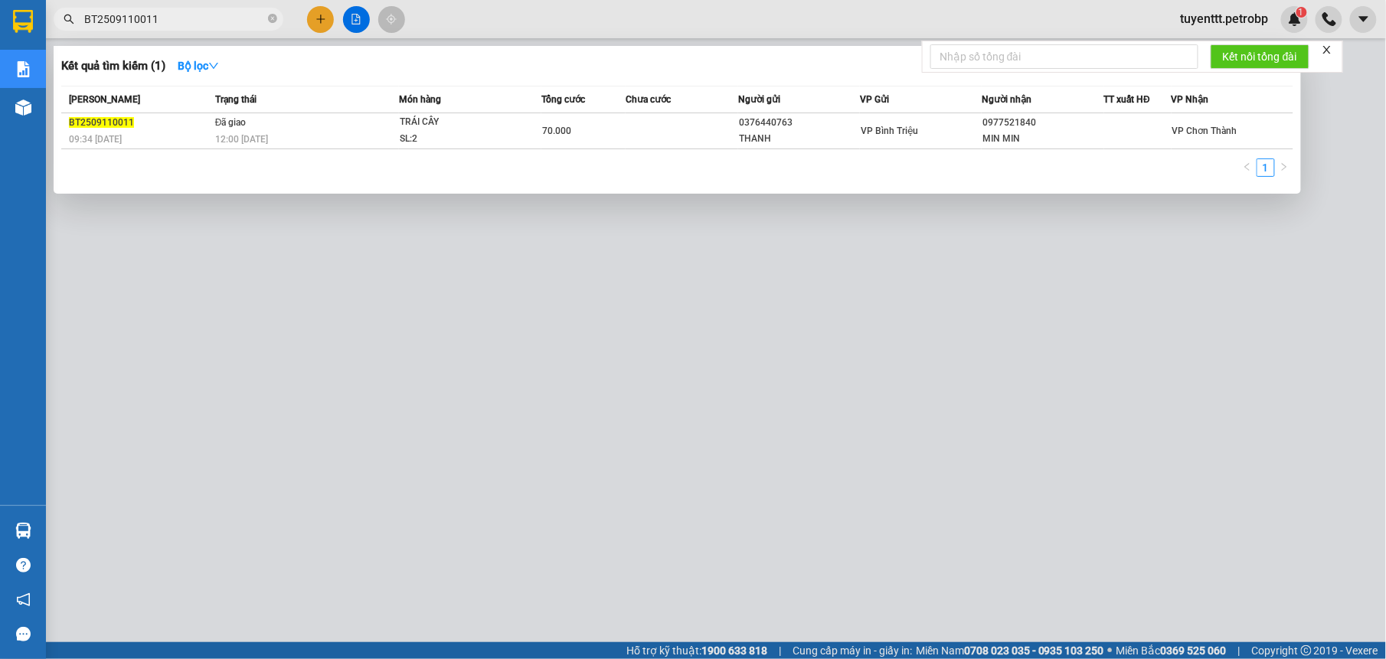
click at [766, 397] on div at bounding box center [693, 329] width 1386 height 659
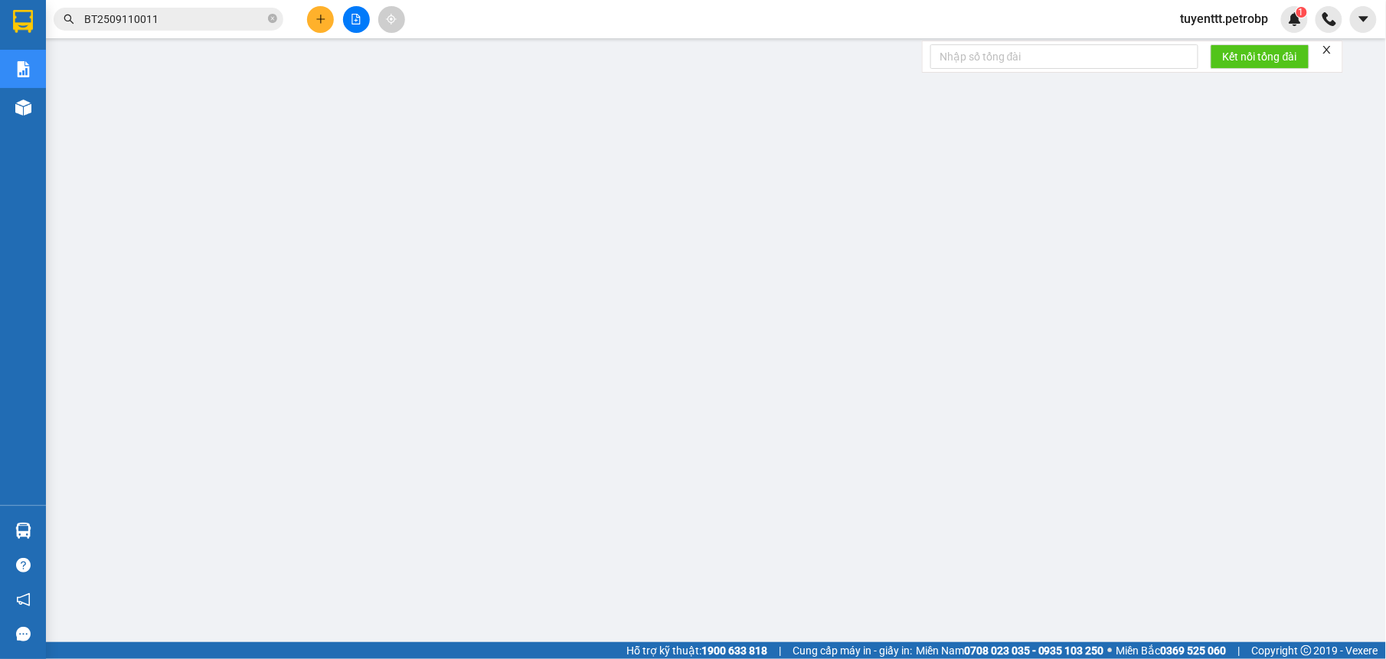
click at [157, 18] on input "BT2509110011" at bounding box center [174, 19] width 181 height 17
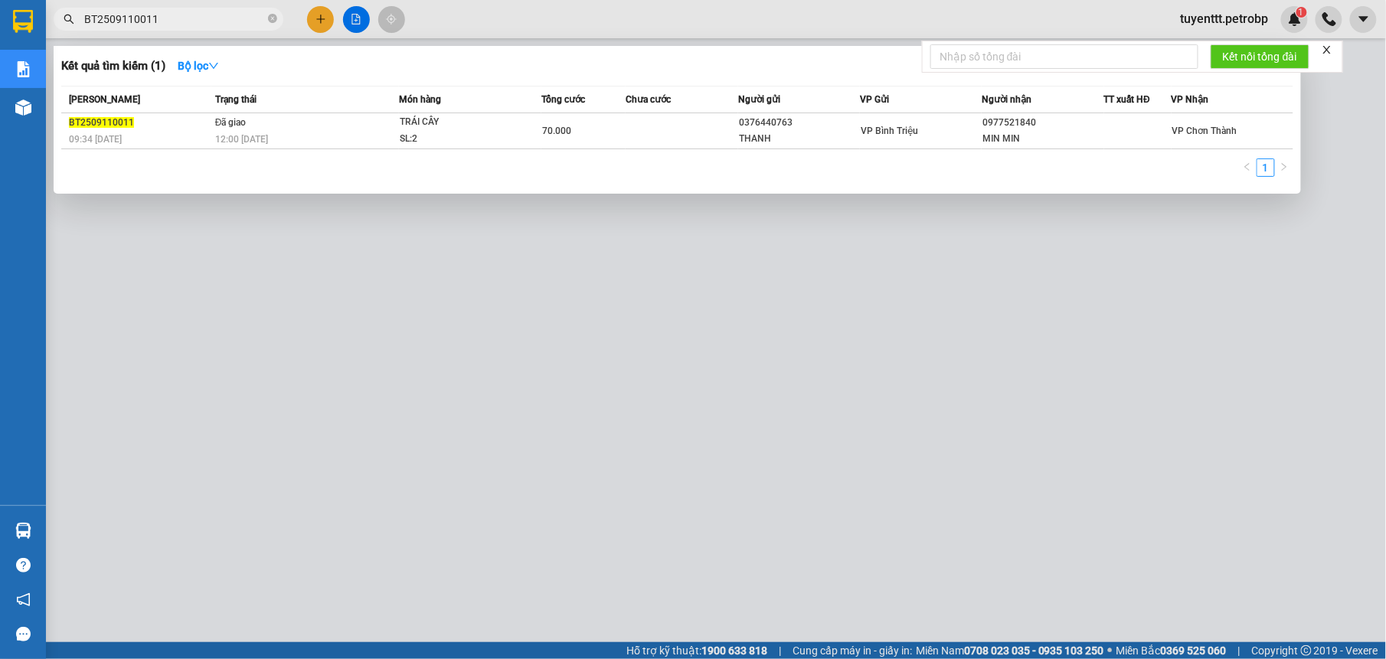
click at [158, 18] on input "BT2509110011" at bounding box center [174, 19] width 181 height 17
paste input "050005"
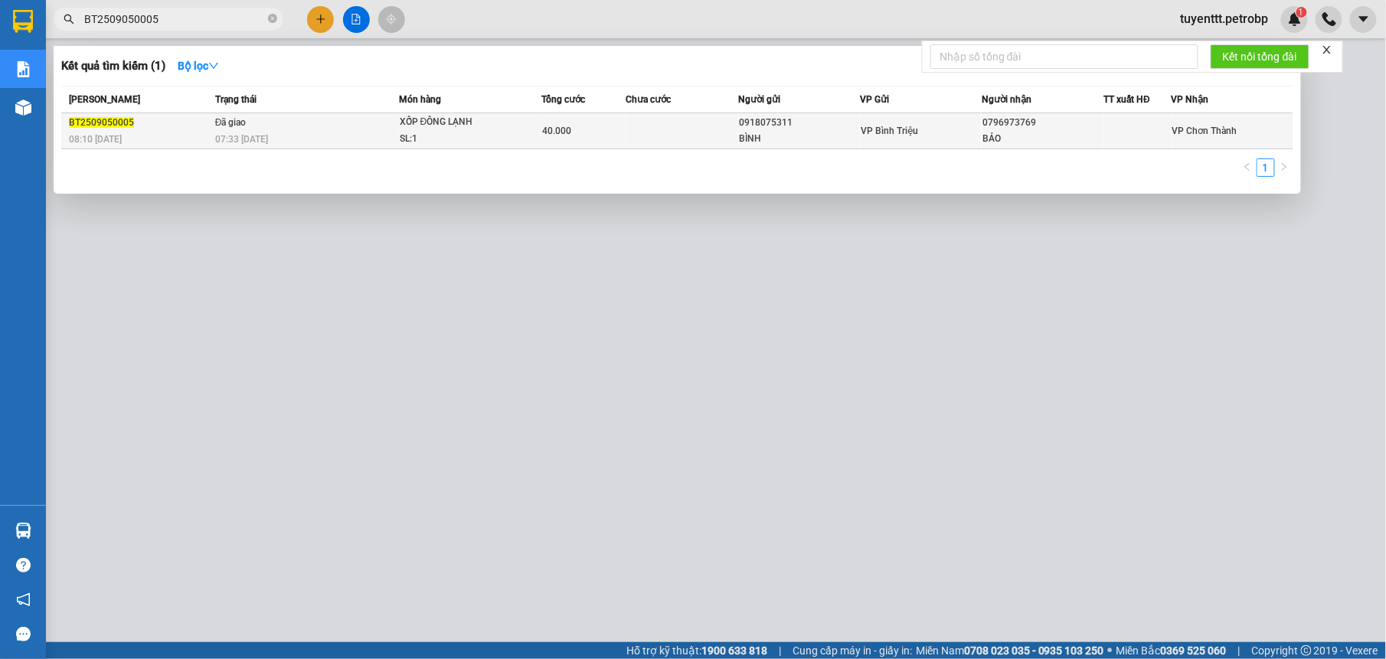
type input "BT2509050005"
click at [703, 132] on td at bounding box center [682, 131] width 113 height 36
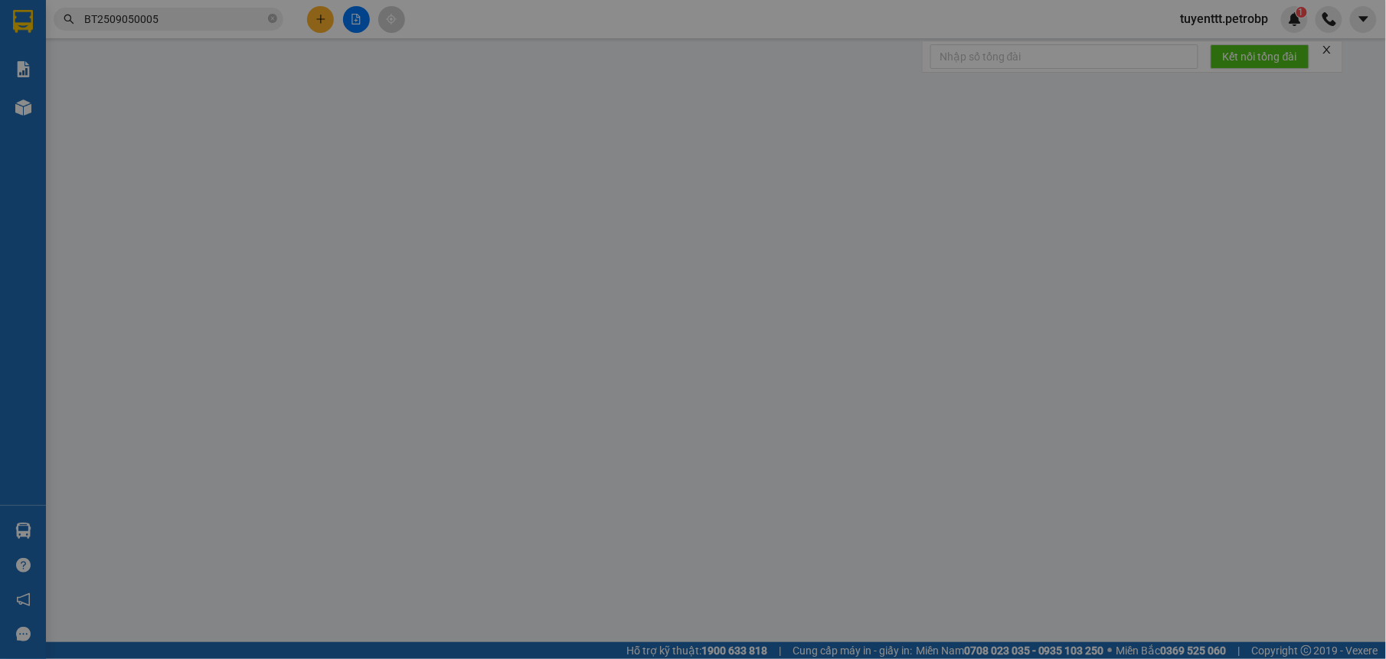
type input "0918075311"
type input "BÌNH"
type input "0796973769"
type input "BẢO"
type input "40.000"
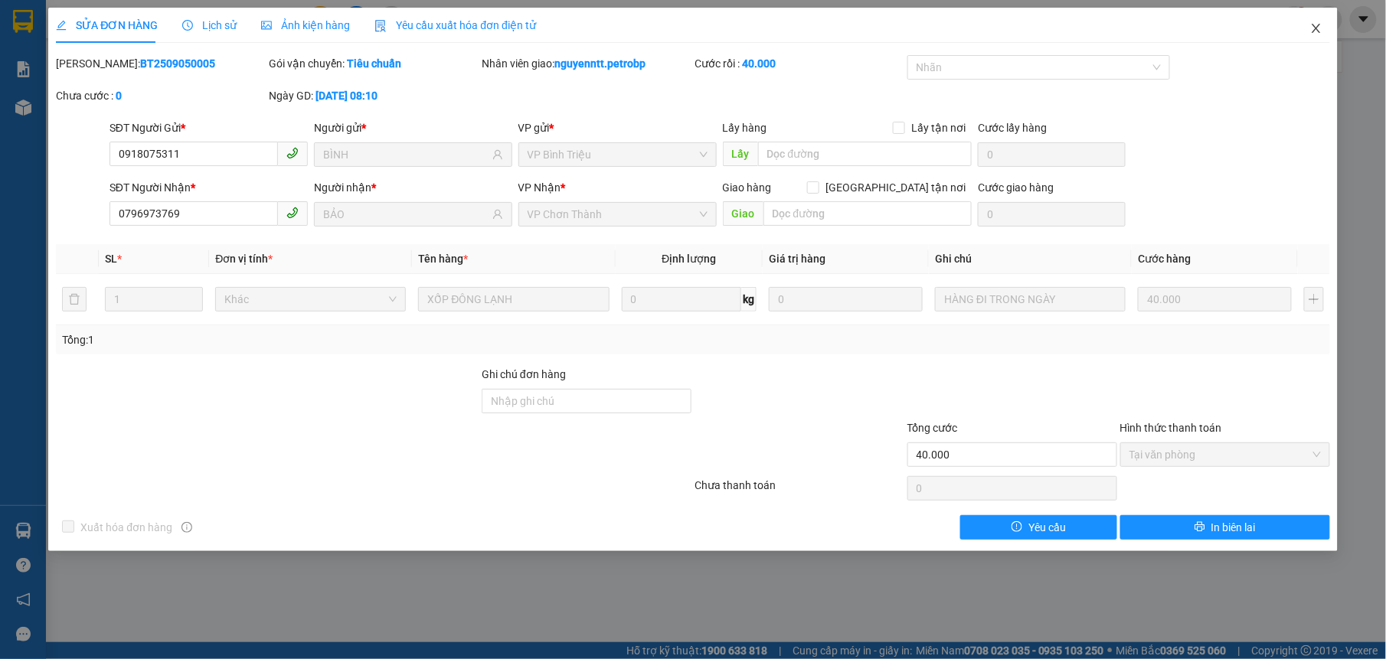
click at [1311, 31] on icon "close" at bounding box center [1316, 28] width 12 height 12
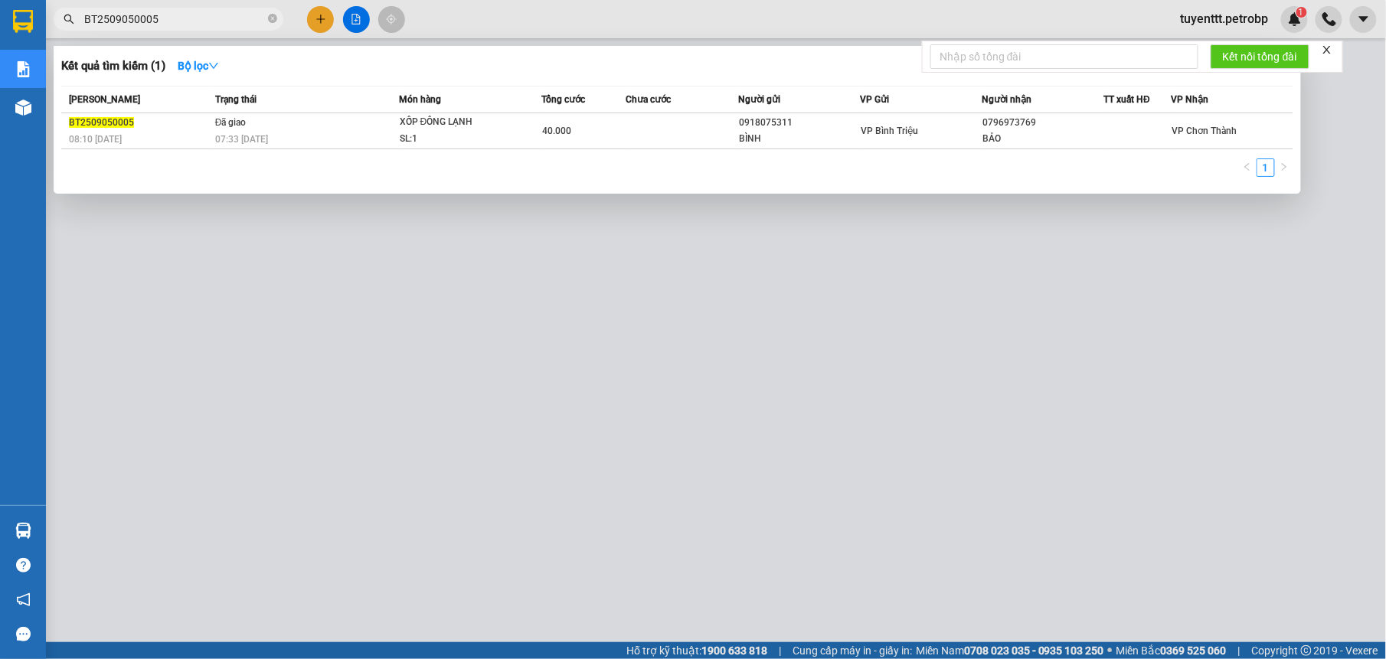
click at [197, 28] on span "BT2509050005" at bounding box center [169, 19] width 230 height 23
click at [530, 286] on div at bounding box center [693, 329] width 1386 height 659
click at [273, 20] on icon "close-circle" at bounding box center [272, 18] width 9 height 9
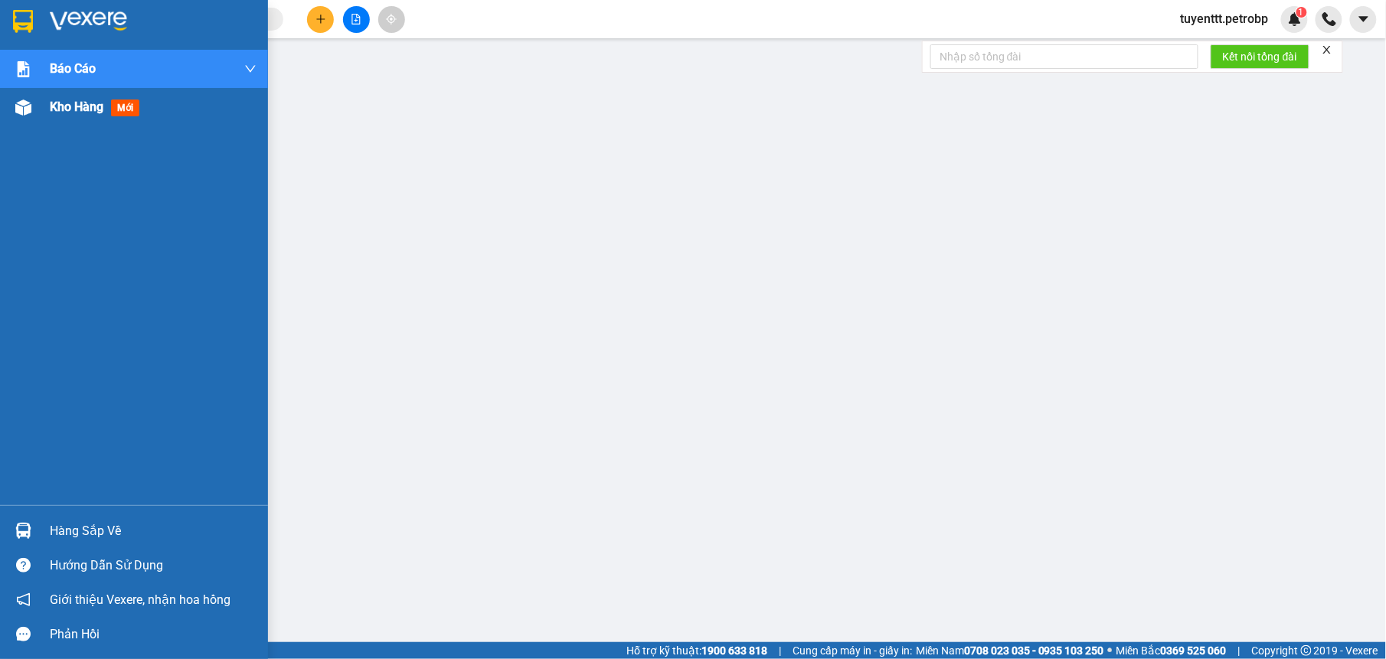
click at [26, 96] on div at bounding box center [23, 107] width 27 height 27
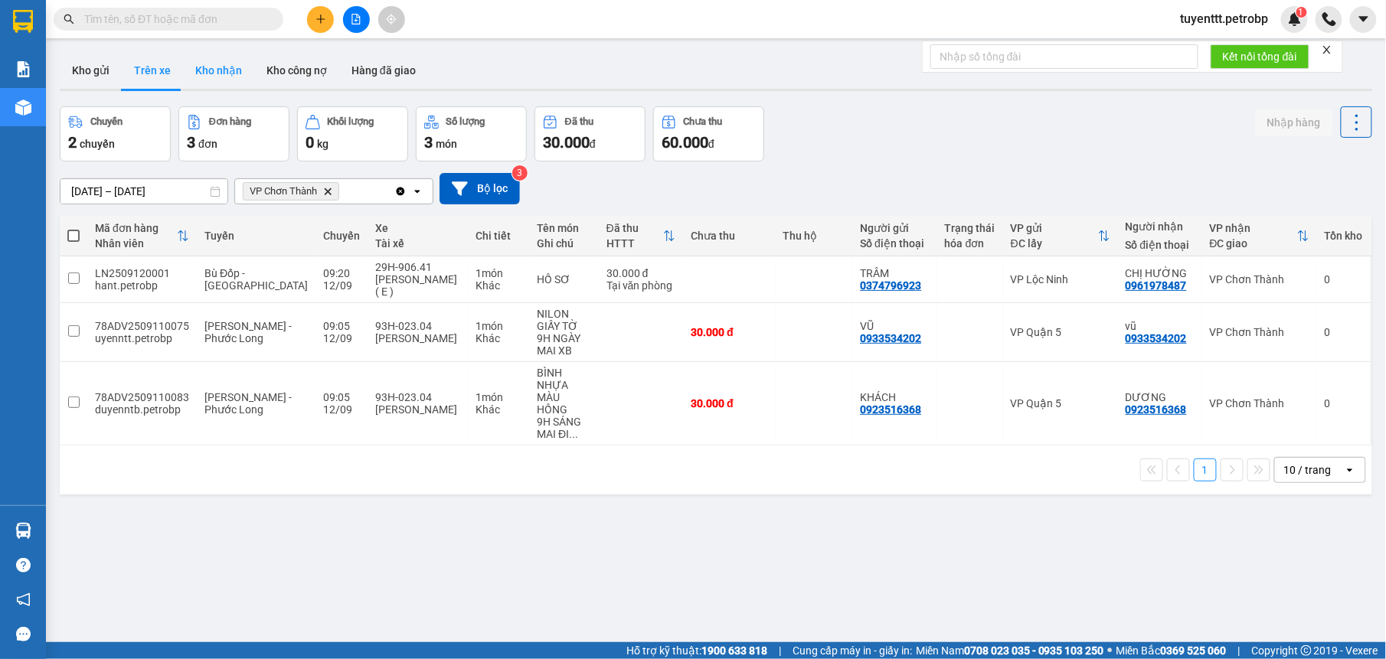
click at [211, 64] on button "Kho nhận" at bounding box center [218, 70] width 71 height 37
type input "20/08/2025 – 12/09/2025"
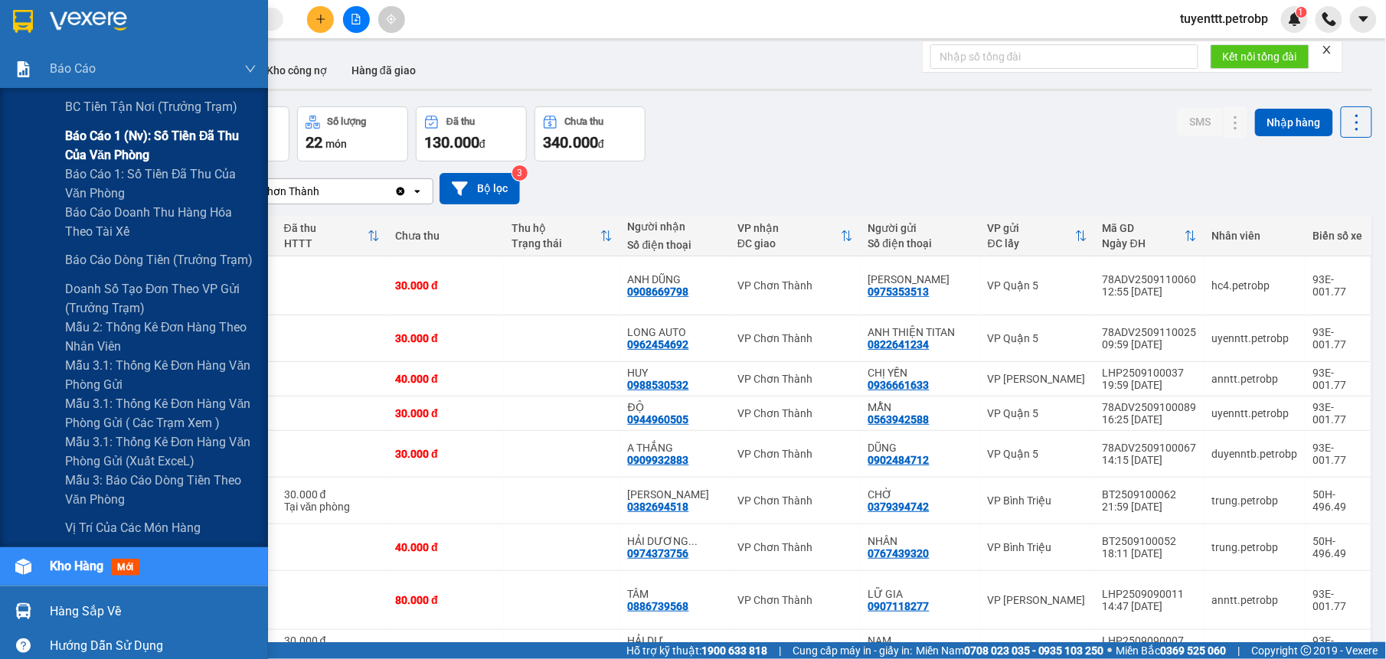
click at [139, 135] on span "Báo cáo 1 (nv): Số tiền đã thu của văn phòng" at bounding box center [160, 145] width 191 height 38
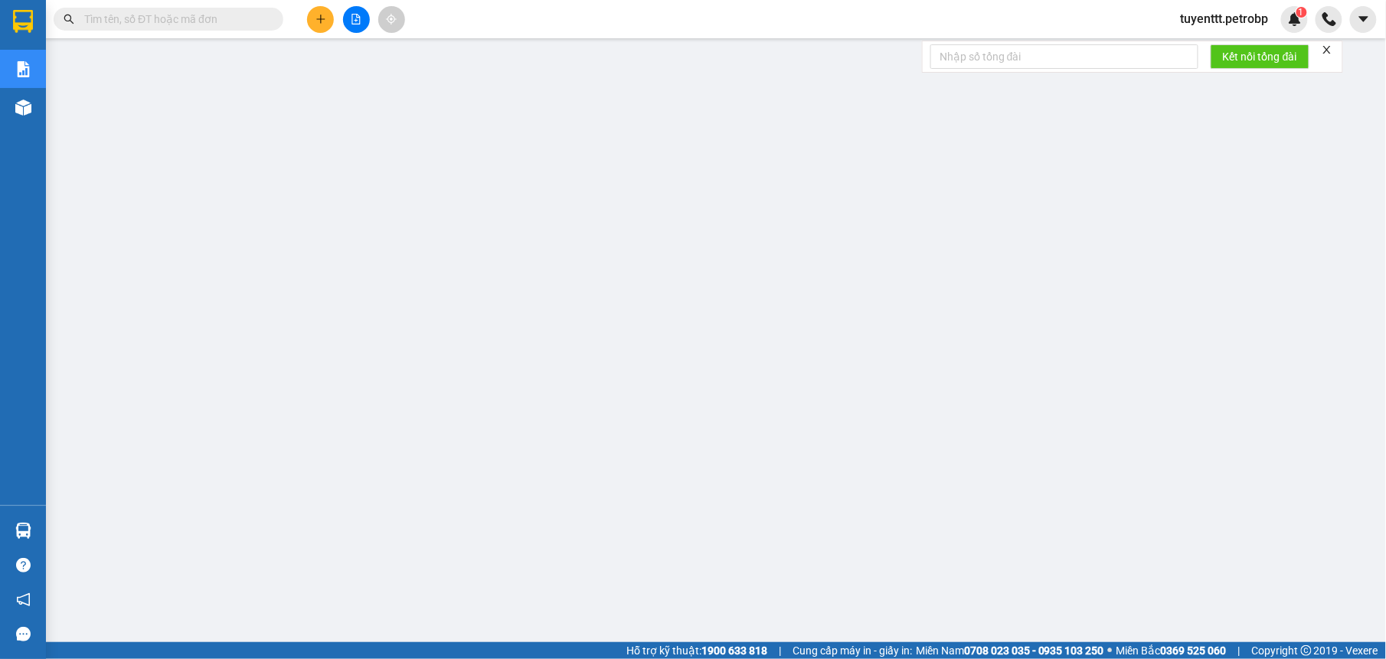
click at [175, 20] on input "text" at bounding box center [174, 19] width 181 height 17
paste input "BT2509100059"
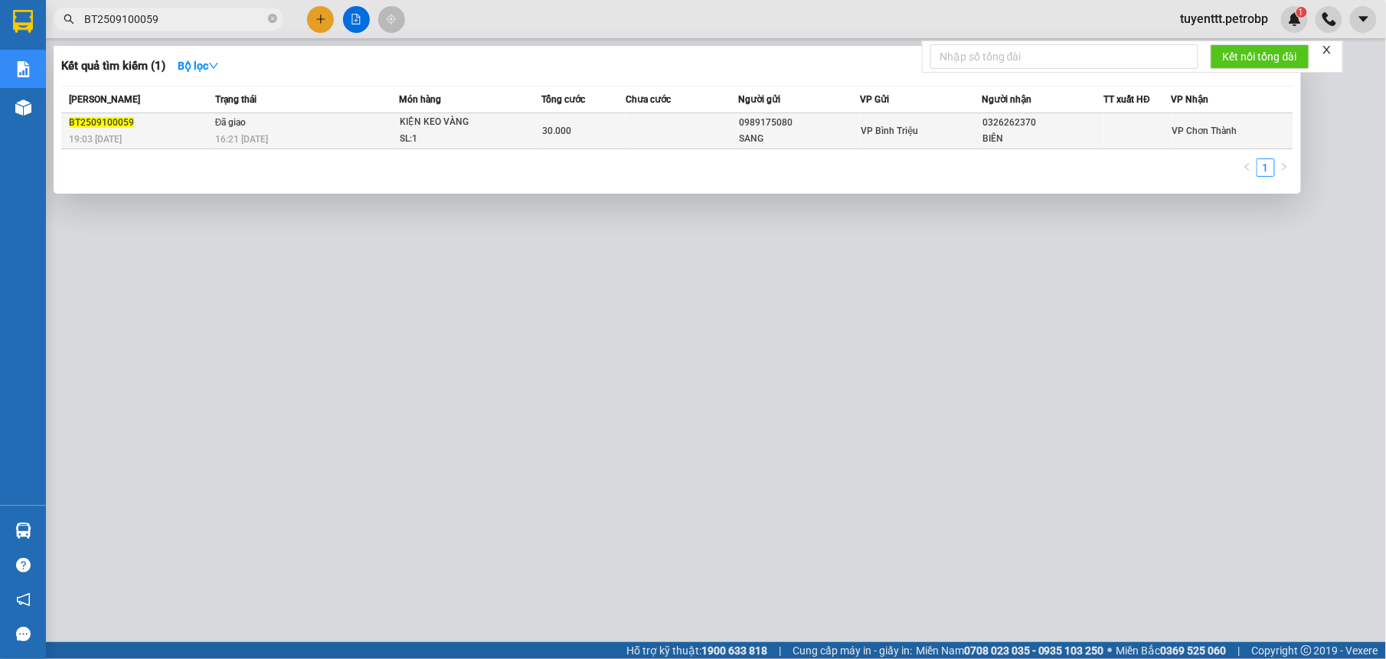
type input "BT2509100059"
click at [1031, 123] on div "0326262370" at bounding box center [1042, 123] width 120 height 16
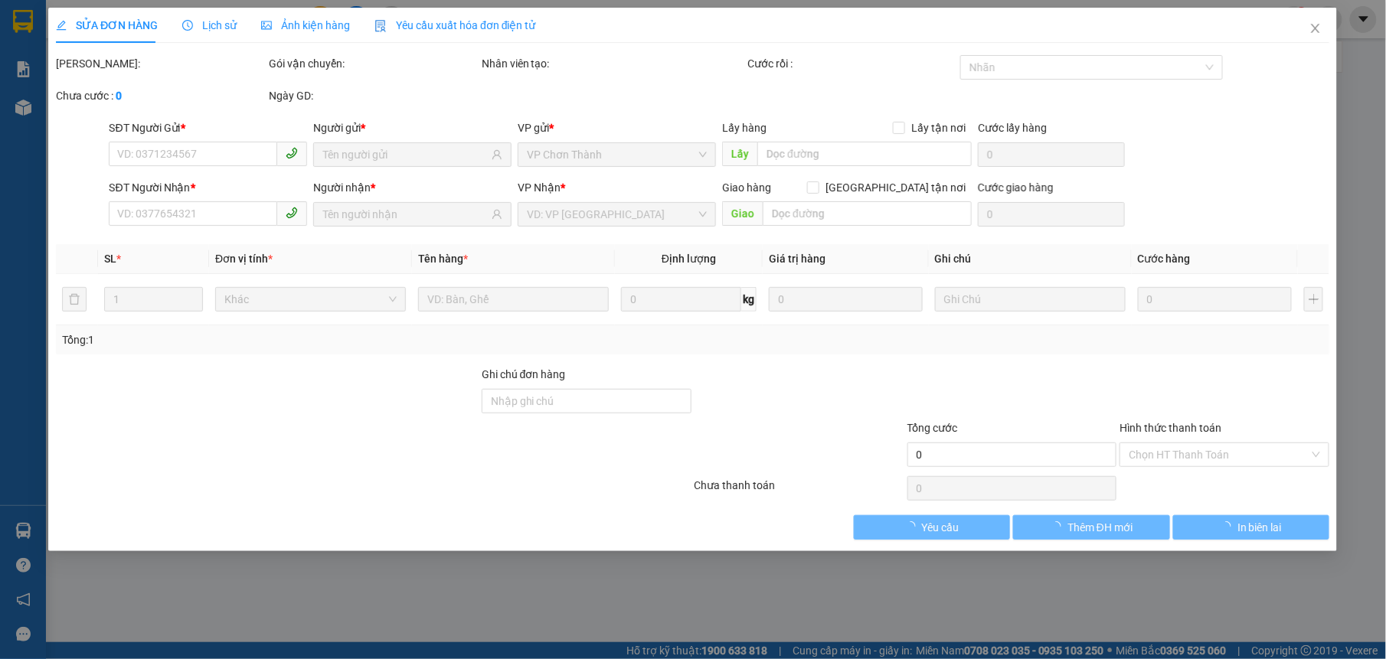
type input "0989175080"
type input "SANG"
type input "0326262370"
type input "BIÊN"
type input "30.000"
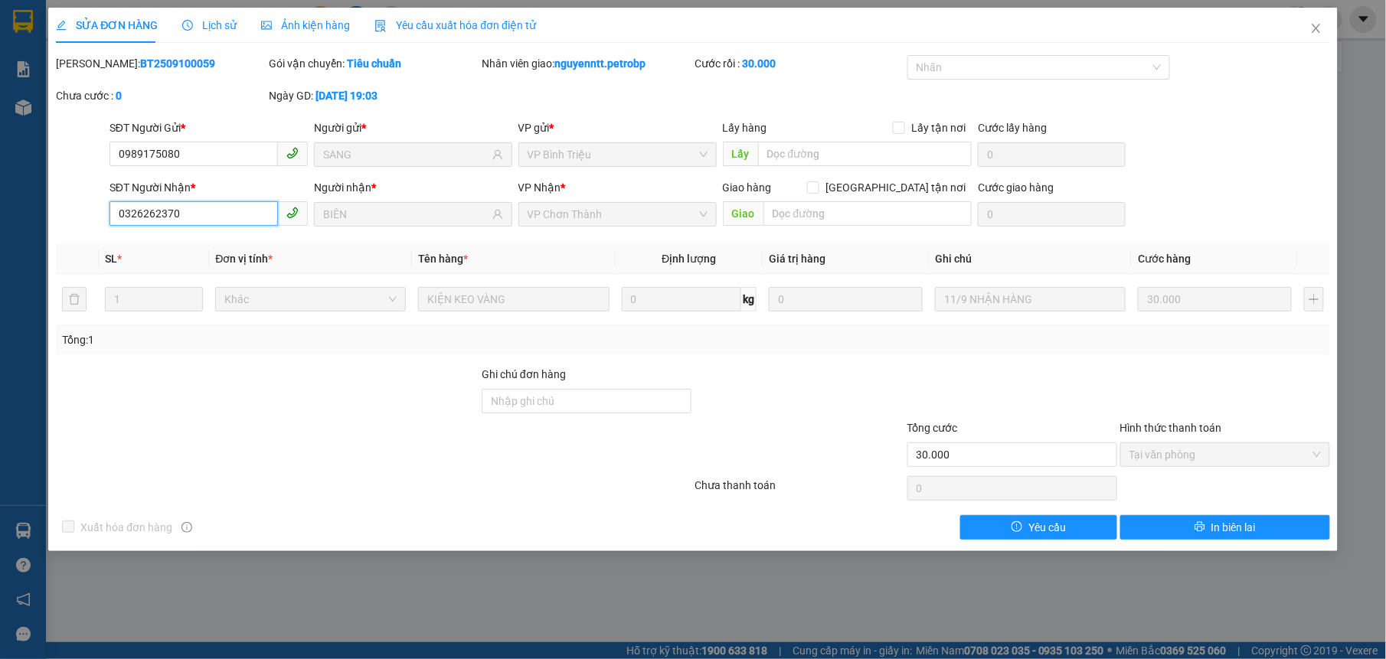
click at [163, 217] on input "0326262370" at bounding box center [193, 213] width 168 height 25
